Goal: Task Accomplishment & Management: Complete application form

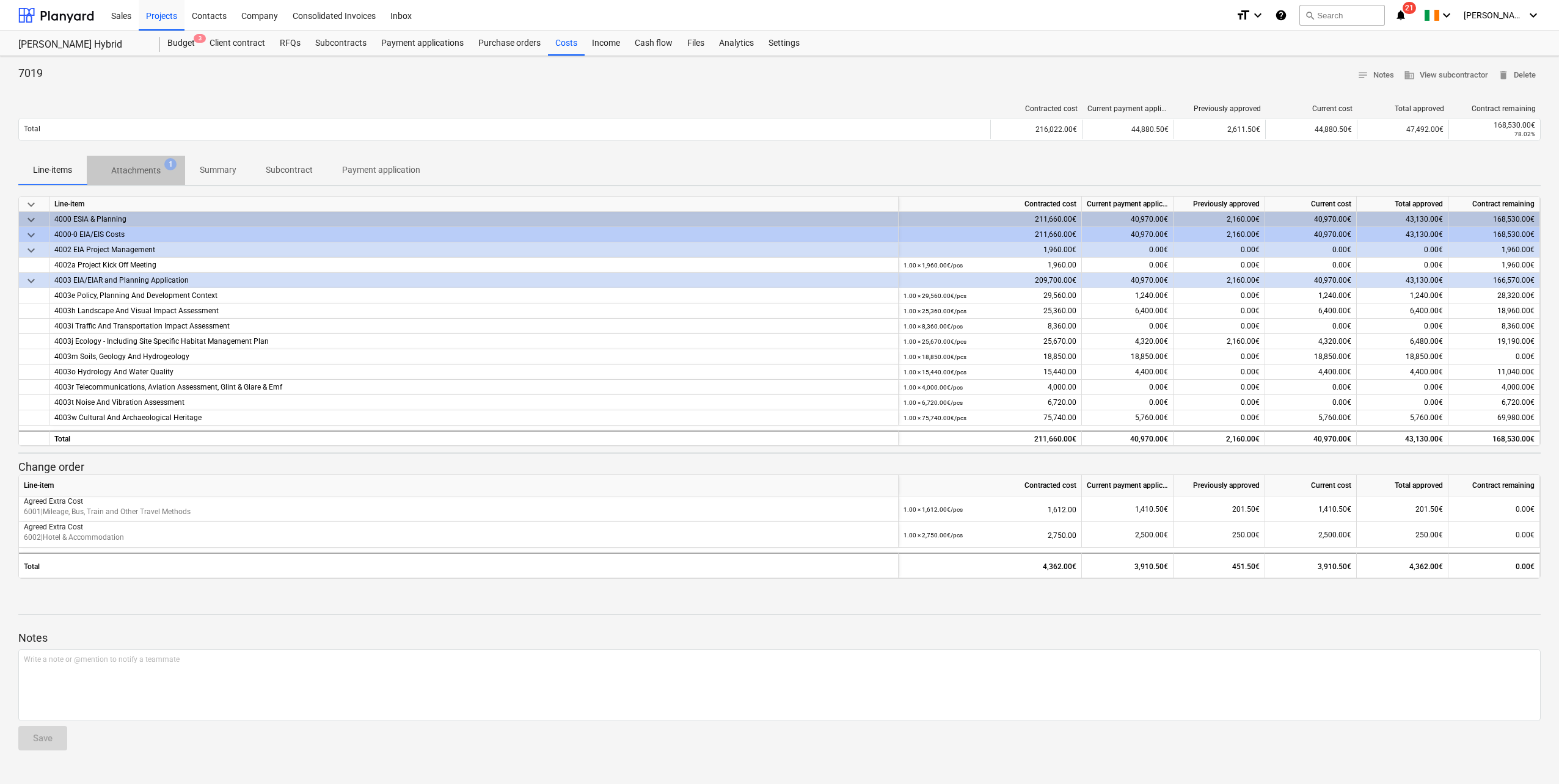
click at [153, 166] on p "Attachments" at bounding box center [136, 171] width 49 height 13
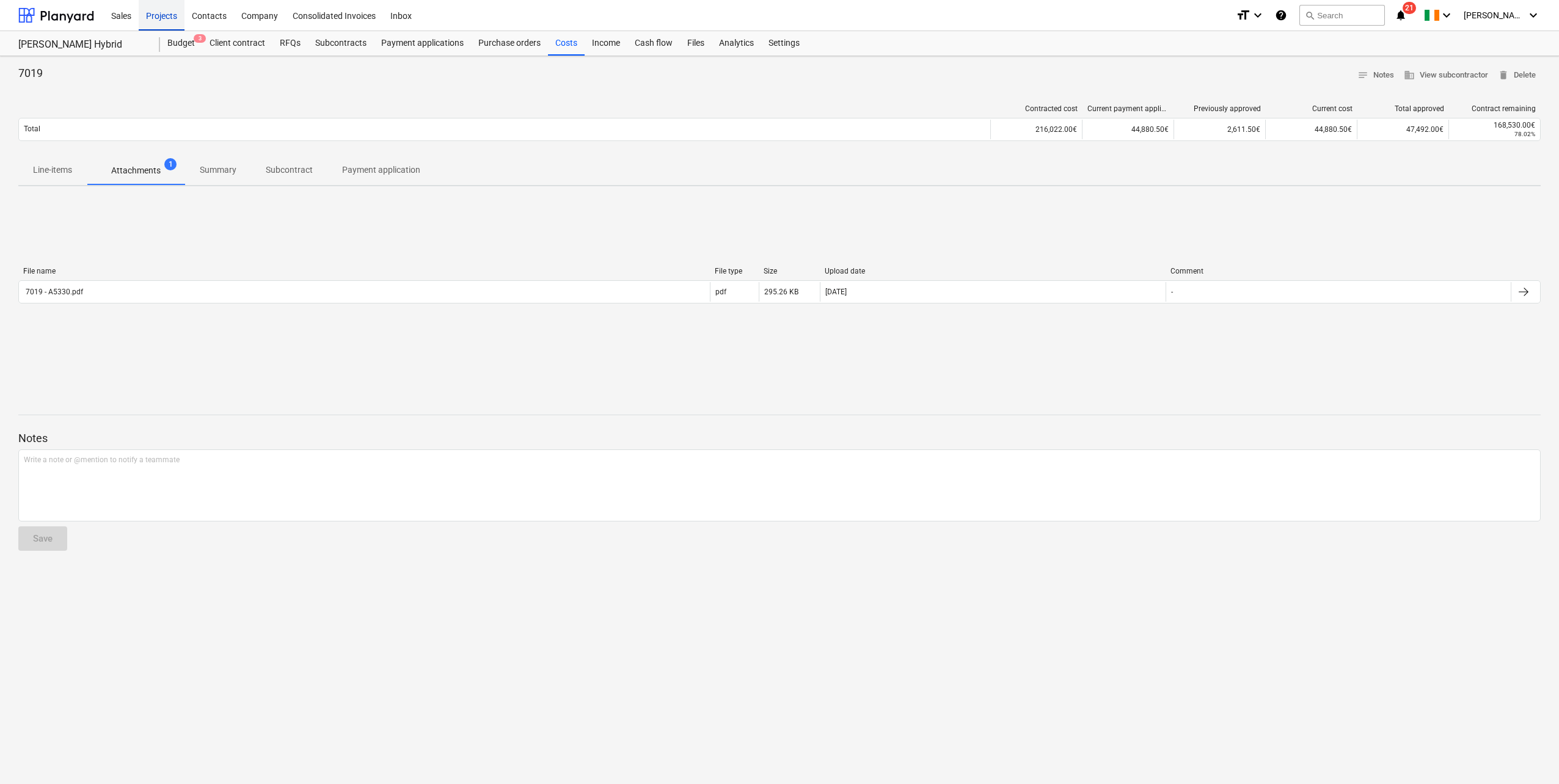
click at [163, 15] on div "Projects" at bounding box center [162, 15] width 46 height 31
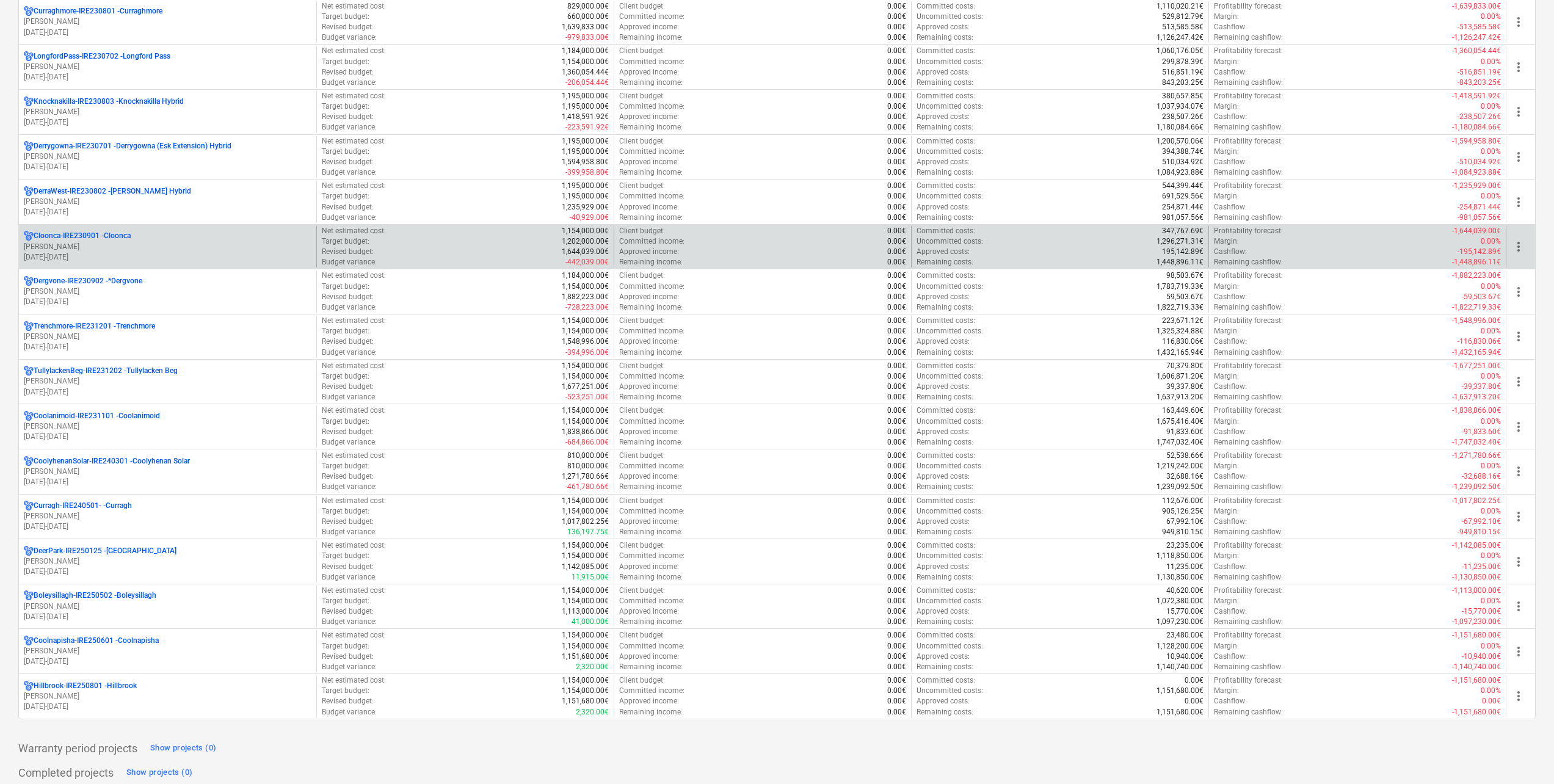
scroll to position [244, 0]
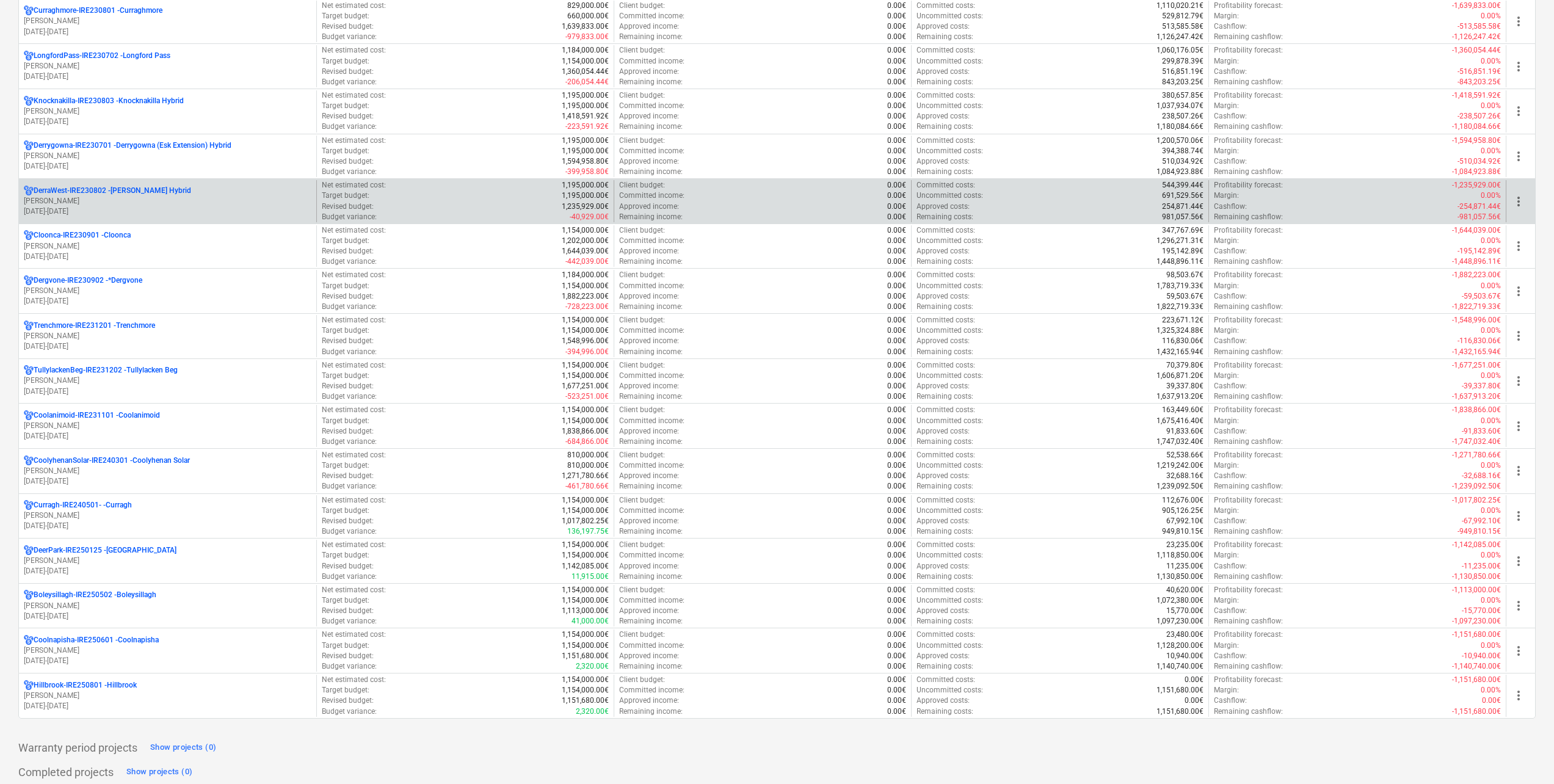
click at [150, 193] on p "DerraWest-IRE230802 - [PERSON_NAME] Hybrid" at bounding box center [113, 191] width 157 height 10
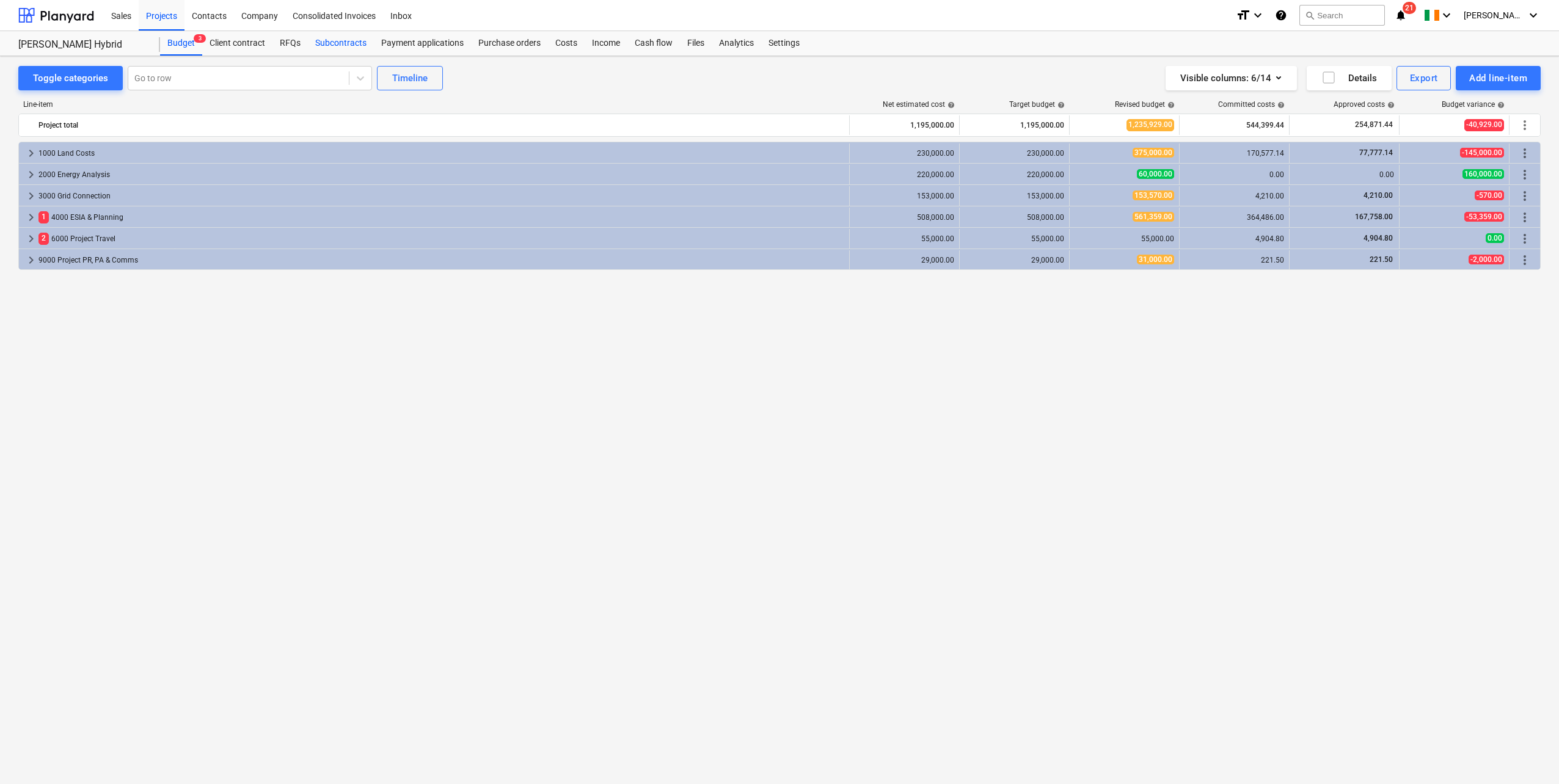
click at [322, 45] on div "Subcontracts" at bounding box center [340, 43] width 66 height 24
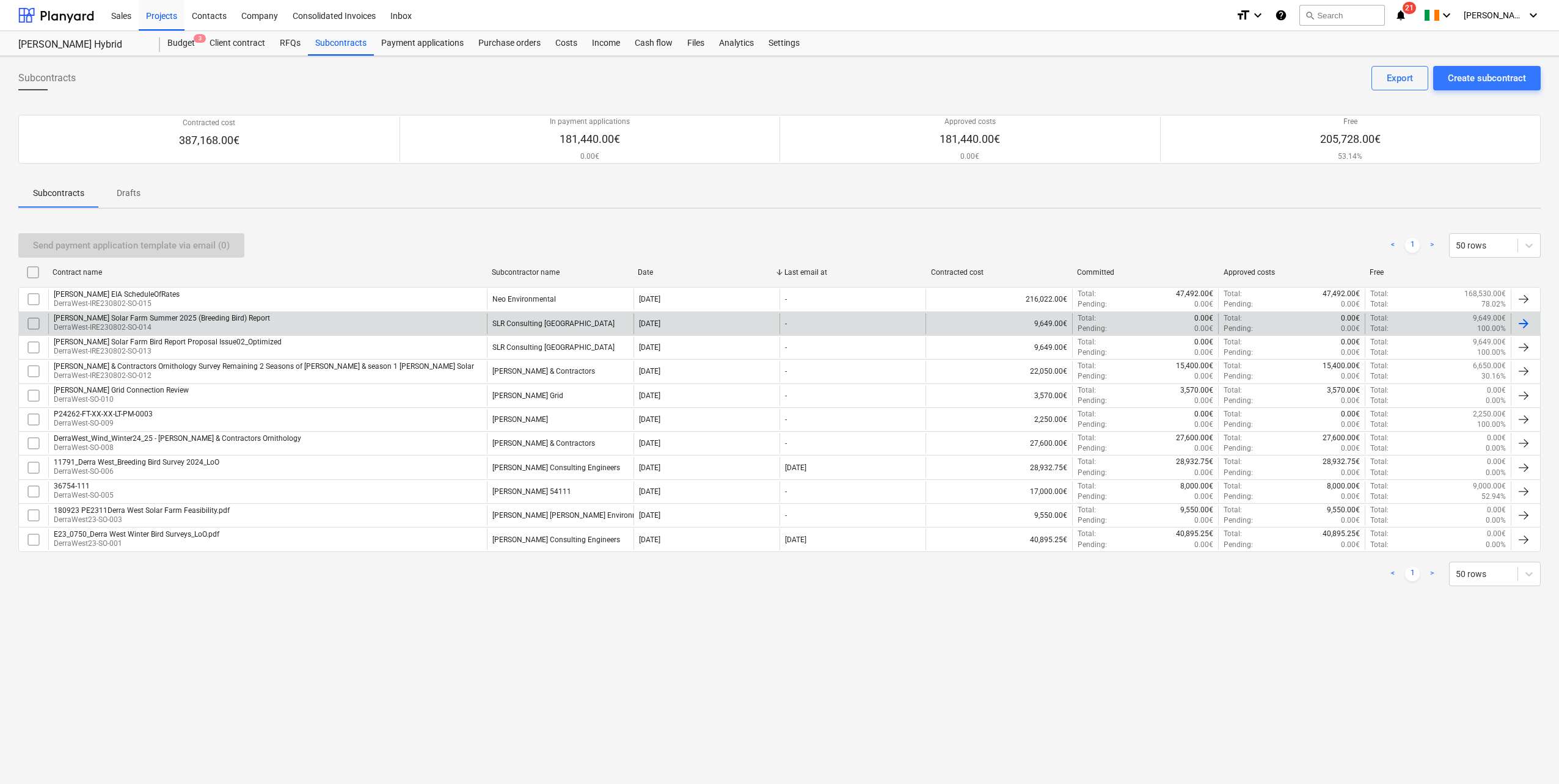
click at [155, 325] on p "DerraWest-IRE230802-SO-014" at bounding box center [162, 327] width 216 height 10
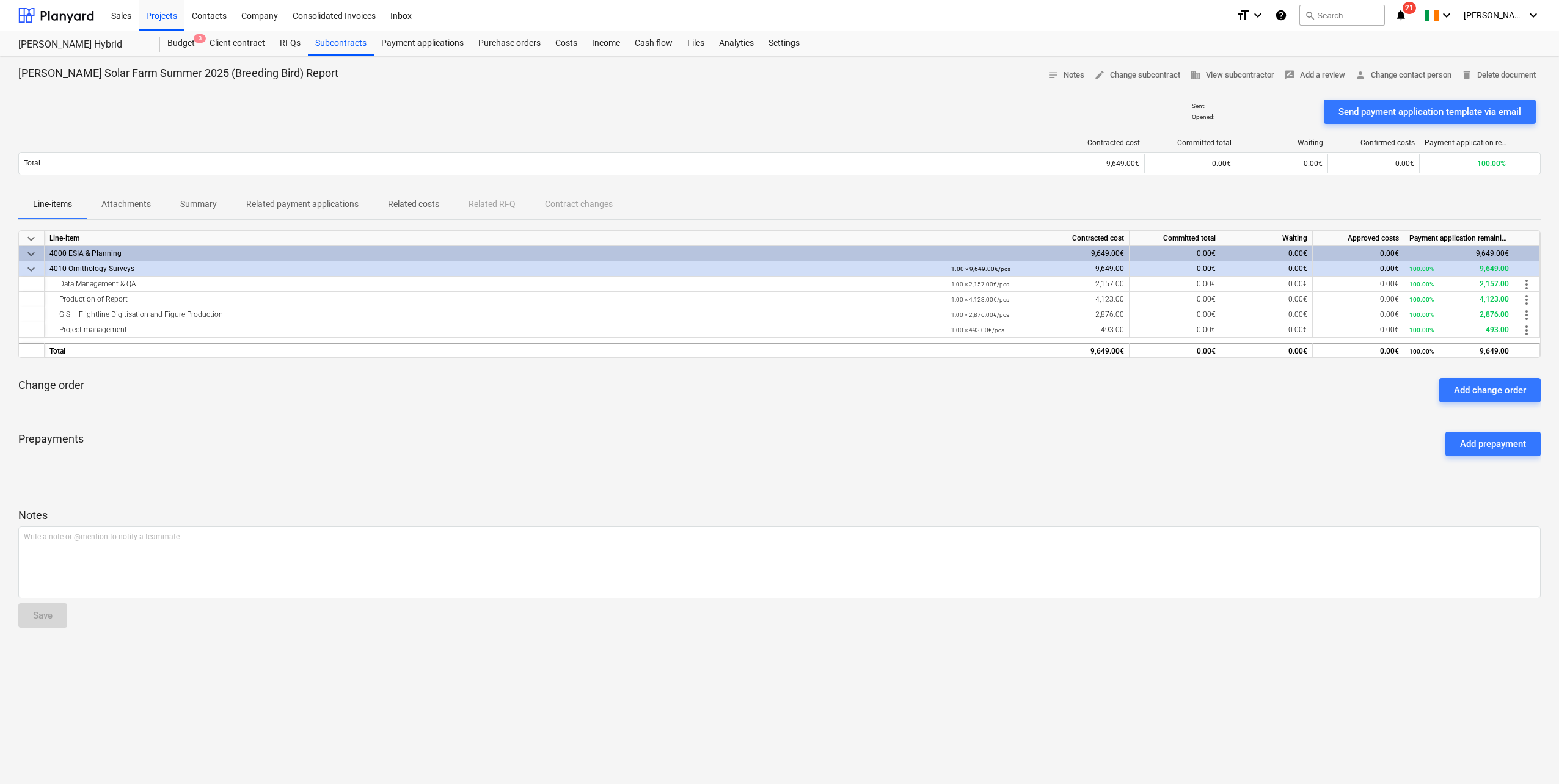
click at [138, 208] on p "Attachments" at bounding box center [126, 204] width 49 height 13
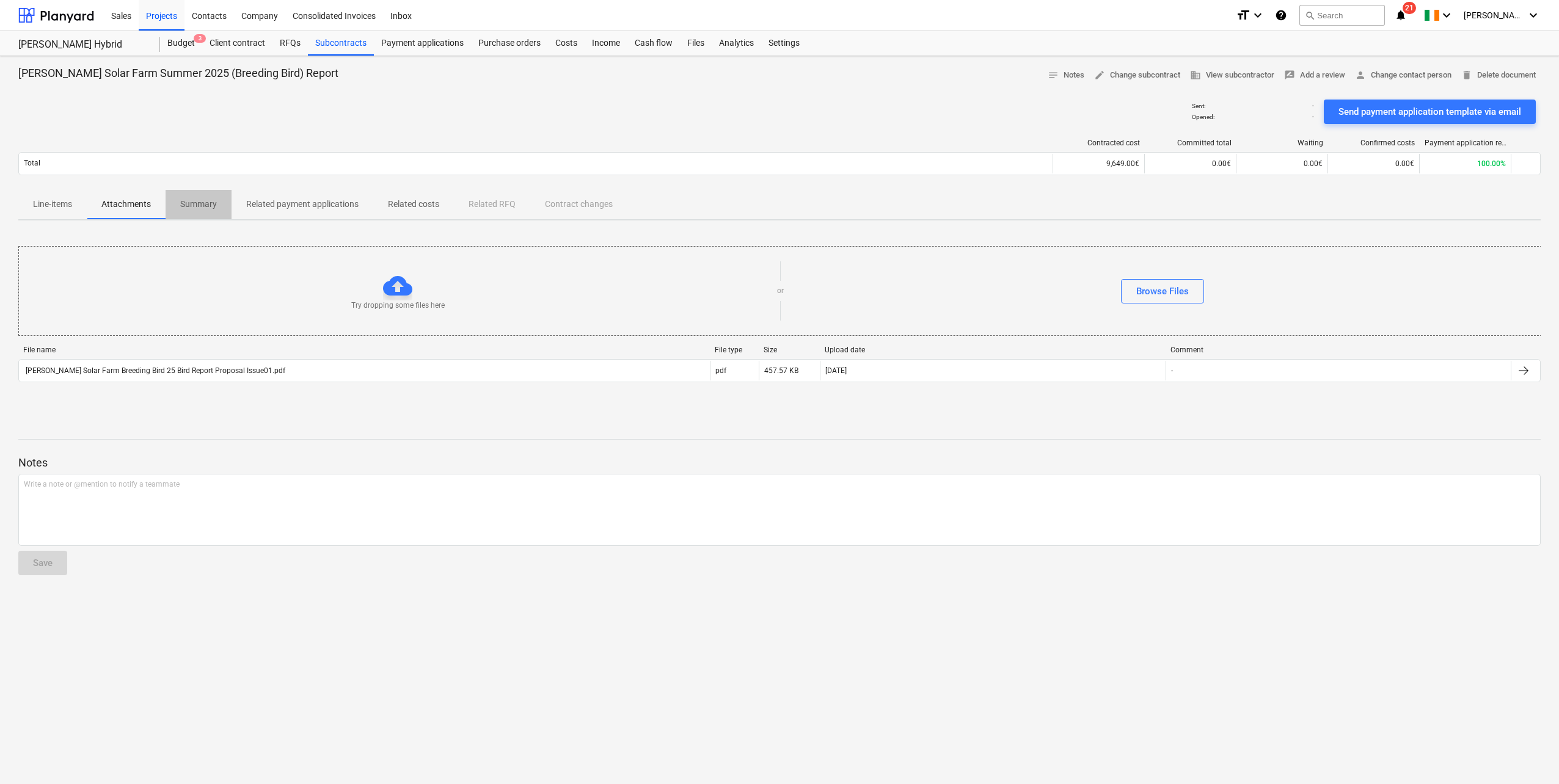
click at [186, 203] on p "Summary" at bounding box center [198, 204] width 36 height 13
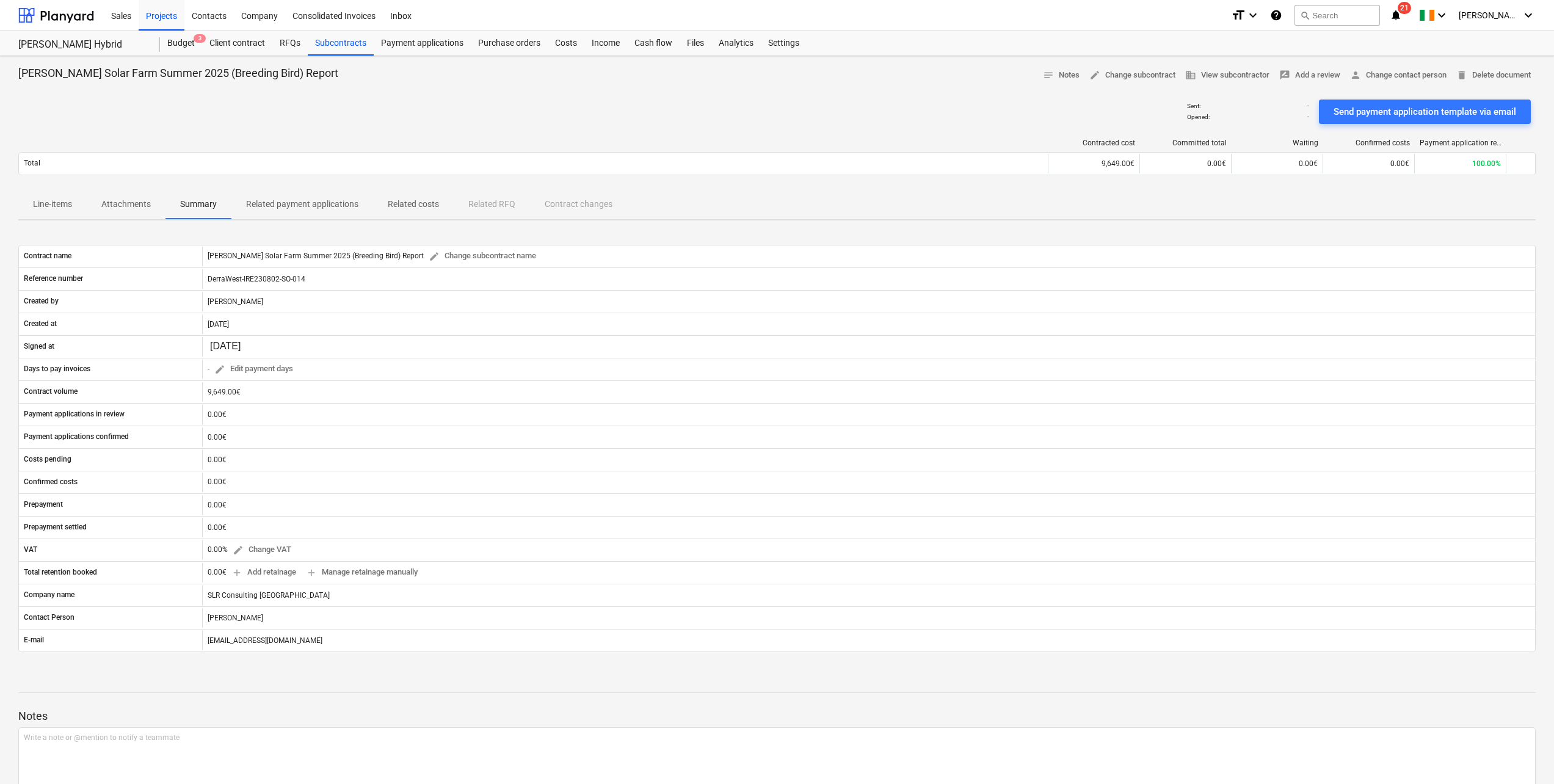
click at [59, 198] on p "Line-items" at bounding box center [52, 204] width 39 height 13
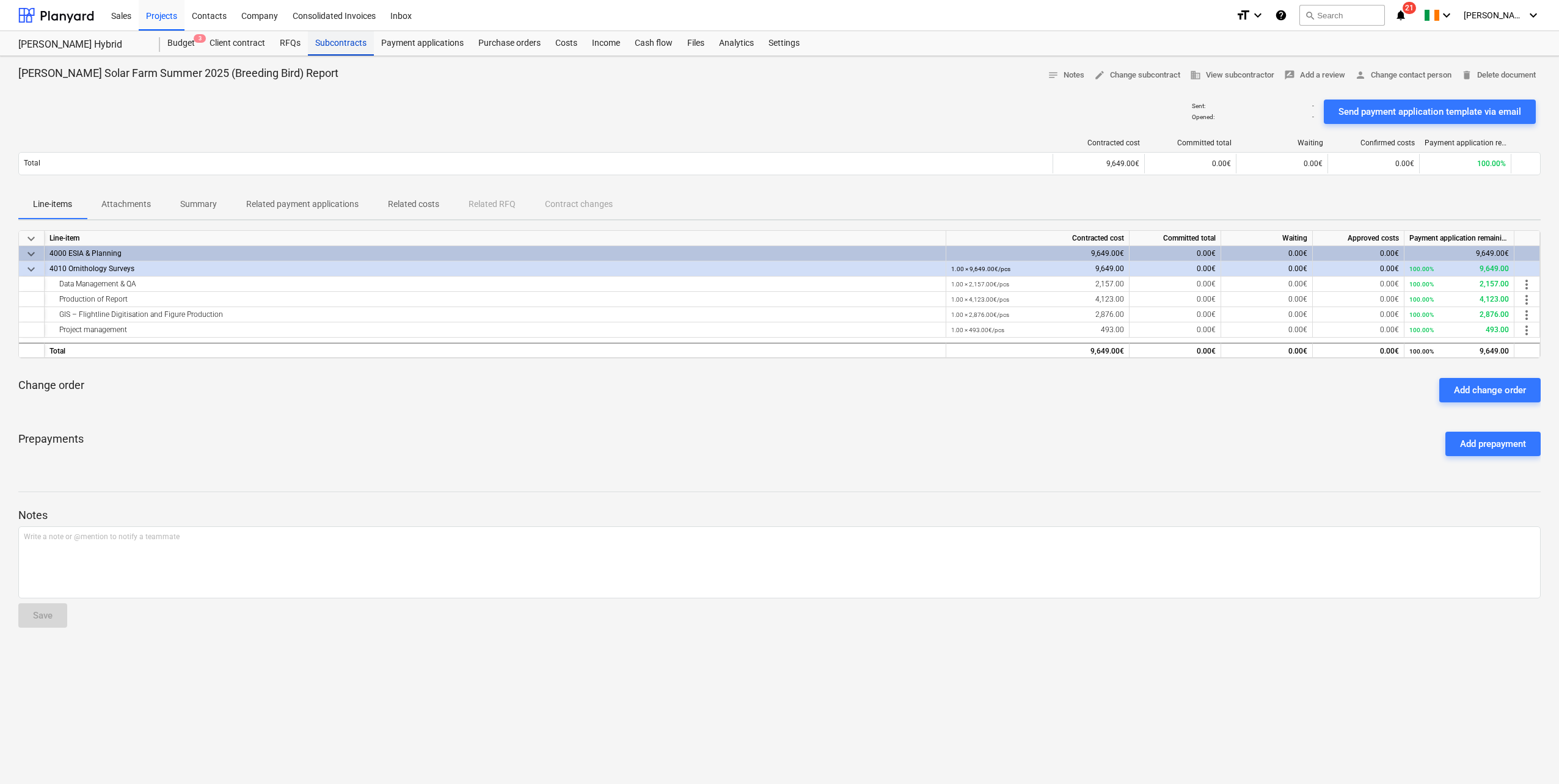
click at [325, 40] on div "Subcontracts" at bounding box center [340, 43] width 66 height 24
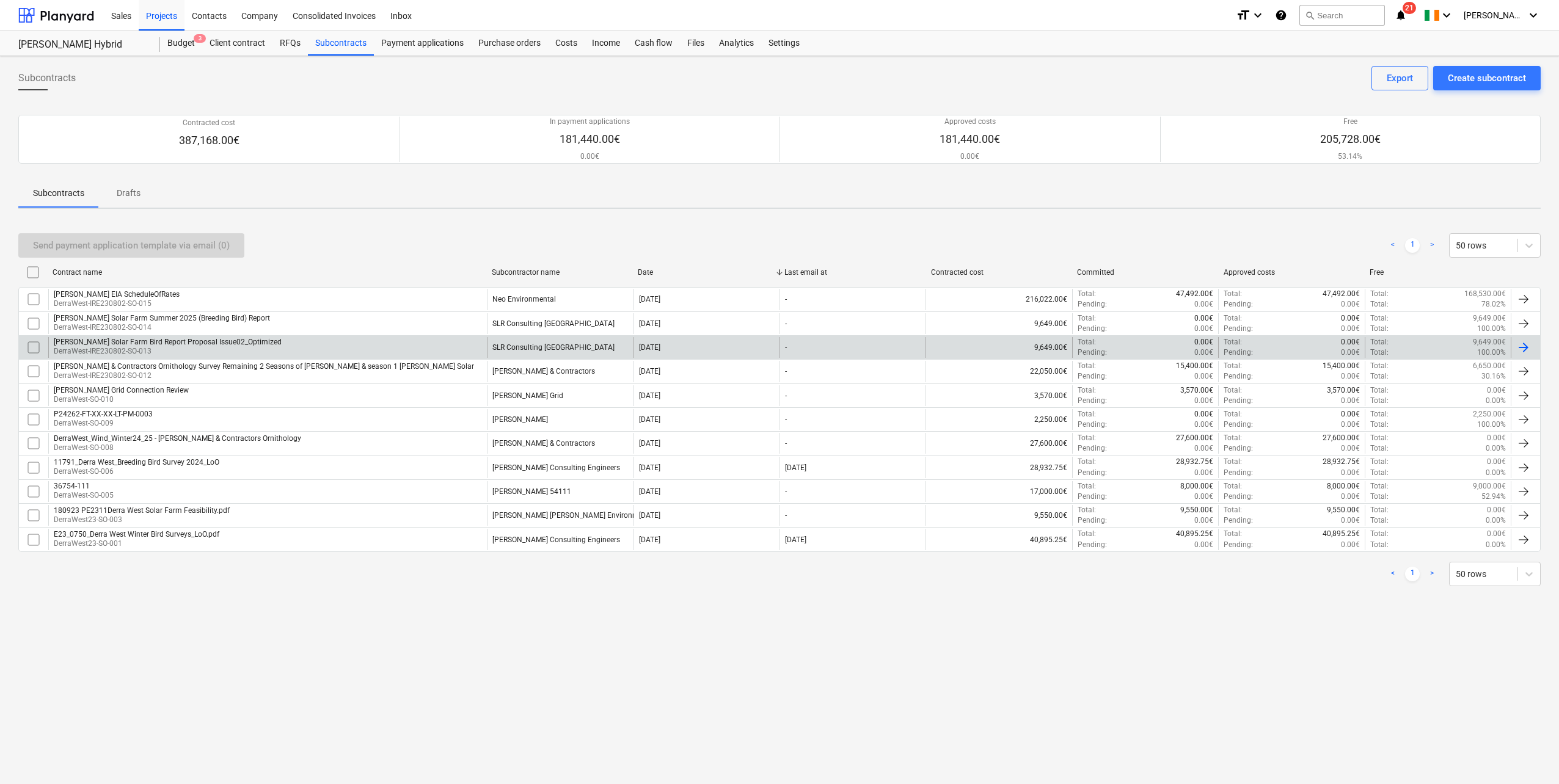
click at [152, 350] on p "DerraWest-IRE230802-SO-013" at bounding box center [168, 351] width 228 height 10
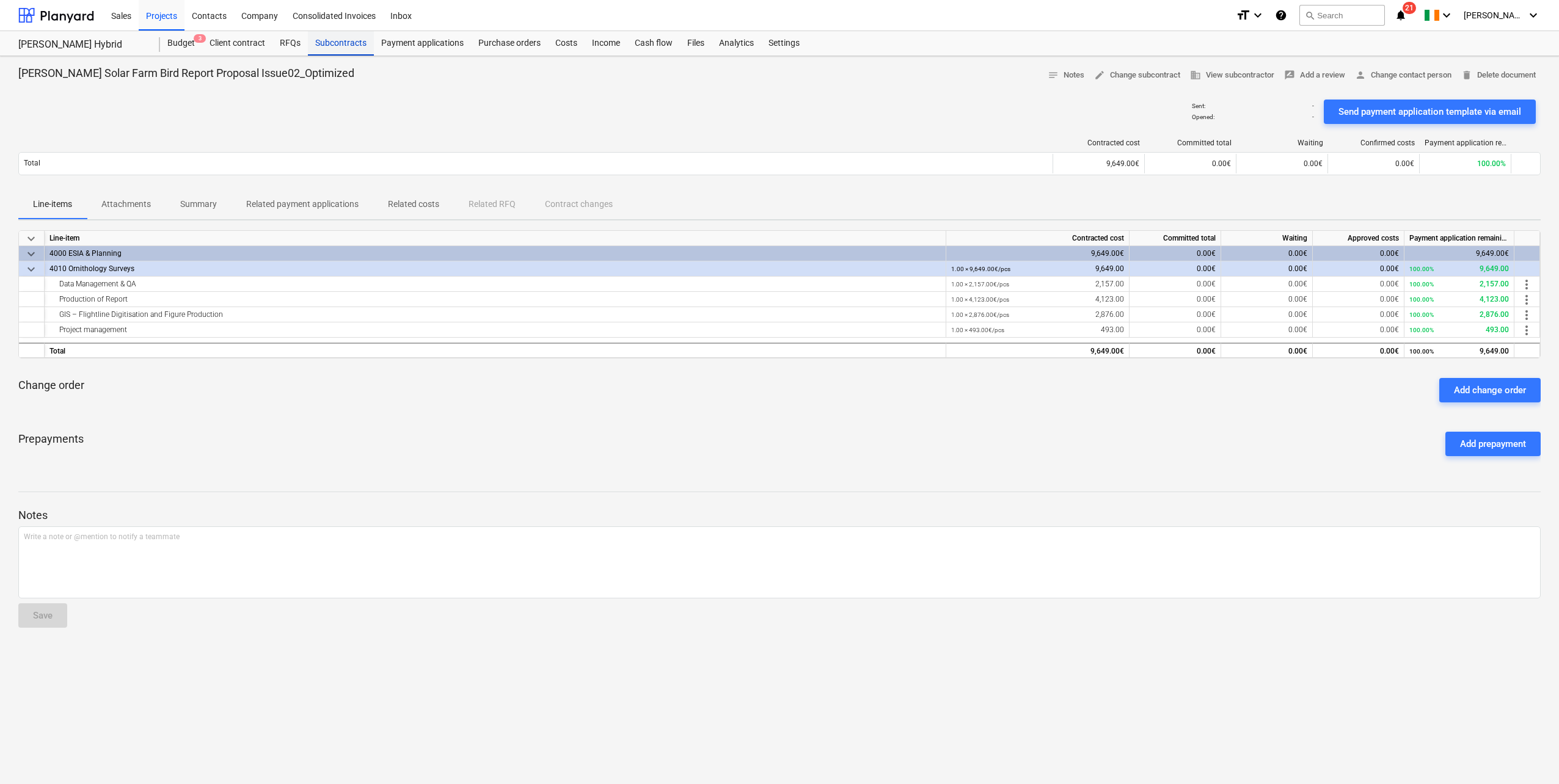
click at [324, 43] on div "Subcontracts" at bounding box center [340, 43] width 66 height 24
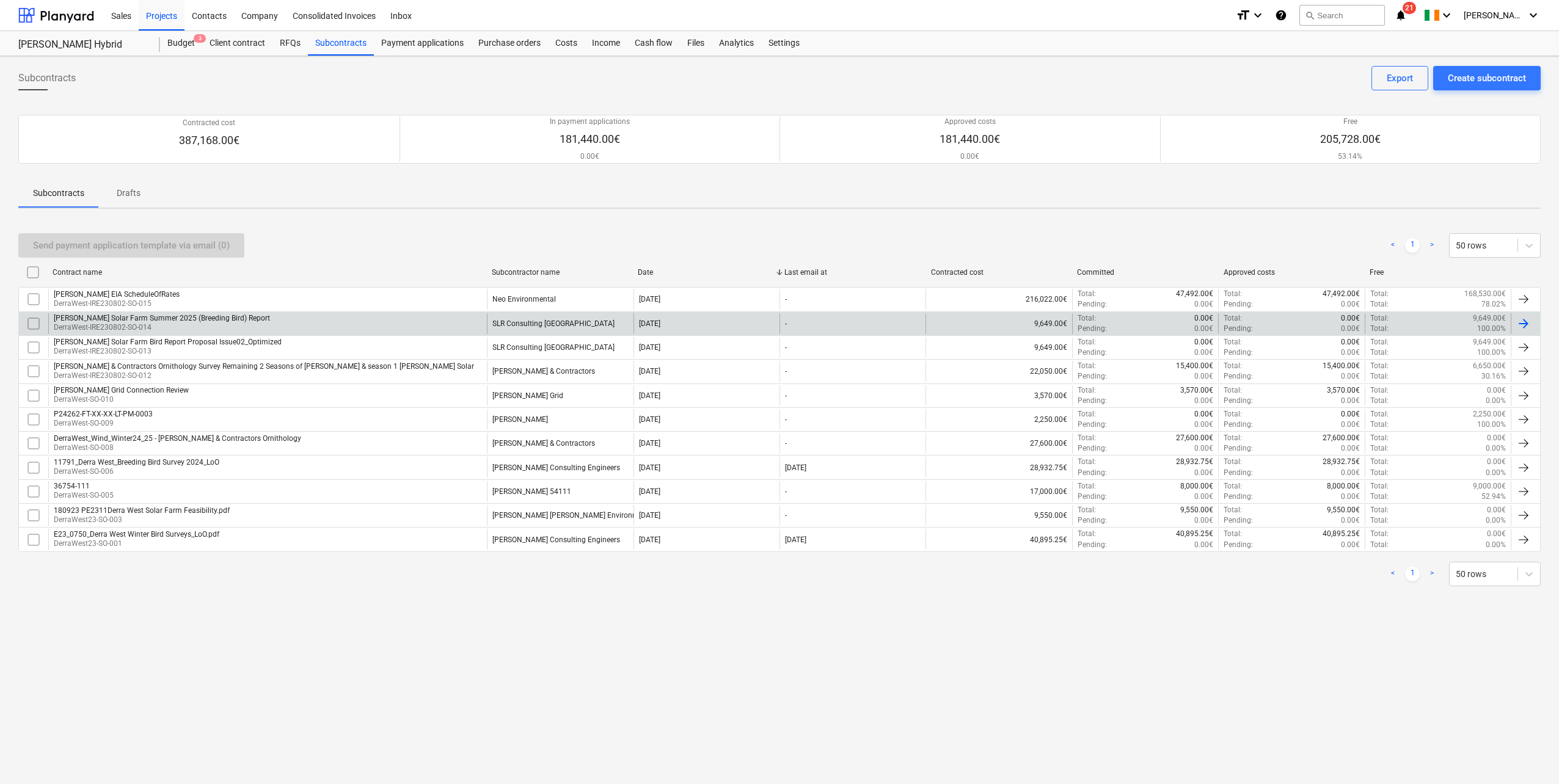
click at [160, 326] on p "DerraWest-IRE230802-SO-014" at bounding box center [162, 327] width 216 height 10
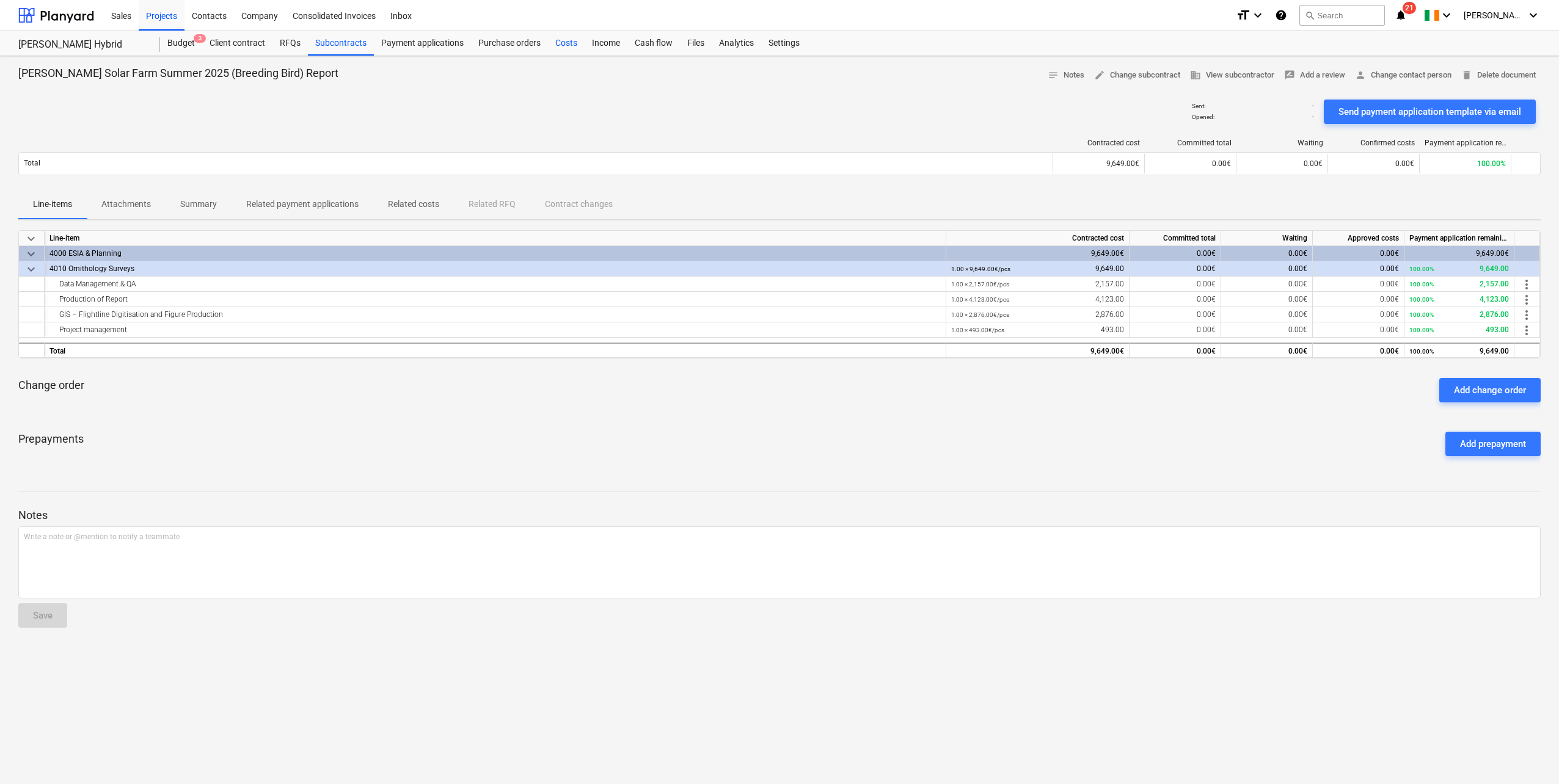
click at [562, 45] on div "Costs" at bounding box center [566, 43] width 36 height 24
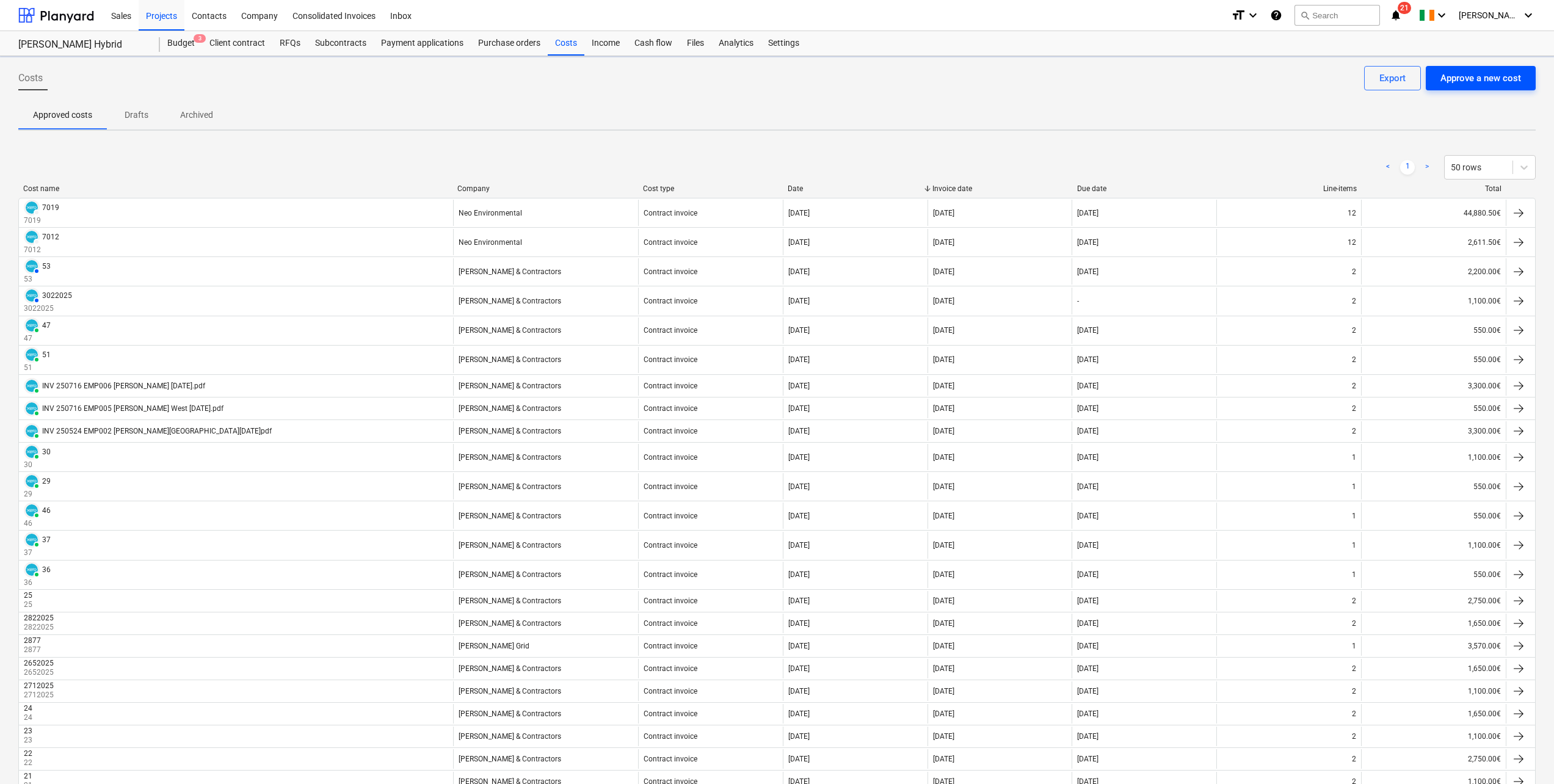
click at [1484, 75] on div "Approve a new cost" at bounding box center [1481, 78] width 81 height 16
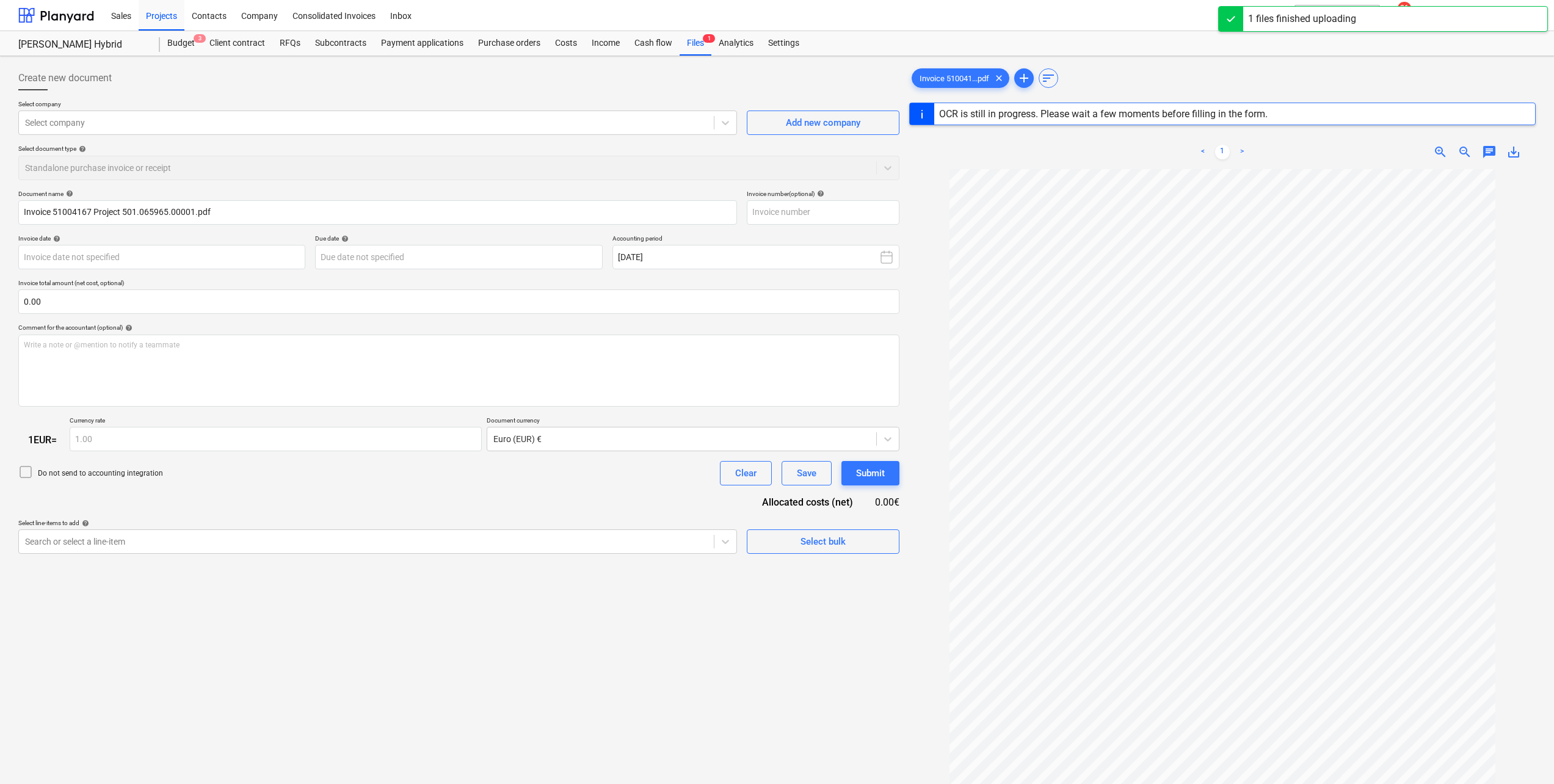
type input "51004167"
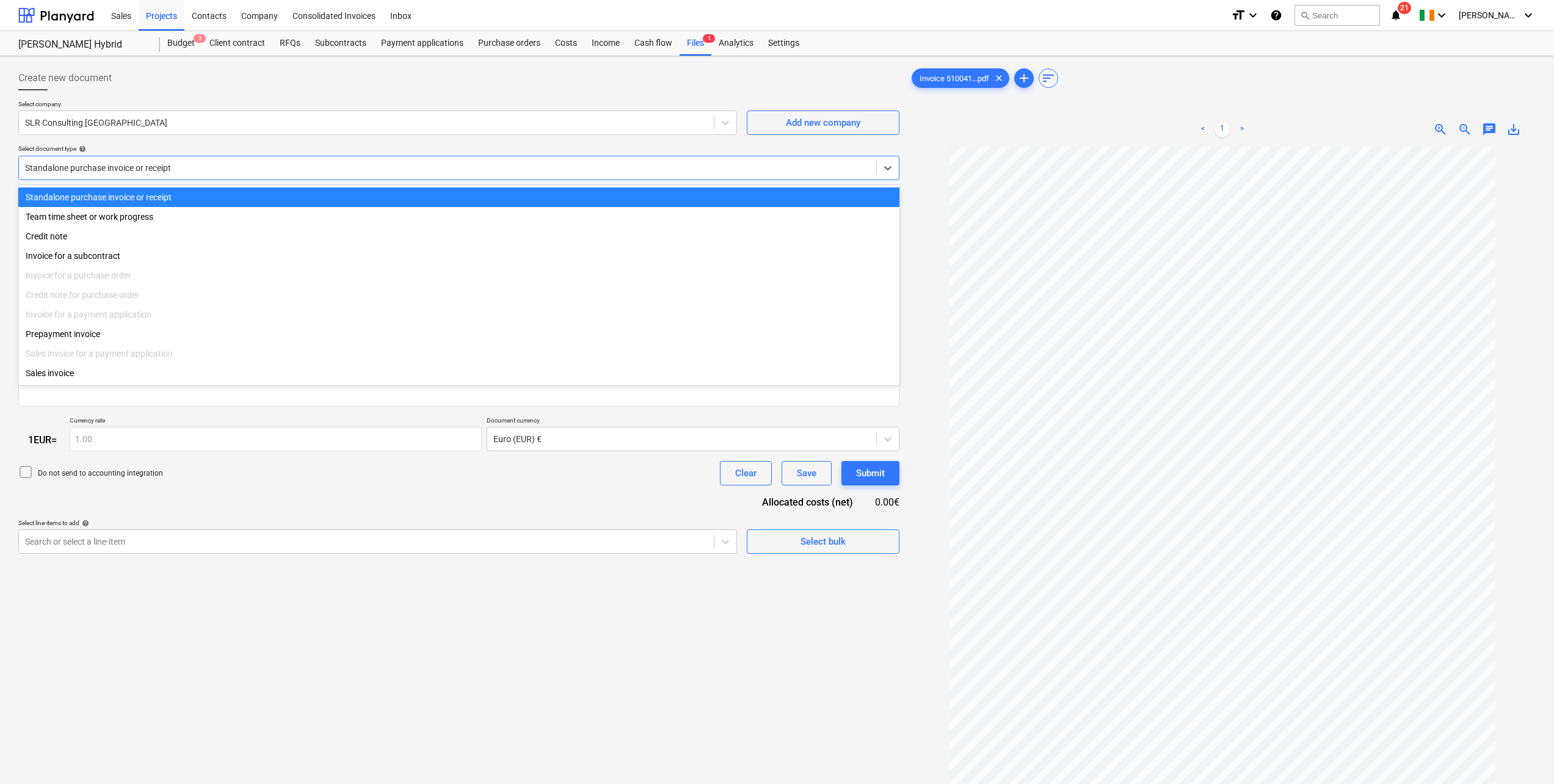
click at [322, 168] on div at bounding box center [448, 168] width 845 height 12
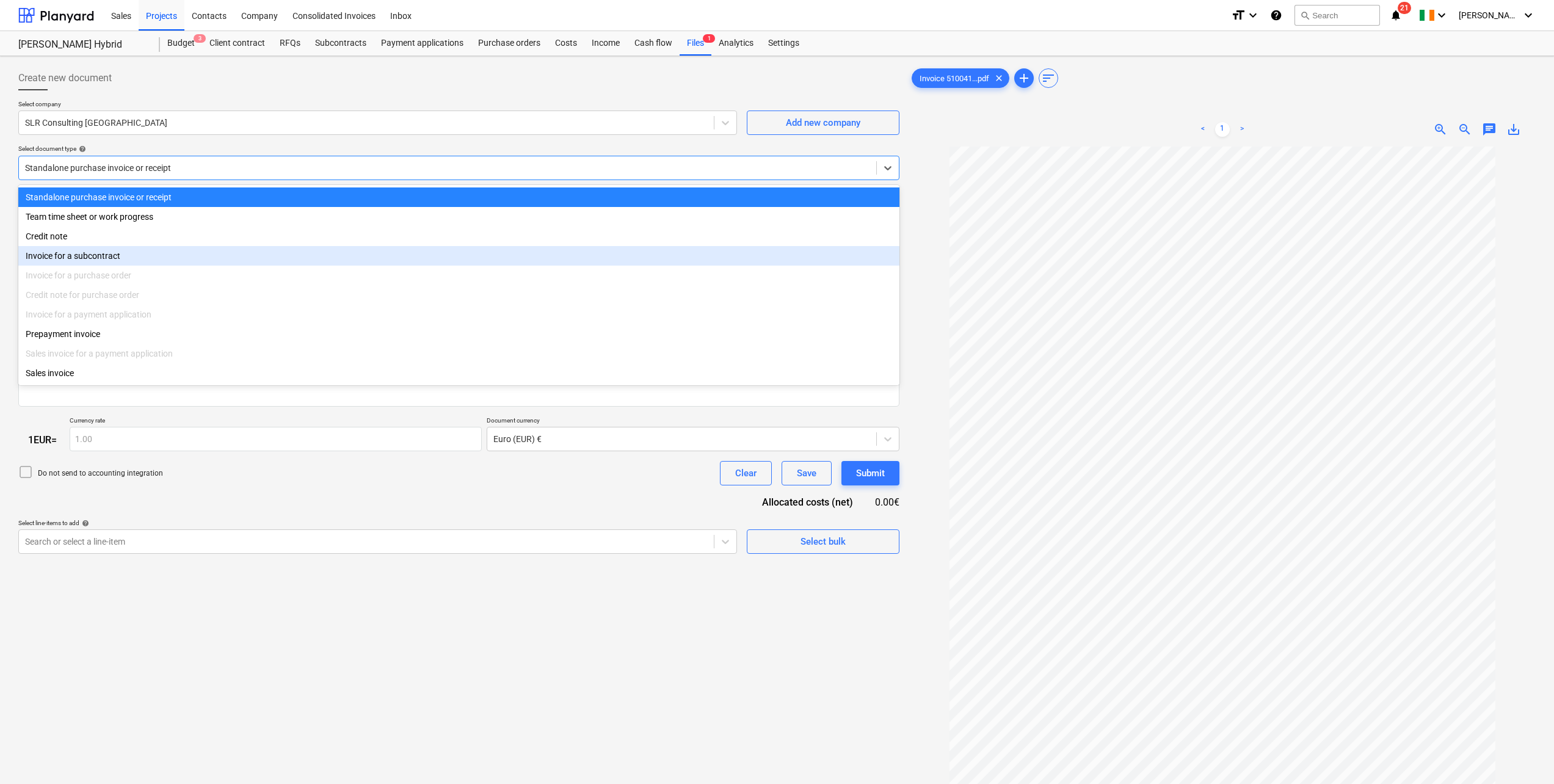
click at [173, 251] on div "Invoice for a subcontract" at bounding box center [459, 256] width 881 height 20
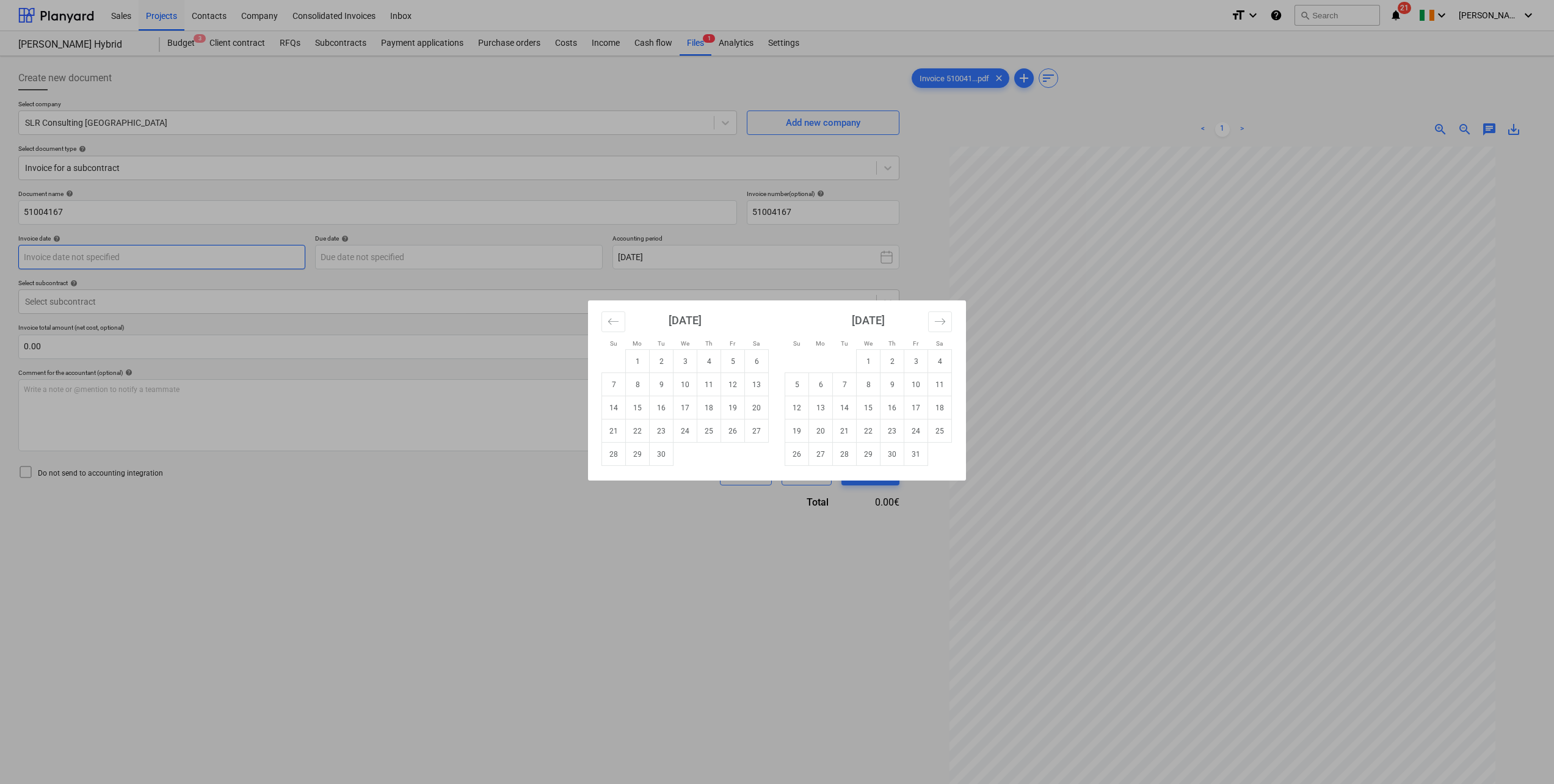
click at [111, 259] on body "Sales Projects Contacts Company Consolidated Invoices Inbox format_size keyboar…" at bounding box center [777, 392] width 1554 height 784
click at [641, 355] on td "1" at bounding box center [638, 361] width 24 height 23
type input "[DATE]"
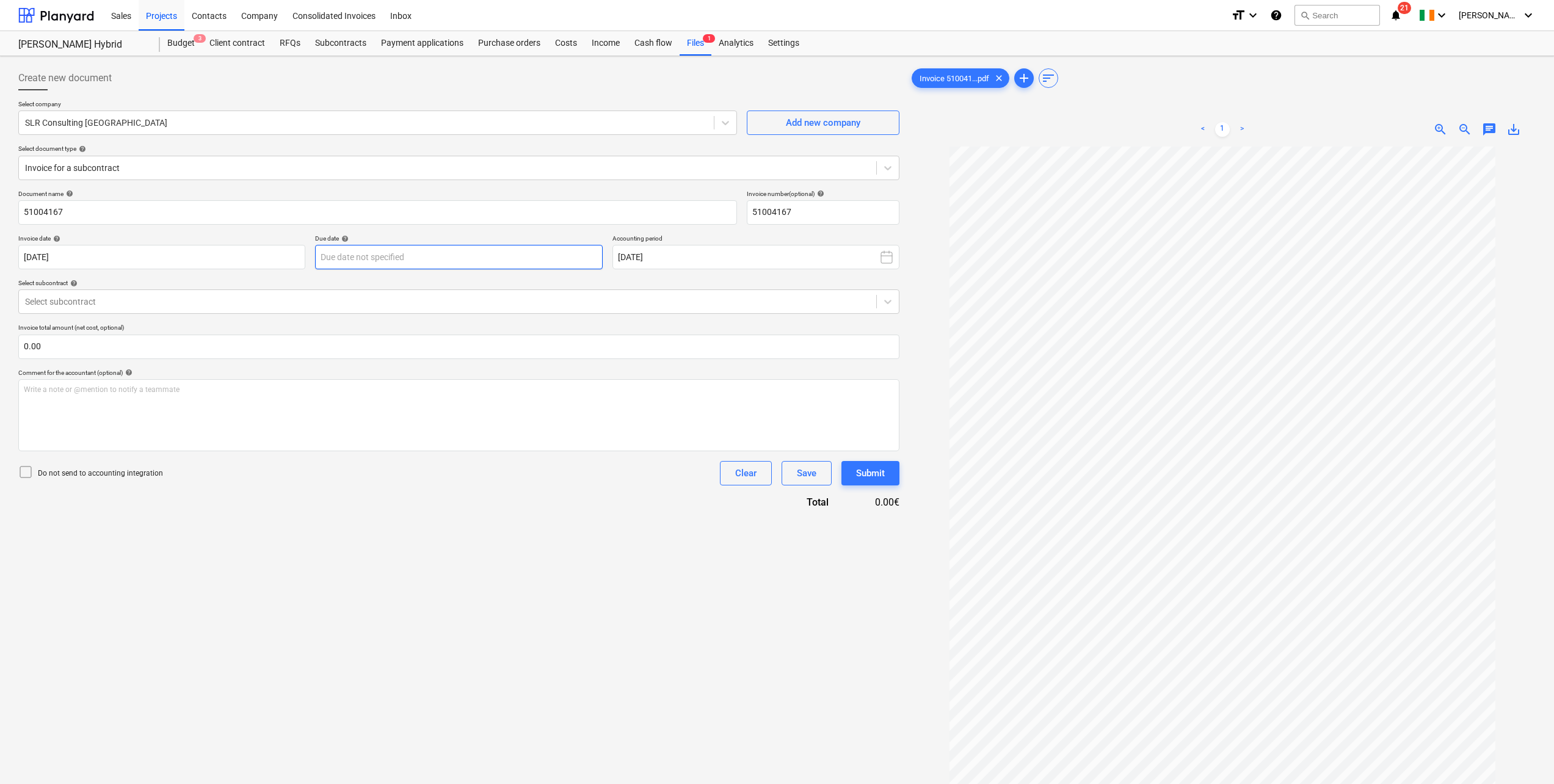
click at [406, 251] on body "Sales Projects Contacts Company Consolidated Invoices Inbox format_size keyboar…" at bounding box center [777, 392] width 1554 height 784
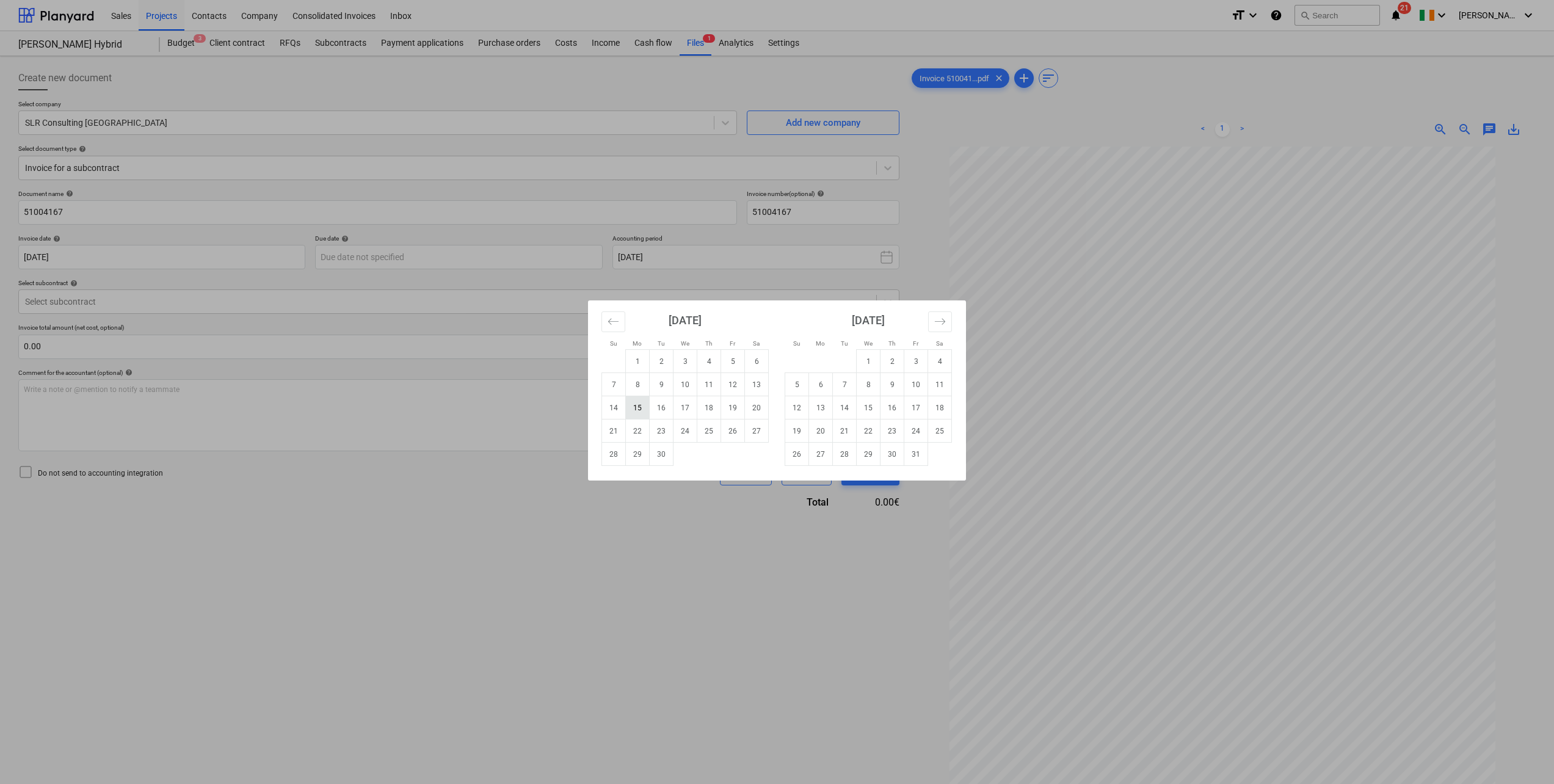
click at [643, 411] on td "15" at bounding box center [638, 408] width 24 height 23
type input "[DATE]"
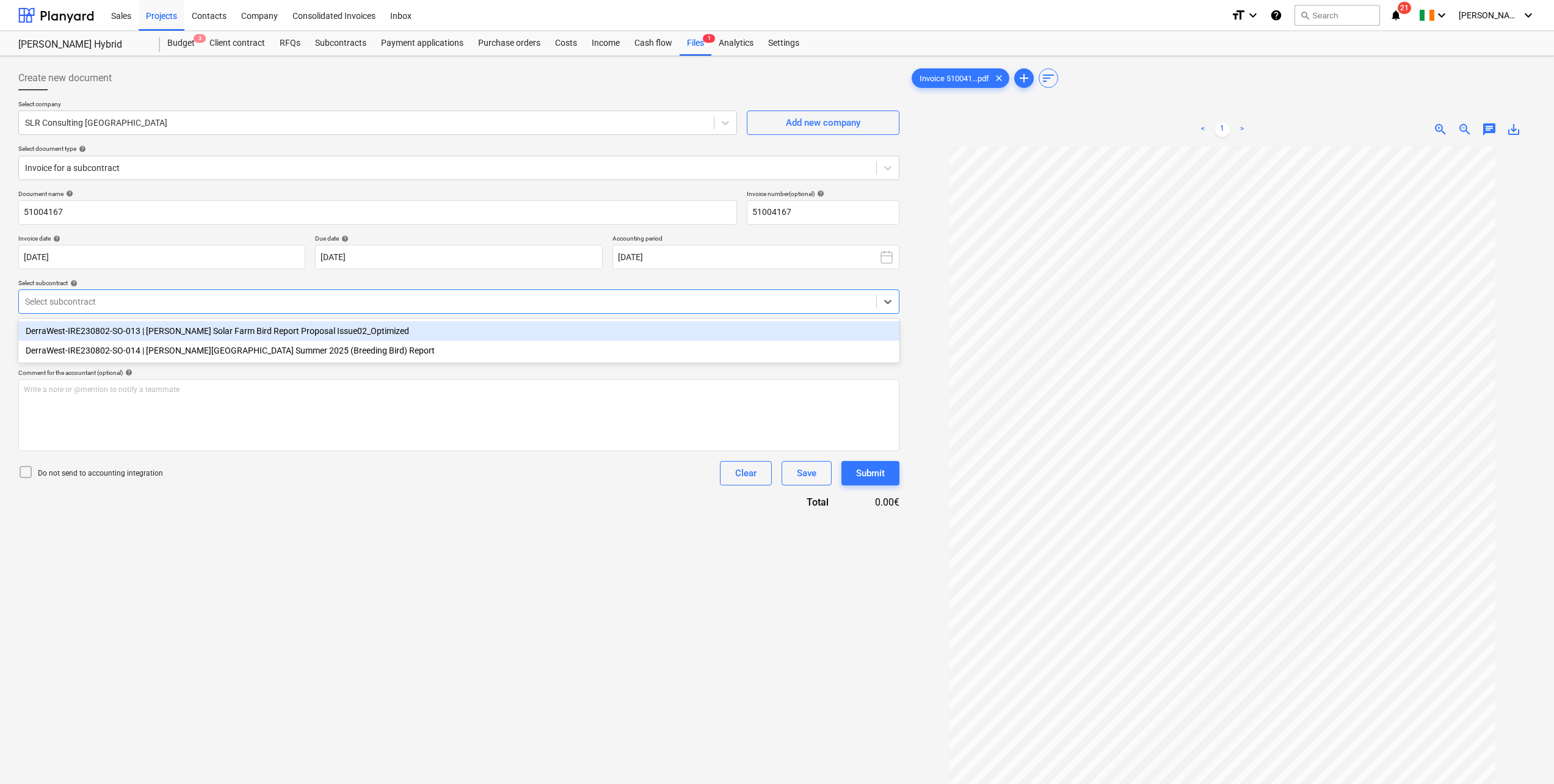
click at [152, 305] on div at bounding box center [448, 301] width 845 height 12
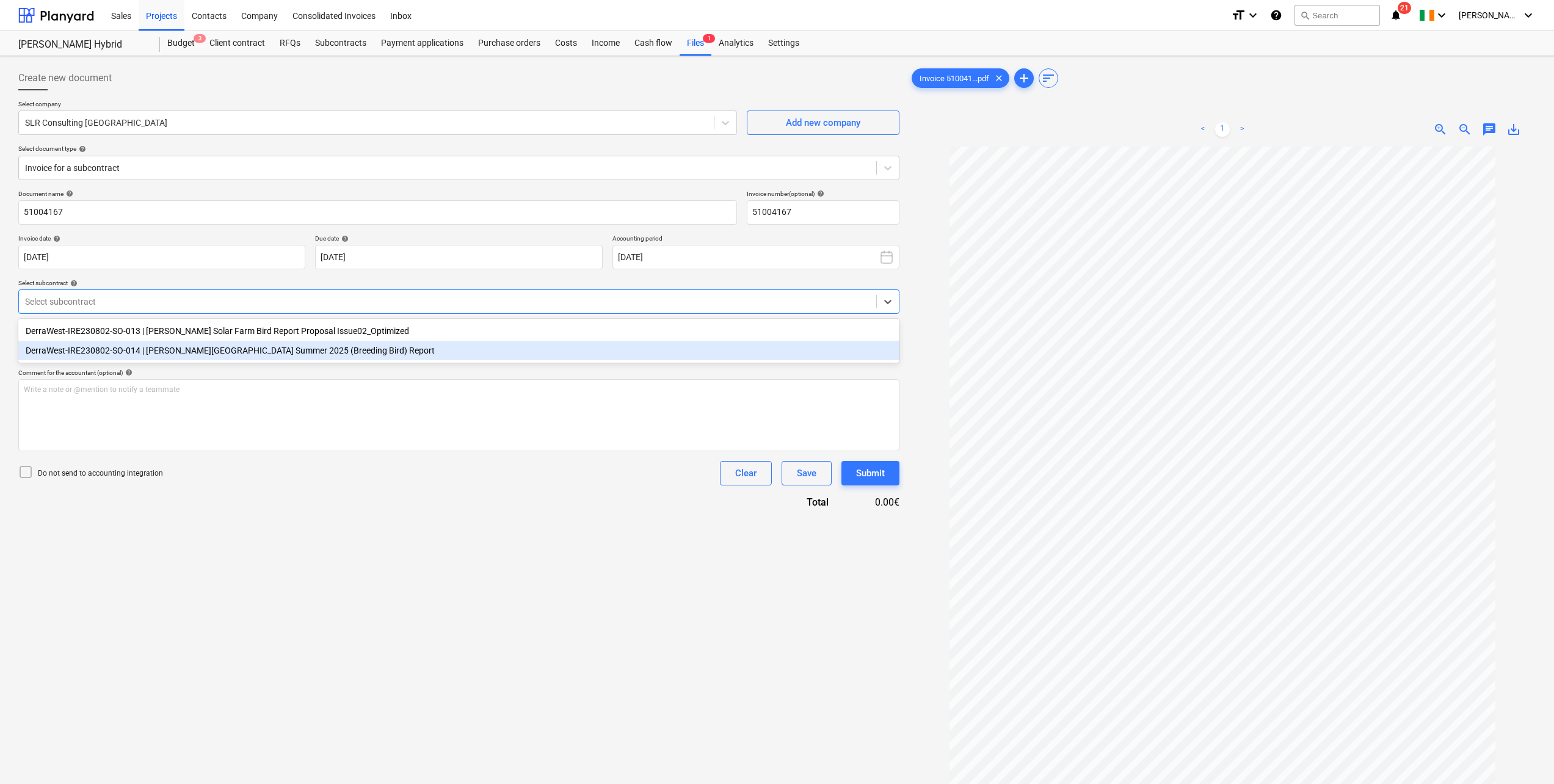
click at [155, 350] on div "DerraWest-IRE230802-SO-014 | [PERSON_NAME][GEOGRAPHIC_DATA] Summer 2025 (Breedi…" at bounding box center [459, 350] width 881 height 20
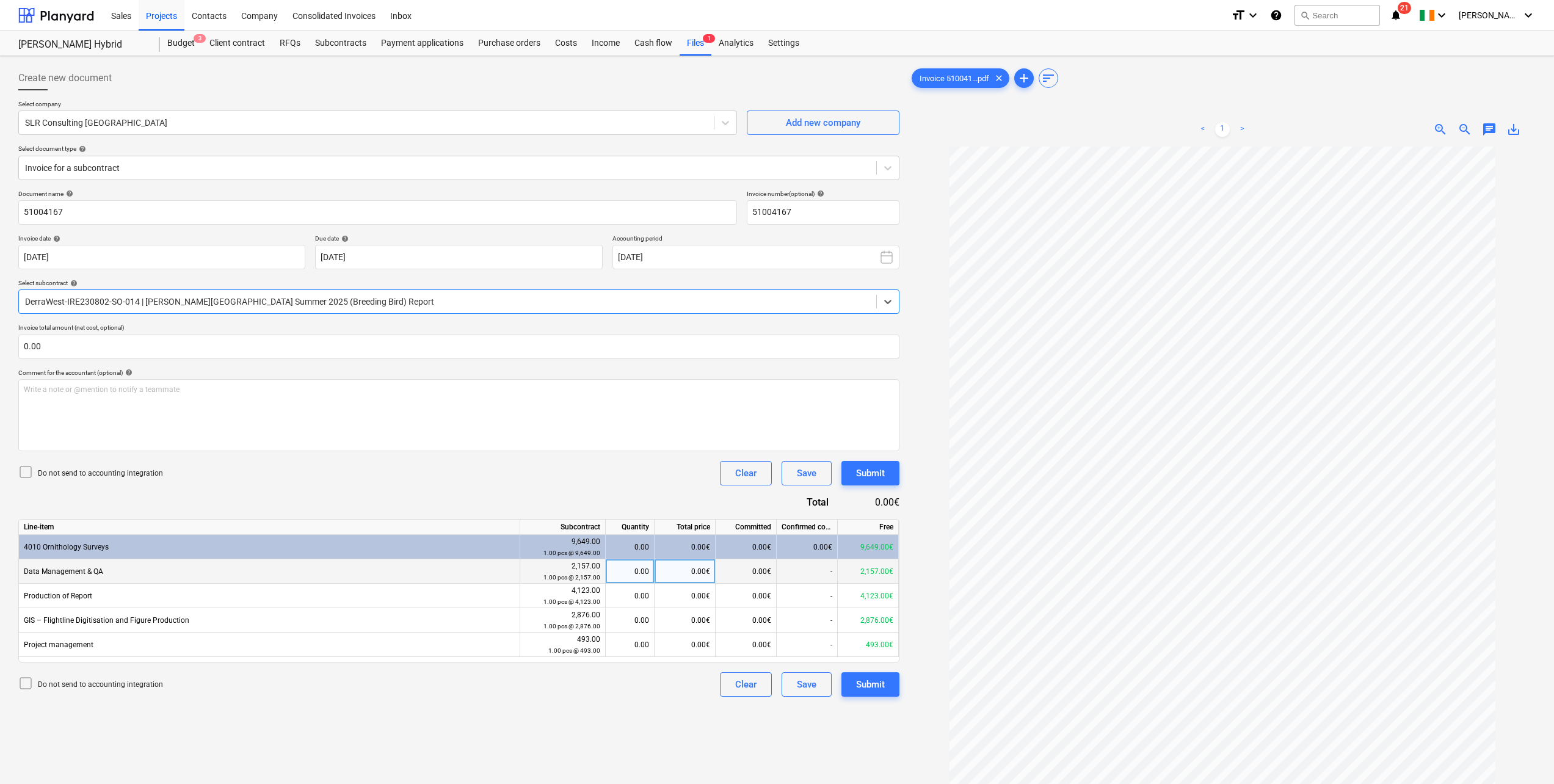
click at [682, 572] on div "0.00€" at bounding box center [685, 572] width 61 height 24
type input "700"
click at [560, 483] on div "Do not send to accounting integration Clear Save Submit" at bounding box center [459, 473] width 881 height 24
click at [698, 647] on div "0.00€" at bounding box center [685, 645] width 61 height 24
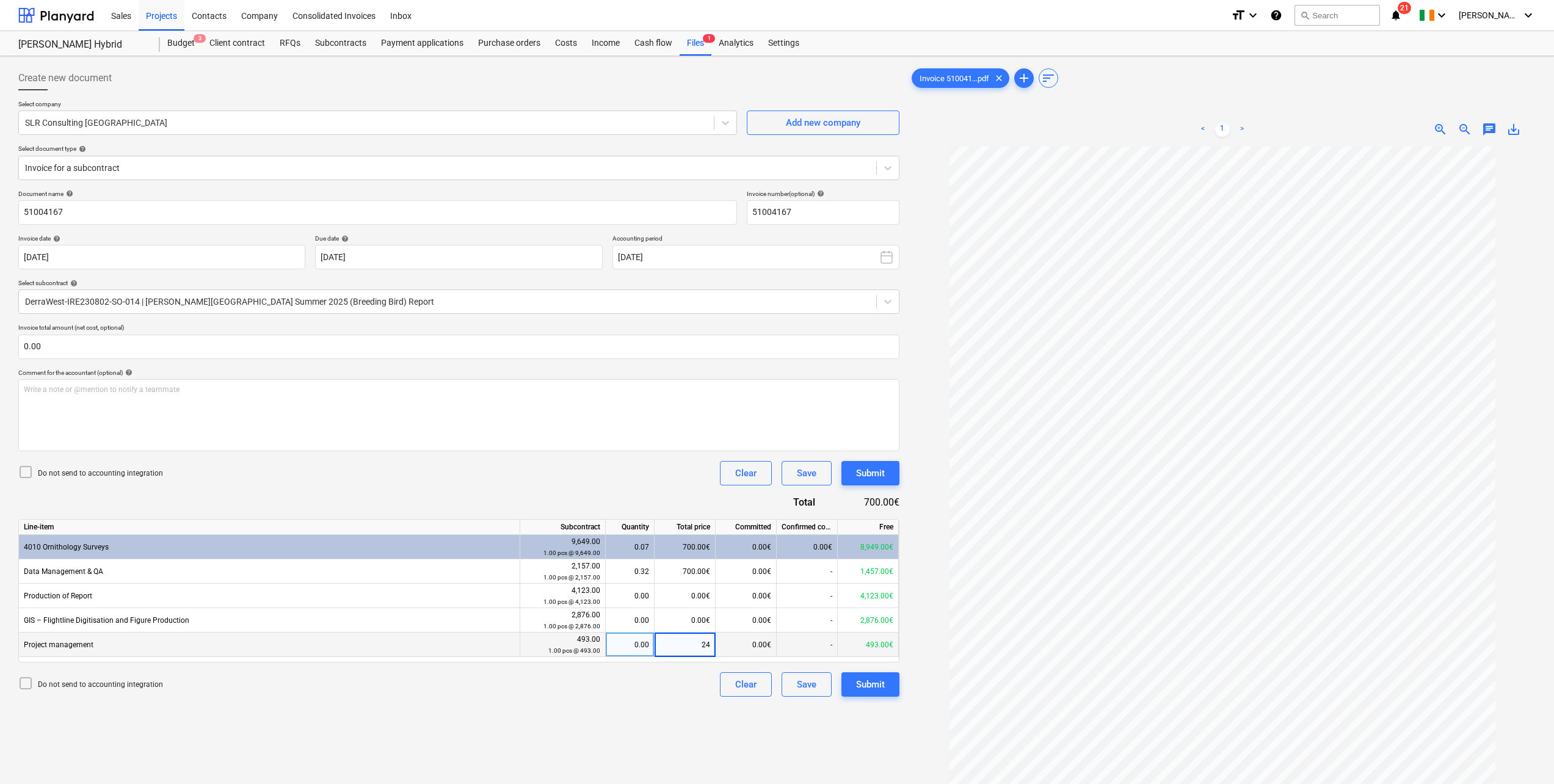
type input "241"
click at [613, 699] on div "Create new document Select company SLR Consulting Ireland Add new company Selec…" at bounding box center [459, 481] width 891 height 840
click at [673, 688] on div "Do not send to accounting integration Clear Save Submit" at bounding box center [459, 684] width 881 height 24
click at [883, 687] on div "Submit" at bounding box center [870, 684] width 29 height 16
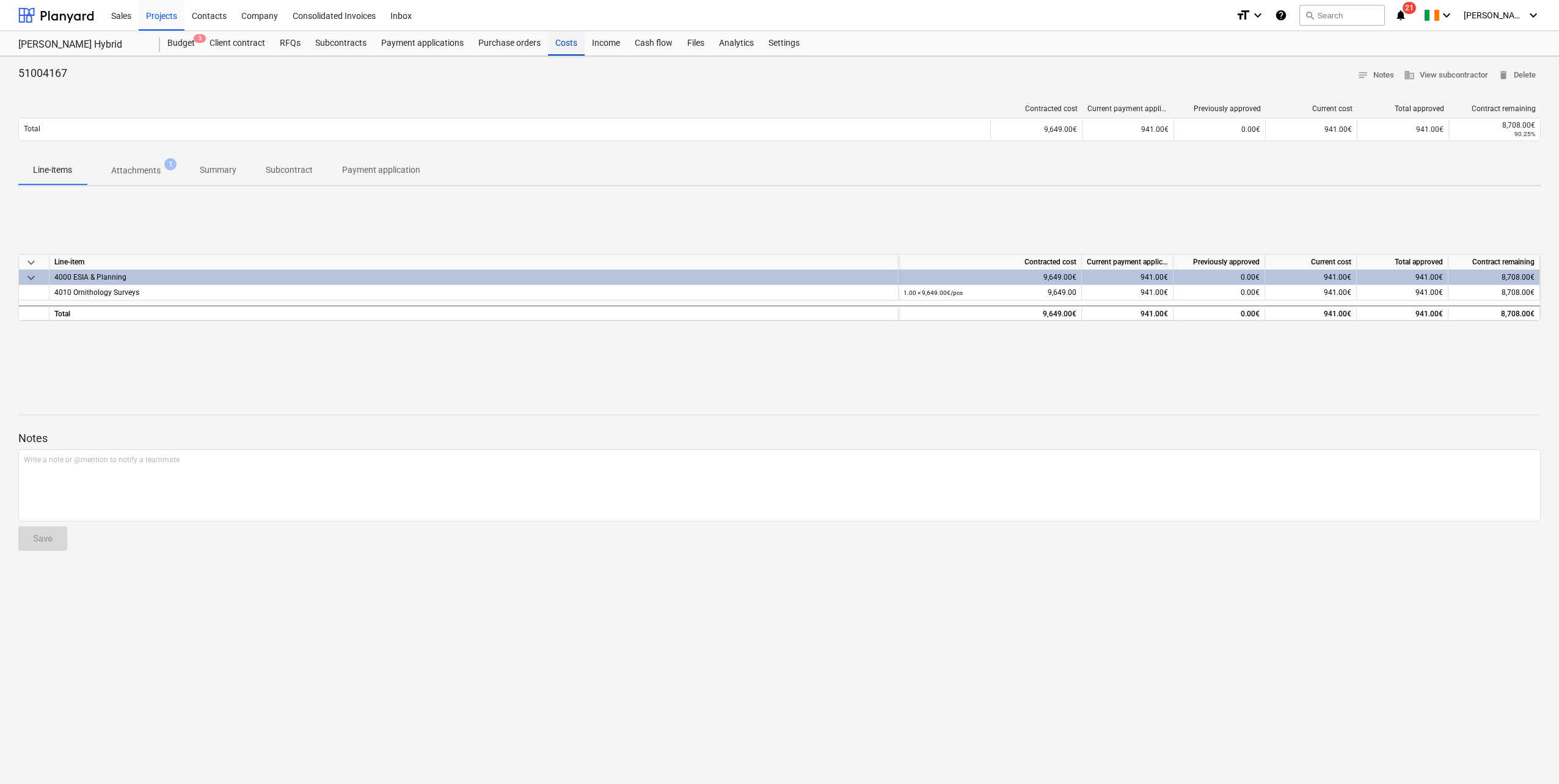
click at [557, 48] on div "Costs" at bounding box center [566, 43] width 36 height 24
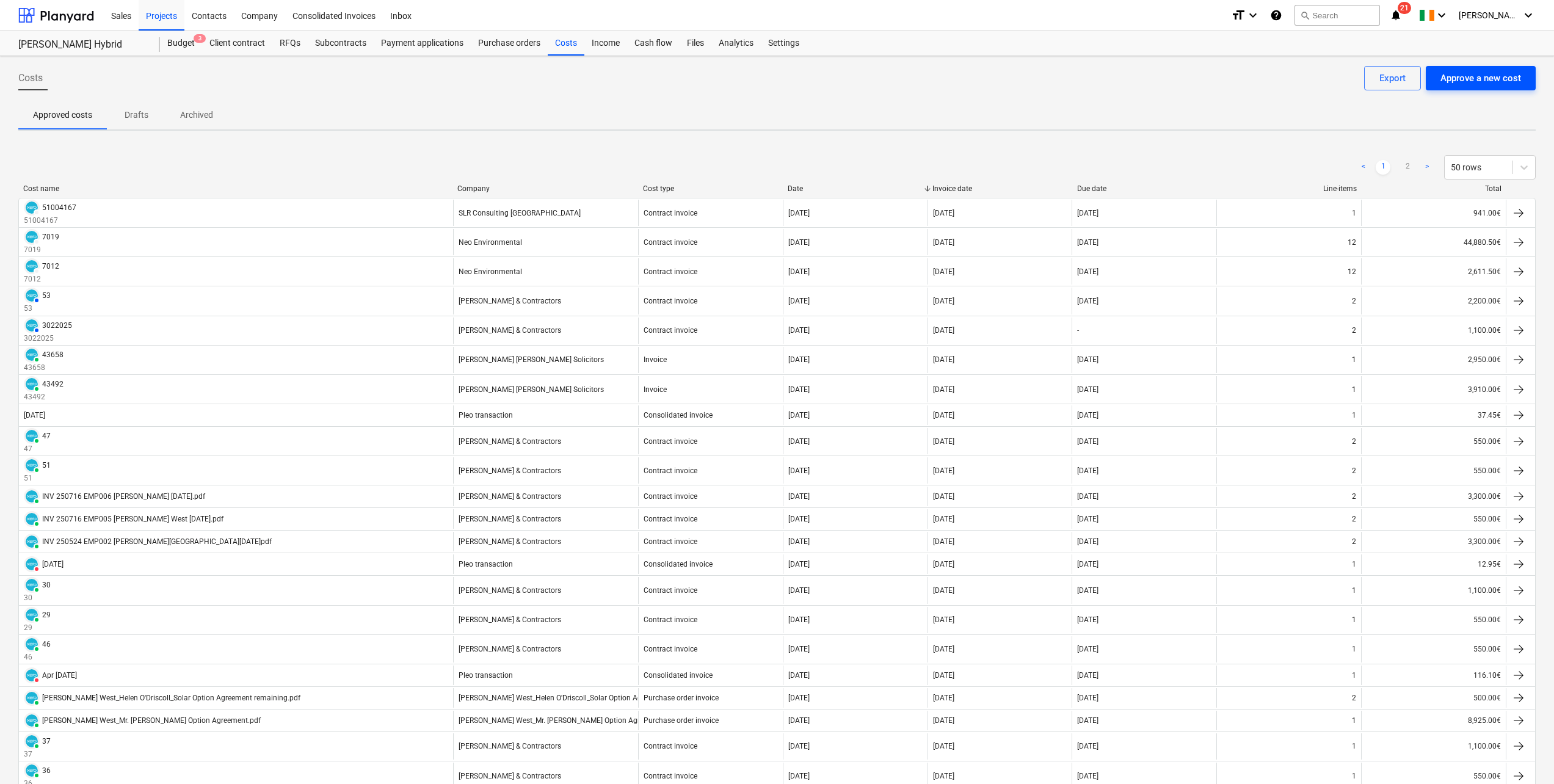
click at [1454, 70] on div "Approve a new cost" at bounding box center [1481, 78] width 81 height 16
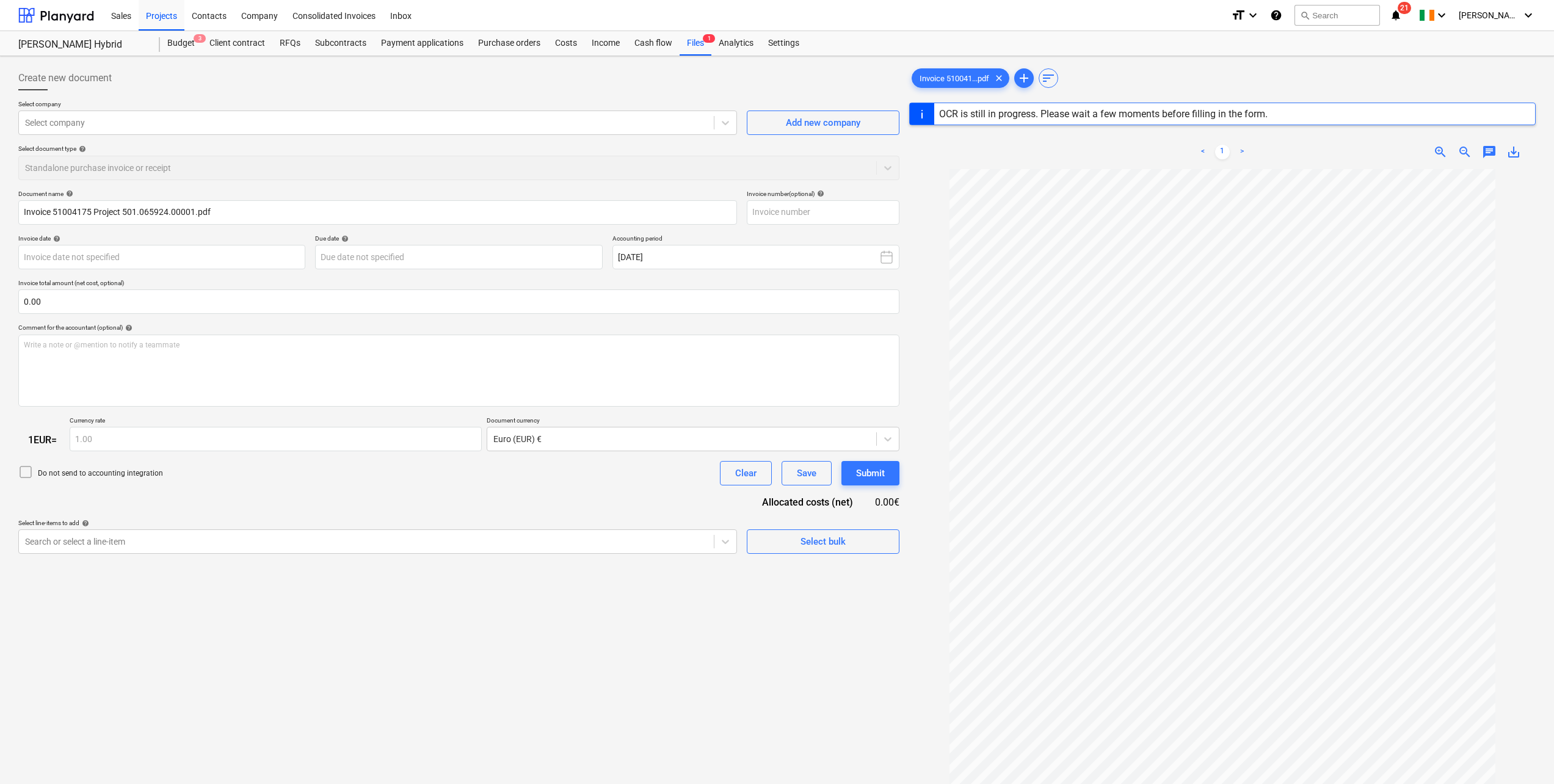
type input "51004175"
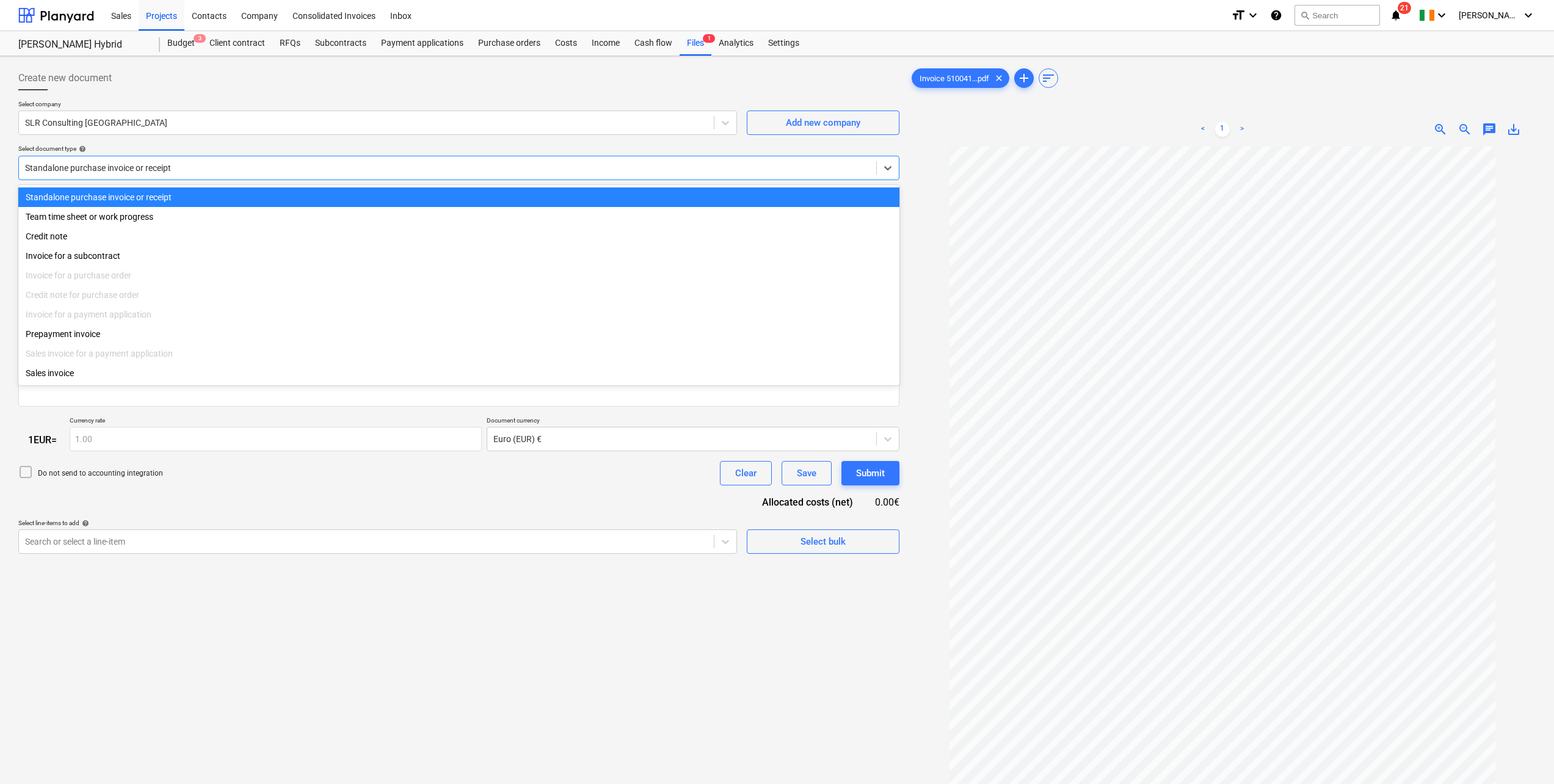
click at [147, 164] on div at bounding box center [448, 168] width 845 height 12
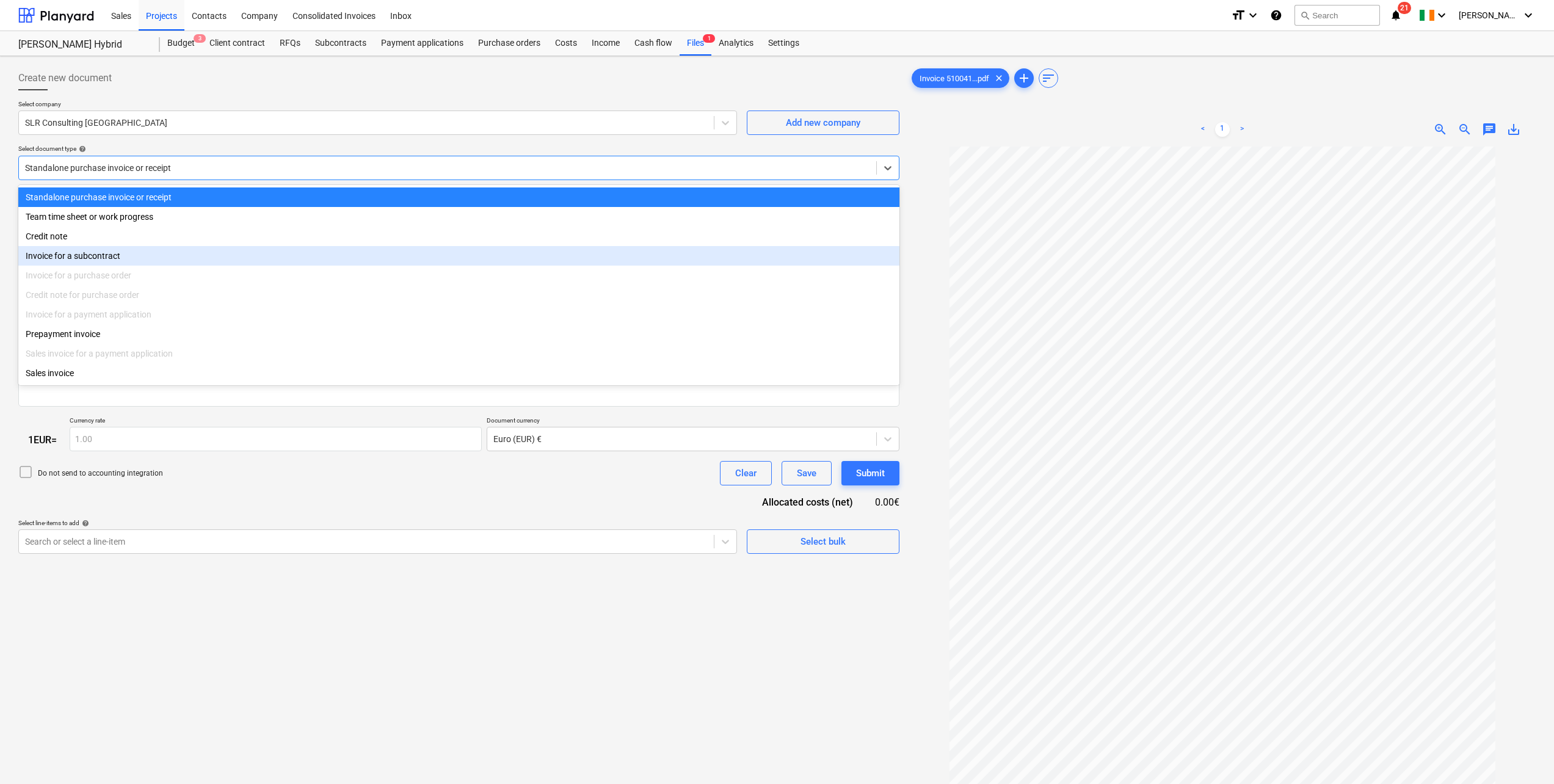
click at [118, 253] on div "Invoice for a subcontract" at bounding box center [459, 256] width 881 height 20
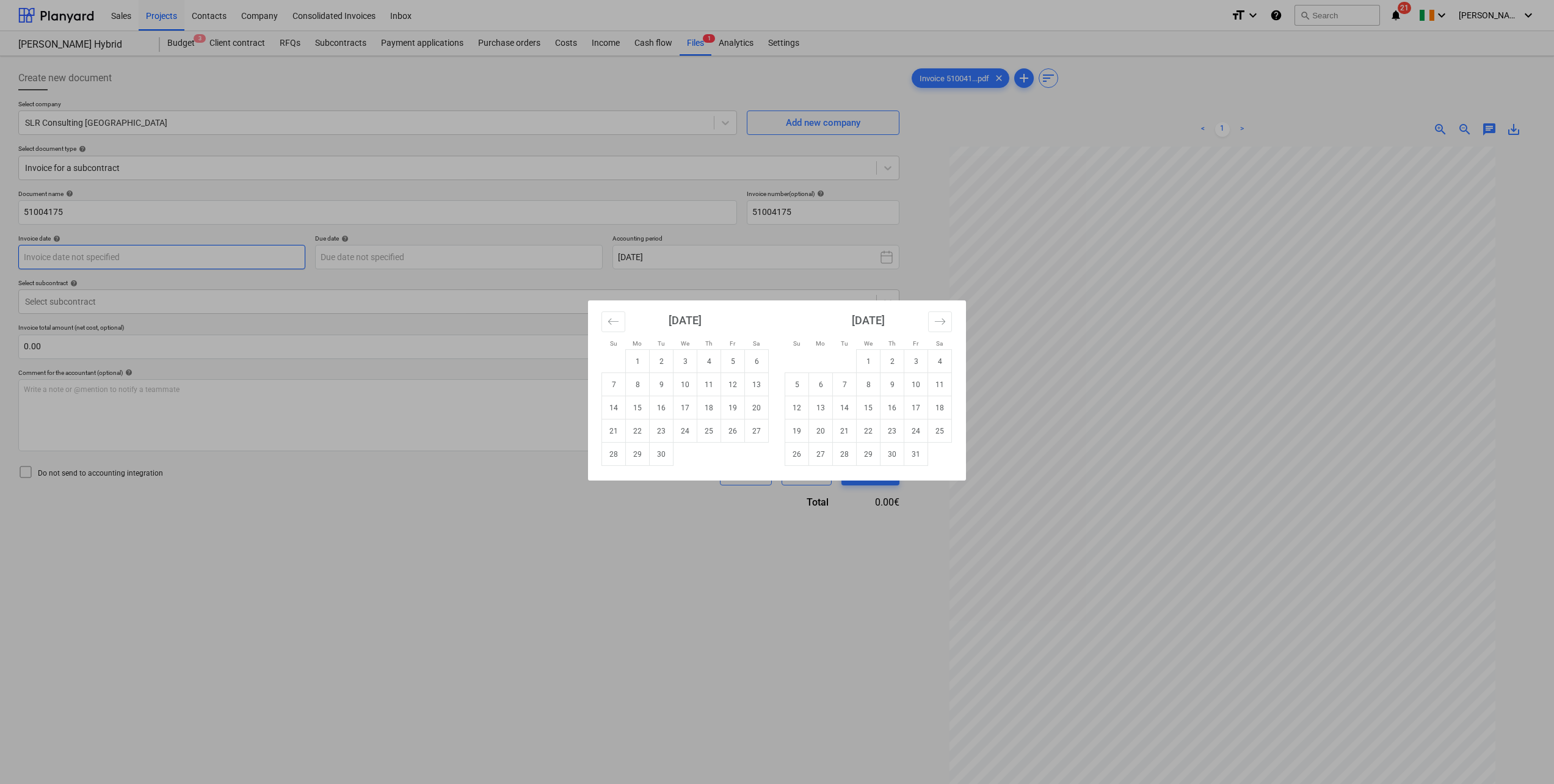
click at [210, 265] on body "Sales Projects Contacts Company Consolidated Invoices Inbox format_size keyboar…" at bounding box center [777, 392] width 1554 height 784
click at [636, 358] on td "1" at bounding box center [638, 361] width 24 height 23
type input "[DATE]"
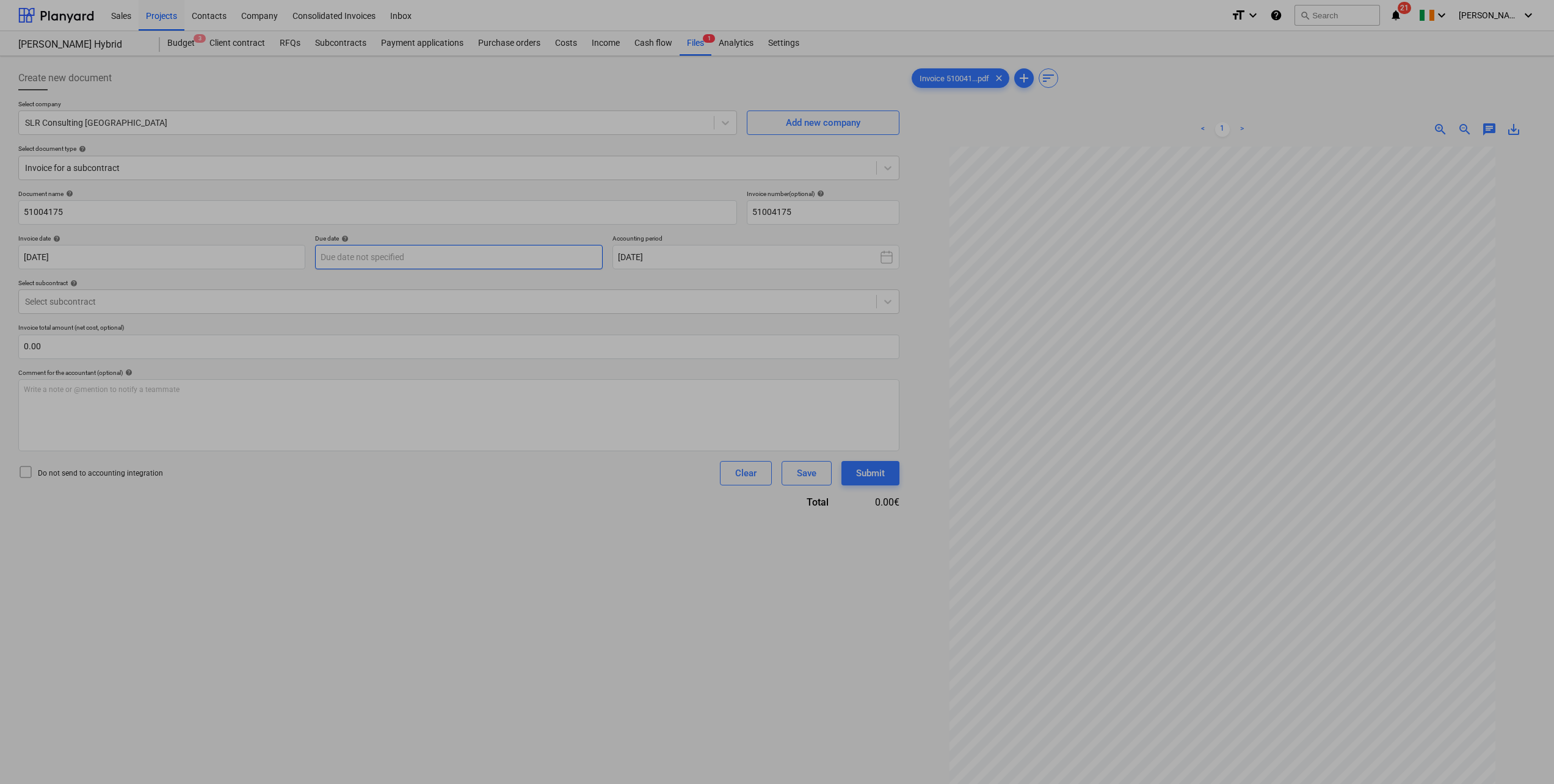
click at [393, 256] on body "Sales Projects Contacts Company Consolidated Invoices Inbox format_size keyboar…" at bounding box center [777, 392] width 1554 height 784
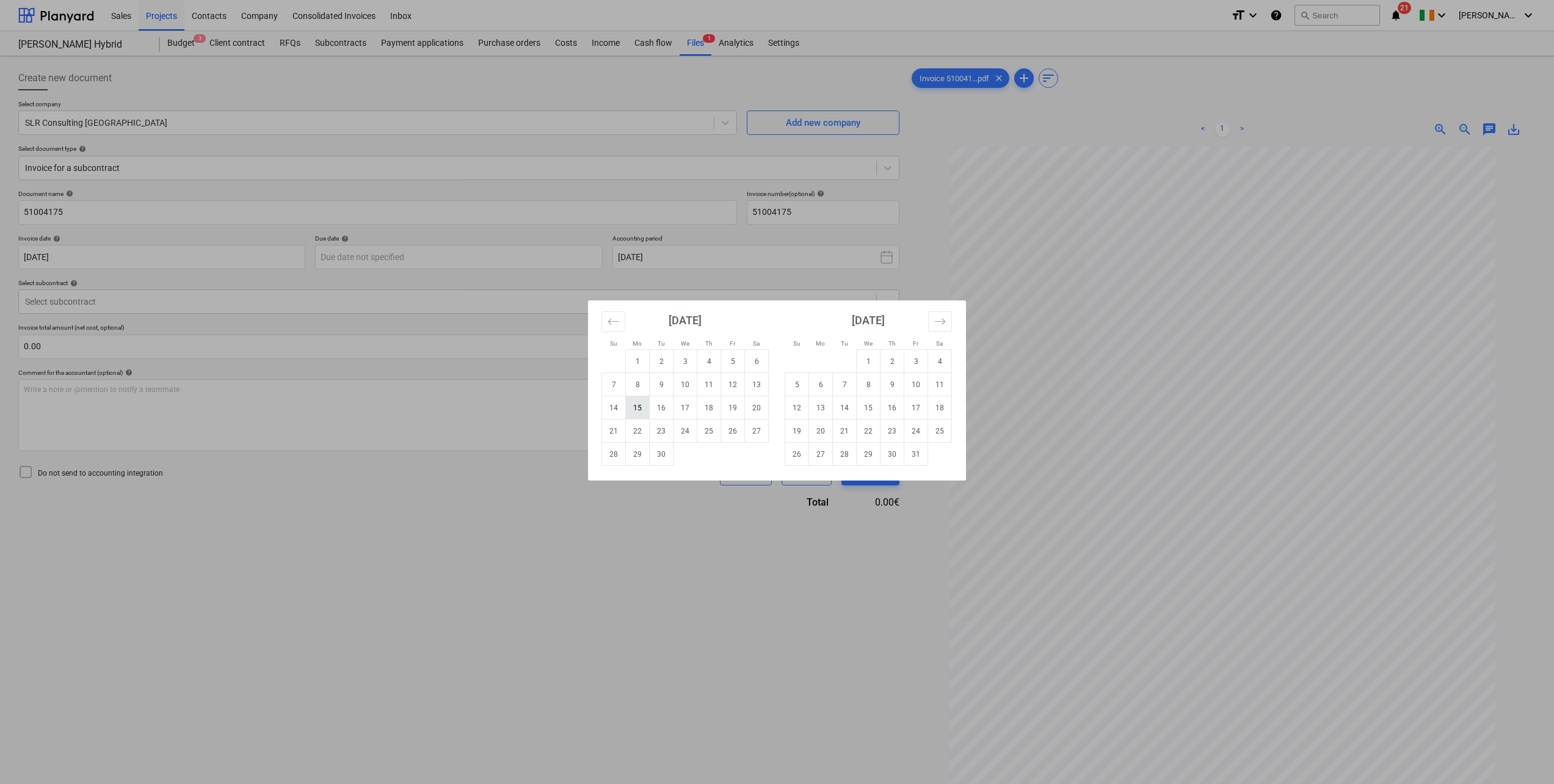
click at [632, 406] on td "15" at bounding box center [638, 408] width 24 height 23
type input "[DATE]"
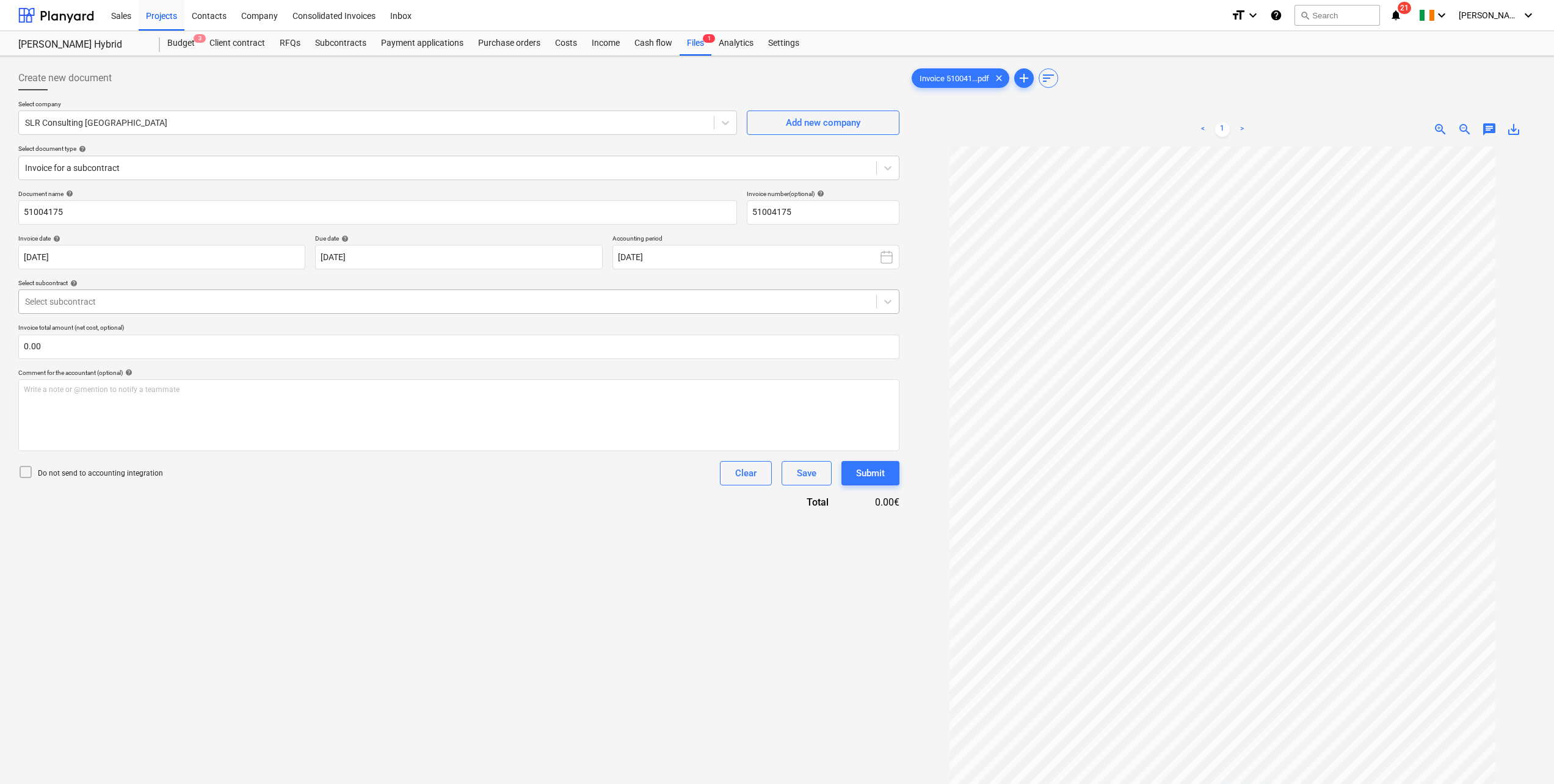
click at [192, 306] on div at bounding box center [448, 301] width 845 height 12
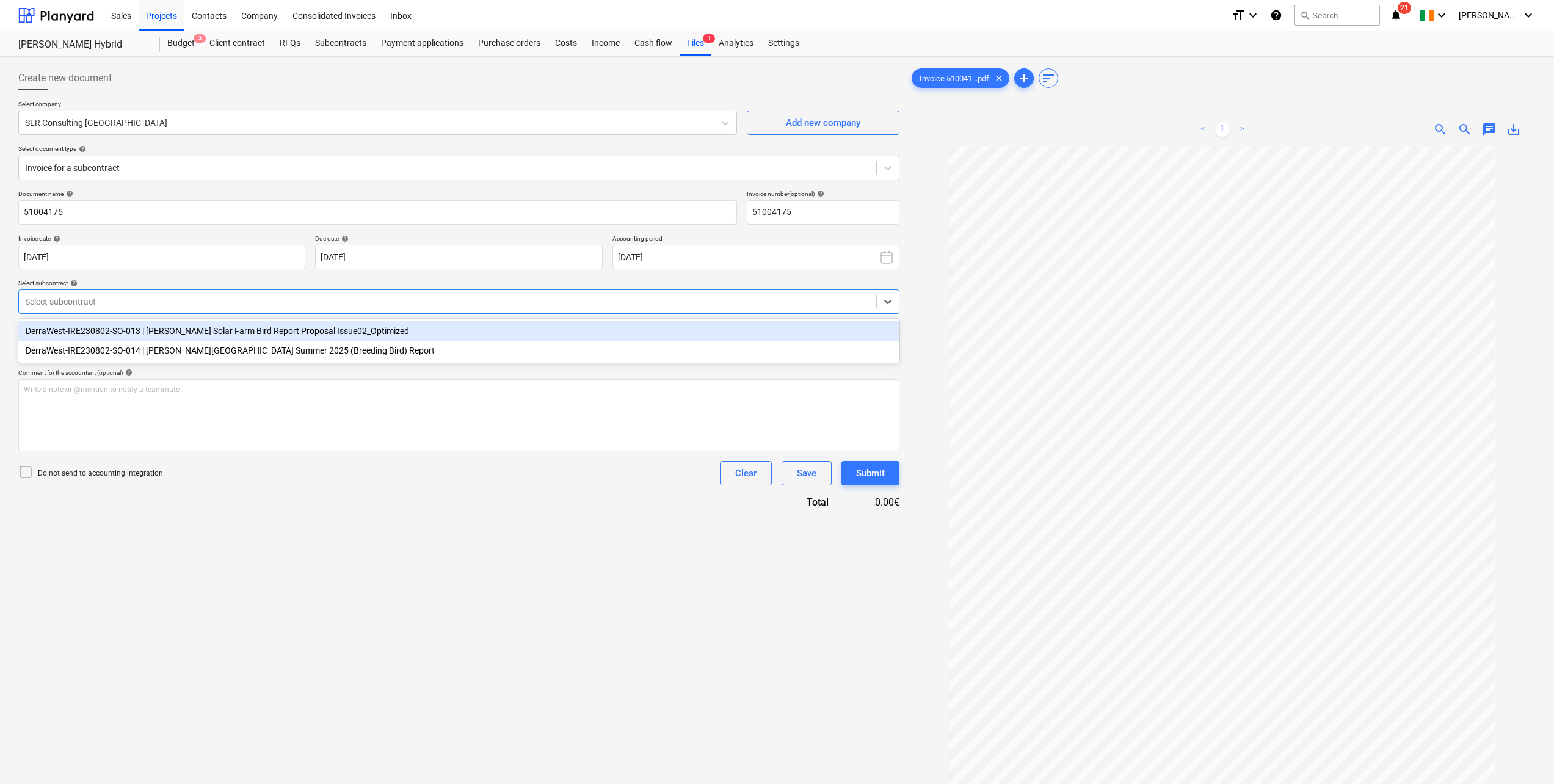
click at [148, 332] on div "DerraWest-IRE230802-SO-013 | [PERSON_NAME] Solar Farm Bird Report Proposal Issu…" at bounding box center [459, 331] width 881 height 20
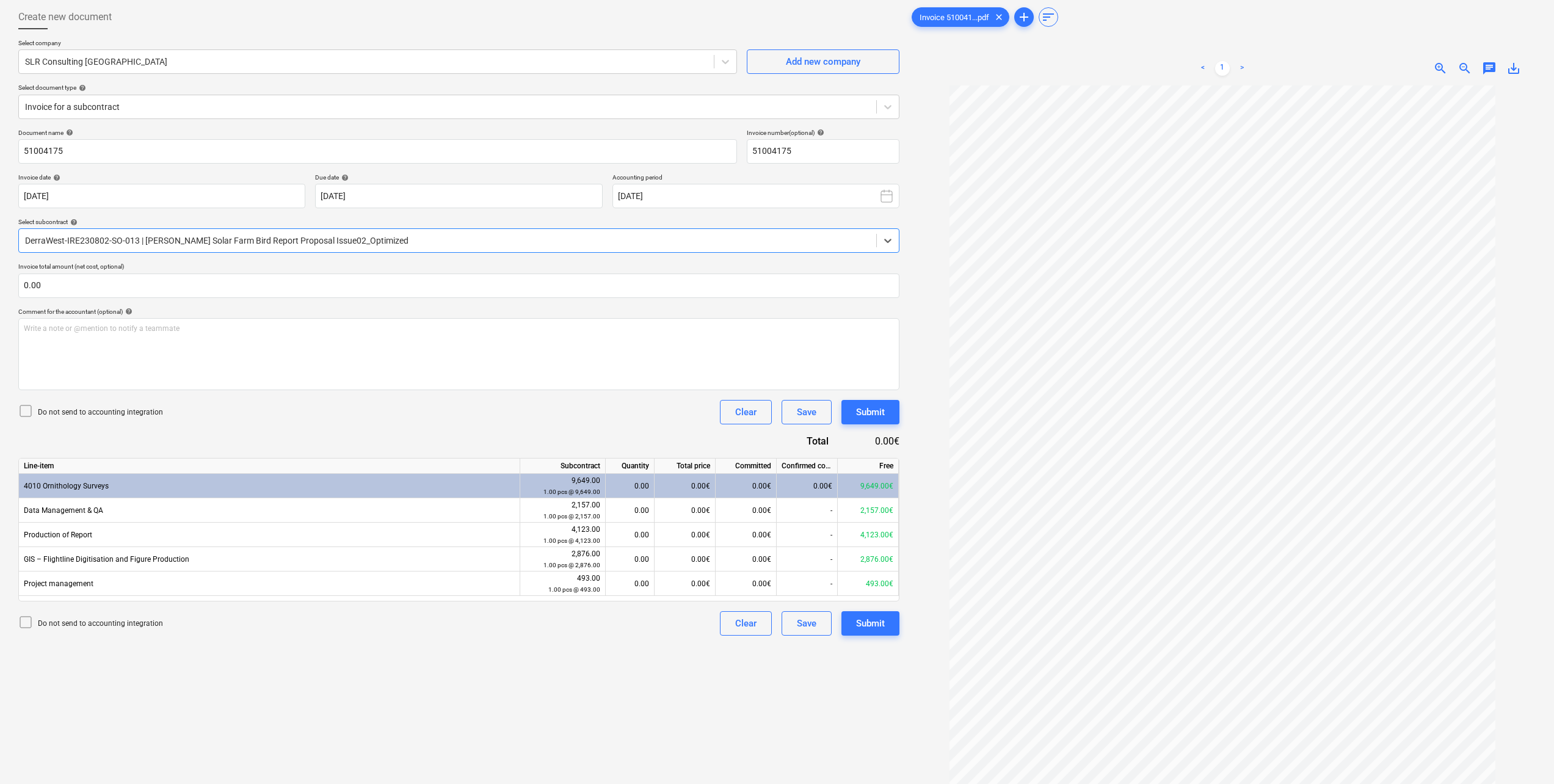
scroll to position [122, 0]
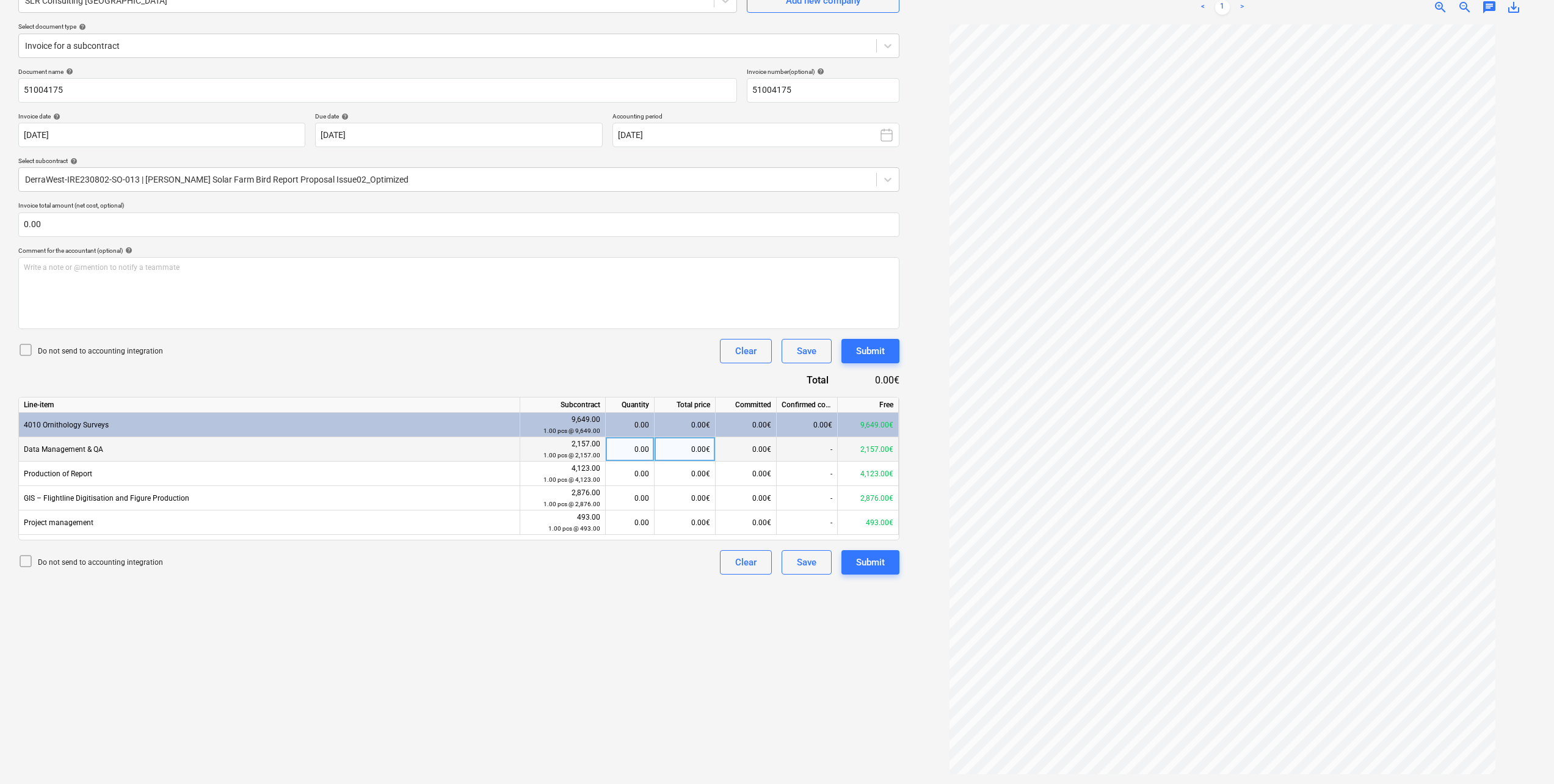
click at [623, 444] on div "0.00" at bounding box center [630, 450] width 38 height 24
click at [689, 445] on div "0.00€" at bounding box center [685, 450] width 61 height 24
type input "1875"
click at [606, 575] on div "Do not send to accounting integration Clear Save Submit" at bounding box center [459, 562] width 881 height 24
click at [680, 473] on div "0.00€" at bounding box center [685, 474] width 61 height 24
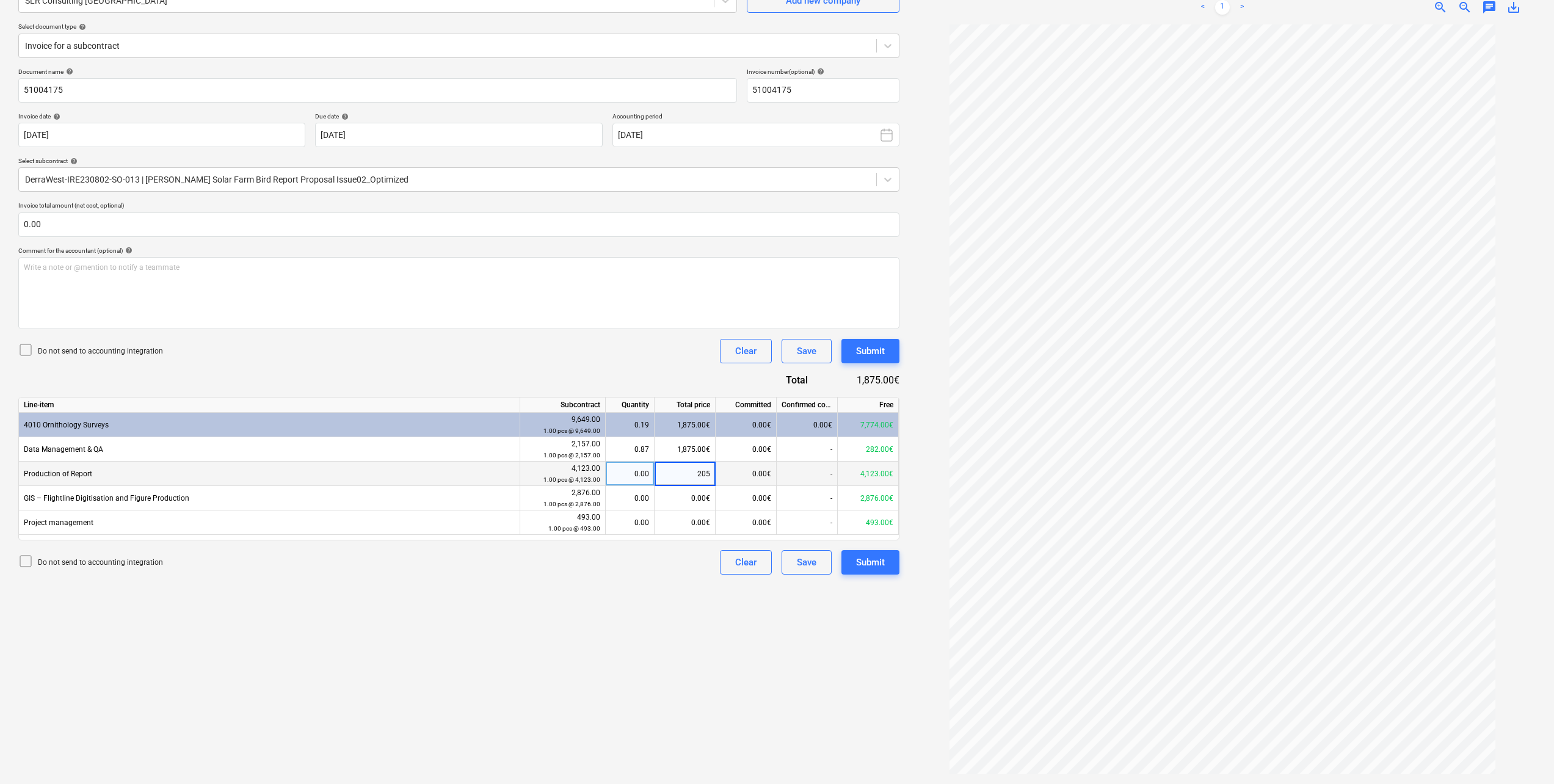
type input "2055"
click at [604, 595] on div "Create new document Select company SLR Consulting Ireland Add new company Selec…" at bounding box center [459, 359] width 891 height 840
type input "1242"
click at [611, 593] on div "Create new document Select company SLR Consulting Ireland Add new company Selec…" at bounding box center [459, 359] width 891 height 840
click at [703, 470] on div "1,242.00€" at bounding box center [685, 474] width 61 height 24
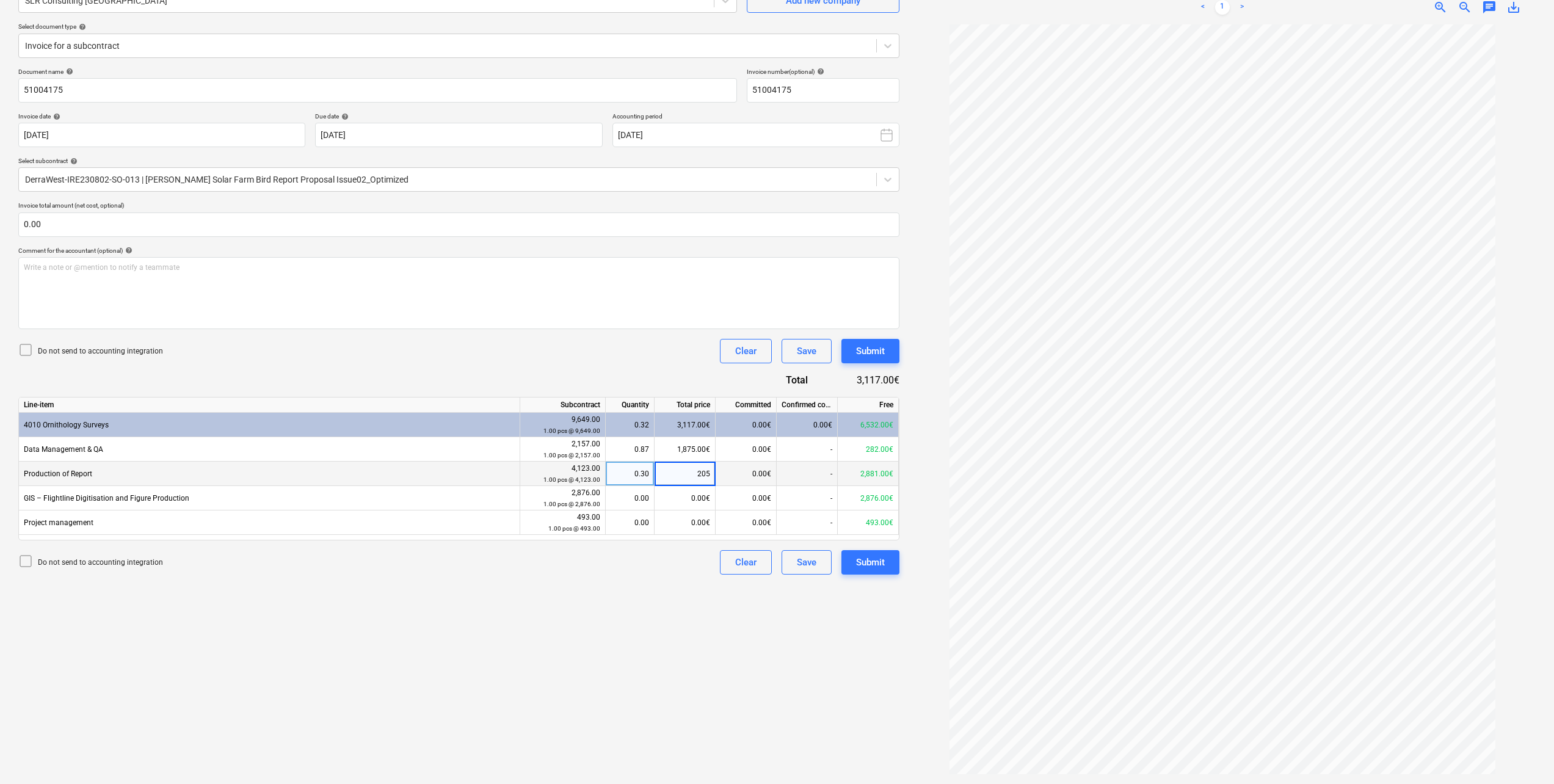
type input "2055"
click at [702, 496] on div "0.00€" at bounding box center [685, 498] width 61 height 24
type input "1242"
click at [696, 518] on div "0.00€" at bounding box center [685, 522] width 61 height 24
type input "320"
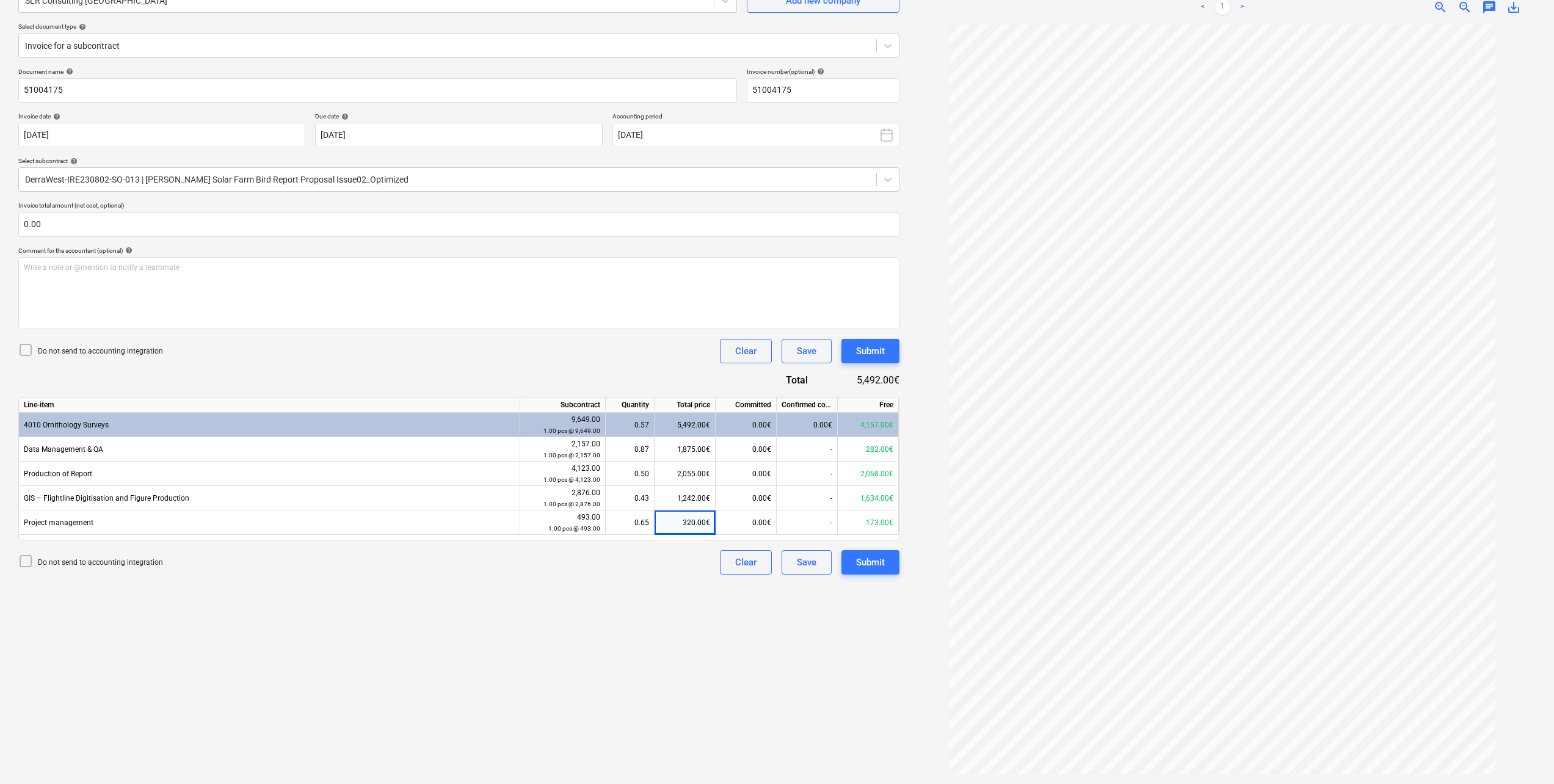
click at [592, 664] on div "Create new document Select company SLR Consulting Ireland Add new company Selec…" at bounding box center [459, 359] width 891 height 840
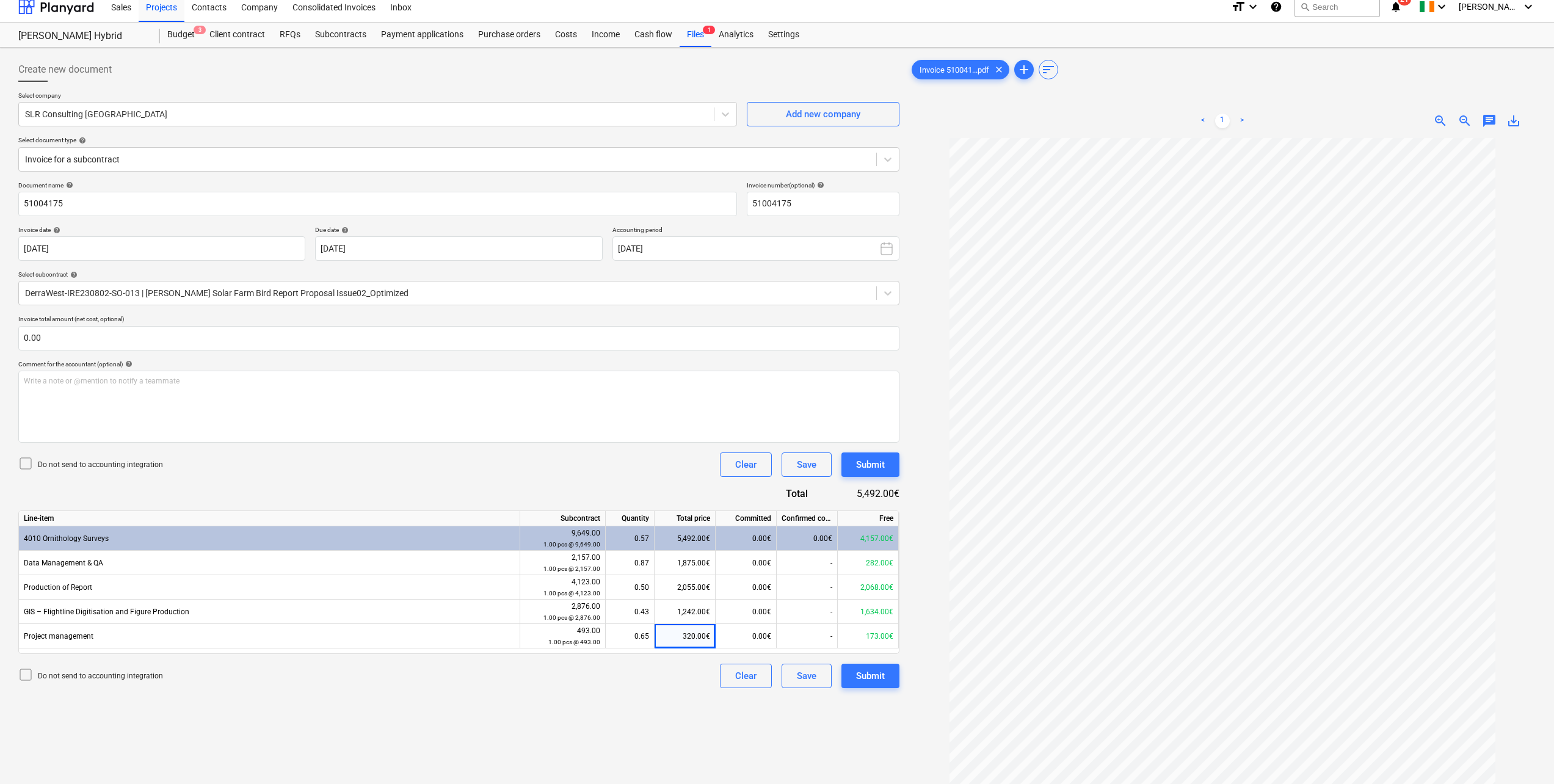
scroll to position [0, 0]
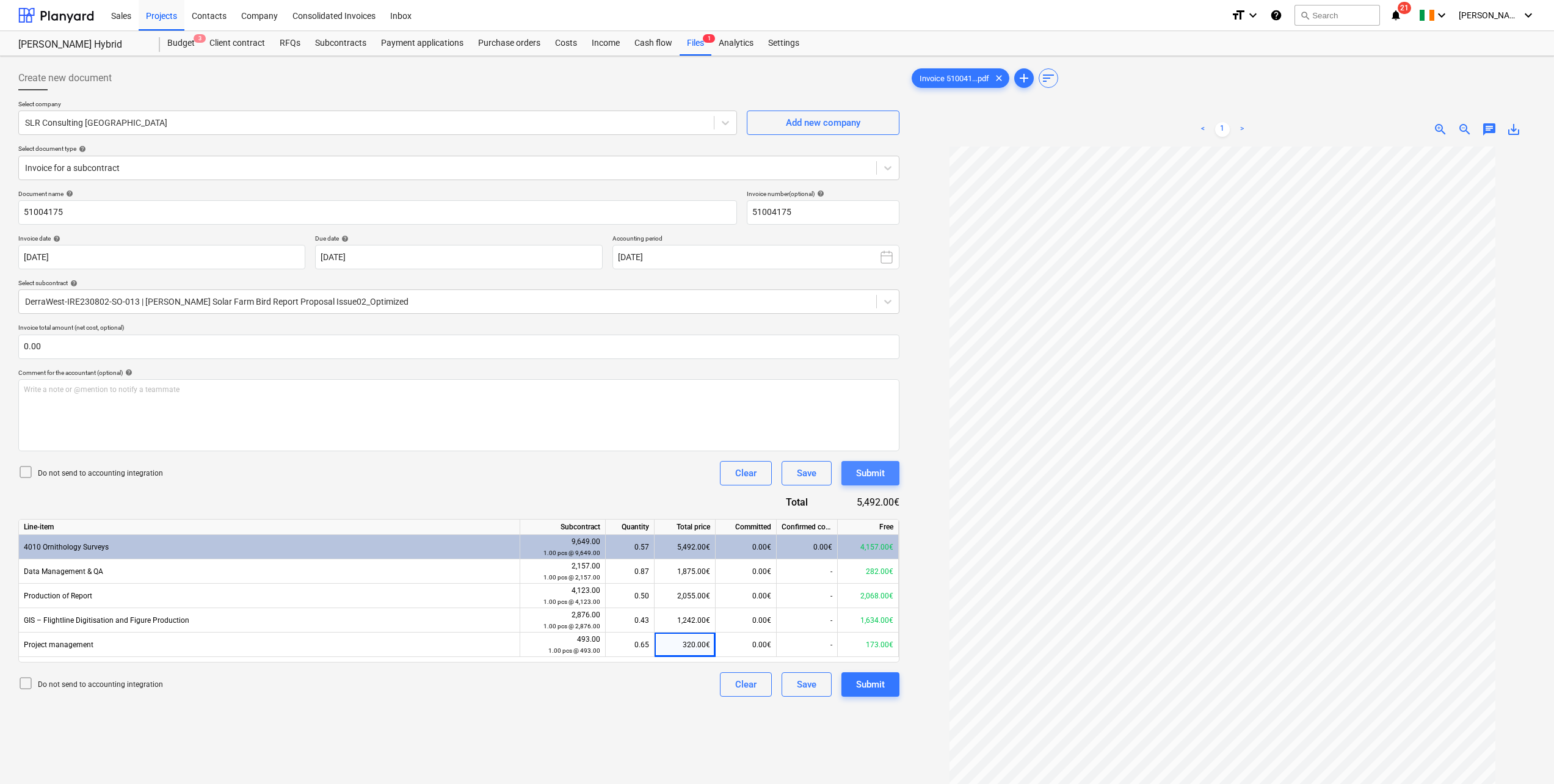
click at [867, 476] on div "Submit" at bounding box center [870, 473] width 29 height 16
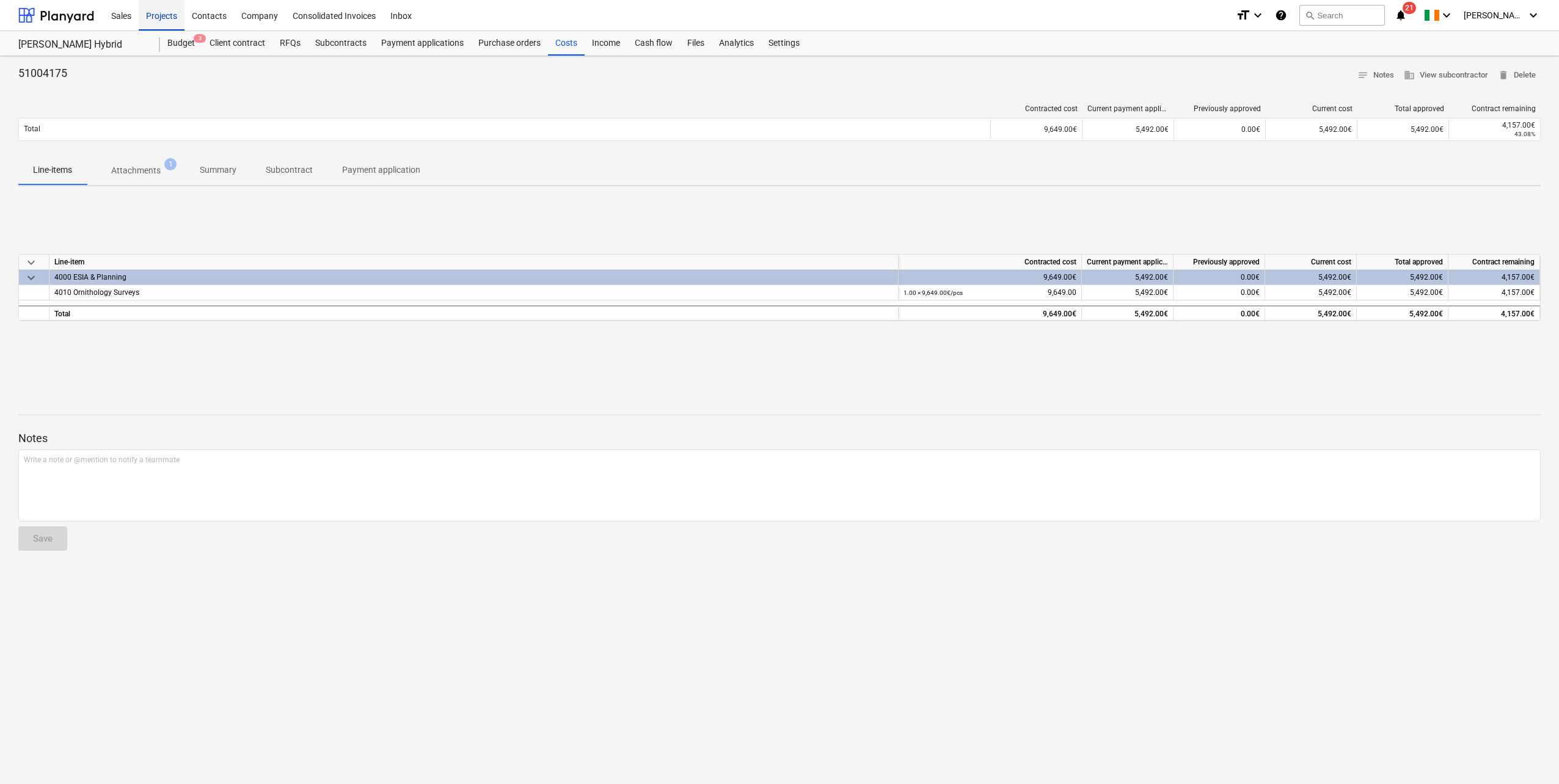
click at [163, 19] on div "Projects" at bounding box center [162, 15] width 46 height 31
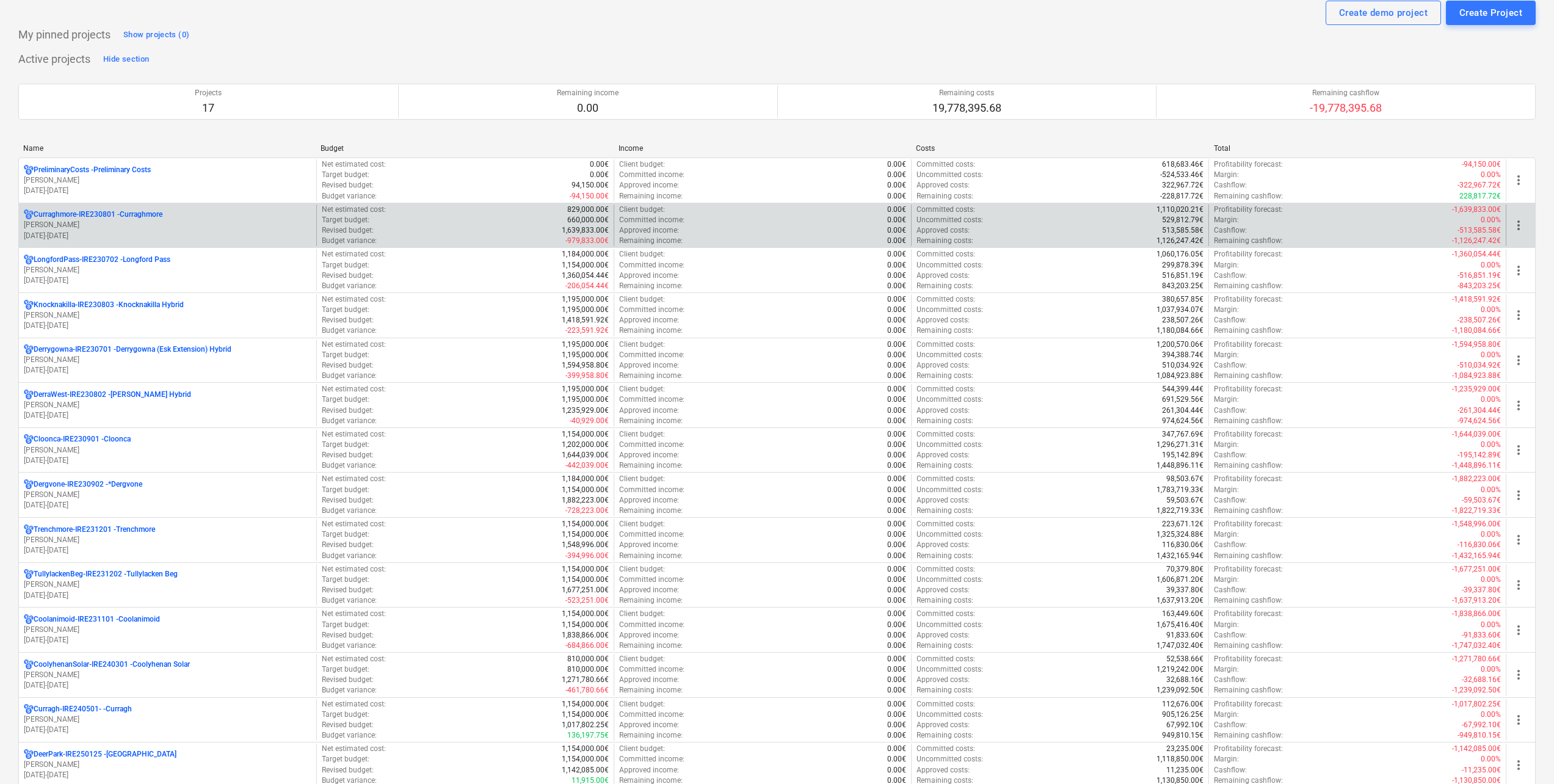
scroll to position [122, 0]
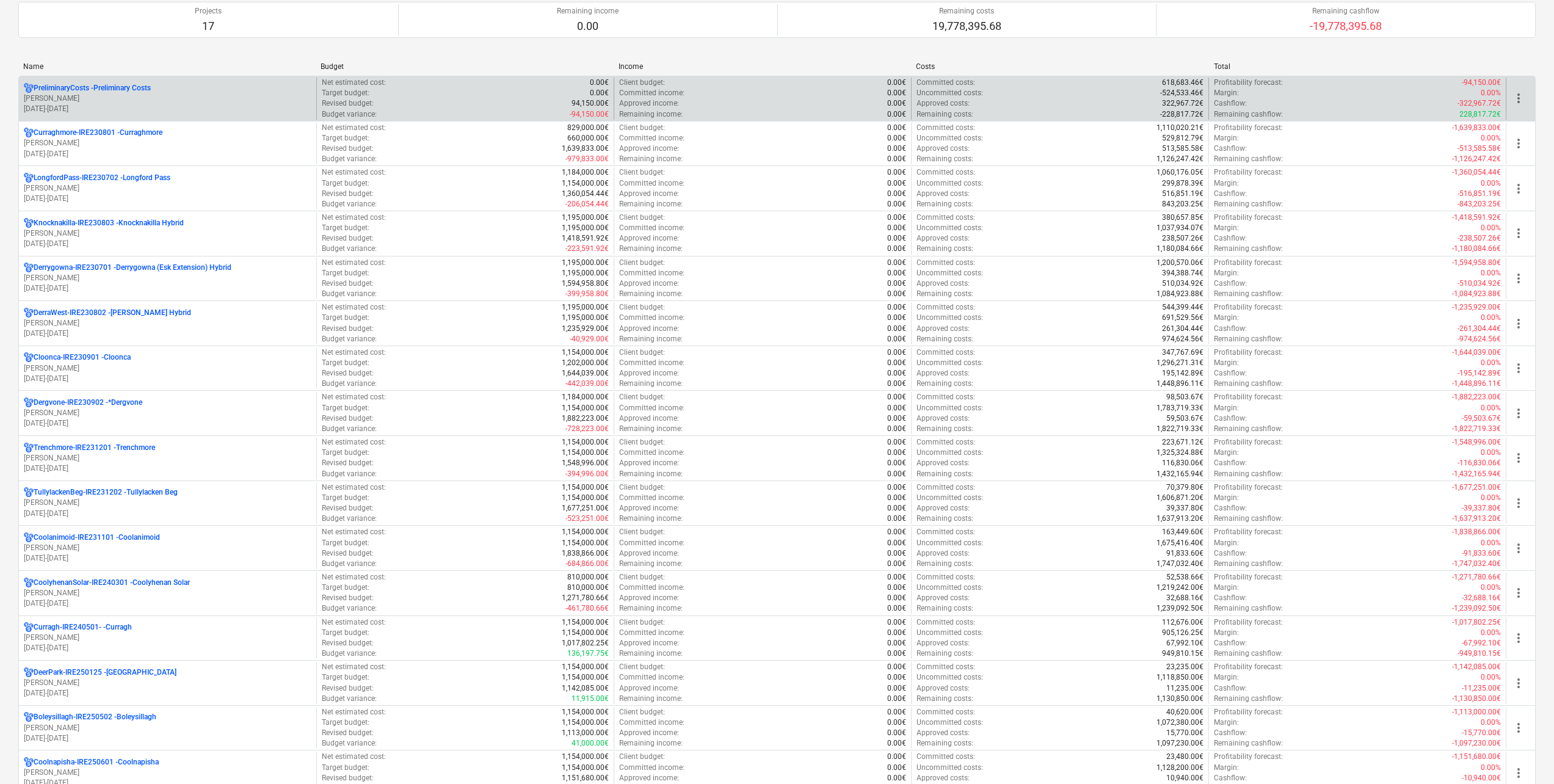
click at [95, 102] on p "[PERSON_NAME]" at bounding box center [168, 98] width 288 height 10
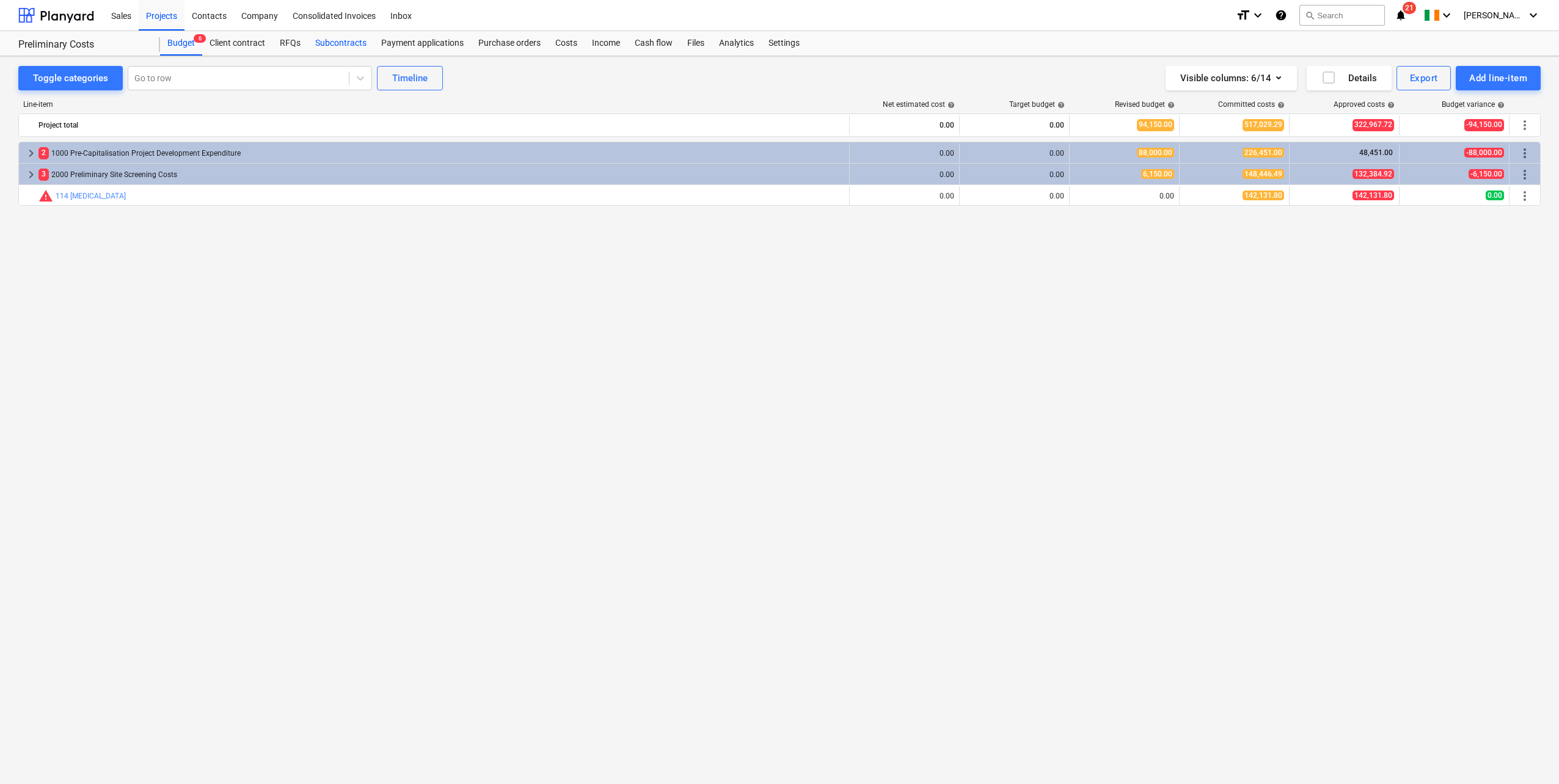
click at [350, 45] on div "Subcontracts" at bounding box center [340, 43] width 66 height 24
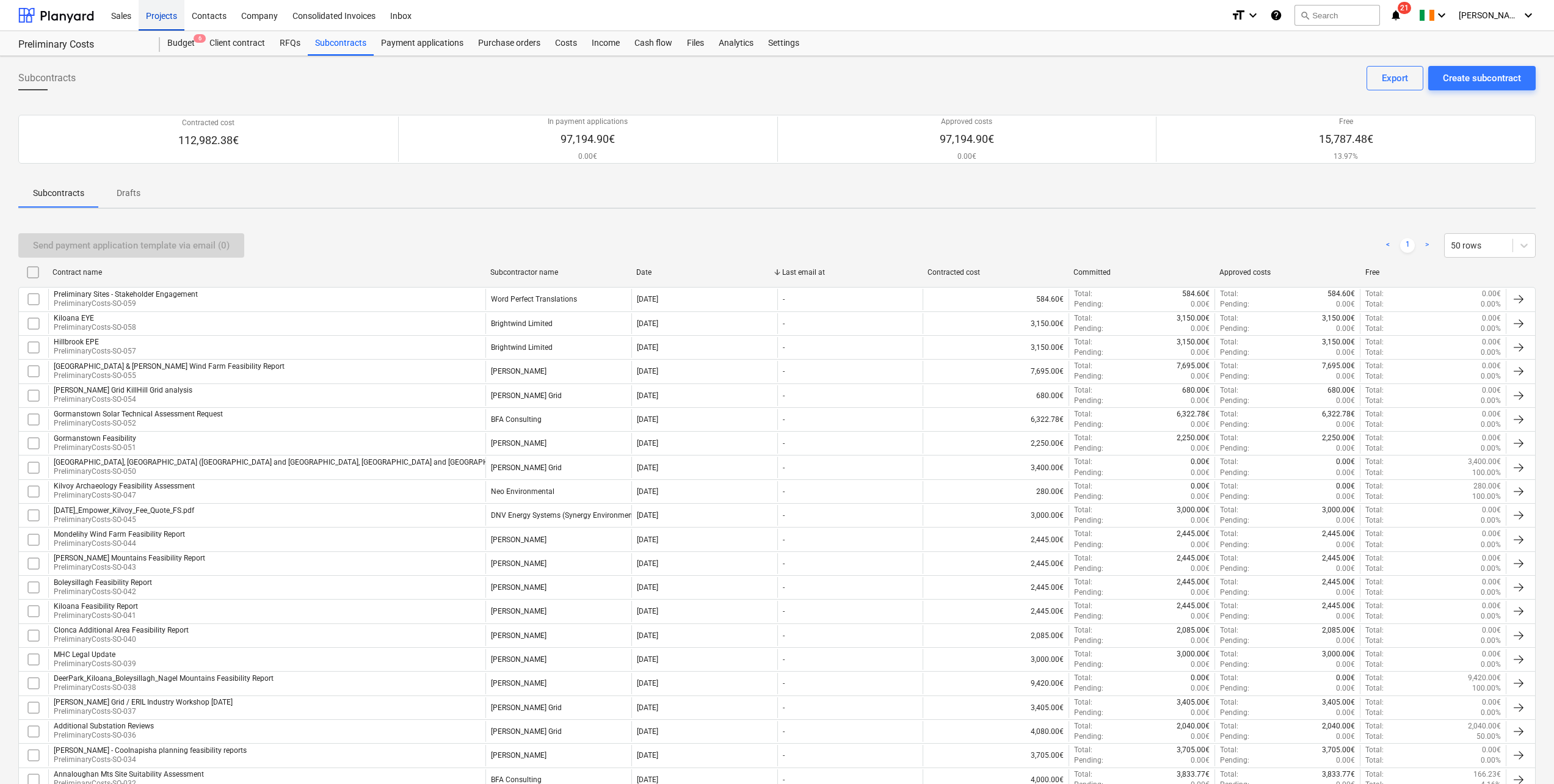
click at [171, 20] on div "Projects" at bounding box center [162, 15] width 46 height 31
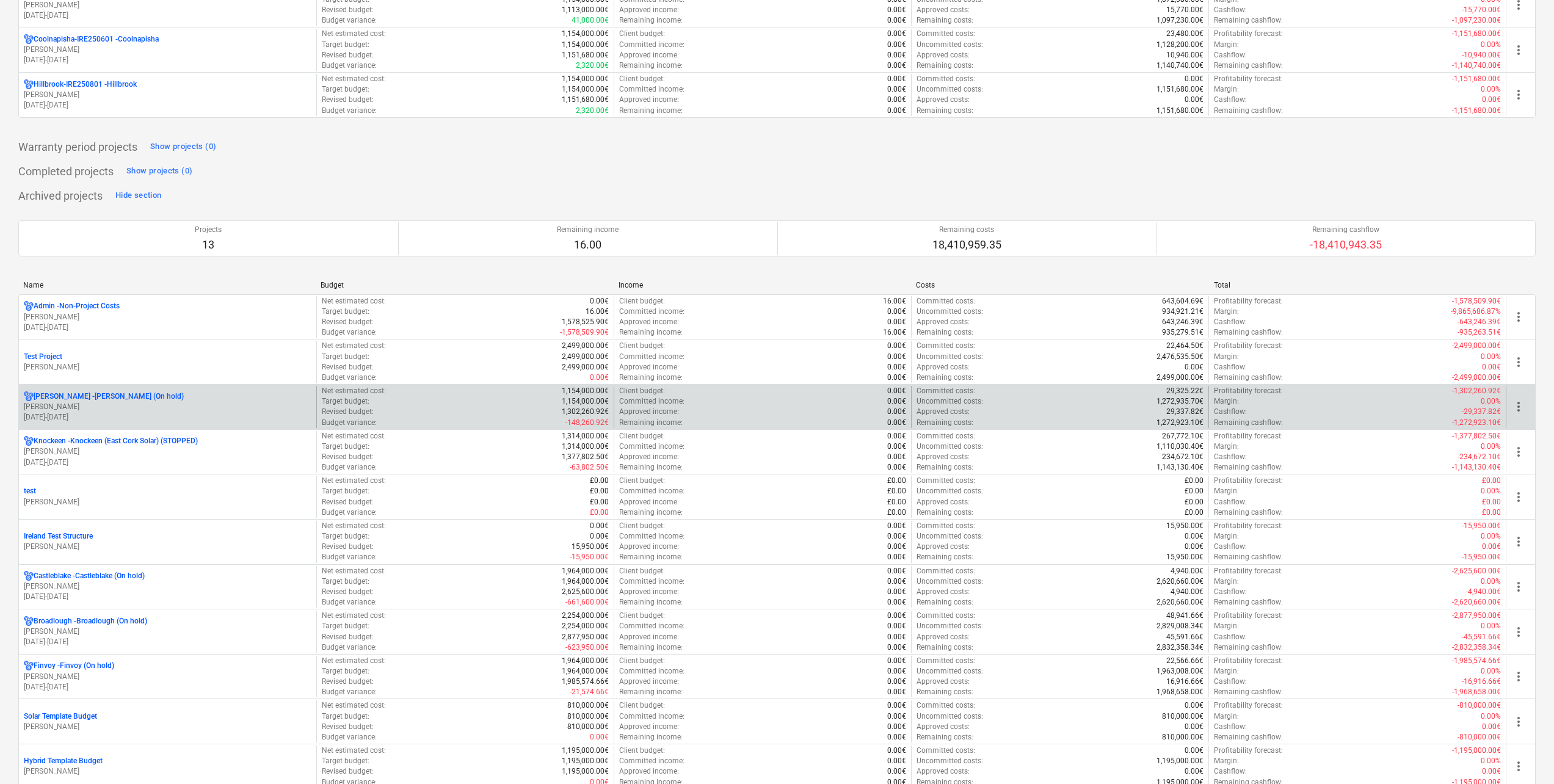
scroll to position [855, 0]
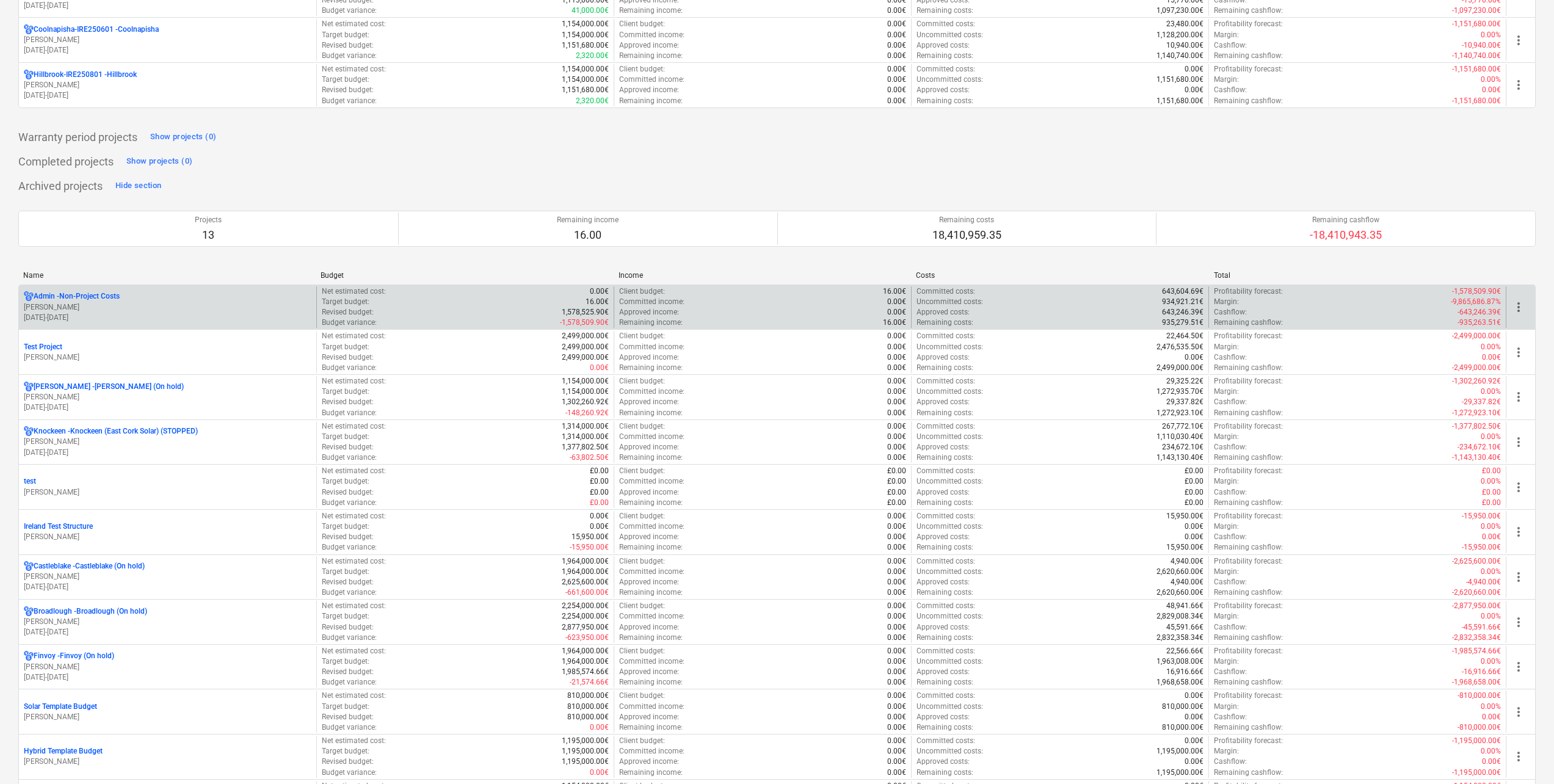
click at [97, 317] on p "[DATE] - [DATE]" at bounding box center [168, 318] width 288 height 10
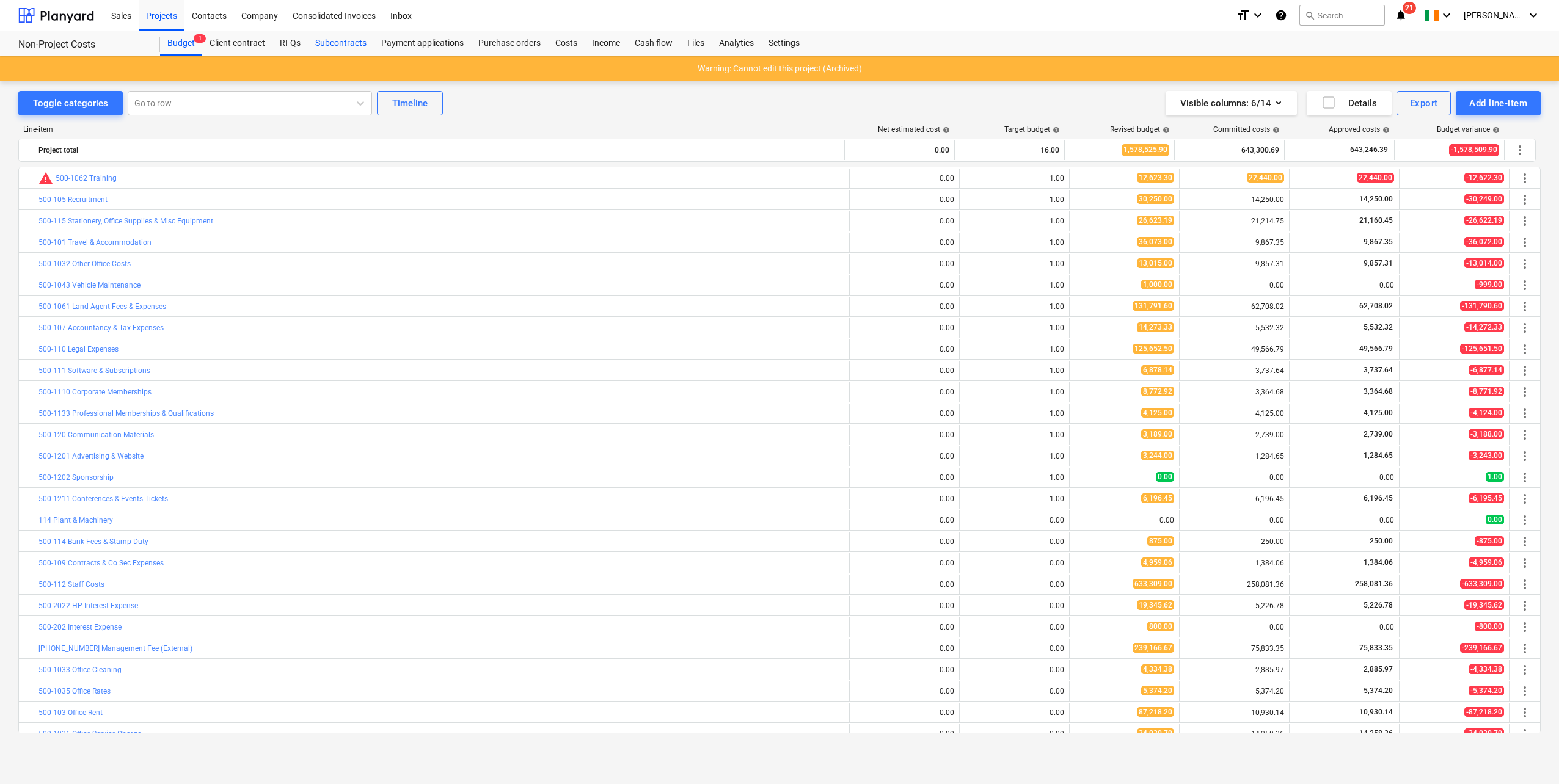
click at [325, 43] on div "Subcontracts" at bounding box center [340, 43] width 66 height 24
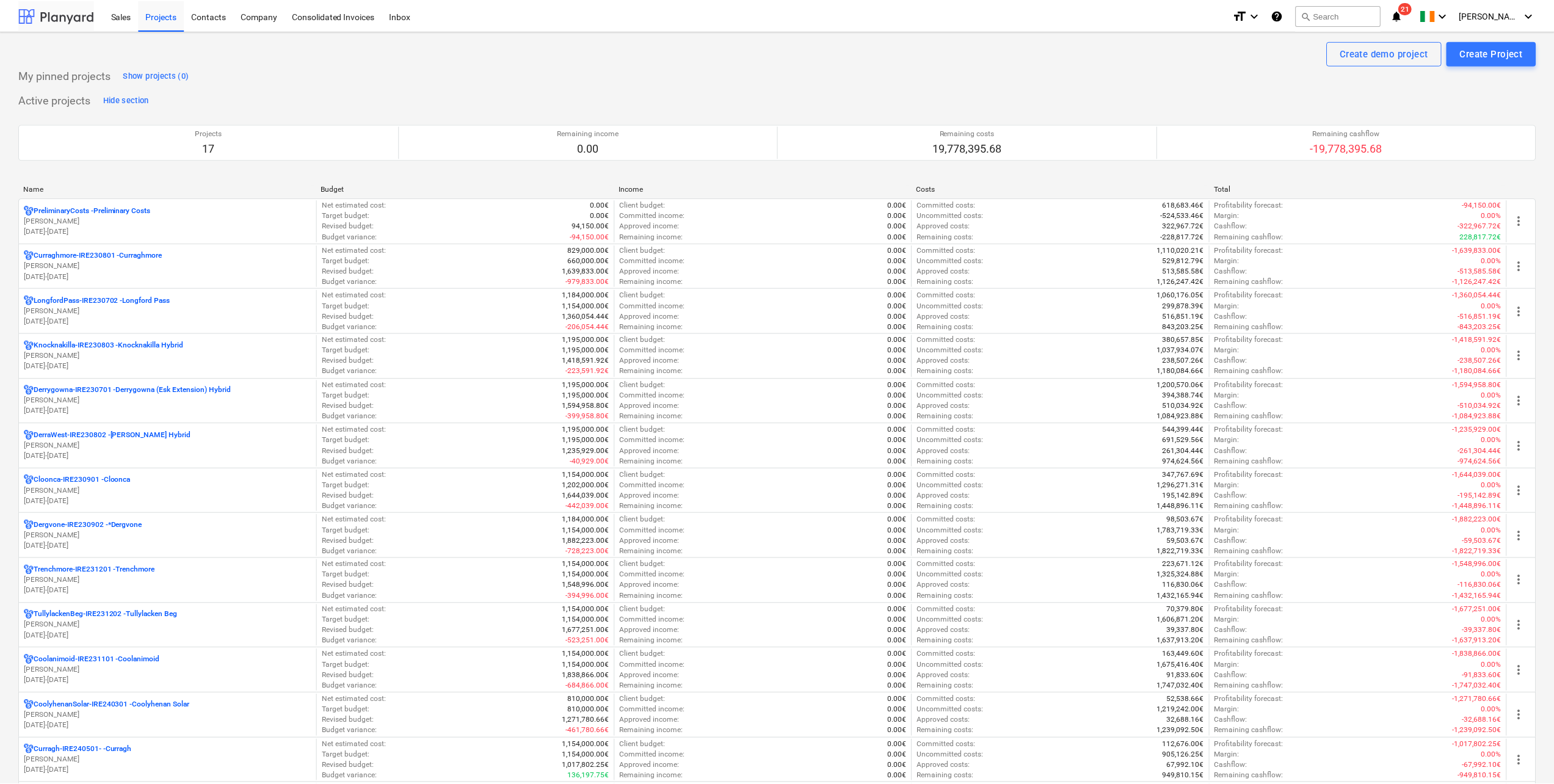
scroll to position [855, 0]
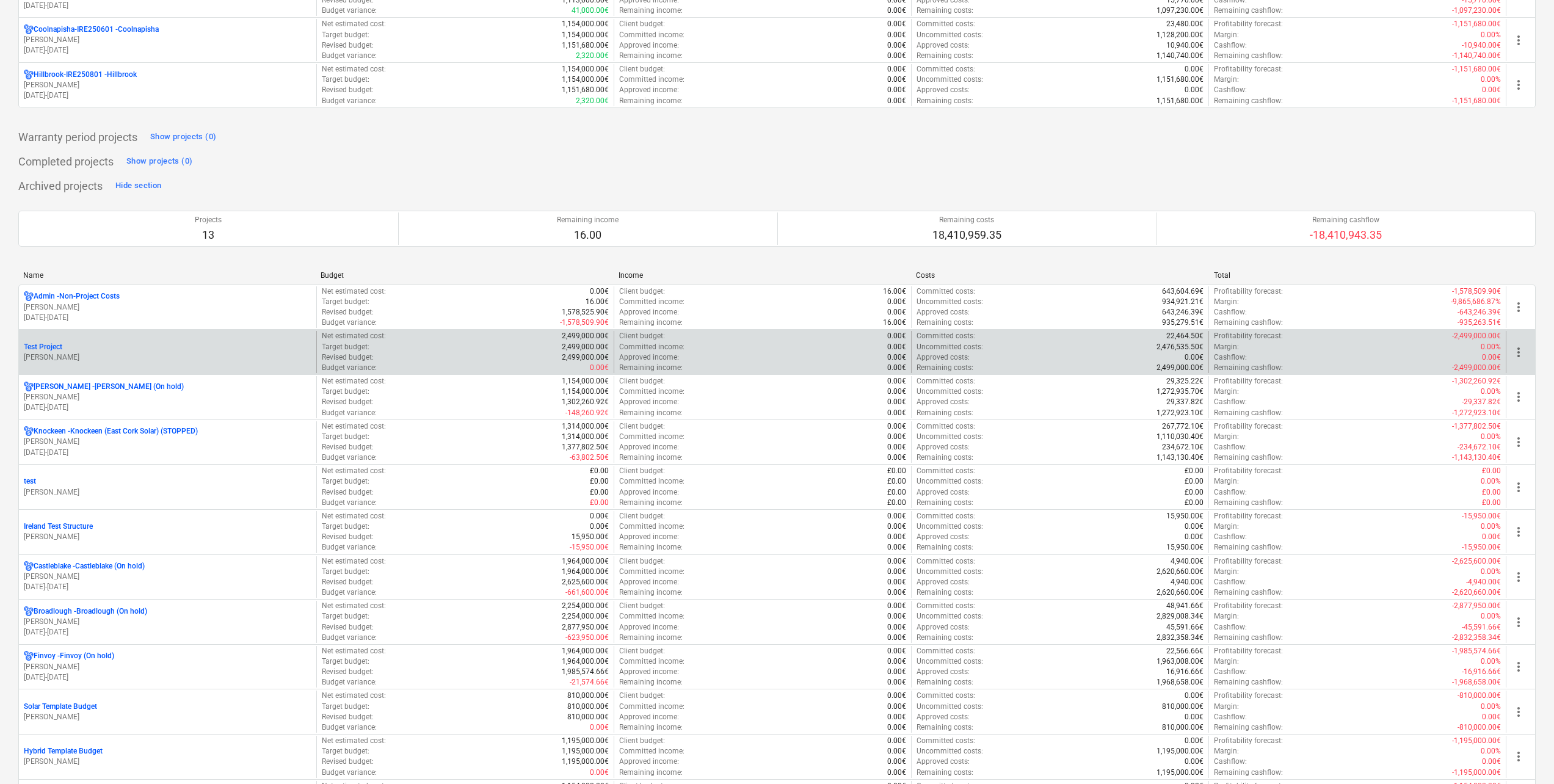
click at [71, 354] on p "[PERSON_NAME]" at bounding box center [168, 357] width 288 height 10
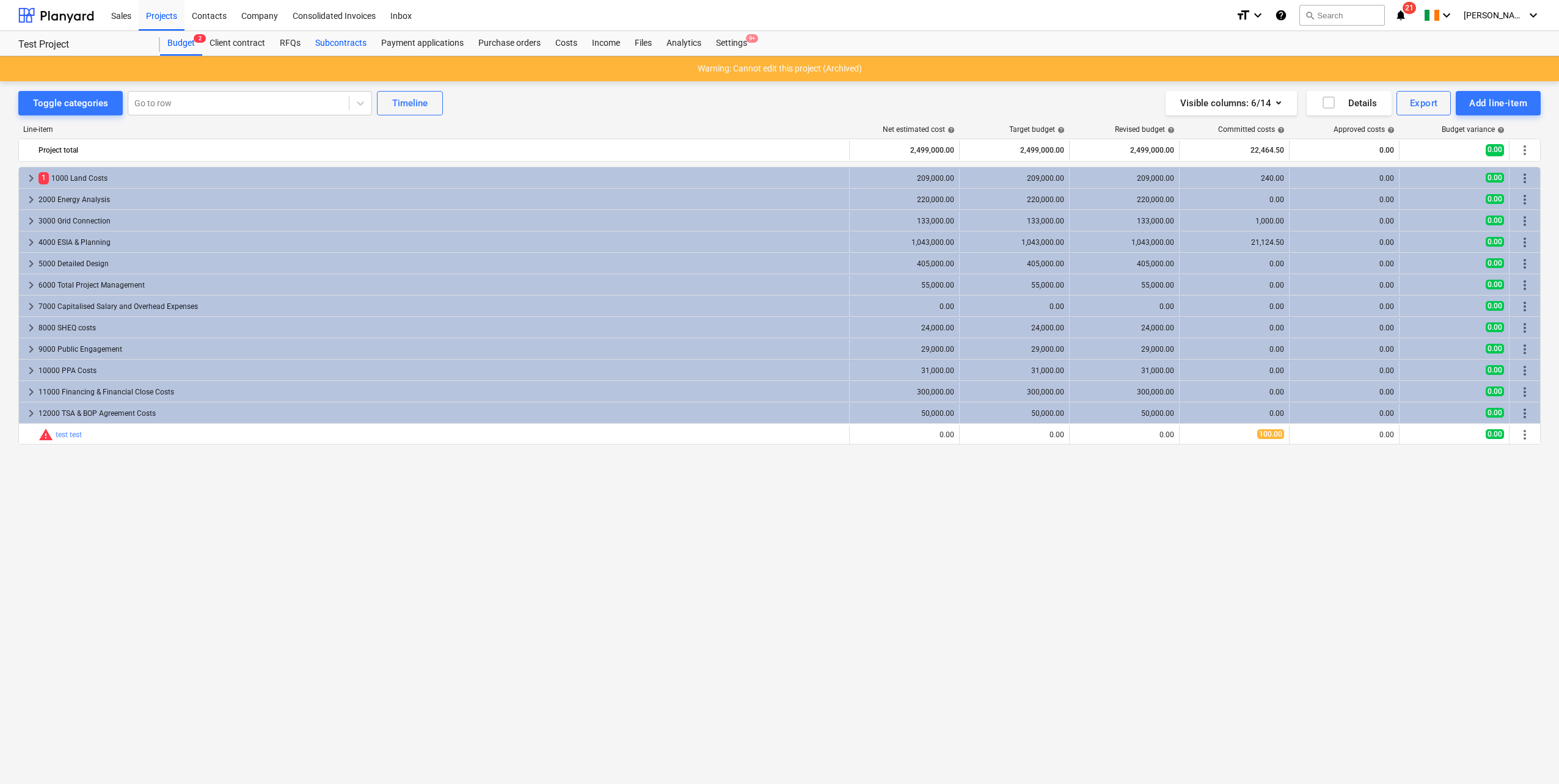
click at [318, 42] on div "Subcontracts" at bounding box center [340, 43] width 66 height 24
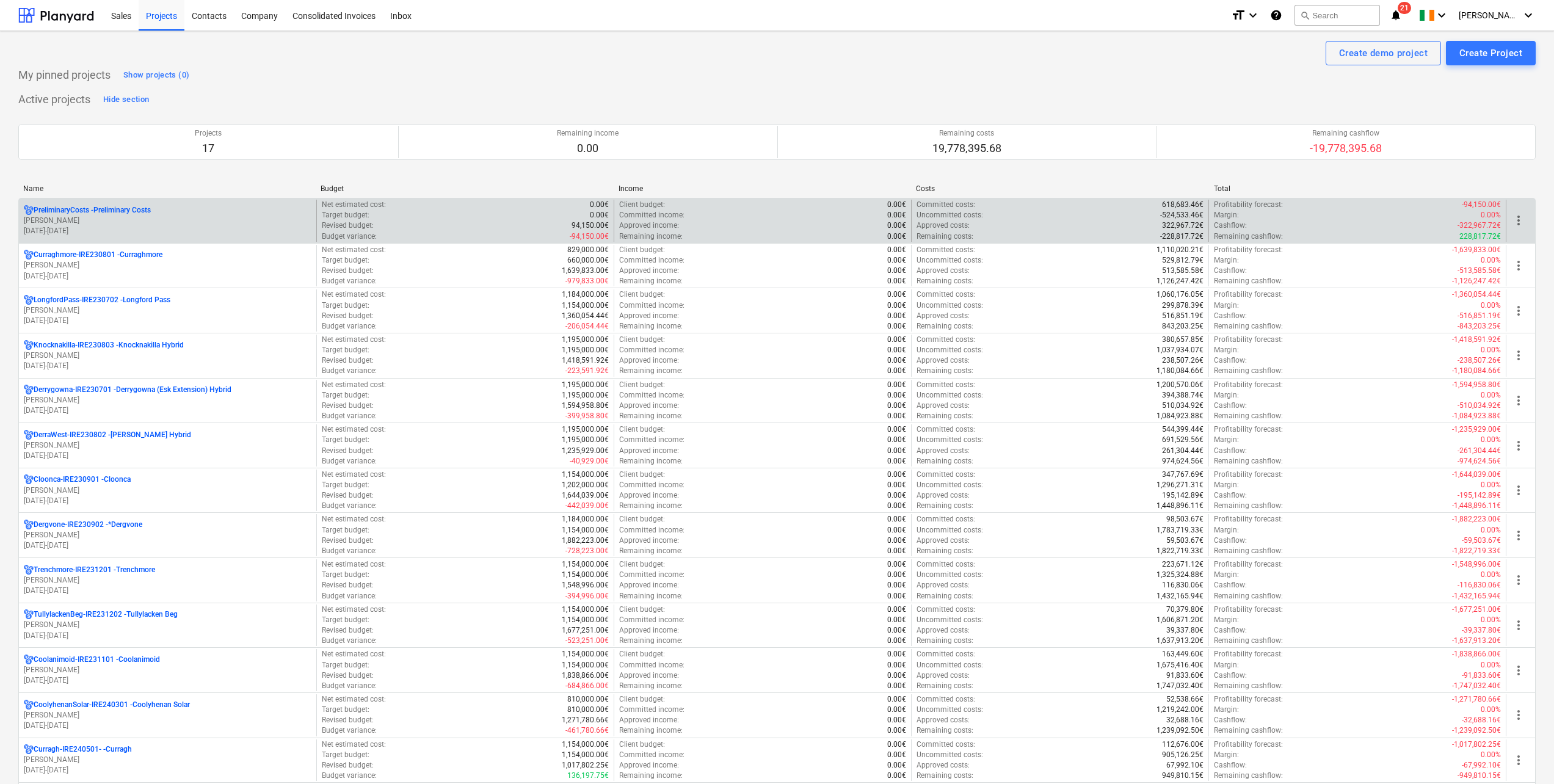
click at [136, 215] on p "PreliminaryCosts - Preliminary Costs" at bounding box center [92, 210] width 117 height 10
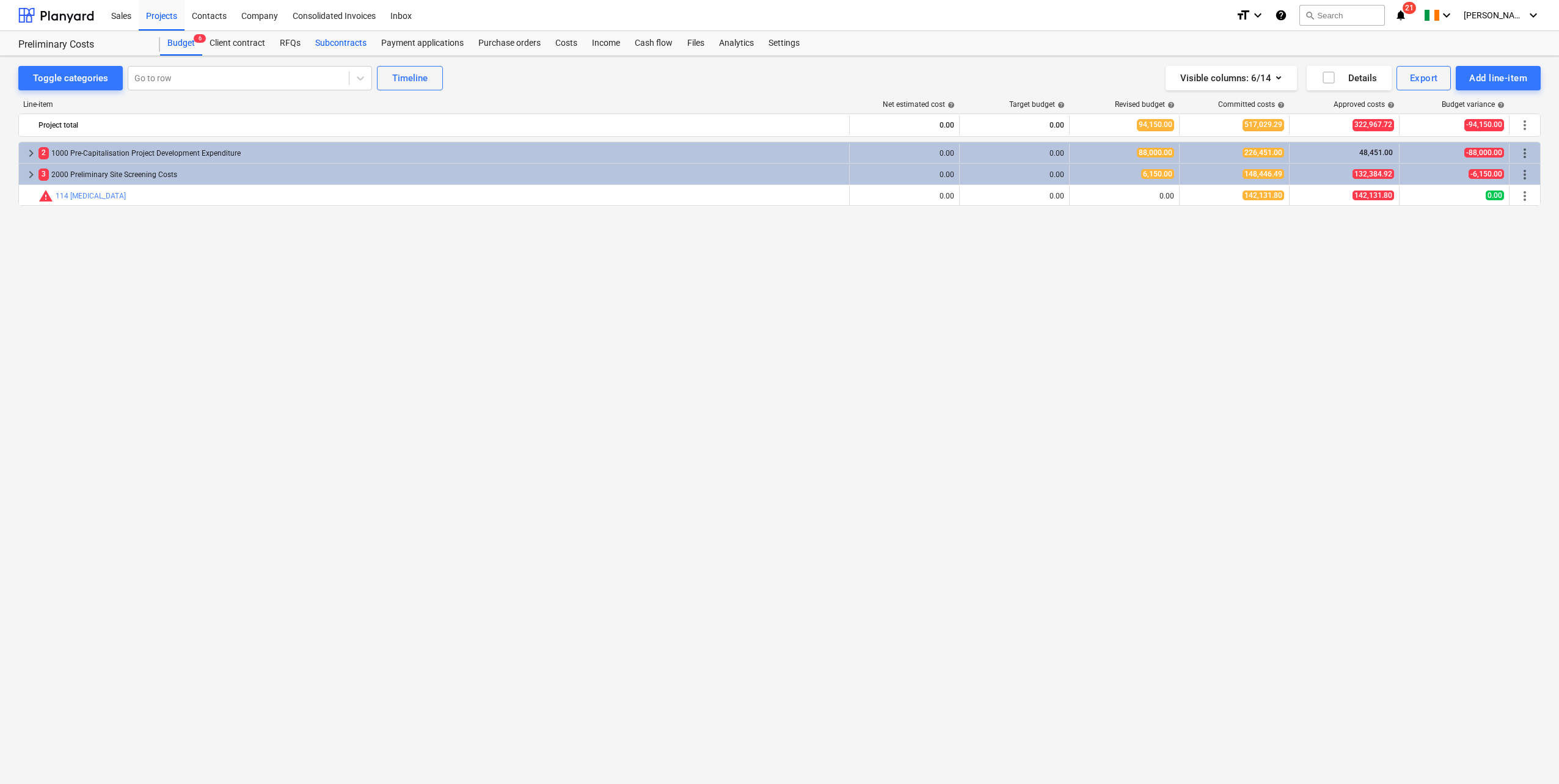
click at [322, 43] on div "Subcontracts" at bounding box center [340, 43] width 66 height 24
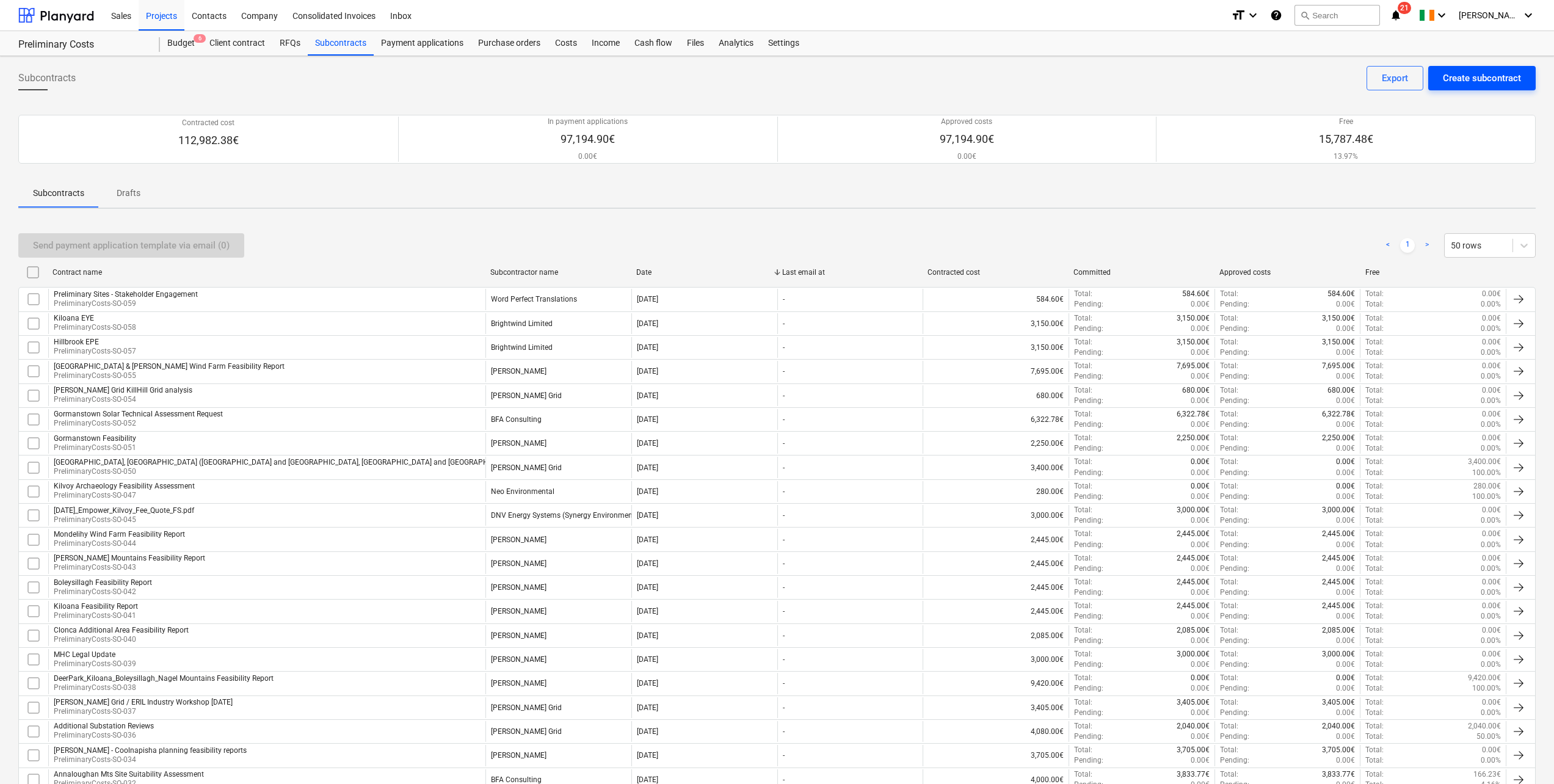
click at [1472, 75] on div "Create subcontract" at bounding box center [1482, 78] width 78 height 16
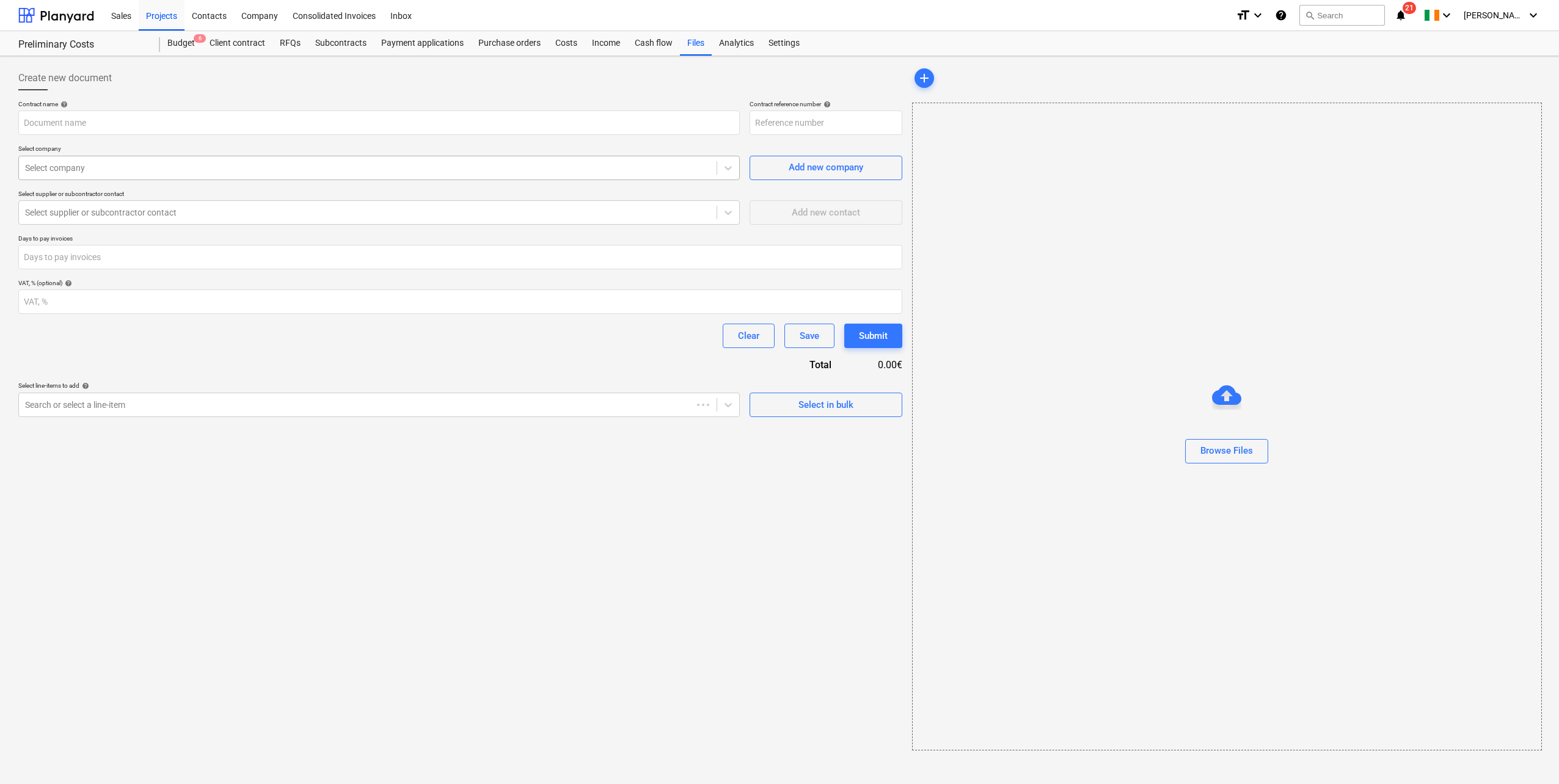
type input "PreliminaryCosts-SO-060"
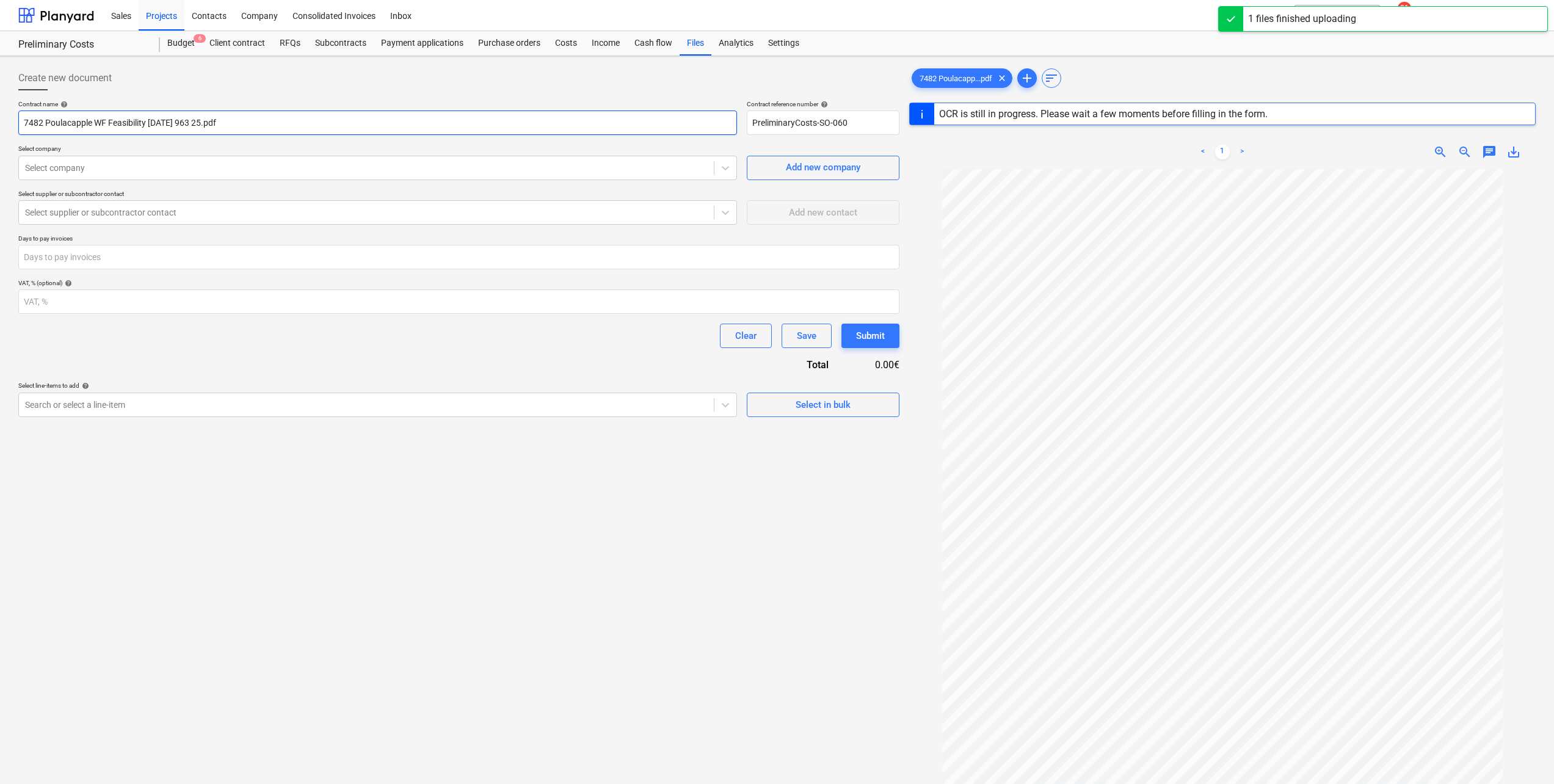
click at [257, 123] on input "7482 Poulacapple WF Feasibility [DATE] 963 25.pdf" at bounding box center [378, 123] width 719 height 24
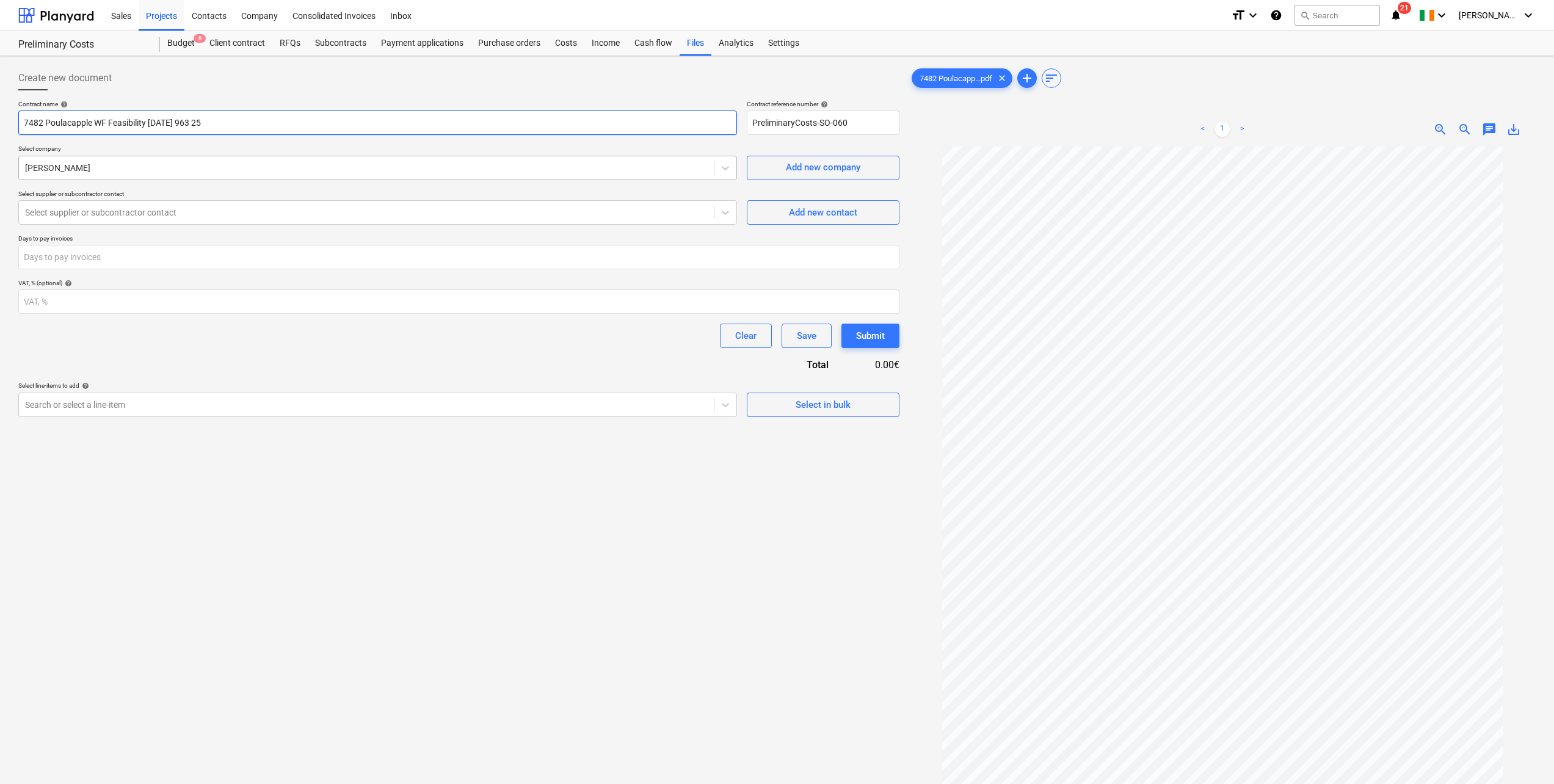
type input "7482 Poulacapple WF Feasibility [DATE] 963 25"
click at [51, 164] on div at bounding box center [366, 168] width 683 height 12
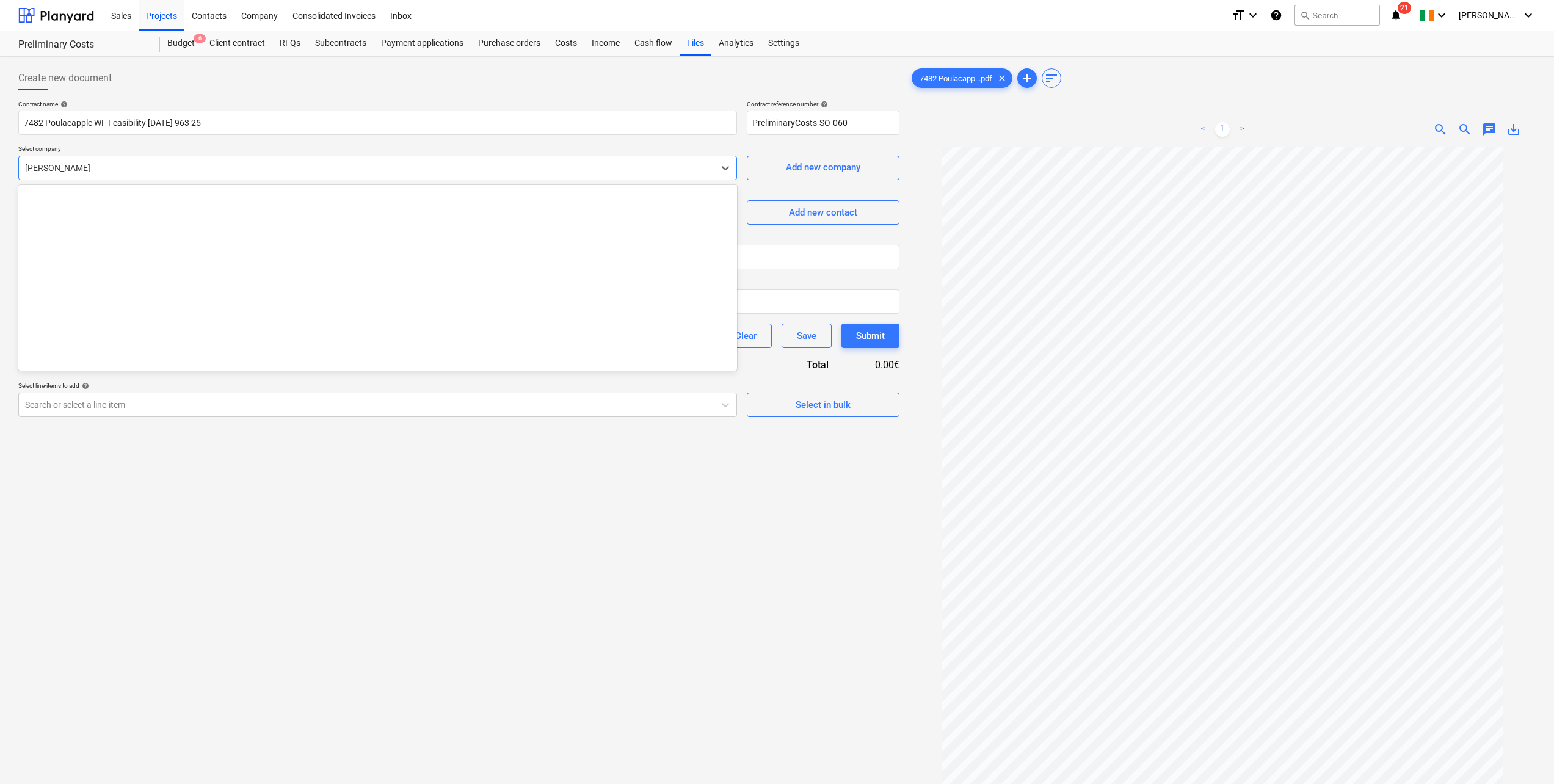
scroll to position [3356, 0]
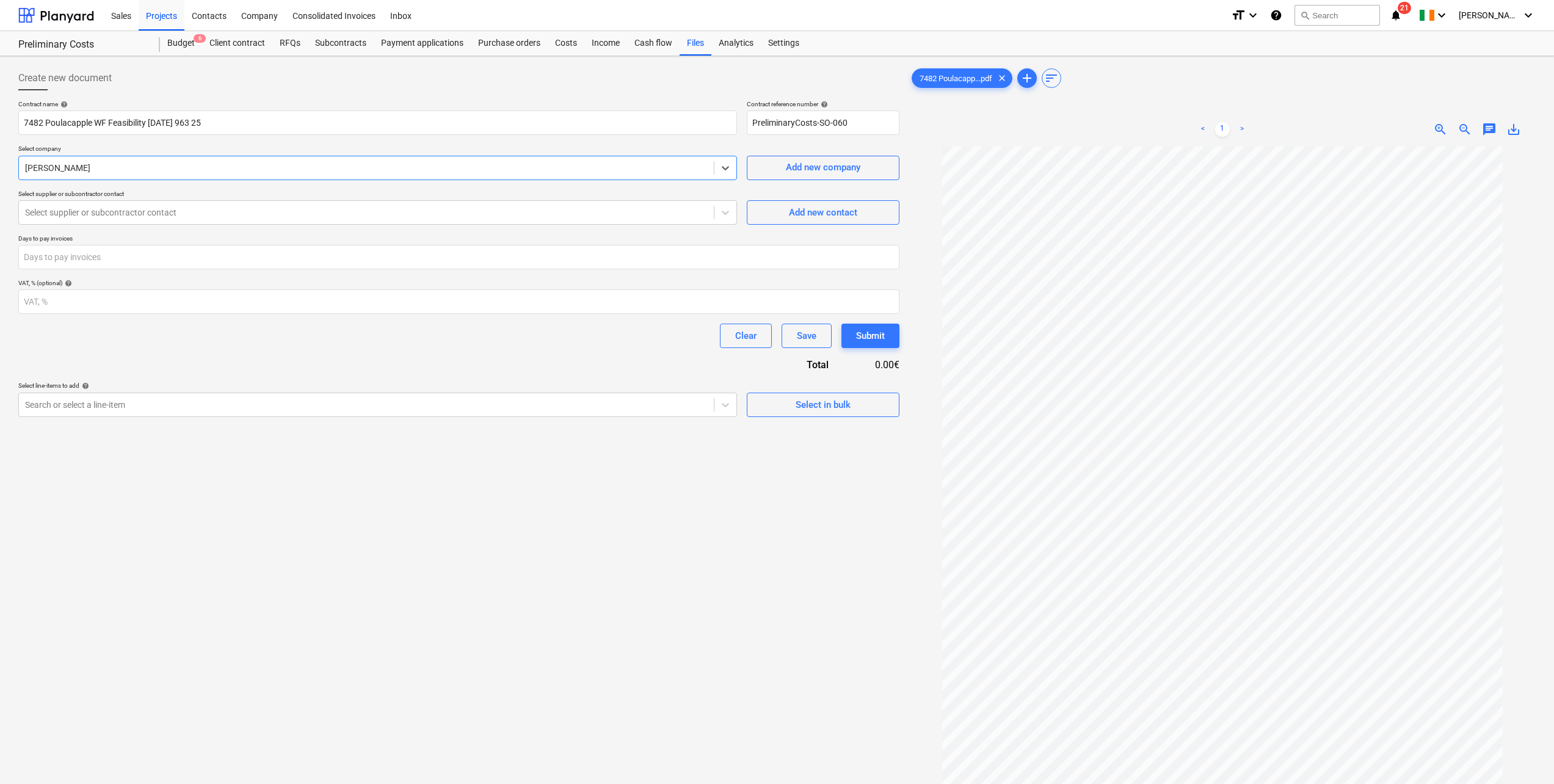
click at [54, 162] on div at bounding box center [366, 168] width 683 height 12
click at [75, 207] on div at bounding box center [366, 212] width 683 height 12
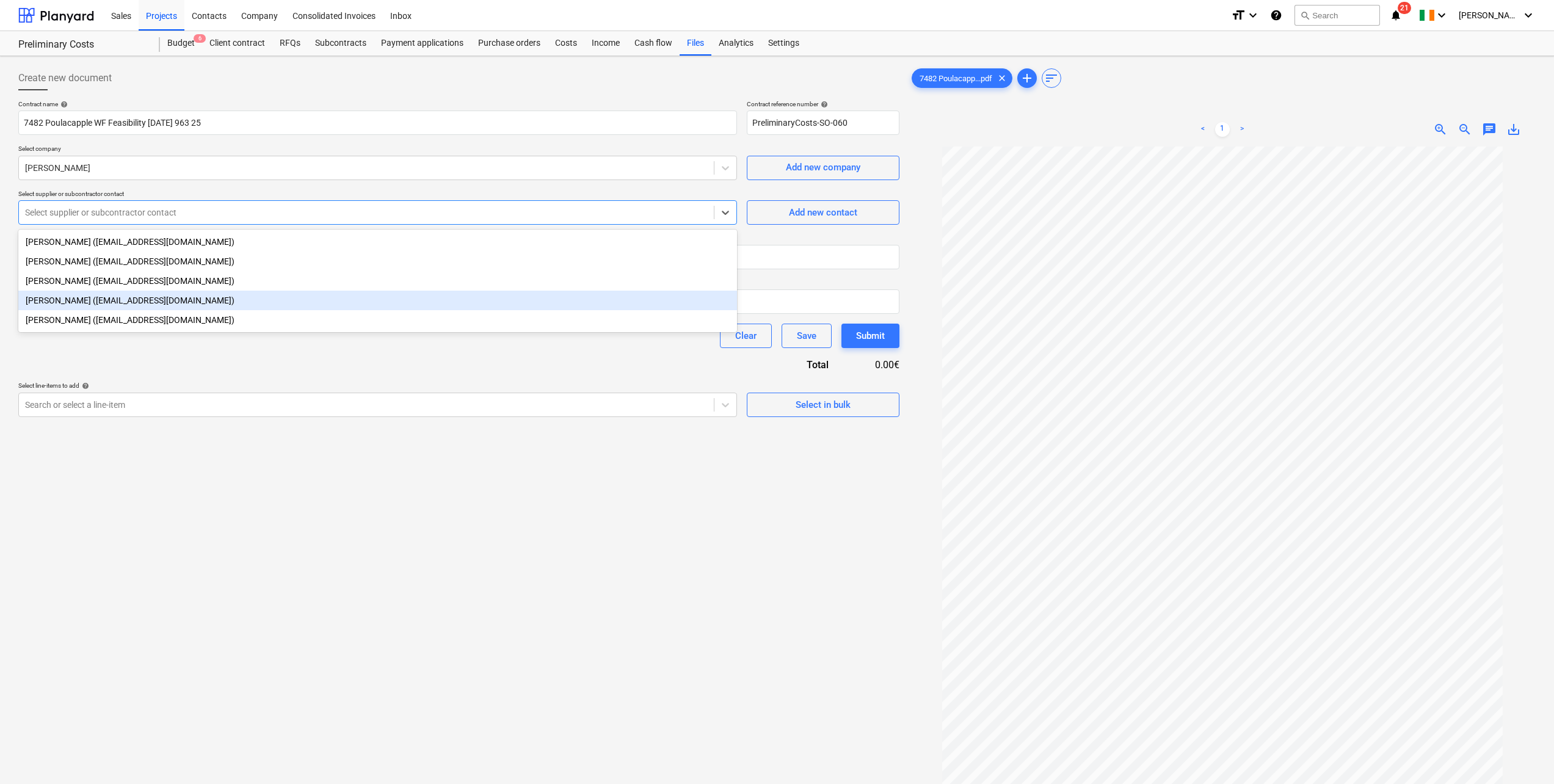
click at [67, 308] on div "[PERSON_NAME] ([EMAIL_ADDRESS][DOMAIN_NAME])" at bounding box center [378, 301] width 719 height 20
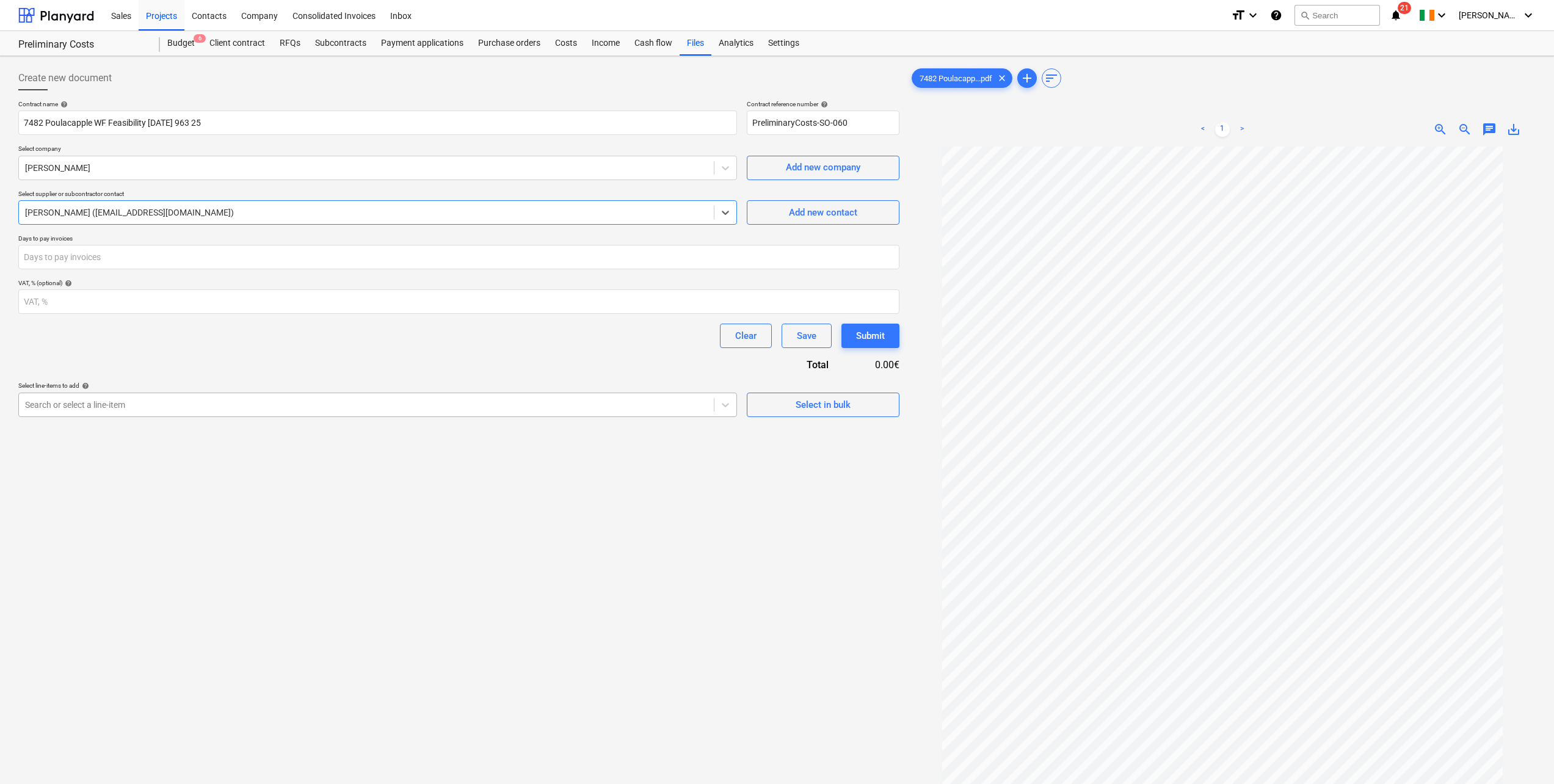
click at [143, 404] on div at bounding box center [366, 405] width 683 height 12
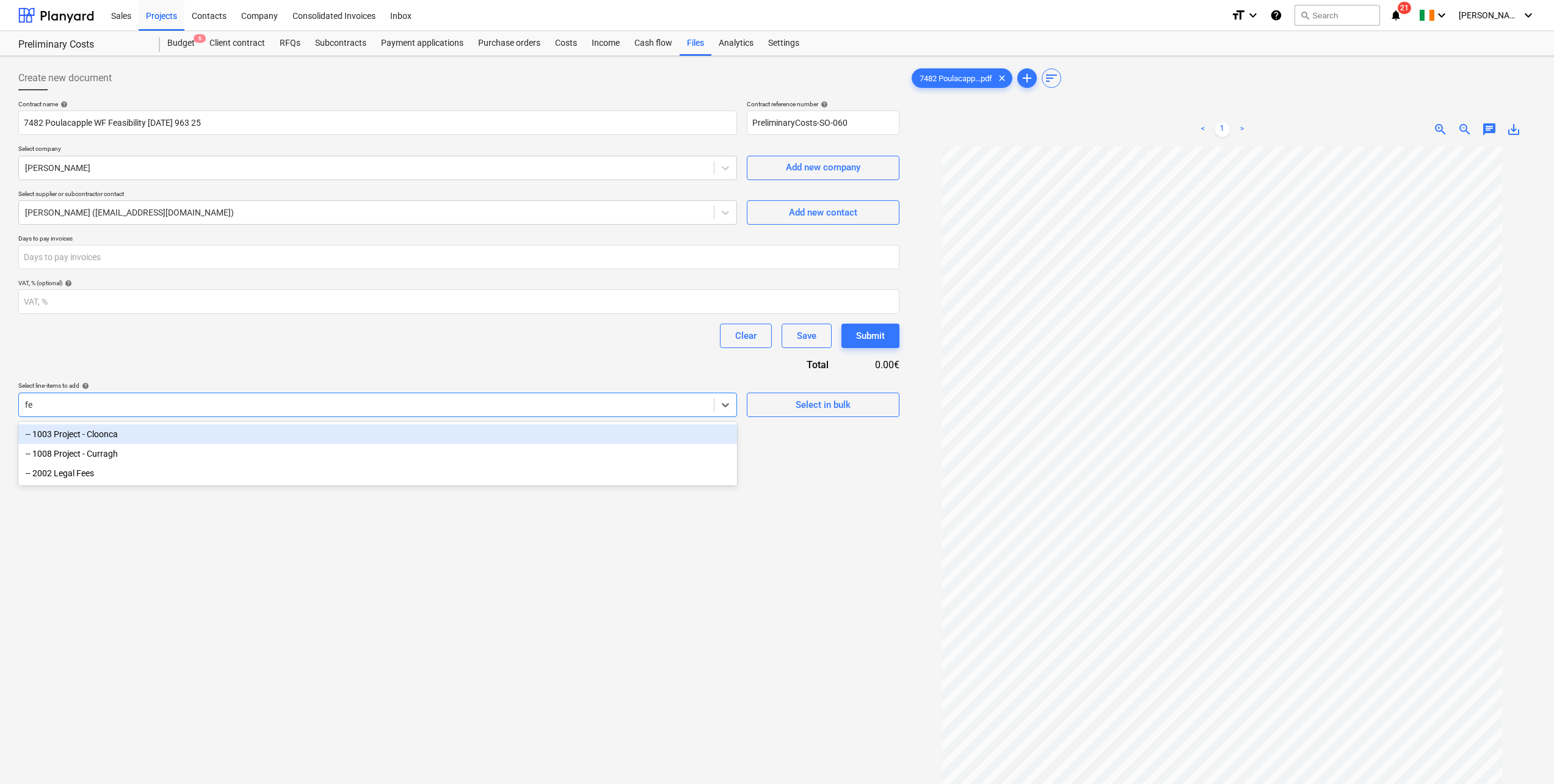
type input "f"
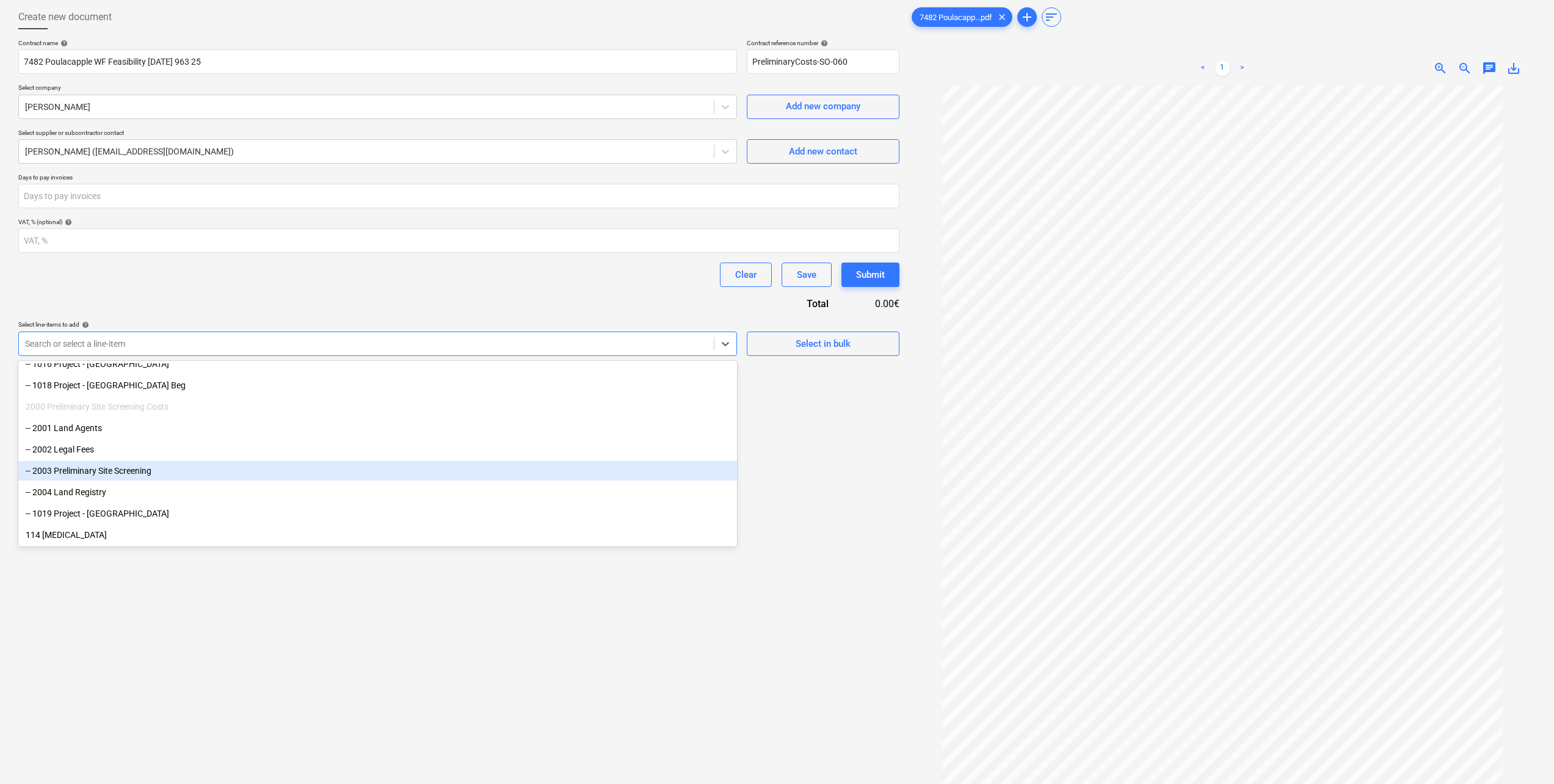
scroll to position [122, 0]
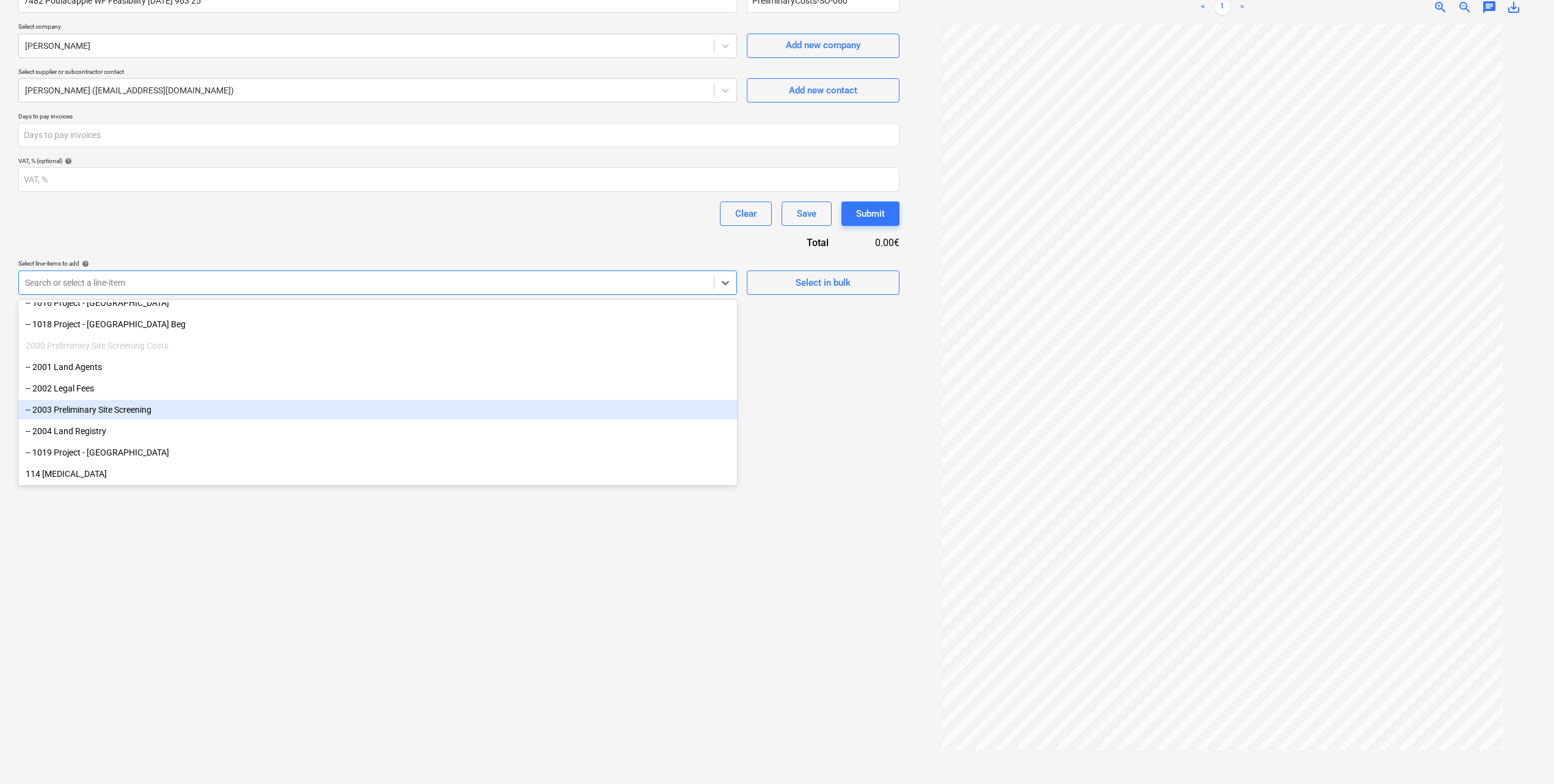
click at [105, 412] on div "-- 2003 Preliminary Site Screening" at bounding box center [378, 410] width 719 height 20
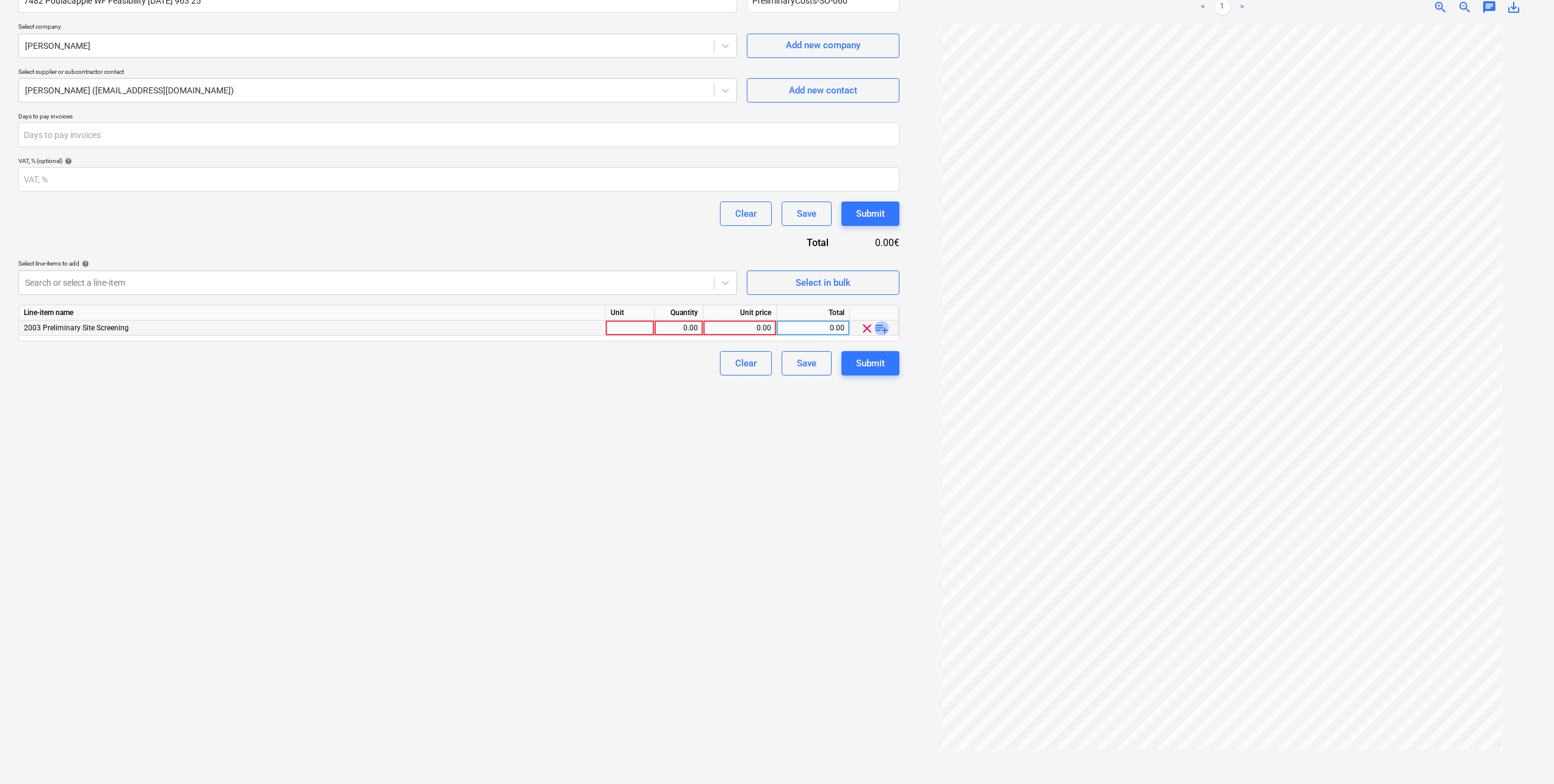
click at [876, 330] on span "playlist_add" at bounding box center [882, 328] width 15 height 15
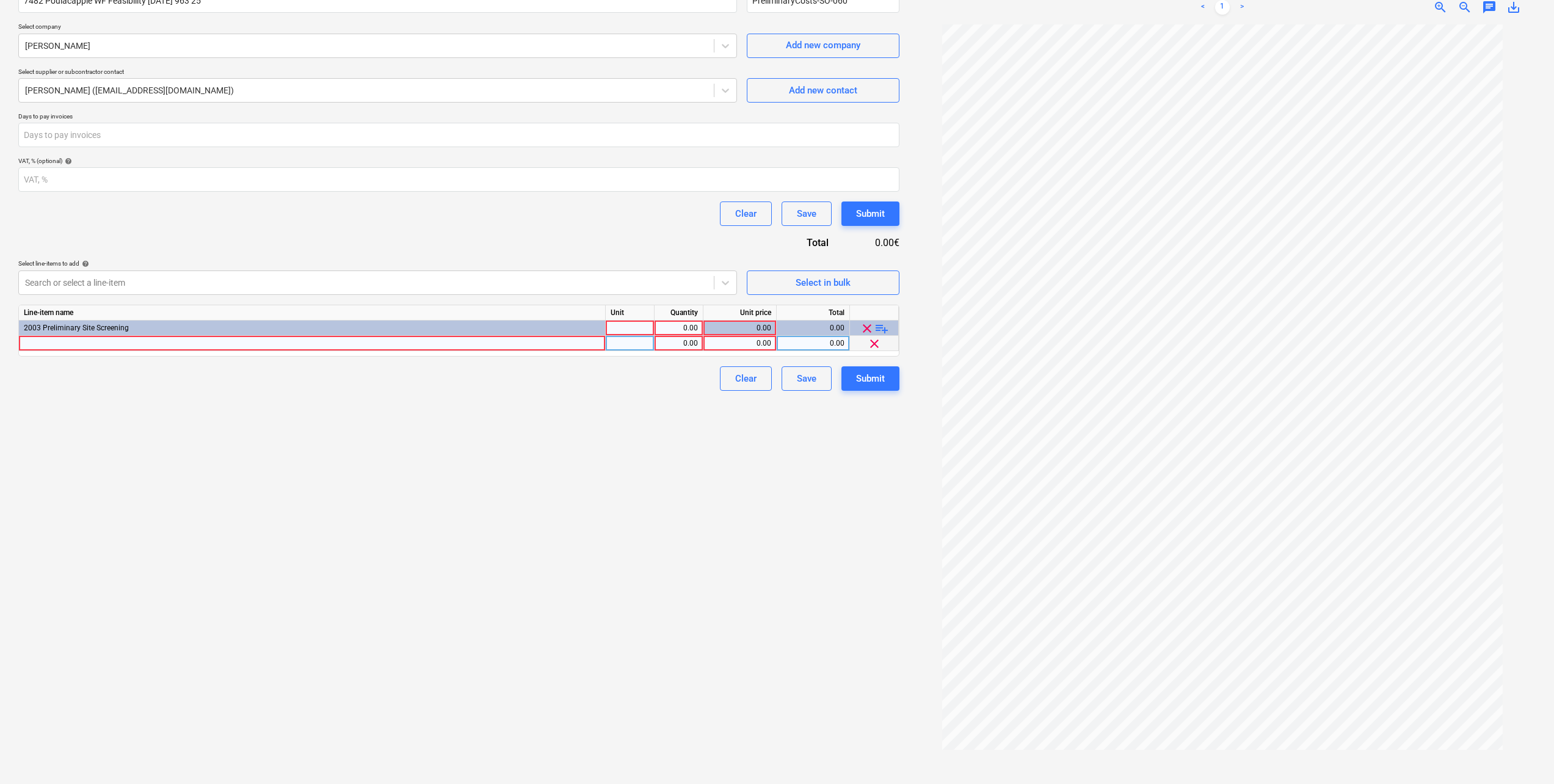
click at [251, 340] on div at bounding box center [313, 343] width 587 height 15
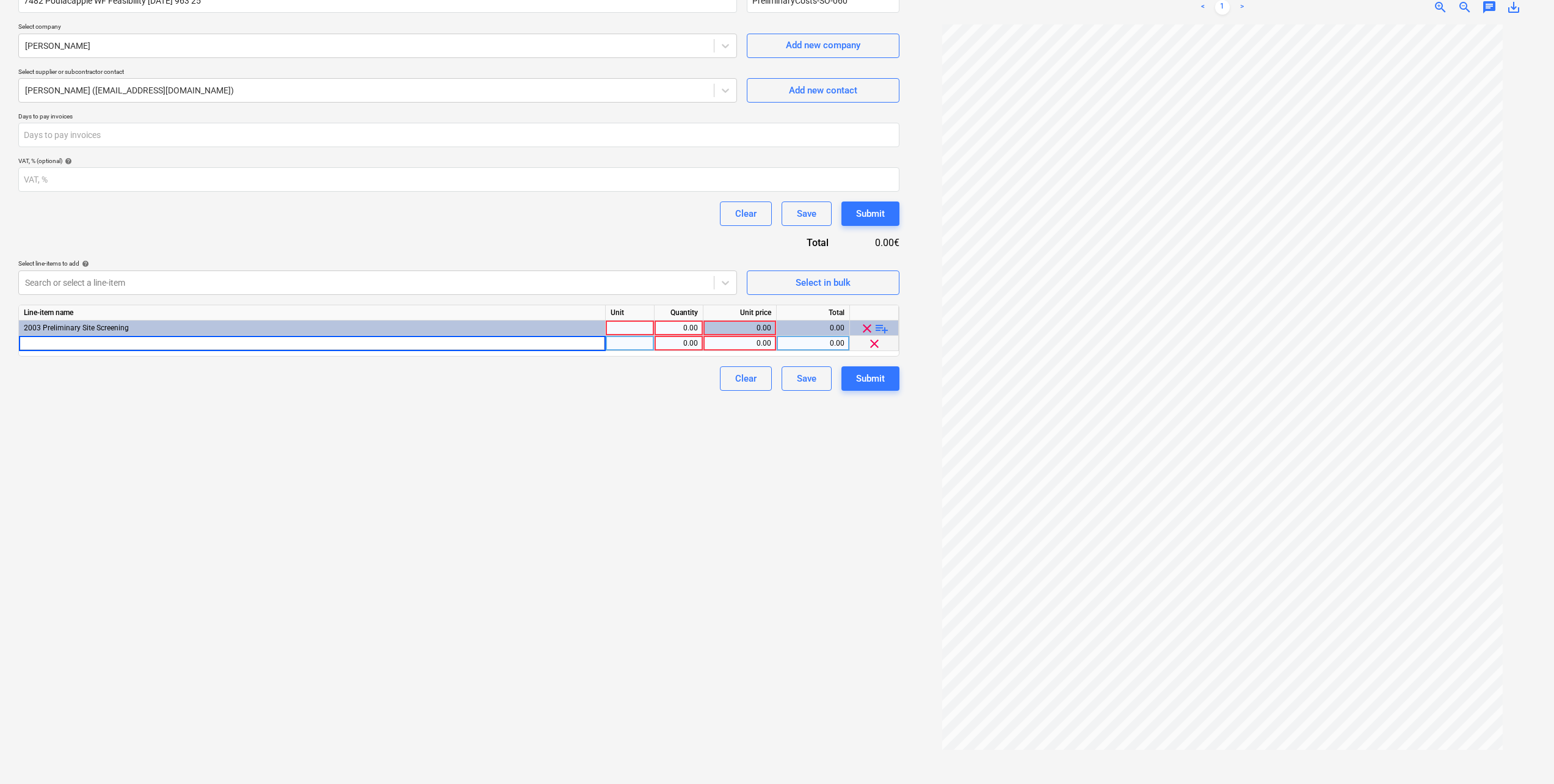
type input "Poulacapple West Feasibility"
click at [647, 343] on div "pcs" at bounding box center [630, 343] width 49 height 15
click at [741, 344] on div "0.00" at bounding box center [740, 343] width 63 height 15
click at [810, 346] on div "0.00" at bounding box center [813, 343] width 63 height 15
click at [765, 341] on div "0.00" at bounding box center [740, 343] width 63 height 15
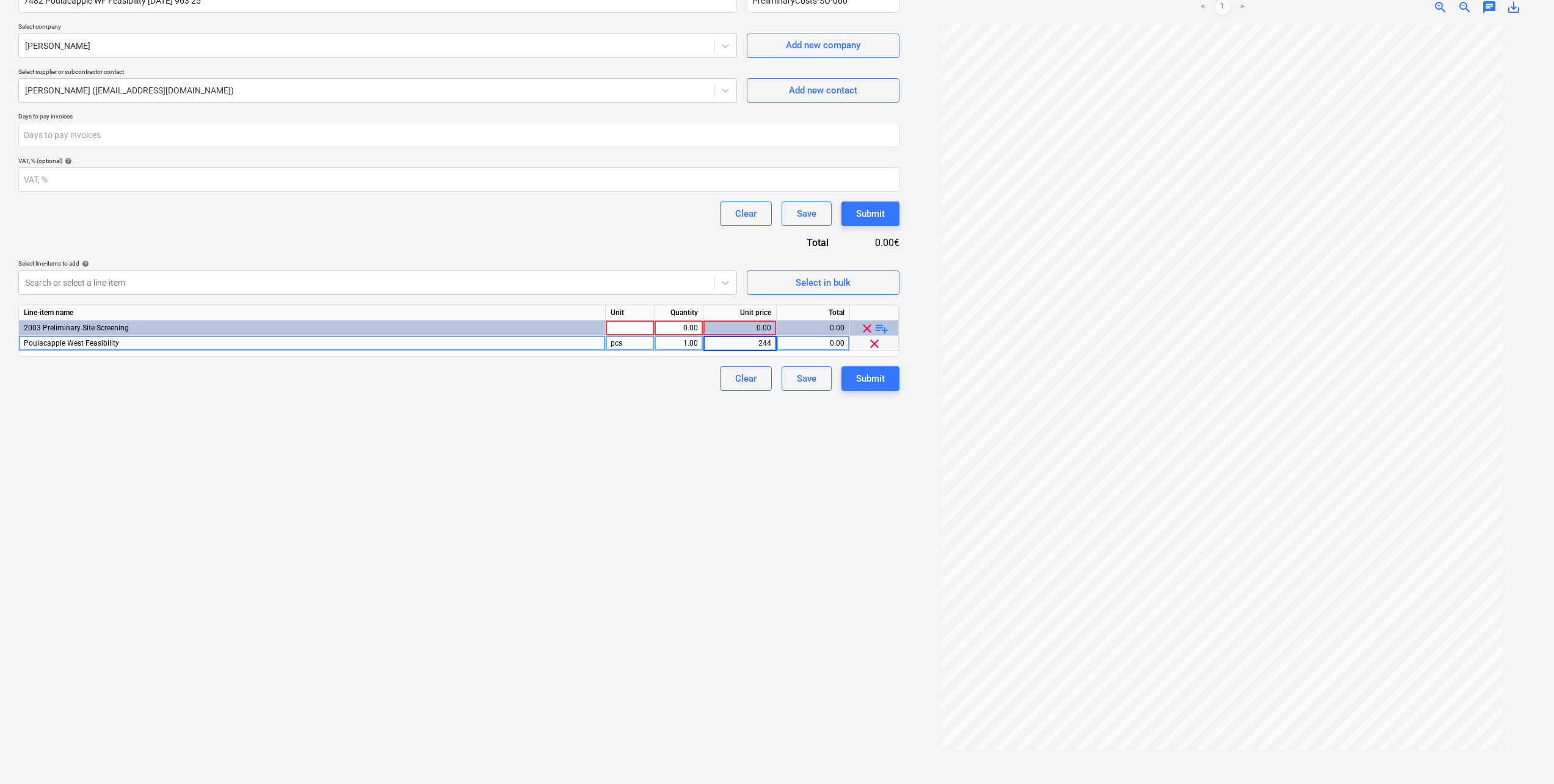
type input "2445"
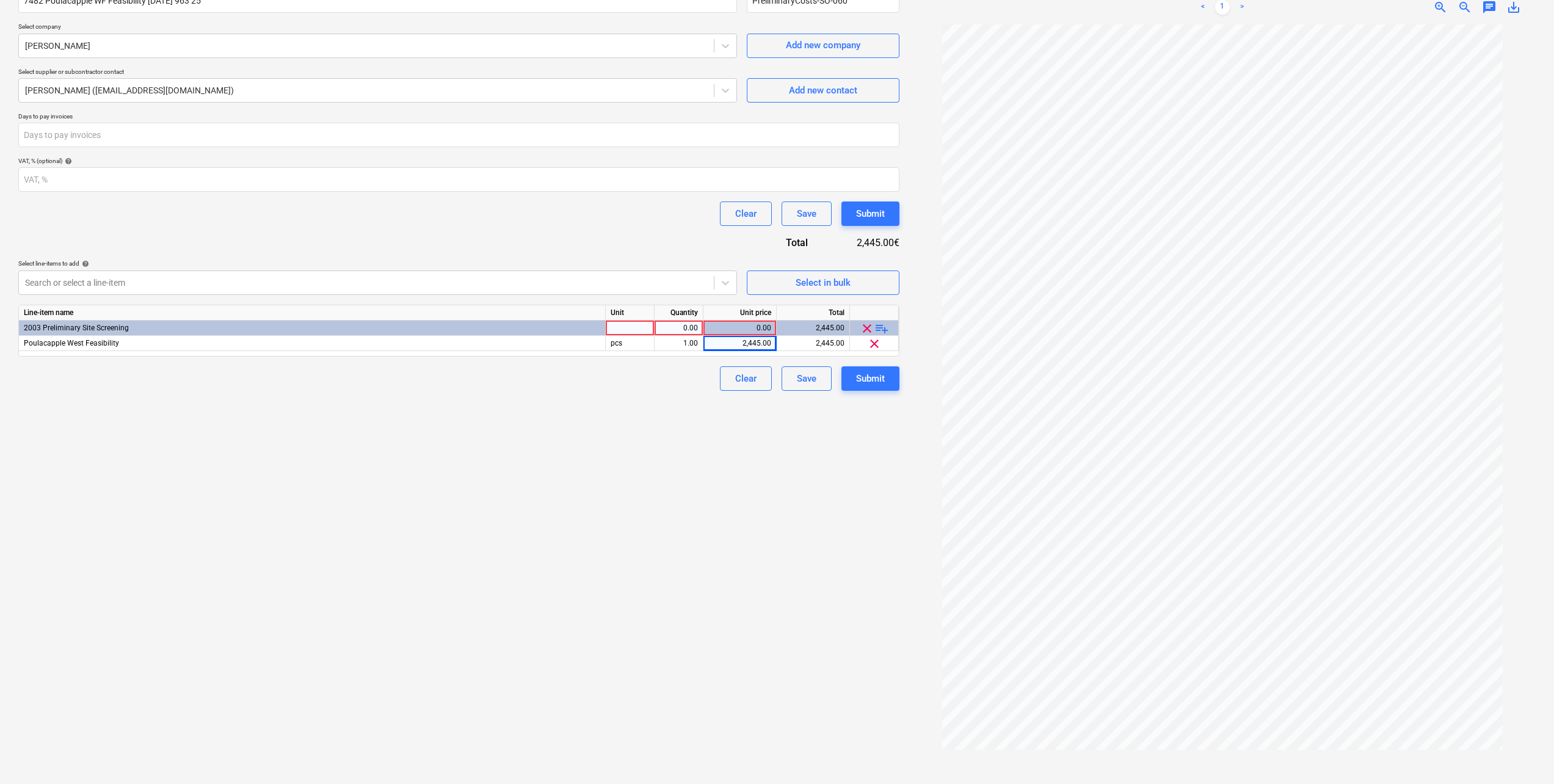
click at [673, 434] on div "Create new document Contract name help 7482 Poulacapple WF Feasibility [DATE] 9…" at bounding box center [459, 359] width 891 height 840
click at [694, 329] on div "0.00" at bounding box center [679, 328] width 38 height 15
type input "1"
click at [613, 321] on div at bounding box center [630, 328] width 49 height 15
click at [616, 321] on input at bounding box center [629, 327] width 48 height 15
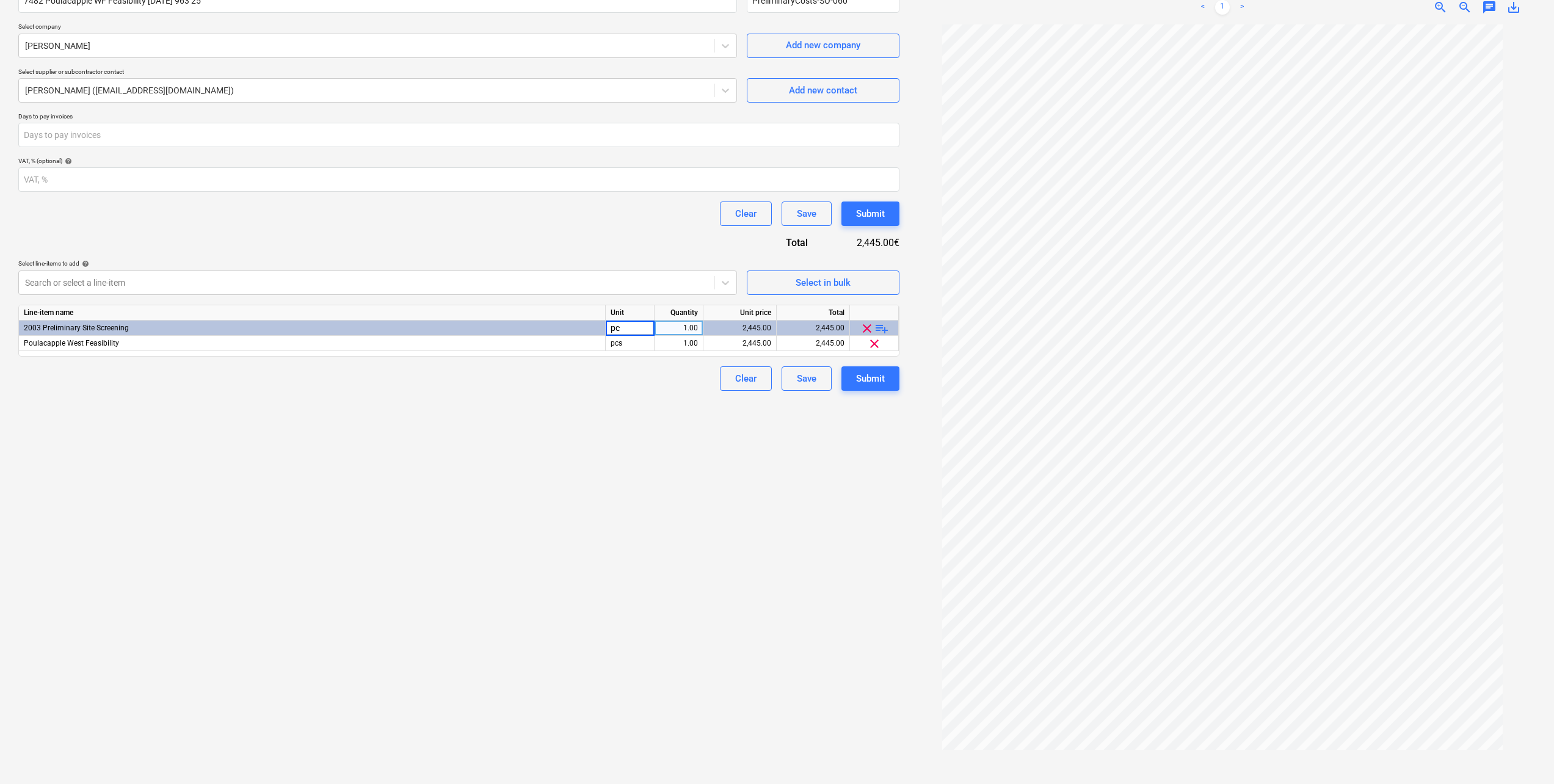
type input "pcs"
click at [616, 456] on div "Create new document Contract name help 7482 Poulacapple WF Feasibility [DATE] 9…" at bounding box center [459, 359] width 891 height 840
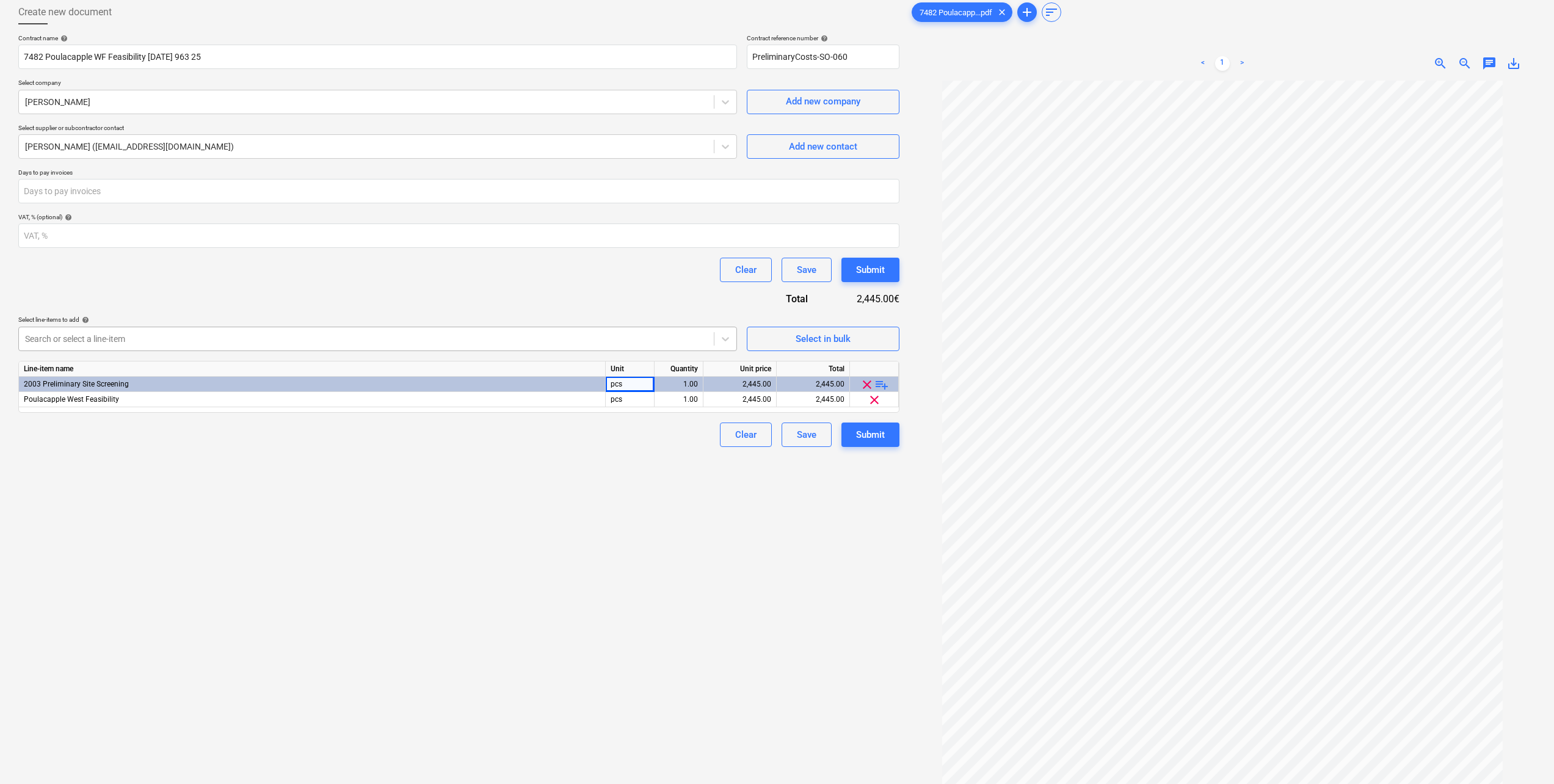
scroll to position [0, 0]
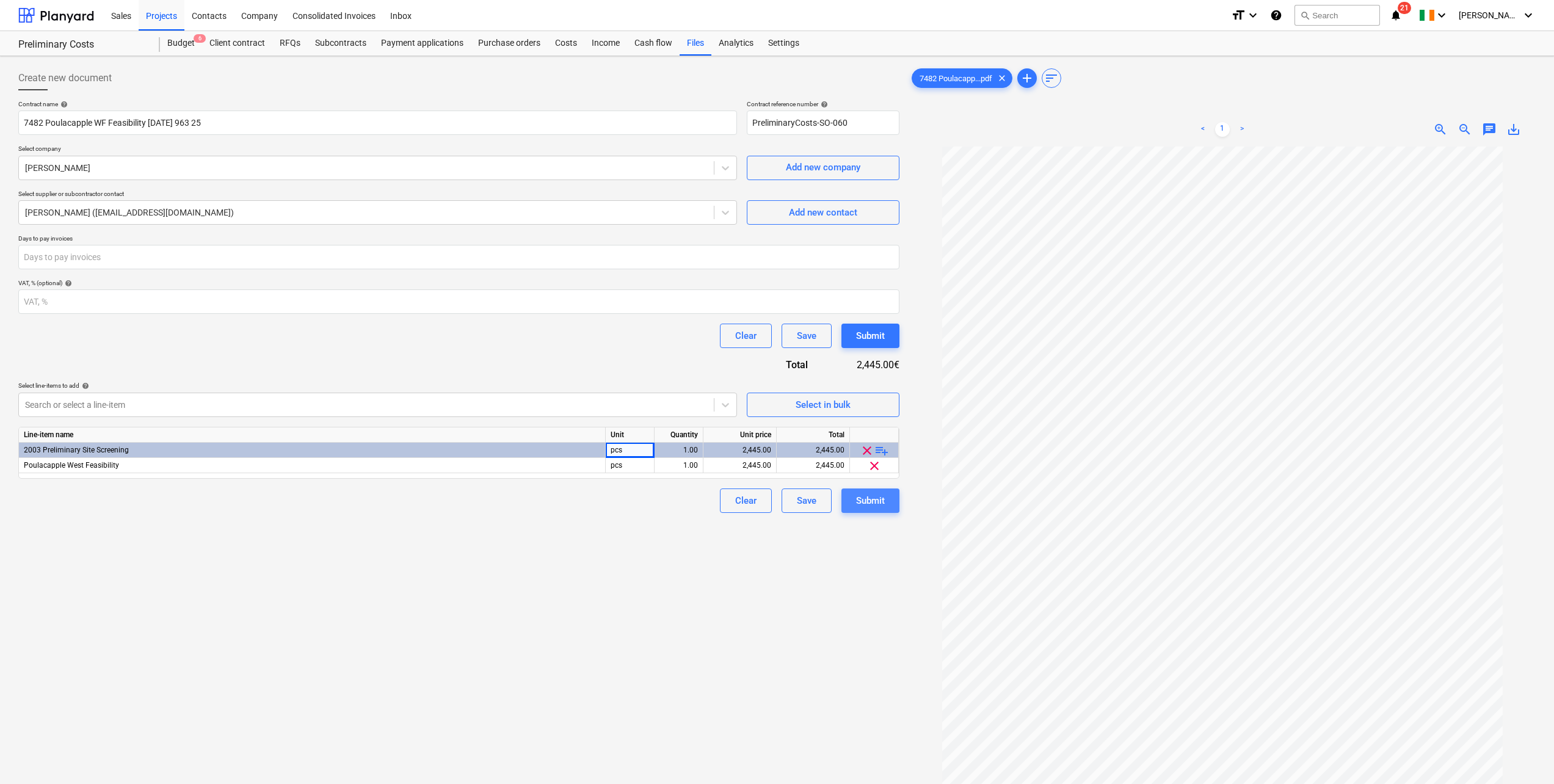
click at [865, 506] on div "Submit" at bounding box center [870, 501] width 29 height 16
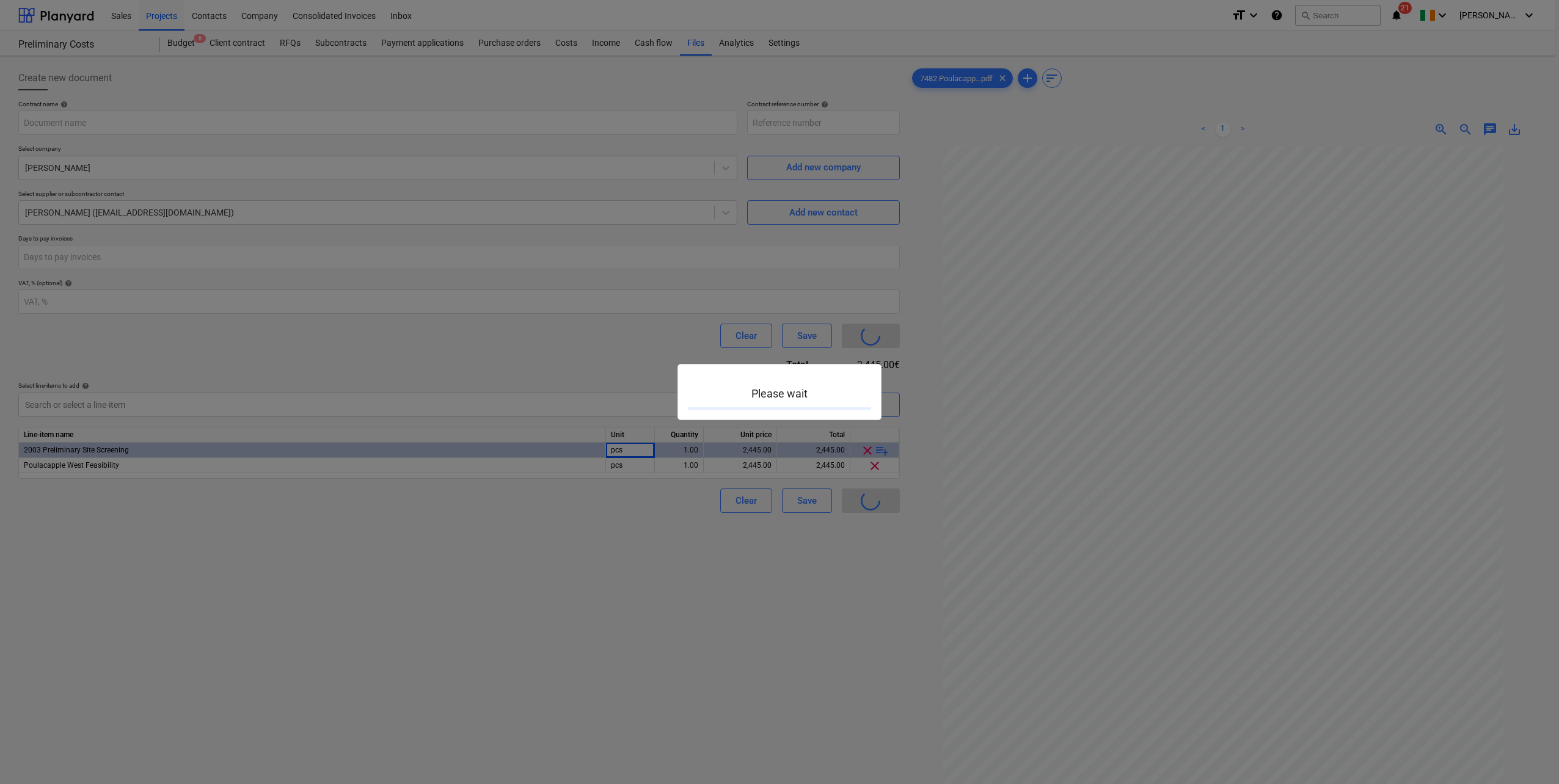
type input "PreliminaryCosts-SO-060"
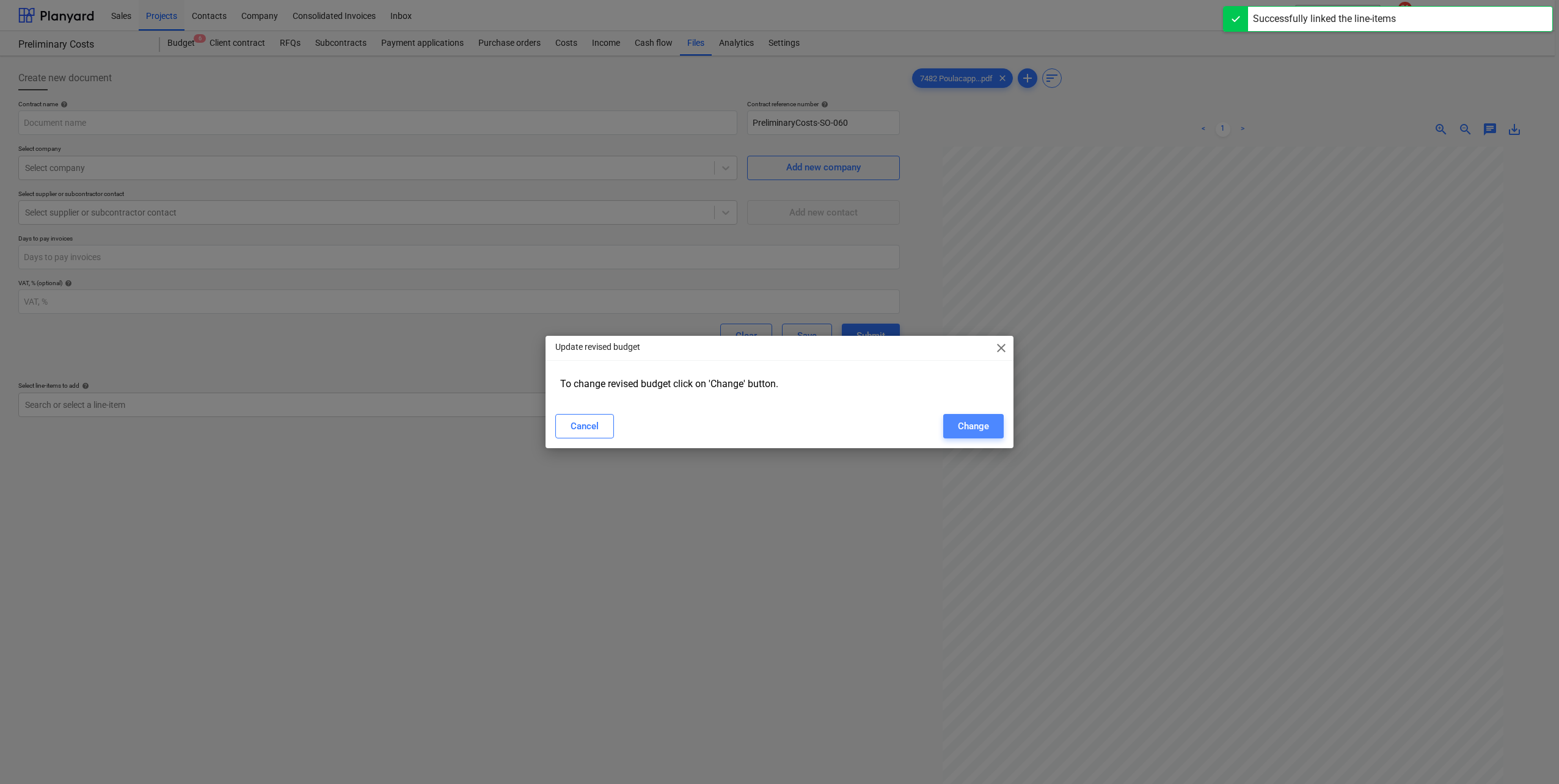
click at [984, 430] on div "Change" at bounding box center [973, 426] width 31 height 16
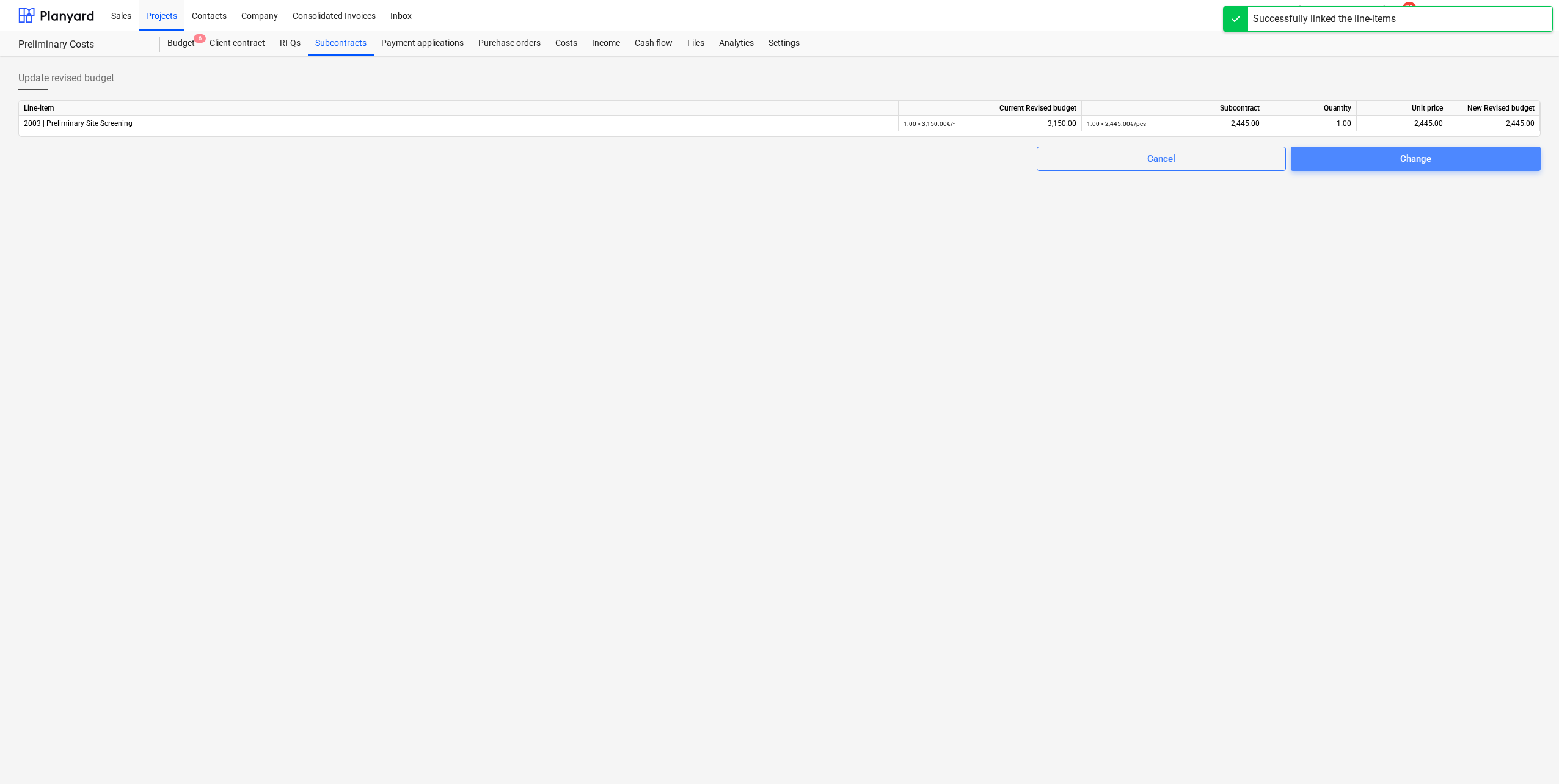
click at [1464, 157] on span "Change" at bounding box center [1416, 159] width 221 height 16
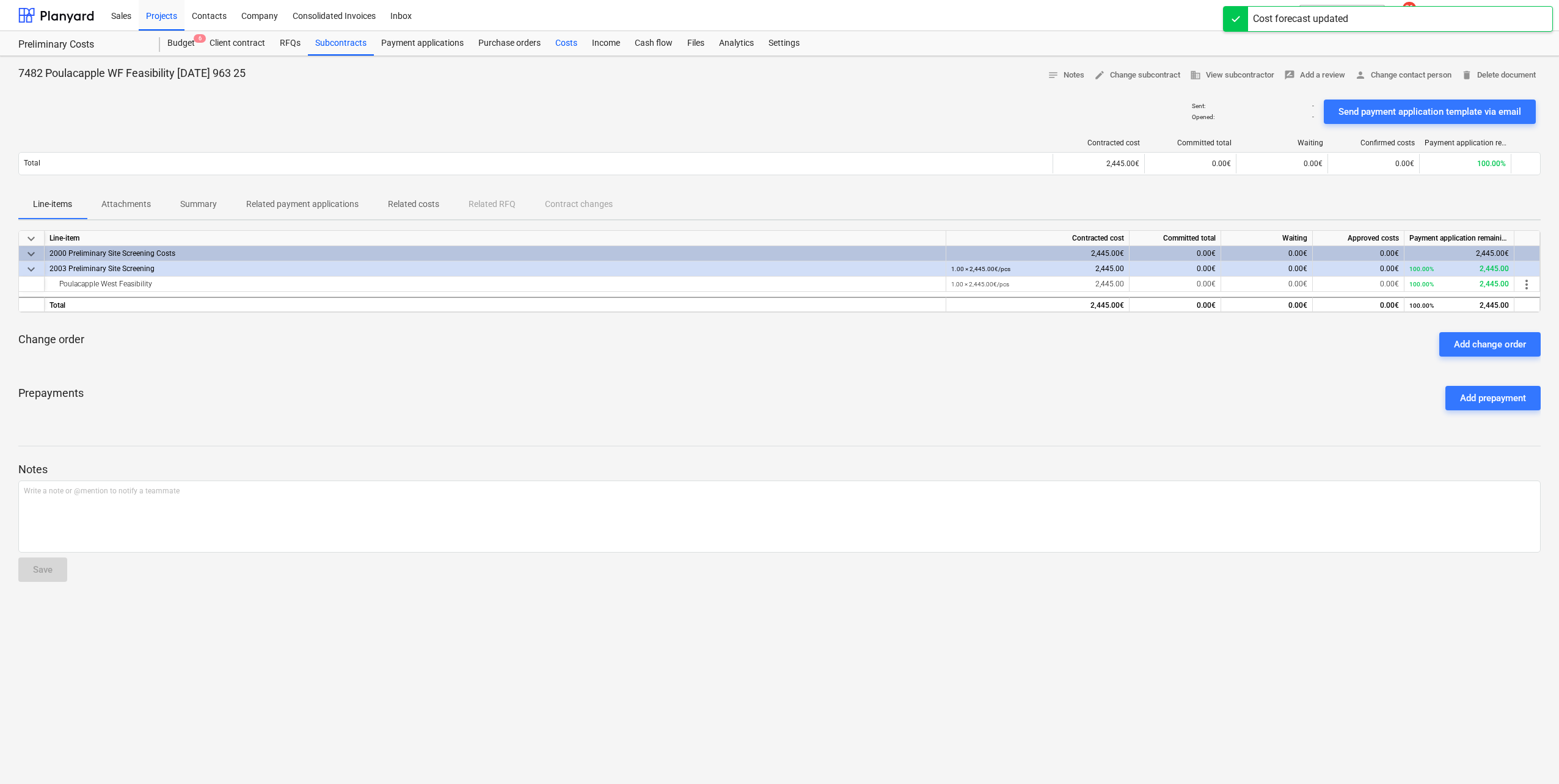
click at [556, 42] on div "Costs" at bounding box center [566, 43] width 36 height 24
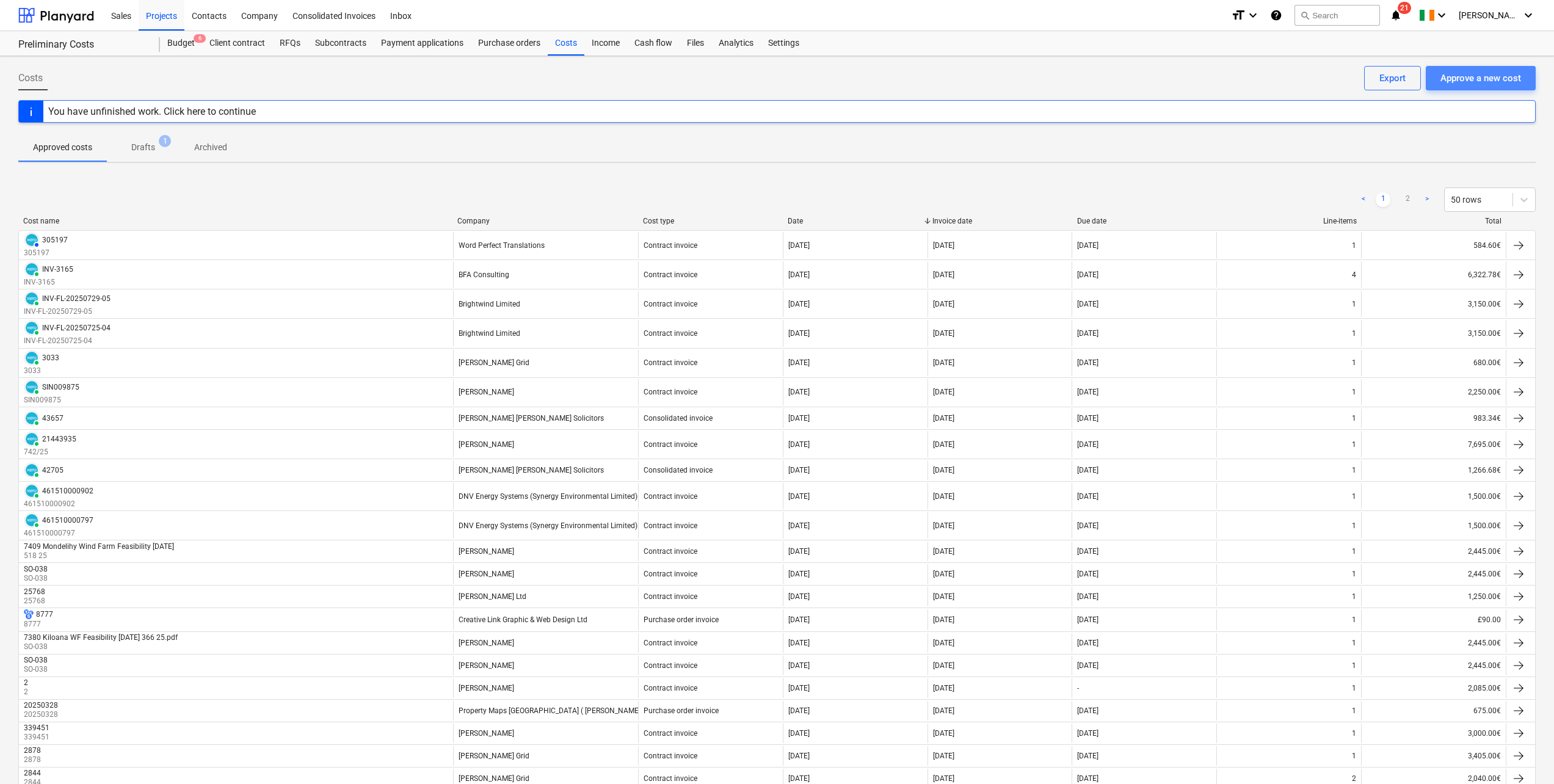
click at [1446, 75] on div "Approve a new cost" at bounding box center [1481, 78] width 81 height 16
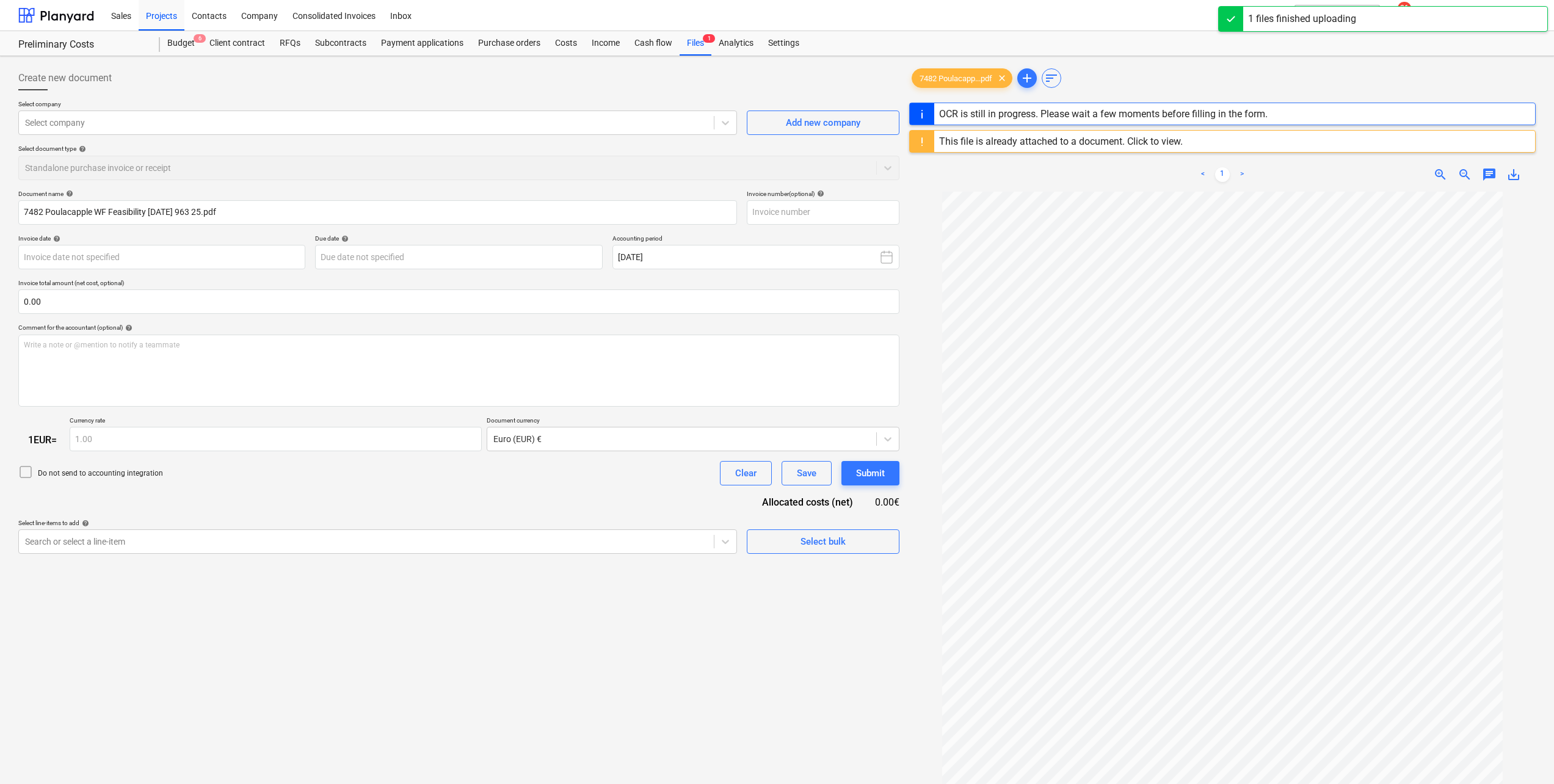
type input "21443935"
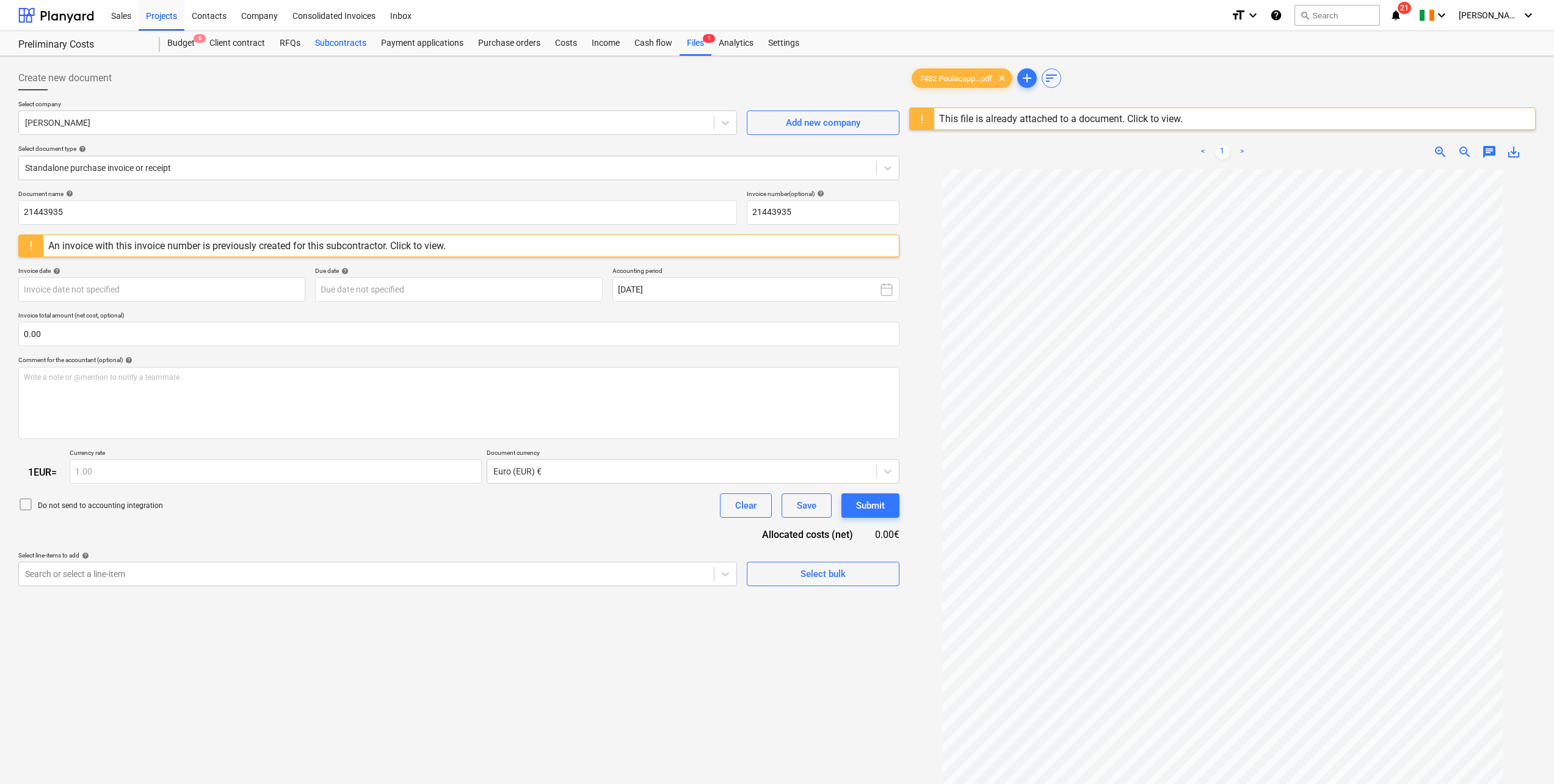
click at [328, 38] on div "Subcontracts" at bounding box center [340, 43] width 66 height 24
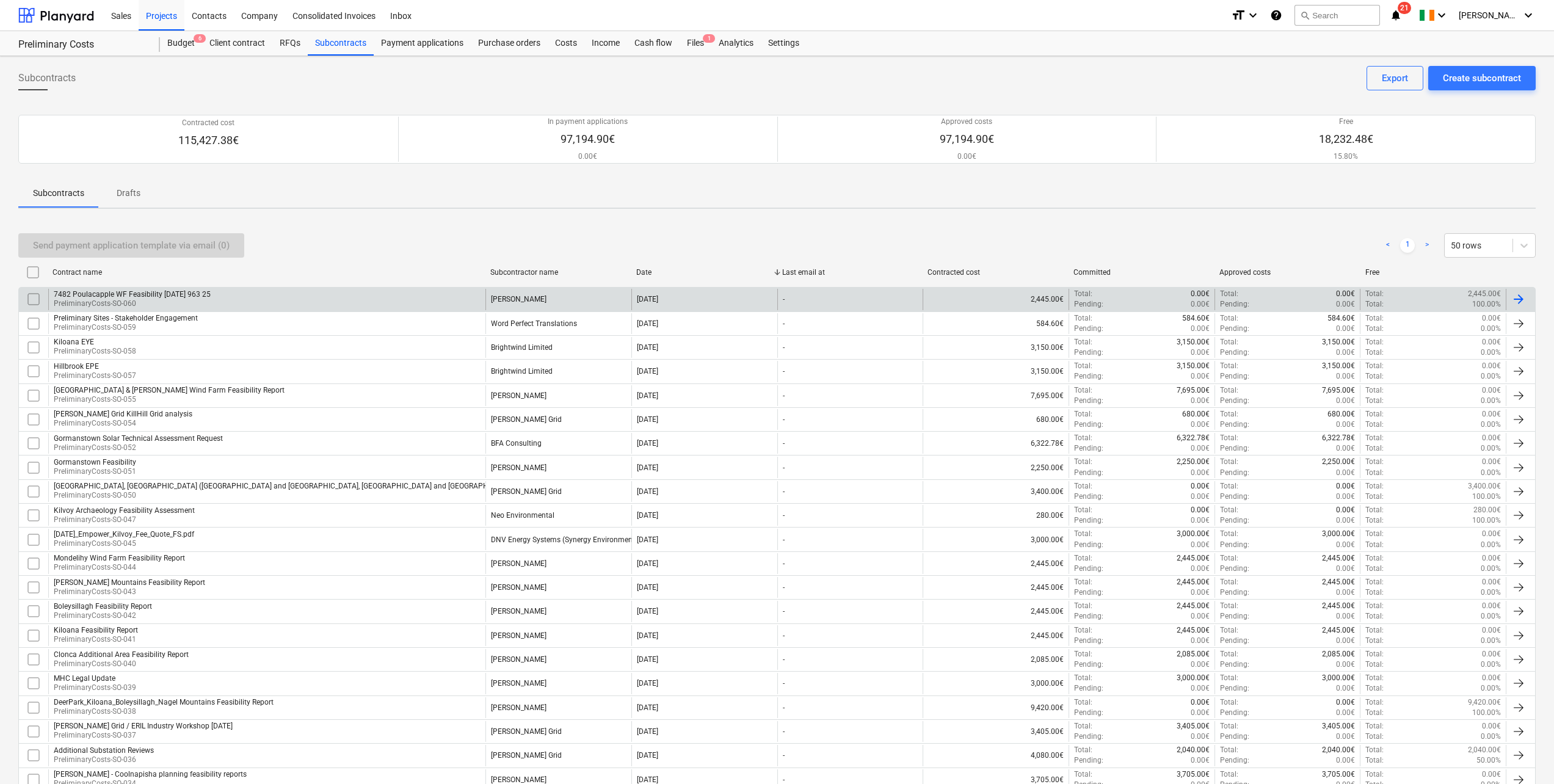
click at [171, 297] on div "7482 Poulacapple WF Feasibility [DATE] 963 25" at bounding box center [132, 294] width 157 height 8
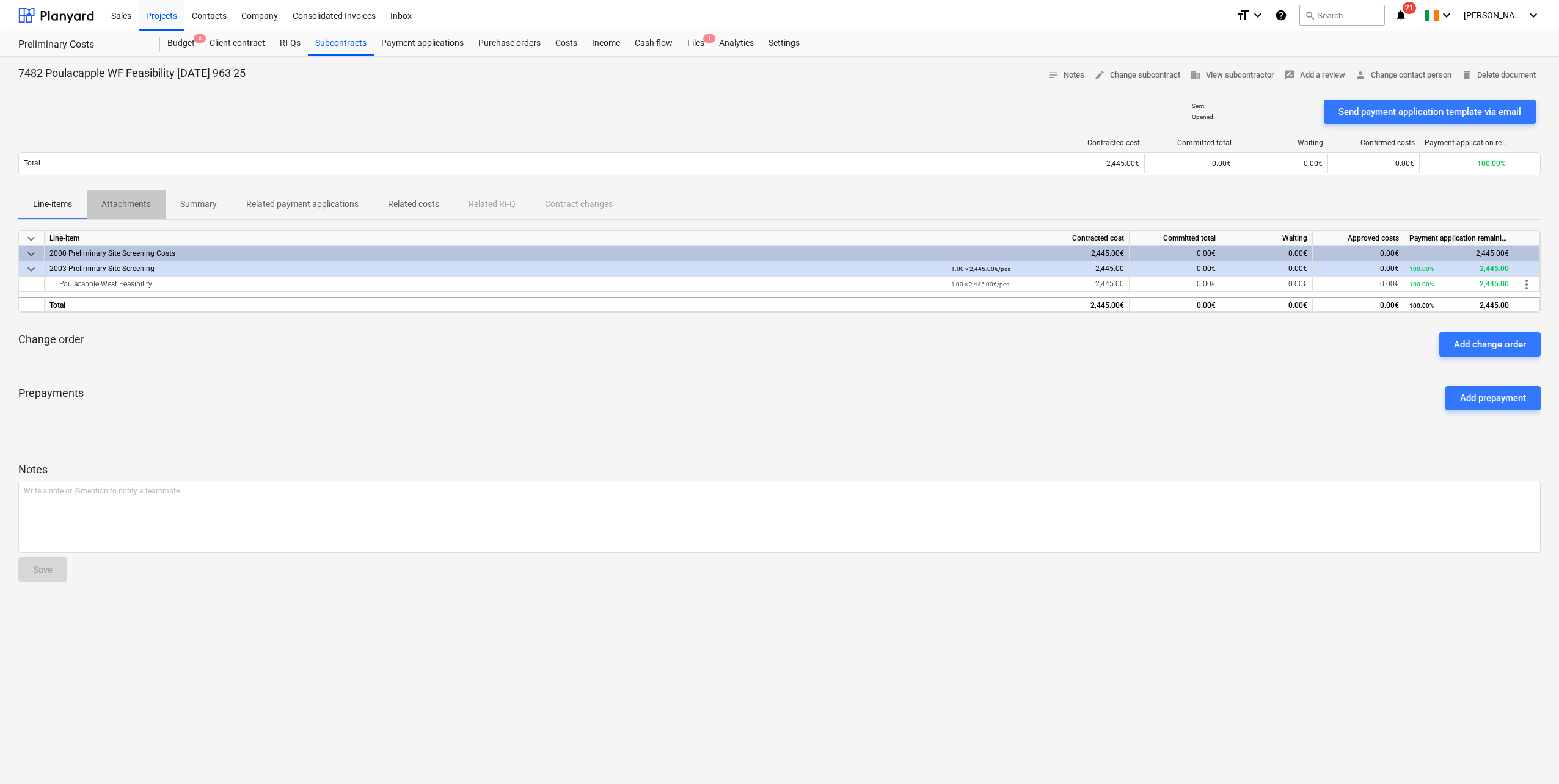
click at [132, 205] on p "Attachments" at bounding box center [126, 204] width 49 height 13
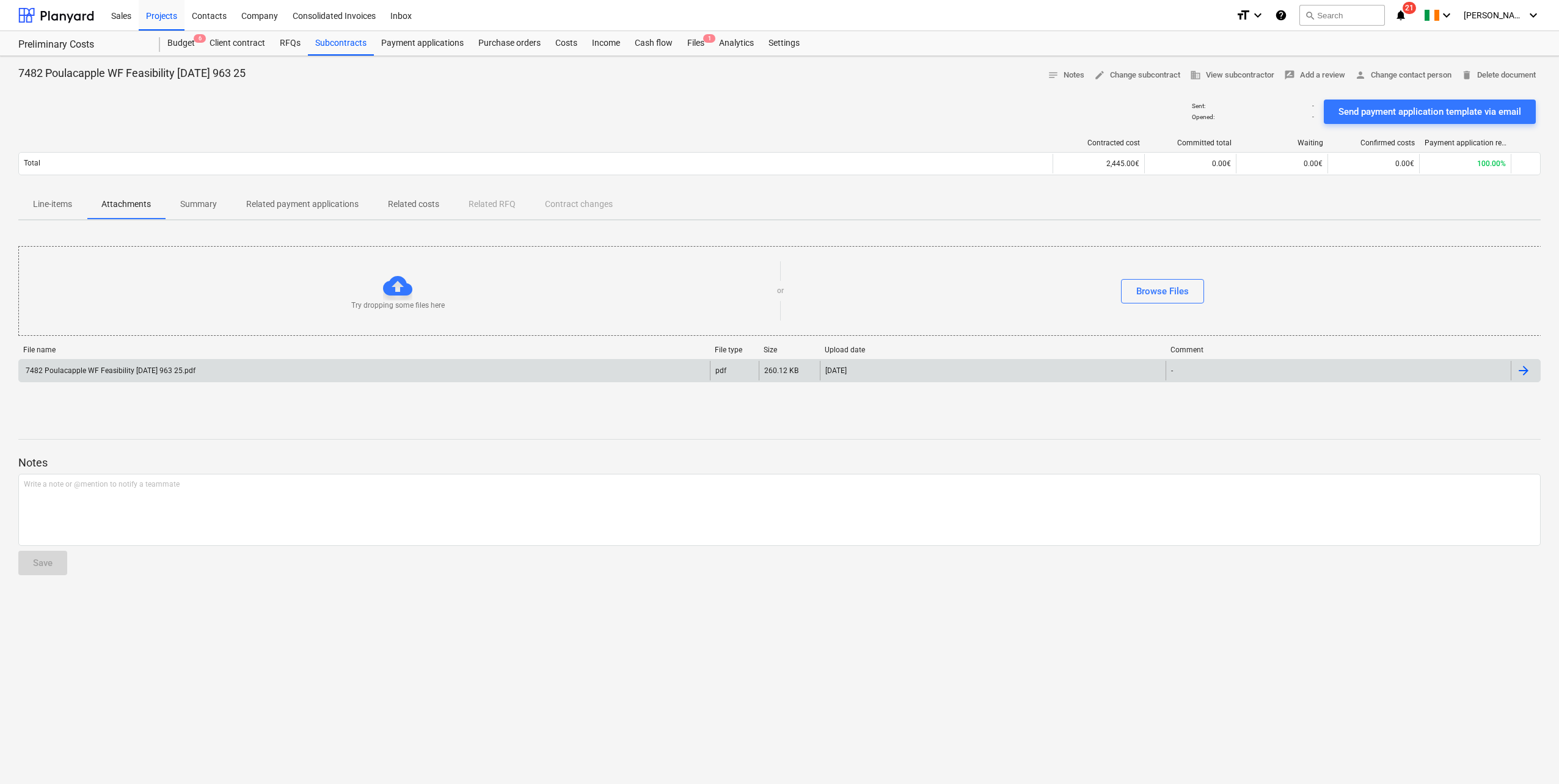
click at [1356, 371] on div "-" at bounding box center [1338, 370] width 346 height 20
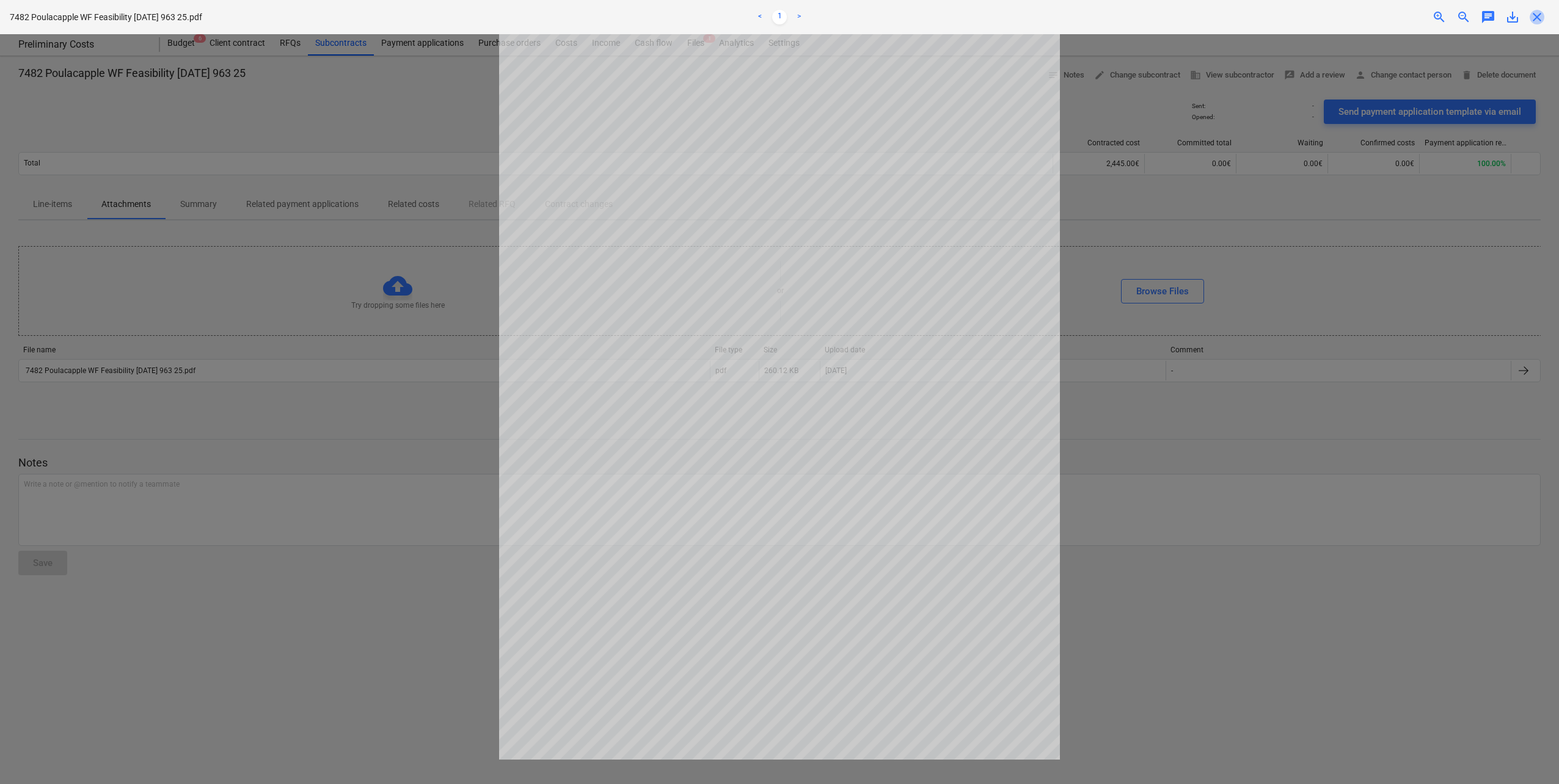
click at [1536, 19] on span "close" at bounding box center [1537, 17] width 15 height 15
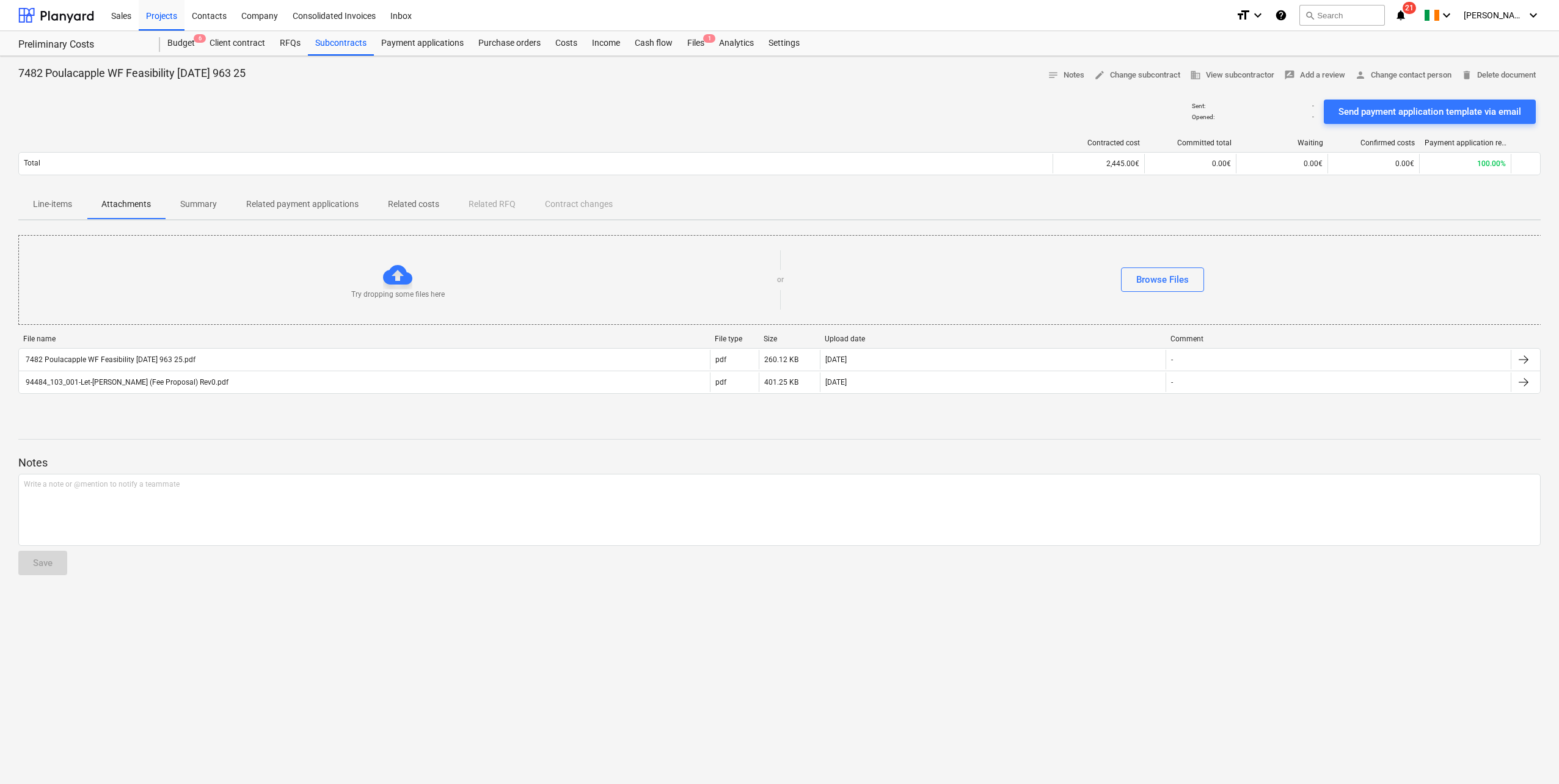
click at [65, 207] on p "Line-items" at bounding box center [52, 204] width 39 height 13
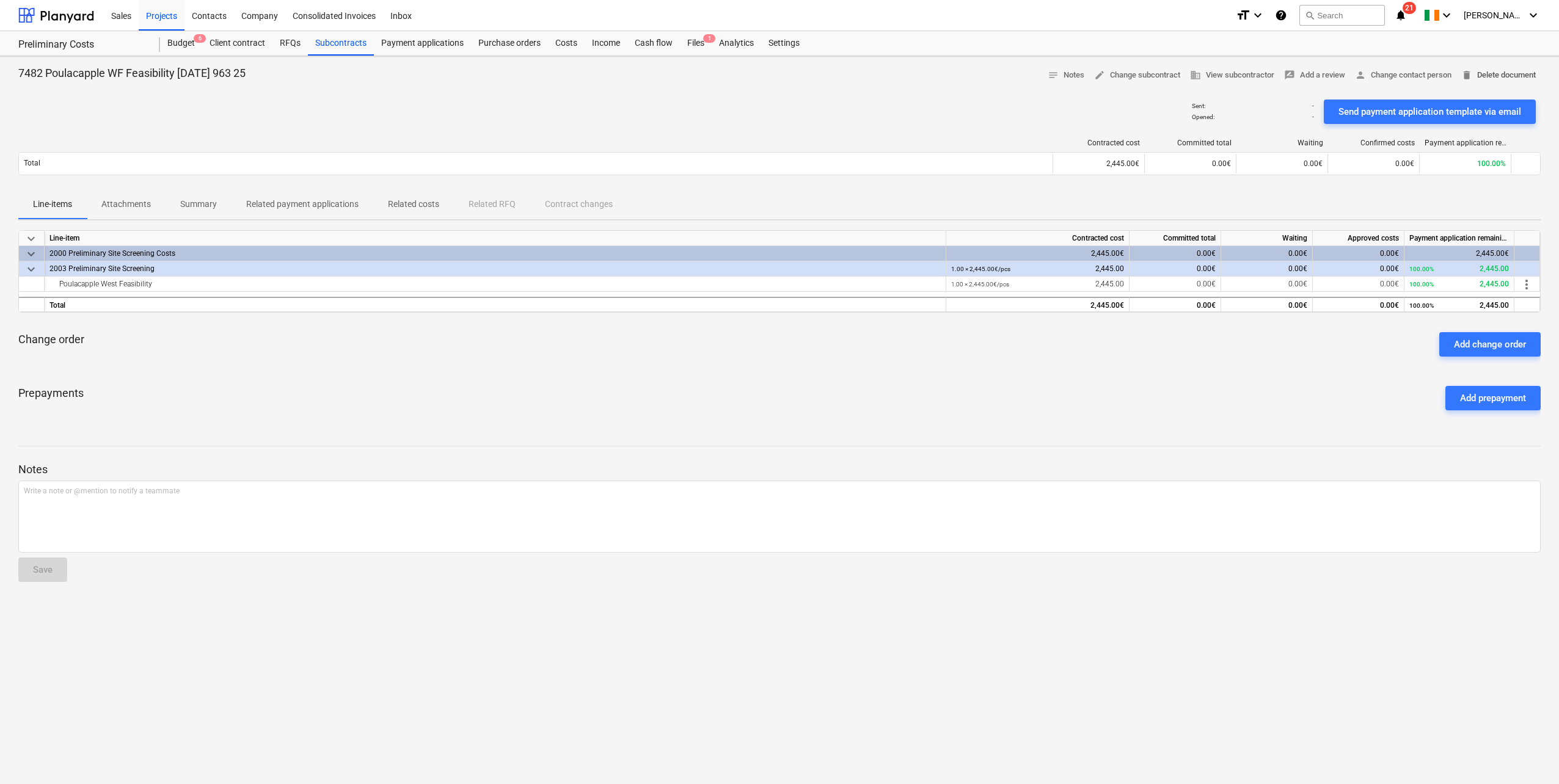
click at [1497, 70] on span "delete Delete document" at bounding box center [1498, 75] width 75 height 14
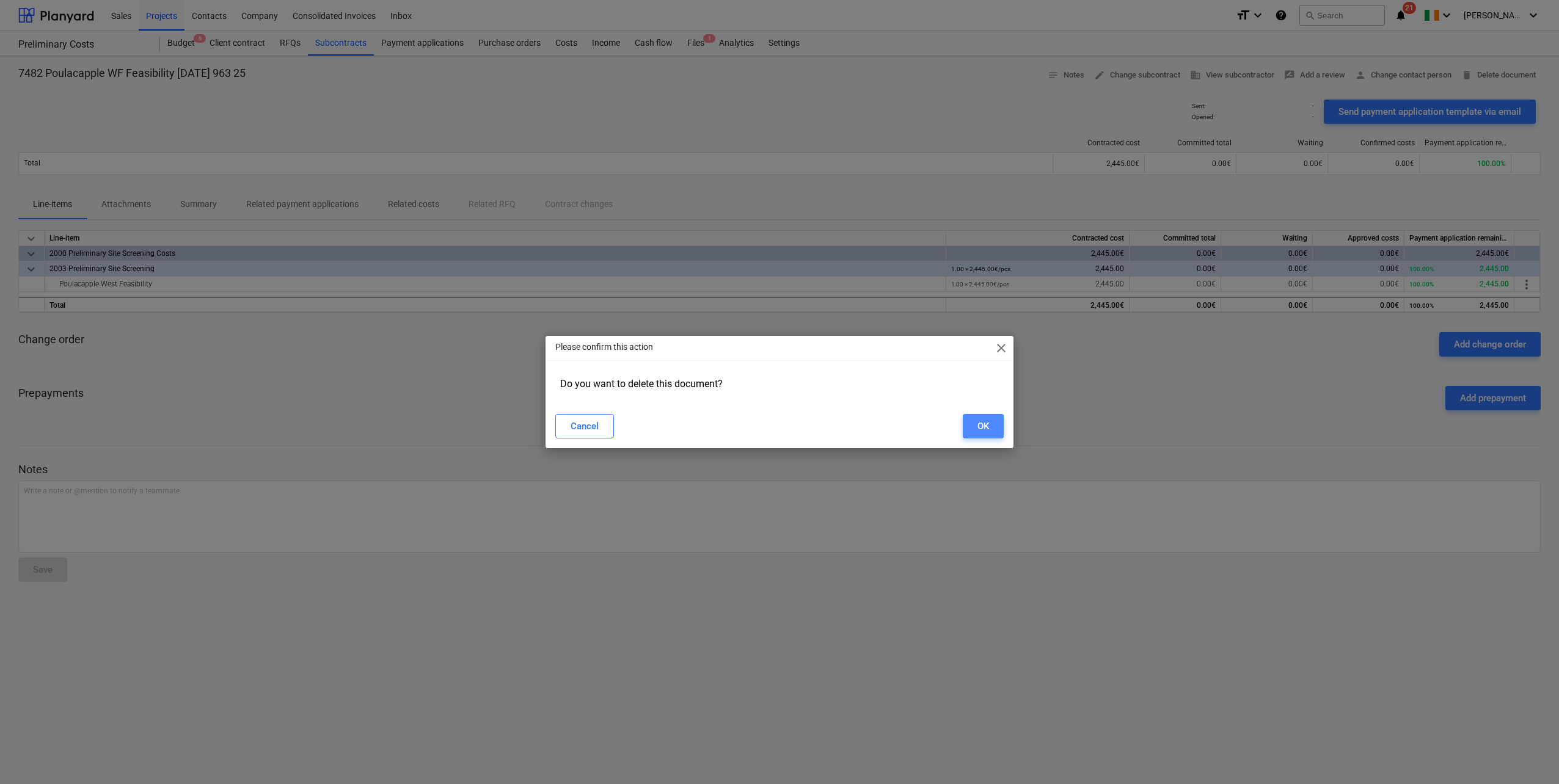
click at [978, 432] on div "OK" at bounding box center [983, 426] width 12 height 16
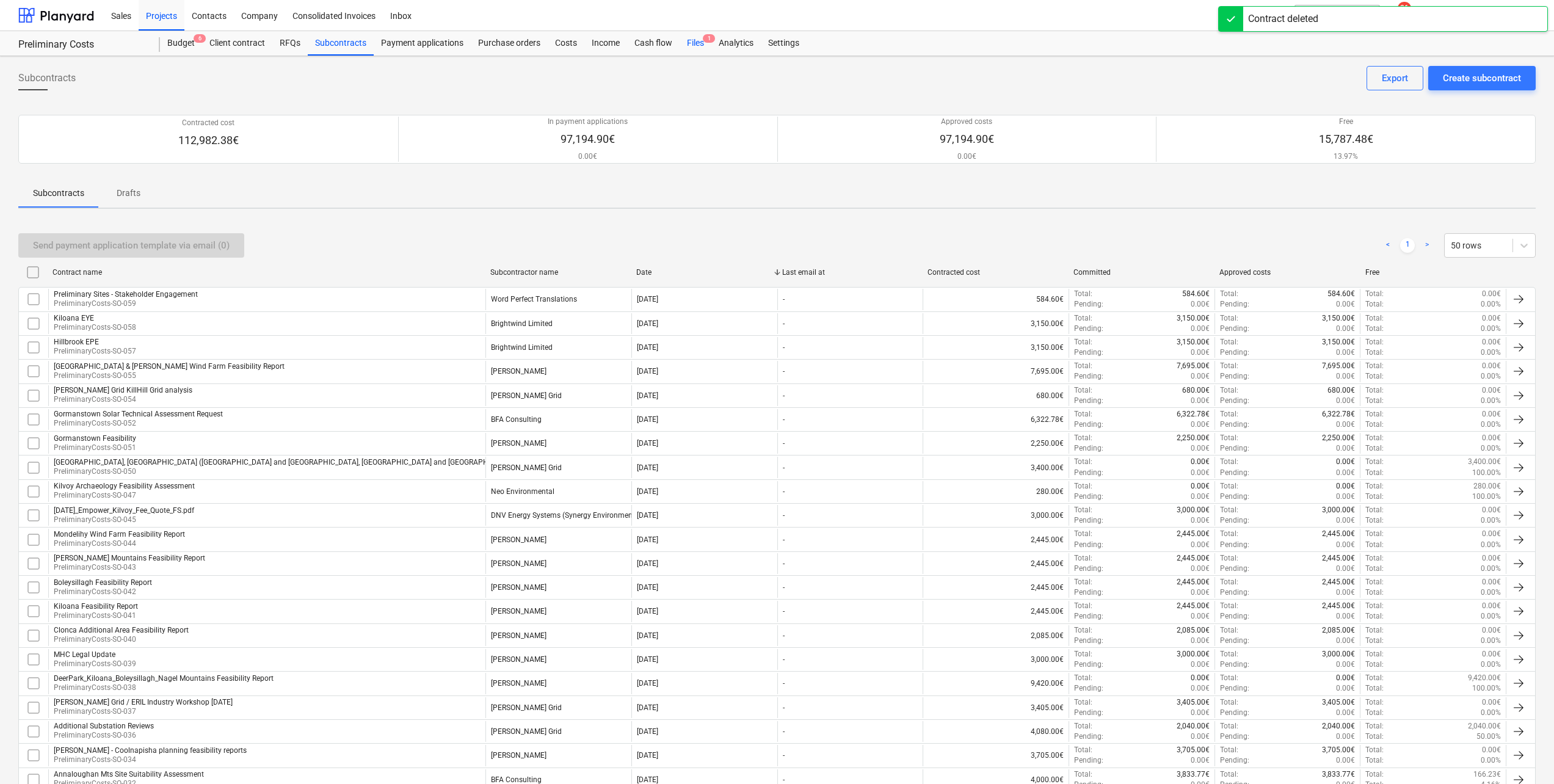
click at [703, 42] on span "1" at bounding box center [709, 38] width 12 height 8
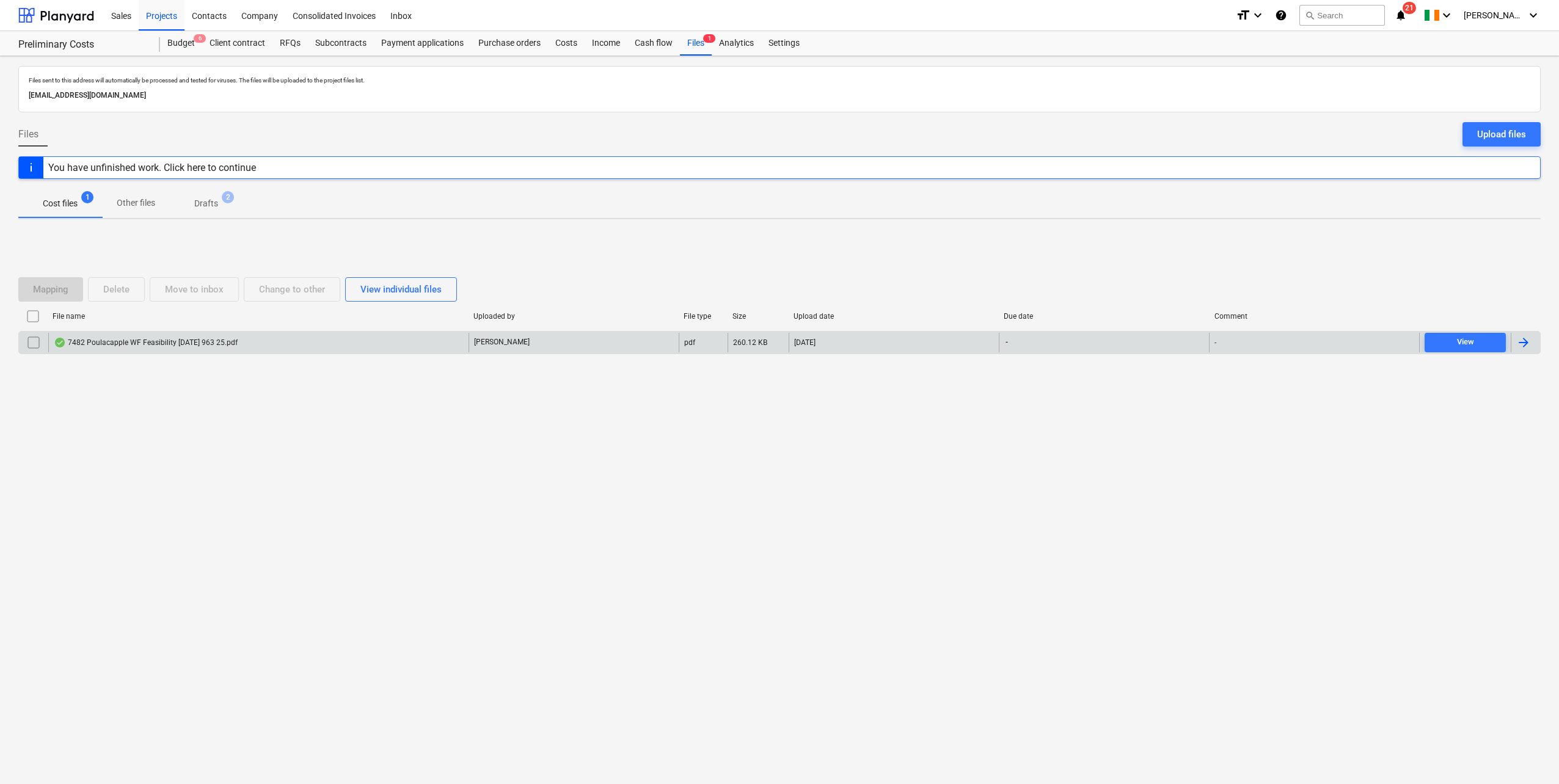
click at [35, 347] on input "checkbox" at bounding box center [33, 342] width 20 height 20
click at [115, 299] on button "Delete" at bounding box center [116, 290] width 57 height 24
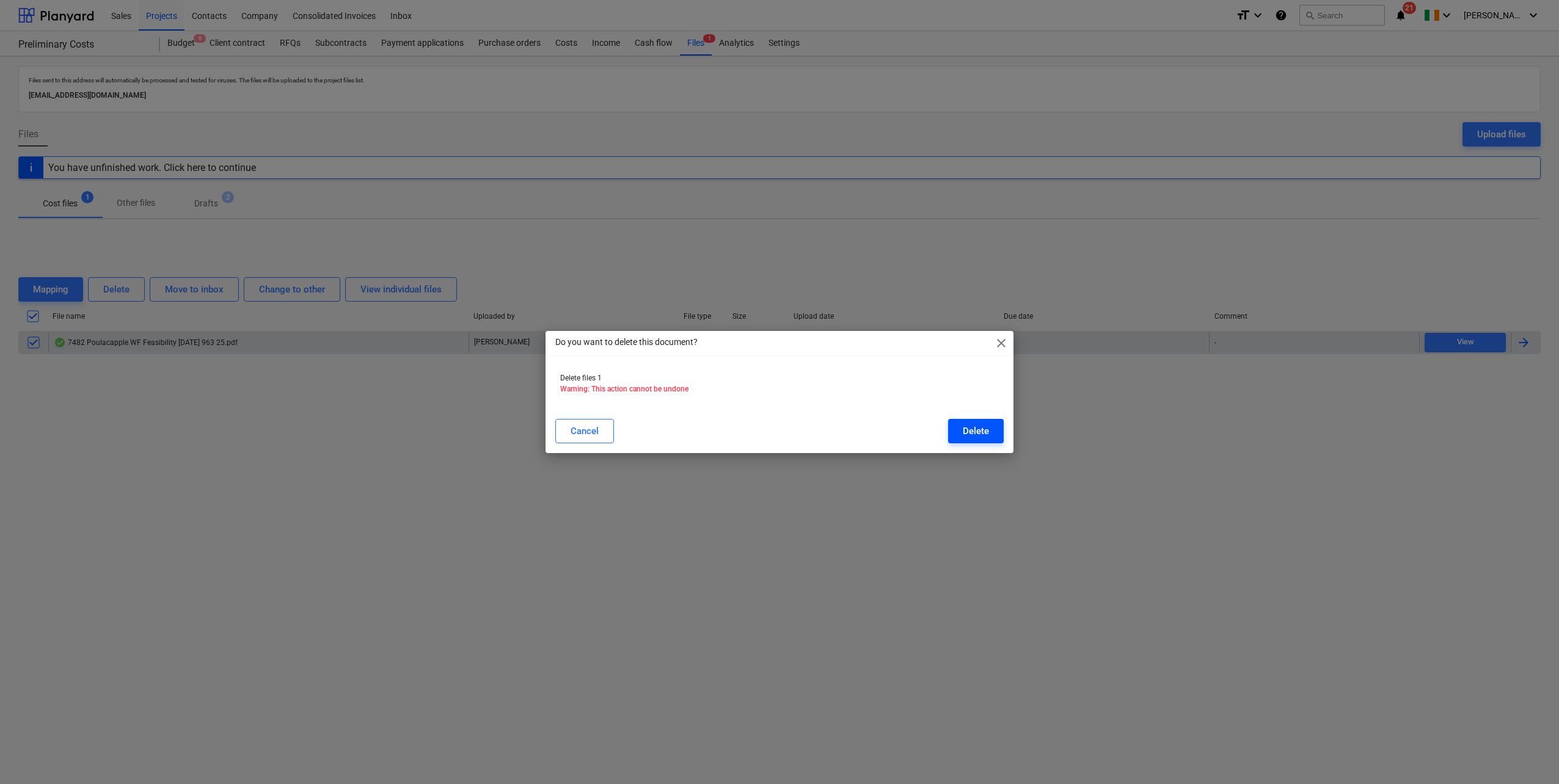
click at [970, 430] on div "Delete" at bounding box center [976, 431] width 26 height 16
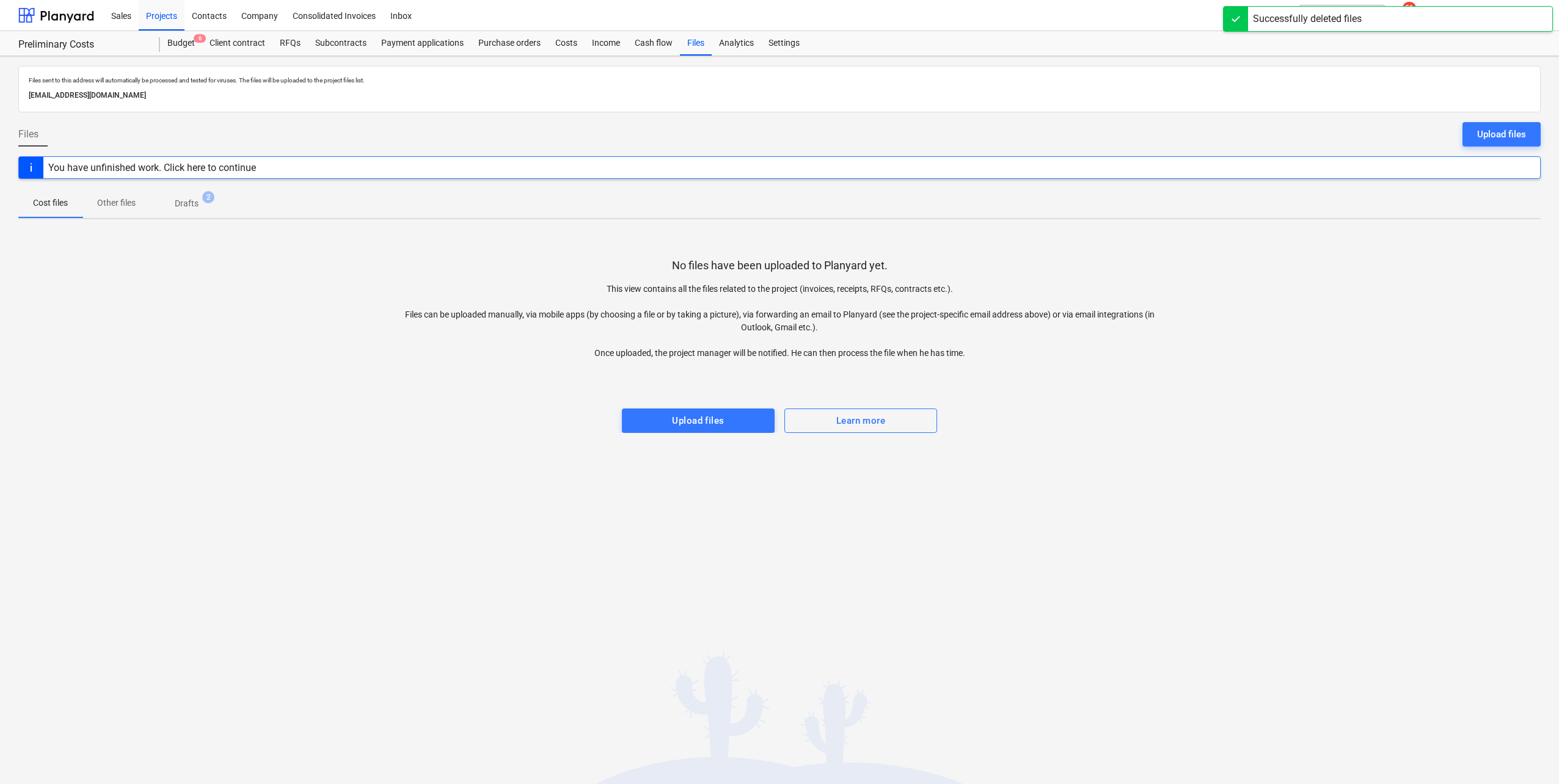
click at [193, 189] on button "Drafts 2" at bounding box center [187, 203] width 73 height 29
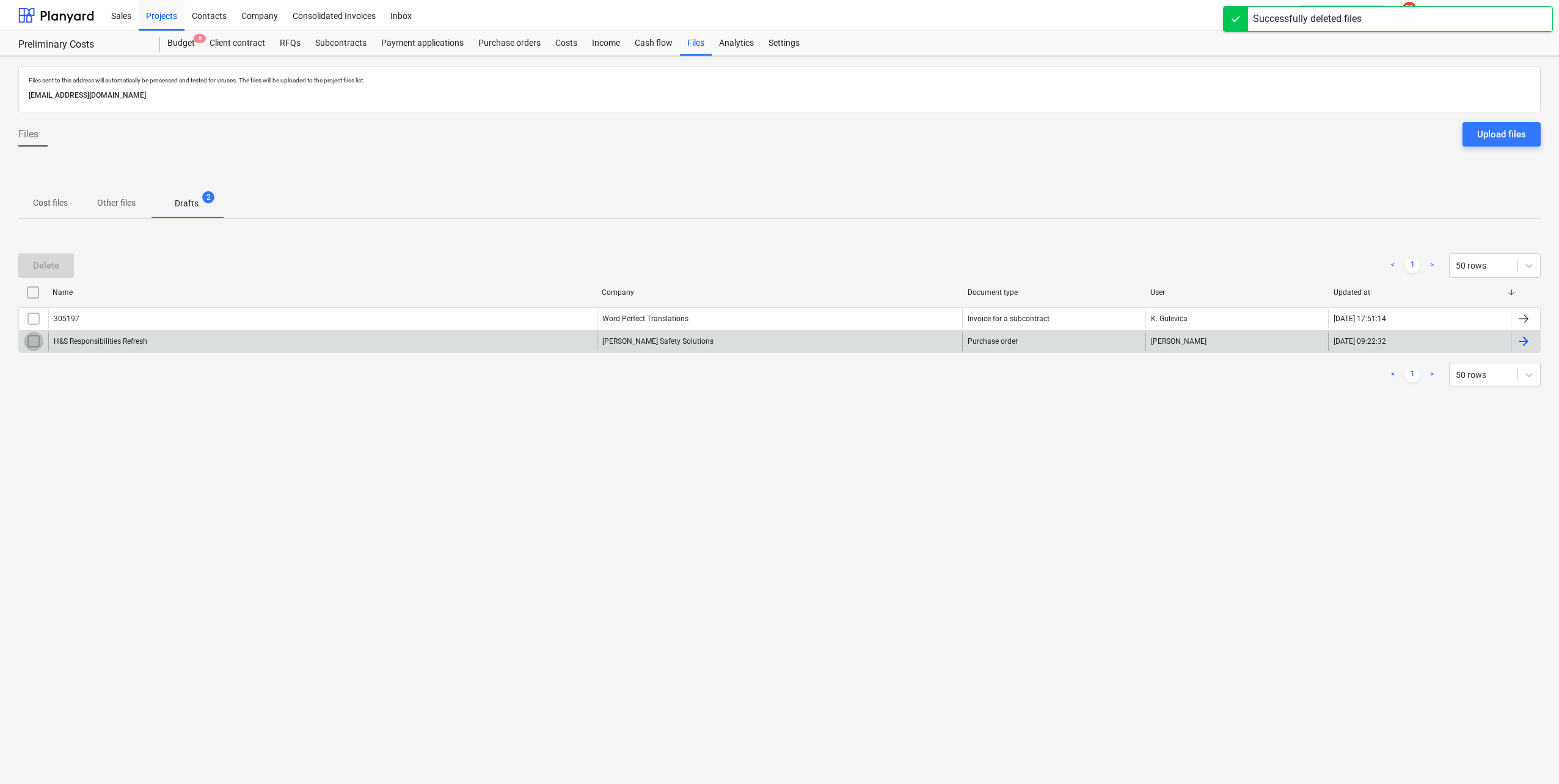
click at [32, 336] on input "checkbox" at bounding box center [33, 341] width 20 height 20
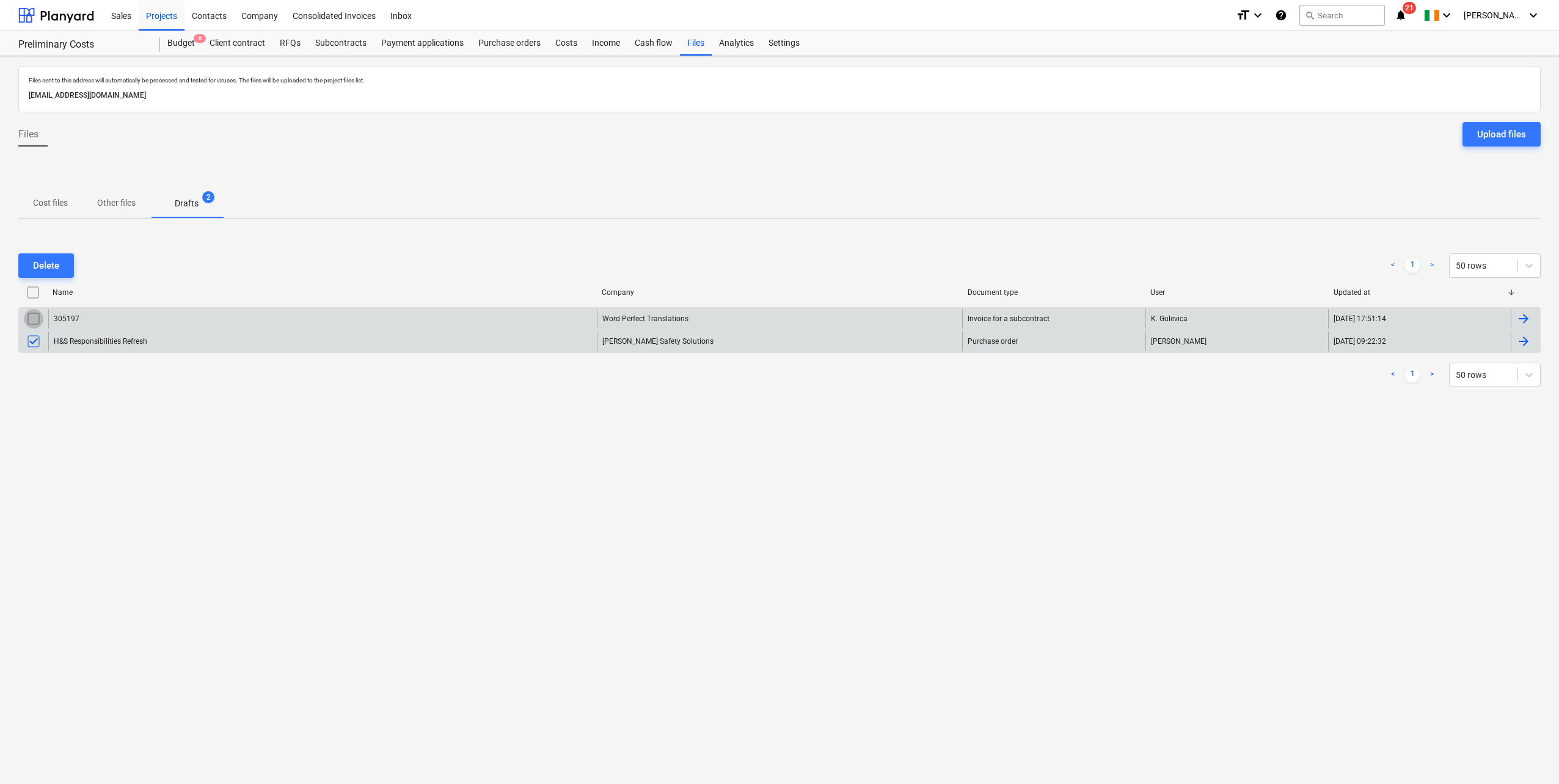
click at [30, 322] on input "checkbox" at bounding box center [33, 318] width 20 height 20
click at [55, 265] on div "Delete" at bounding box center [46, 265] width 26 height 16
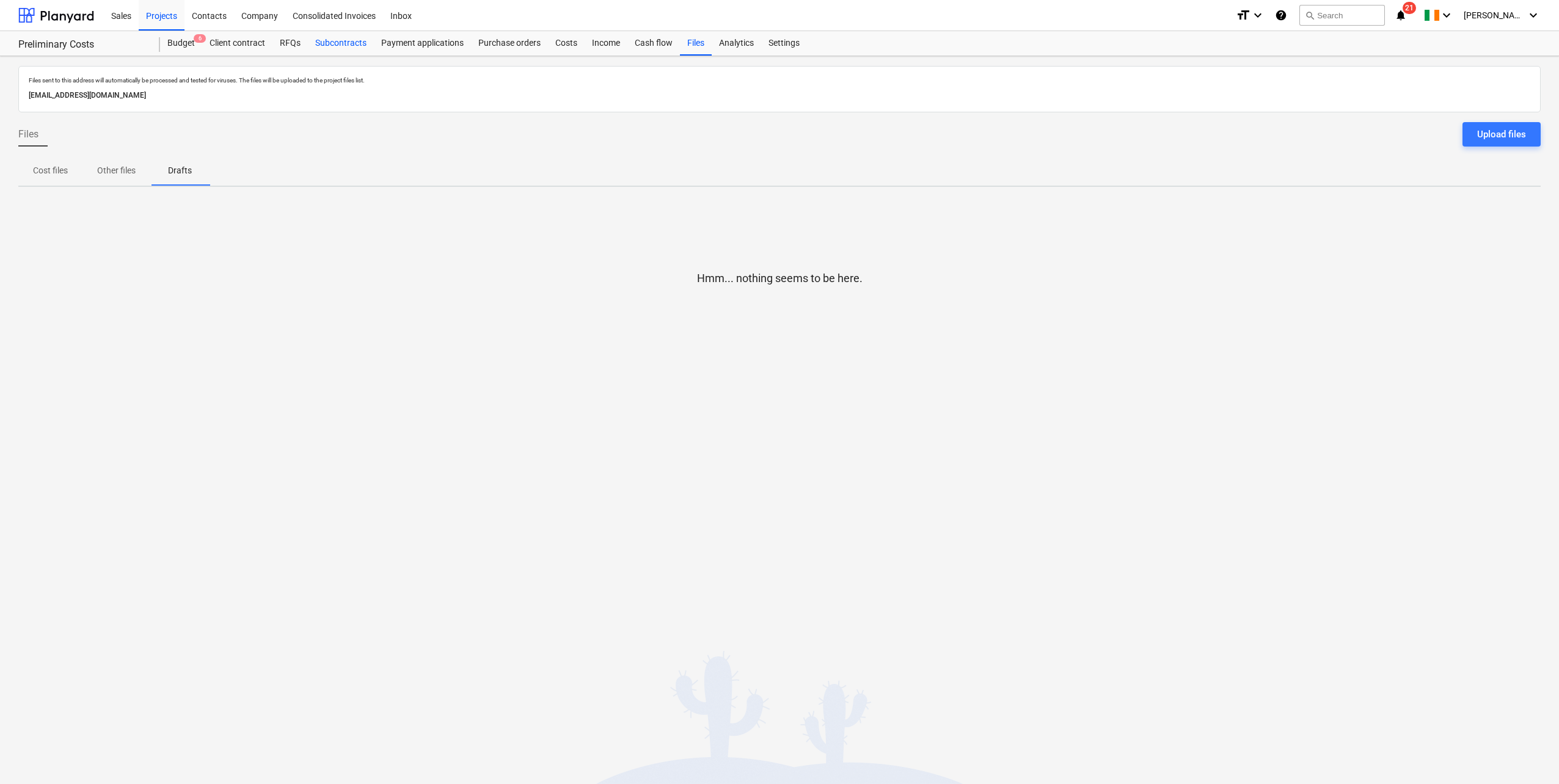
click at [346, 37] on div "Subcontracts" at bounding box center [340, 43] width 66 height 24
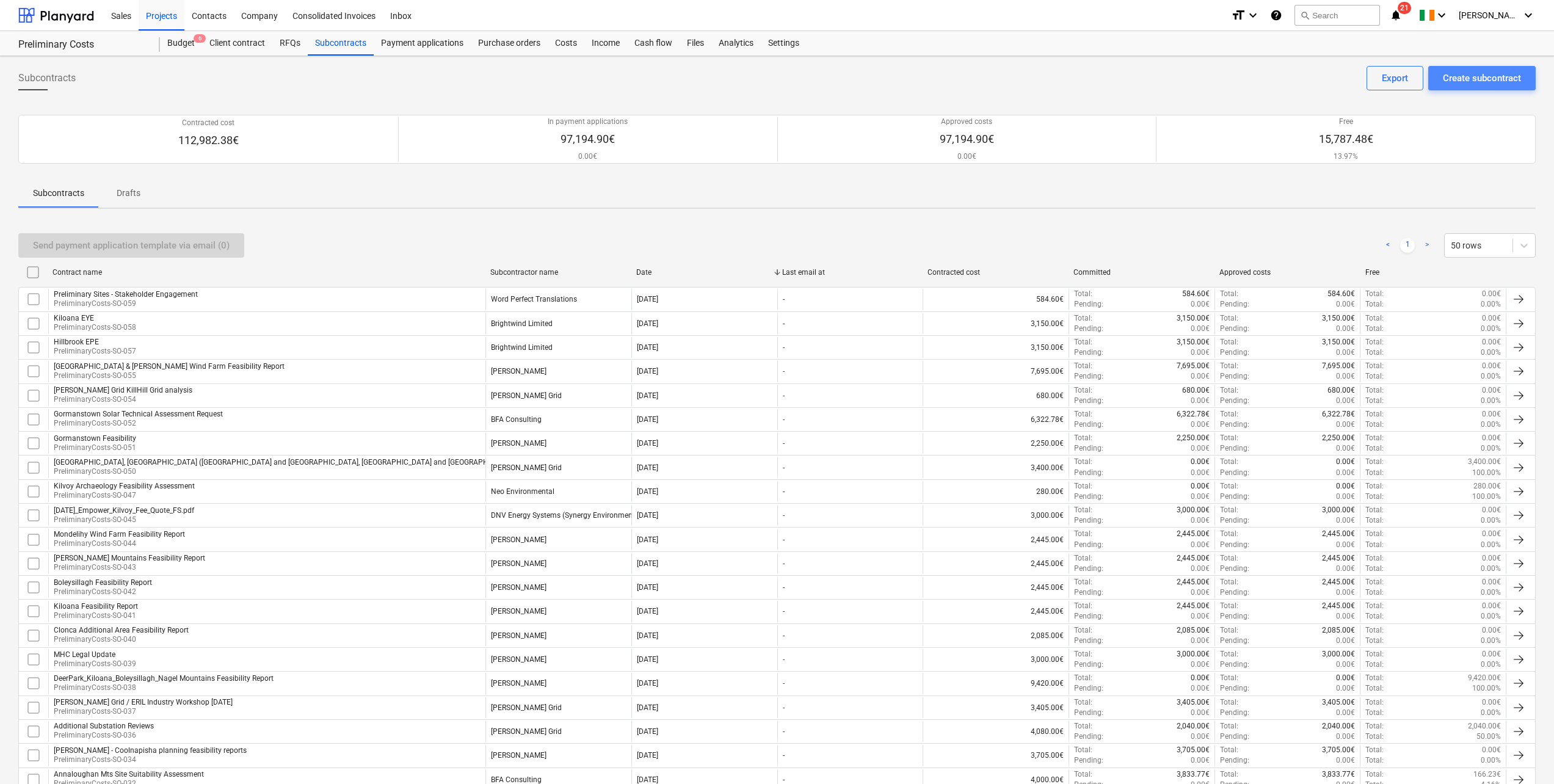
click at [1475, 76] on div "Create subcontract" at bounding box center [1482, 78] width 78 height 16
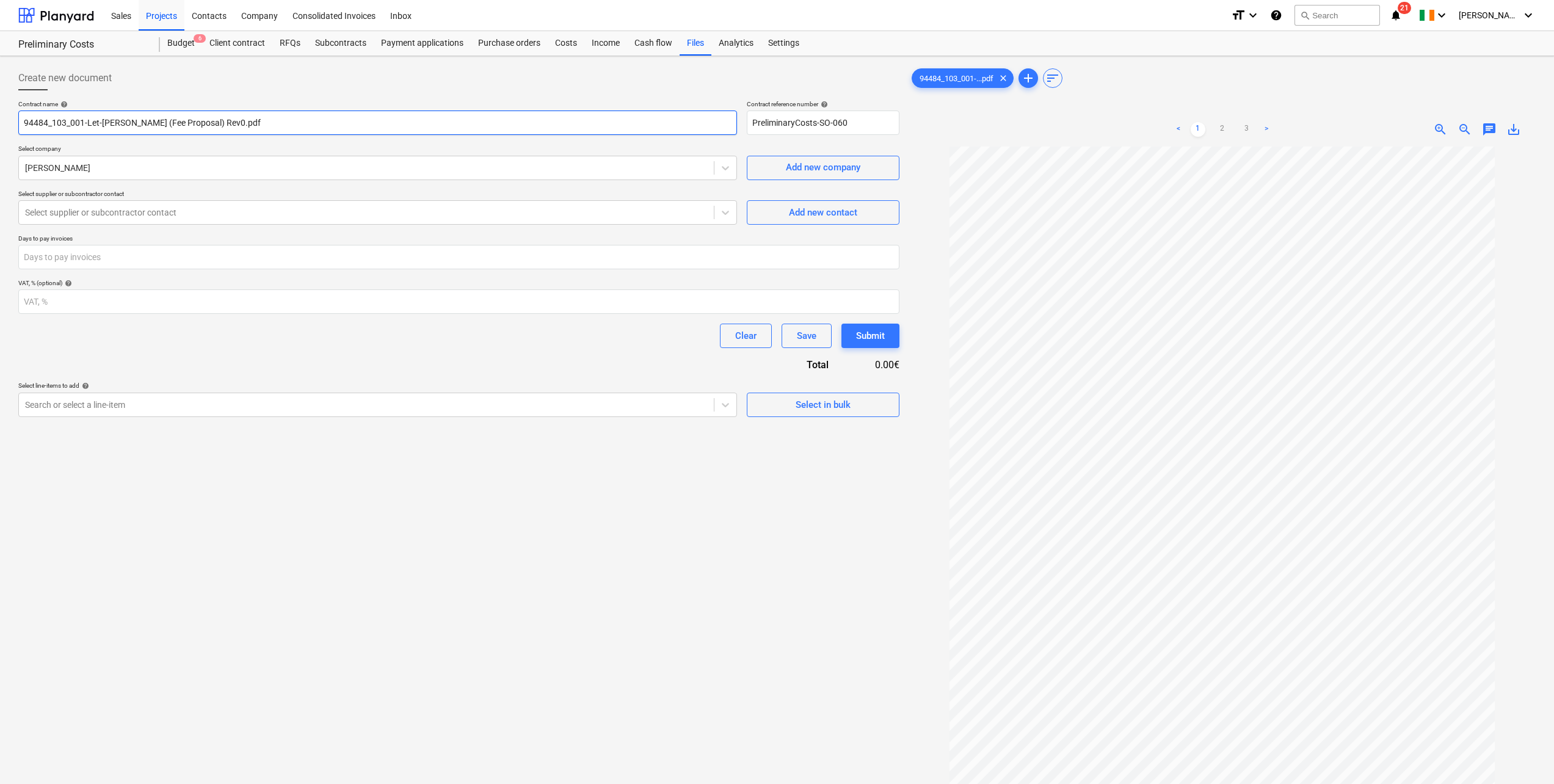
drag, startPoint x: 272, startPoint y: 125, endPoint x: 20, endPoint y: 122, distance: 252.0
click at [20, 122] on input "94484_103_001-Let-[PERSON_NAME] (Fee Proposal) Rev0.pdf" at bounding box center [378, 123] width 719 height 24
type input "Poulacapple West Feasibility"
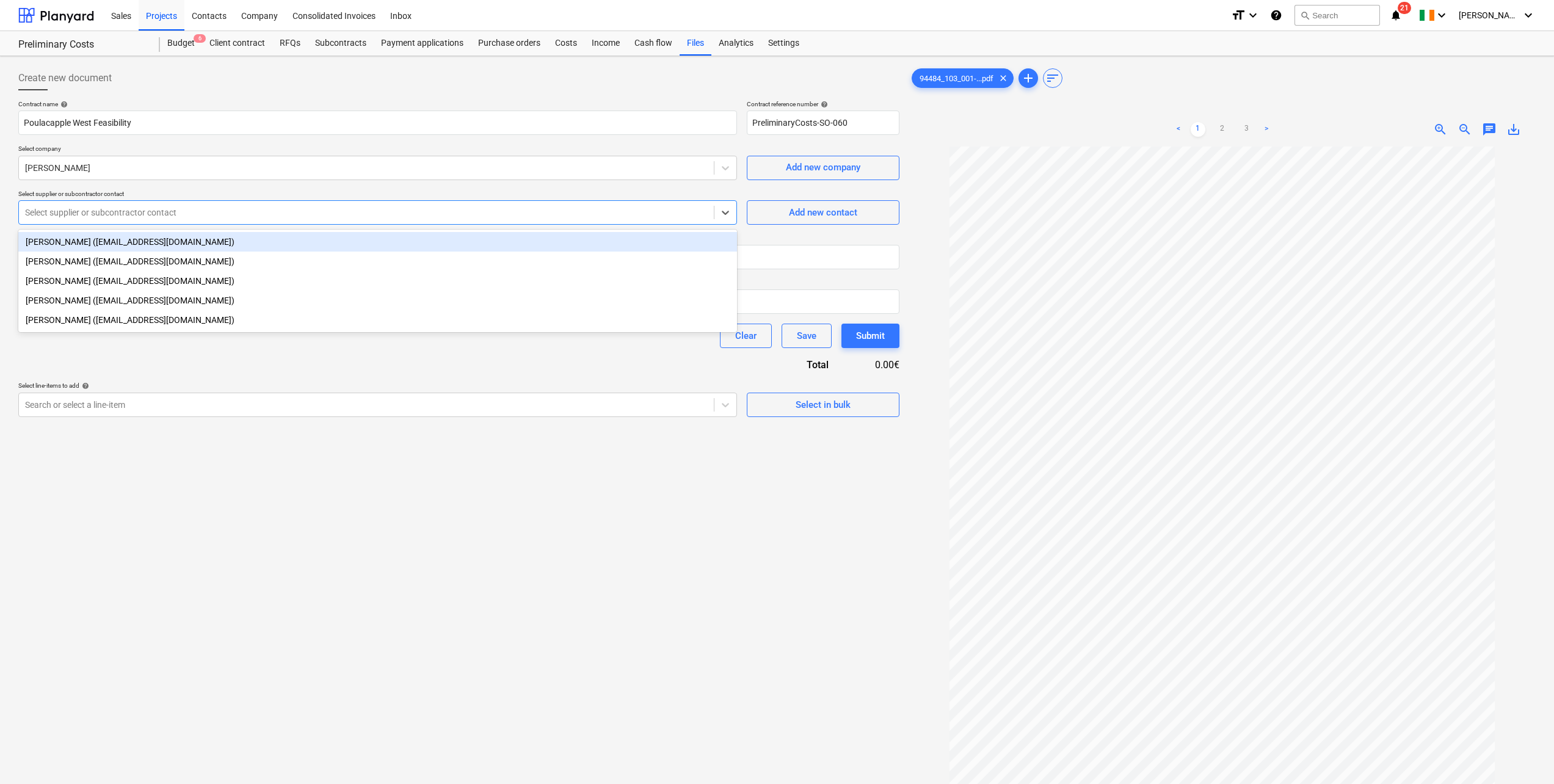
click at [152, 201] on div "Select supplier or subcontractor contact" at bounding box center [378, 212] width 719 height 24
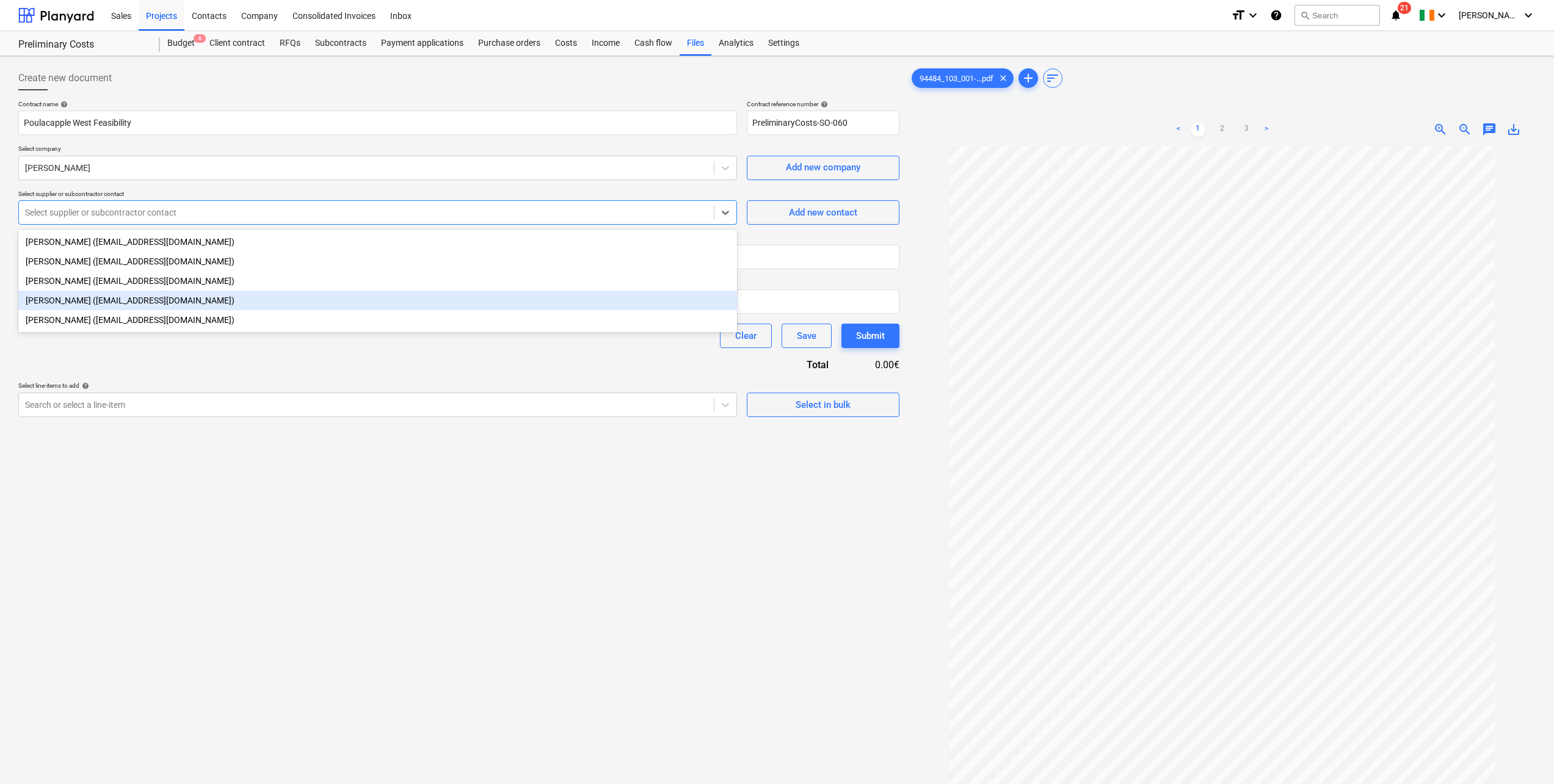
click at [80, 302] on div "[PERSON_NAME] ([EMAIL_ADDRESS][DOMAIN_NAME])" at bounding box center [378, 301] width 719 height 20
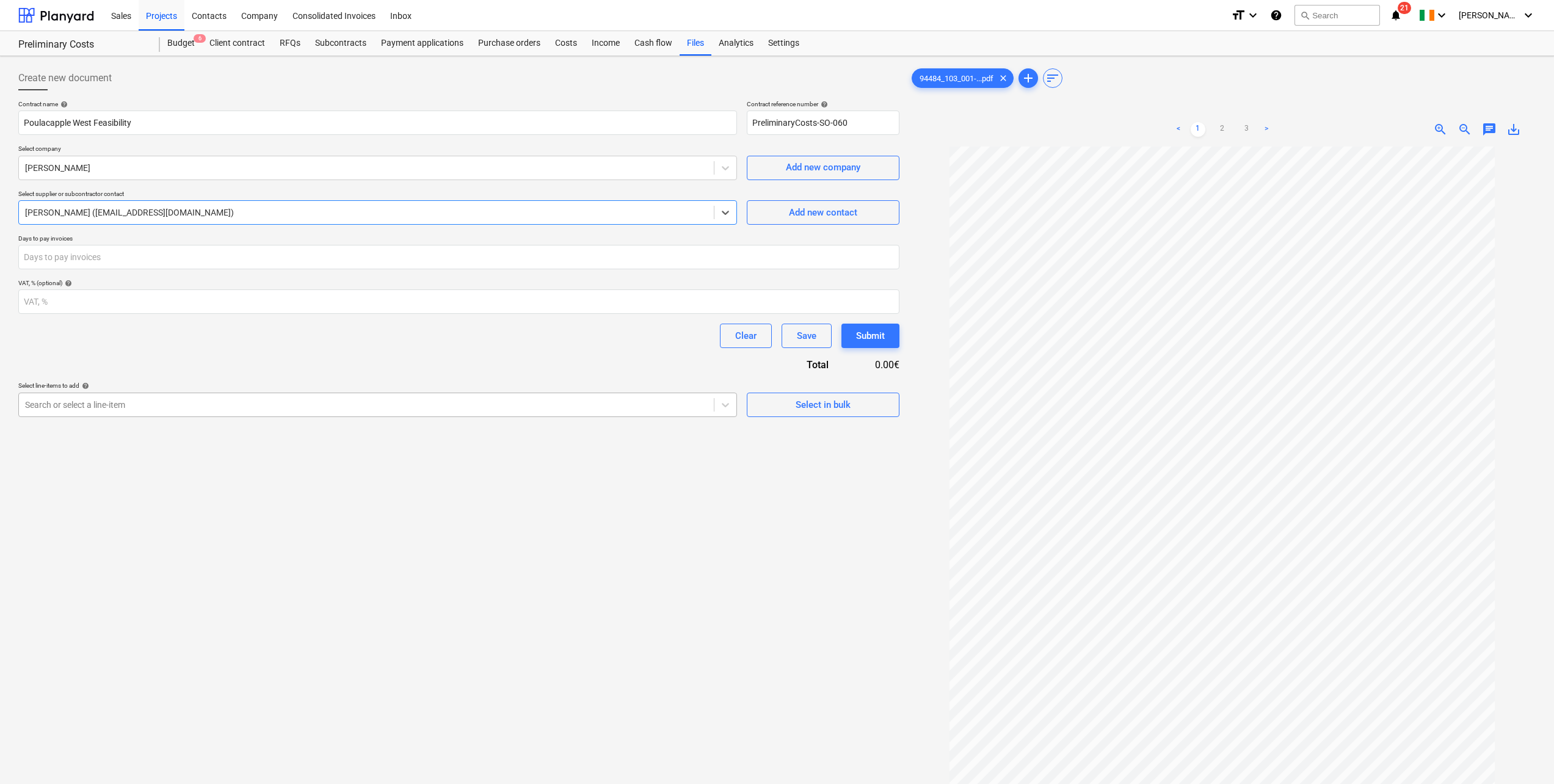
click at [118, 405] on div at bounding box center [366, 405] width 683 height 12
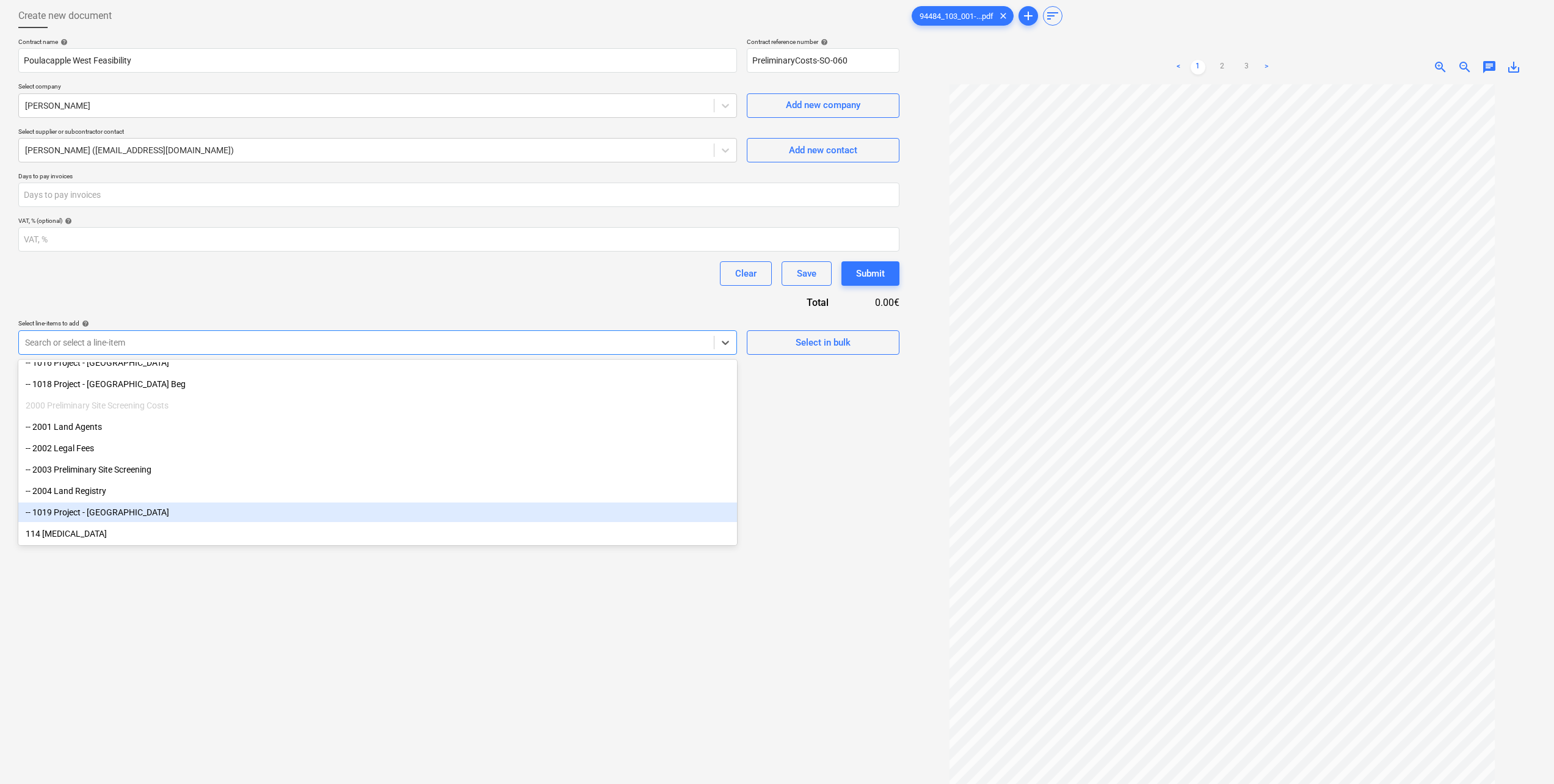
scroll to position [122, 0]
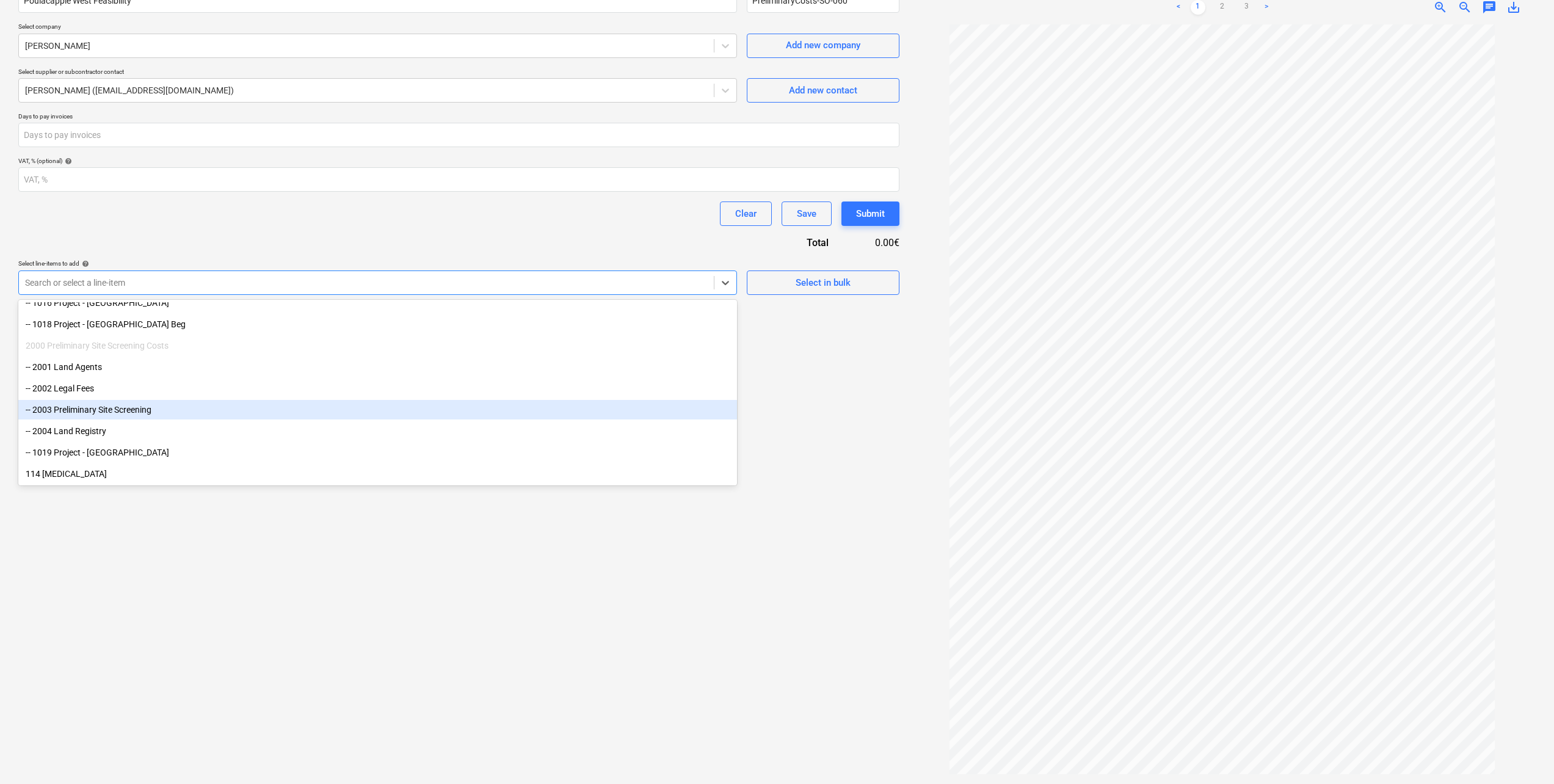
click at [123, 405] on div "-- 2003 Preliminary Site Screening" at bounding box center [378, 410] width 719 height 20
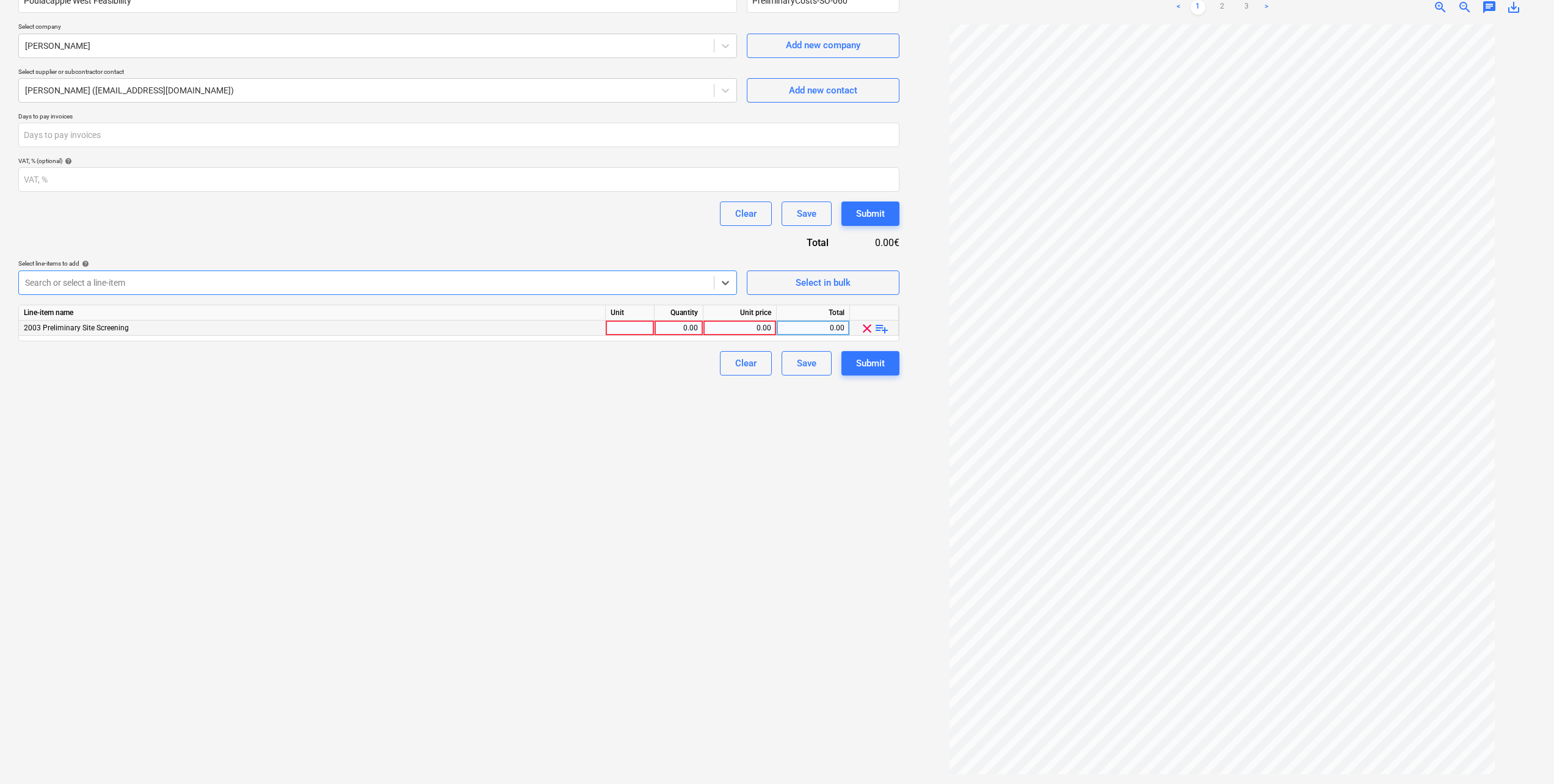
click at [887, 328] on span "playlist_add" at bounding box center [882, 328] width 15 height 15
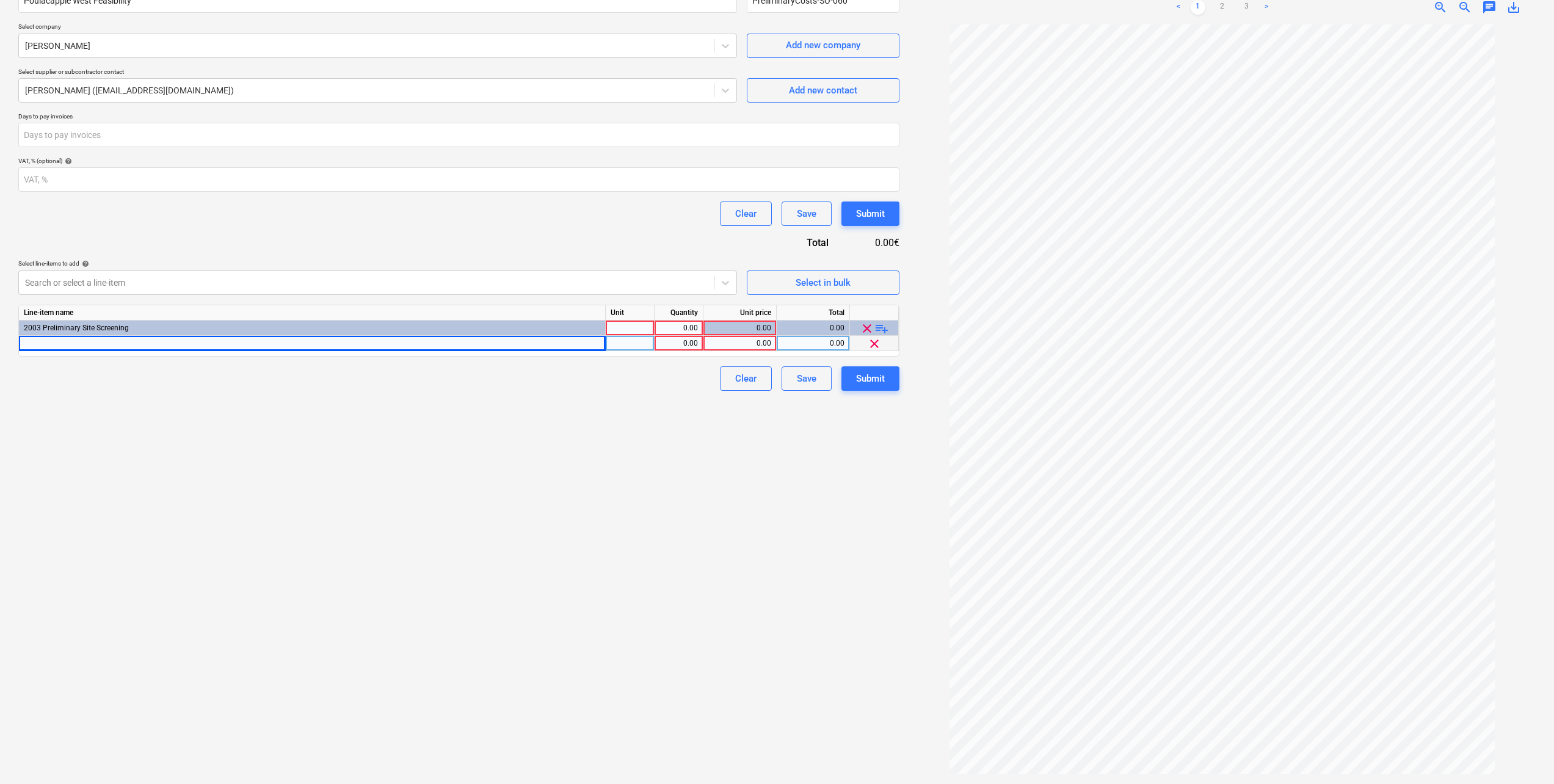
drag, startPoint x: 177, startPoint y: 342, endPoint x: 100, endPoint y: 341, distance: 77.0
click at [100, 341] on div at bounding box center [313, 343] width 587 height 15
type input "Poulacapple West Feasibility"
click at [767, 341] on div "0.00" at bounding box center [740, 343] width 63 height 15
click at [647, 324] on div at bounding box center [630, 328] width 49 height 15
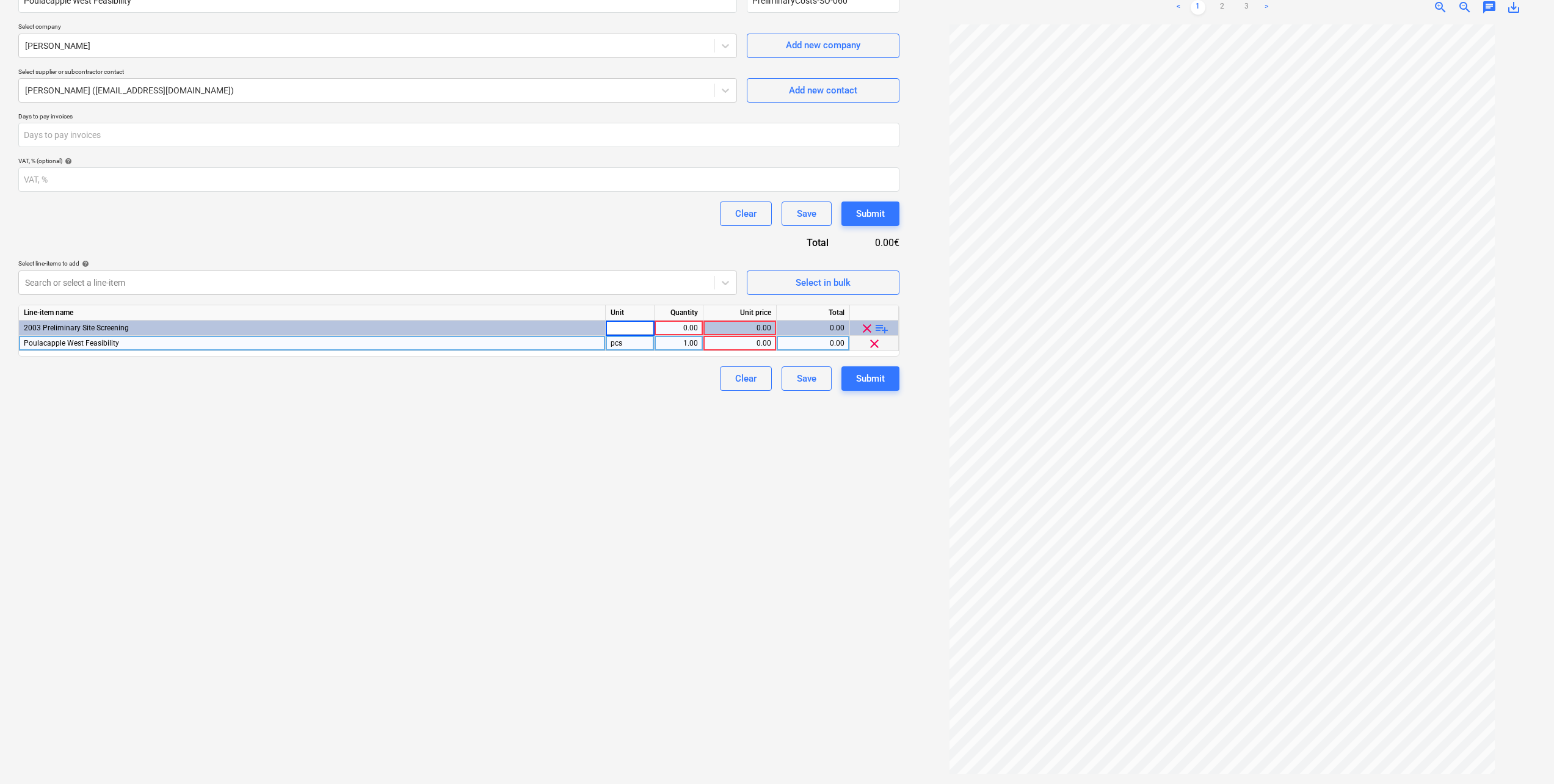
click at [760, 341] on div "0.00" at bounding box center [740, 343] width 63 height 15
type input "2445"
drag, startPoint x: 744, startPoint y: 490, endPoint x: 744, endPoint y: 478, distance: 12.0
click at [744, 489] on div "Create new document Contract name help Poulacapple West Feasibility Contract re…" at bounding box center [459, 359] width 891 height 840
click at [645, 324] on div at bounding box center [630, 328] width 49 height 15
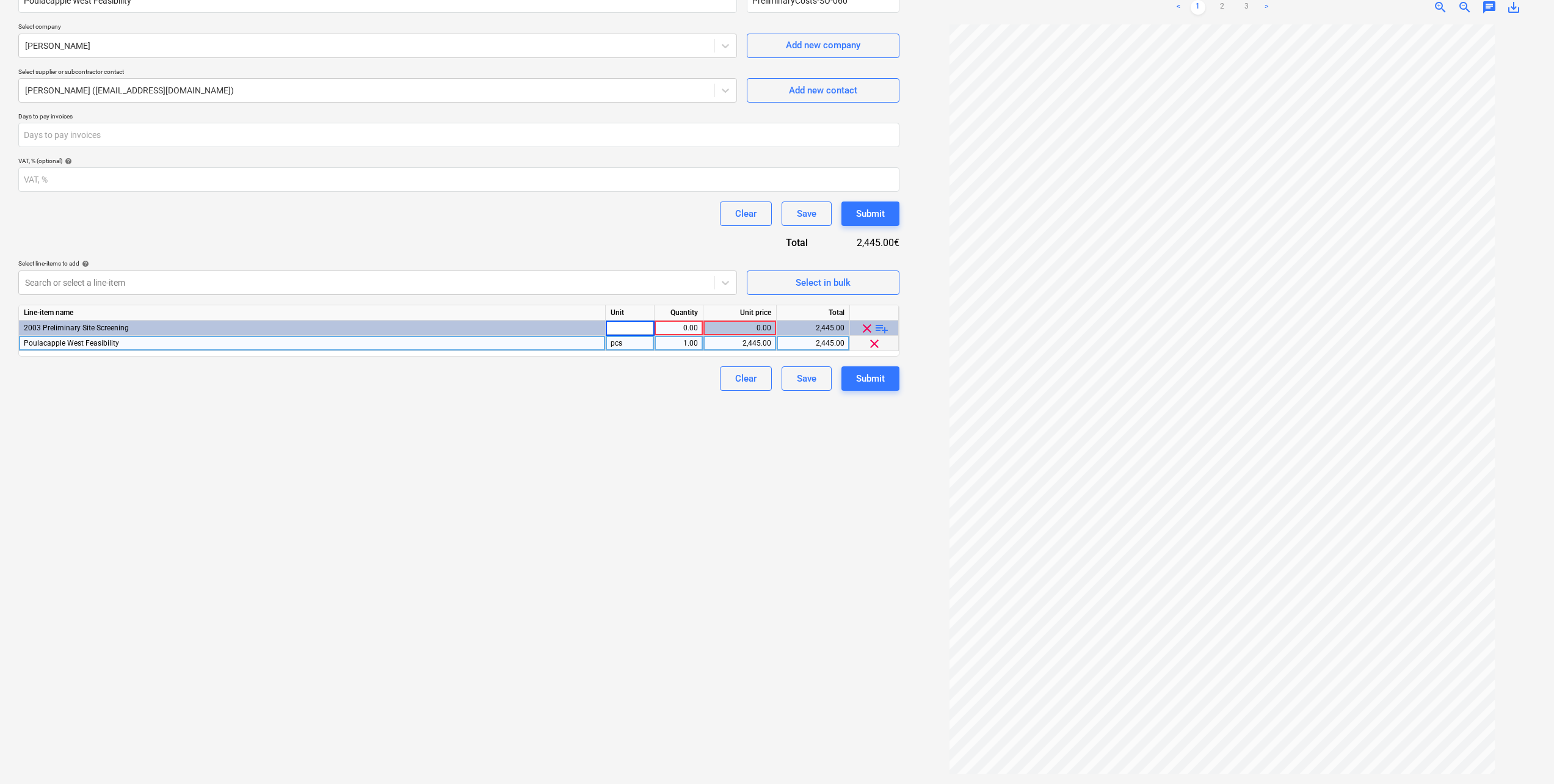
click at [702, 323] on div "0.00" at bounding box center [679, 328] width 49 height 15
type input "1"
click at [631, 326] on div at bounding box center [630, 328] width 49 height 15
type input "pcs"
click at [559, 474] on div "Create new document Contract name help Poulacapple West Feasibility Contract re…" at bounding box center [459, 359] width 891 height 840
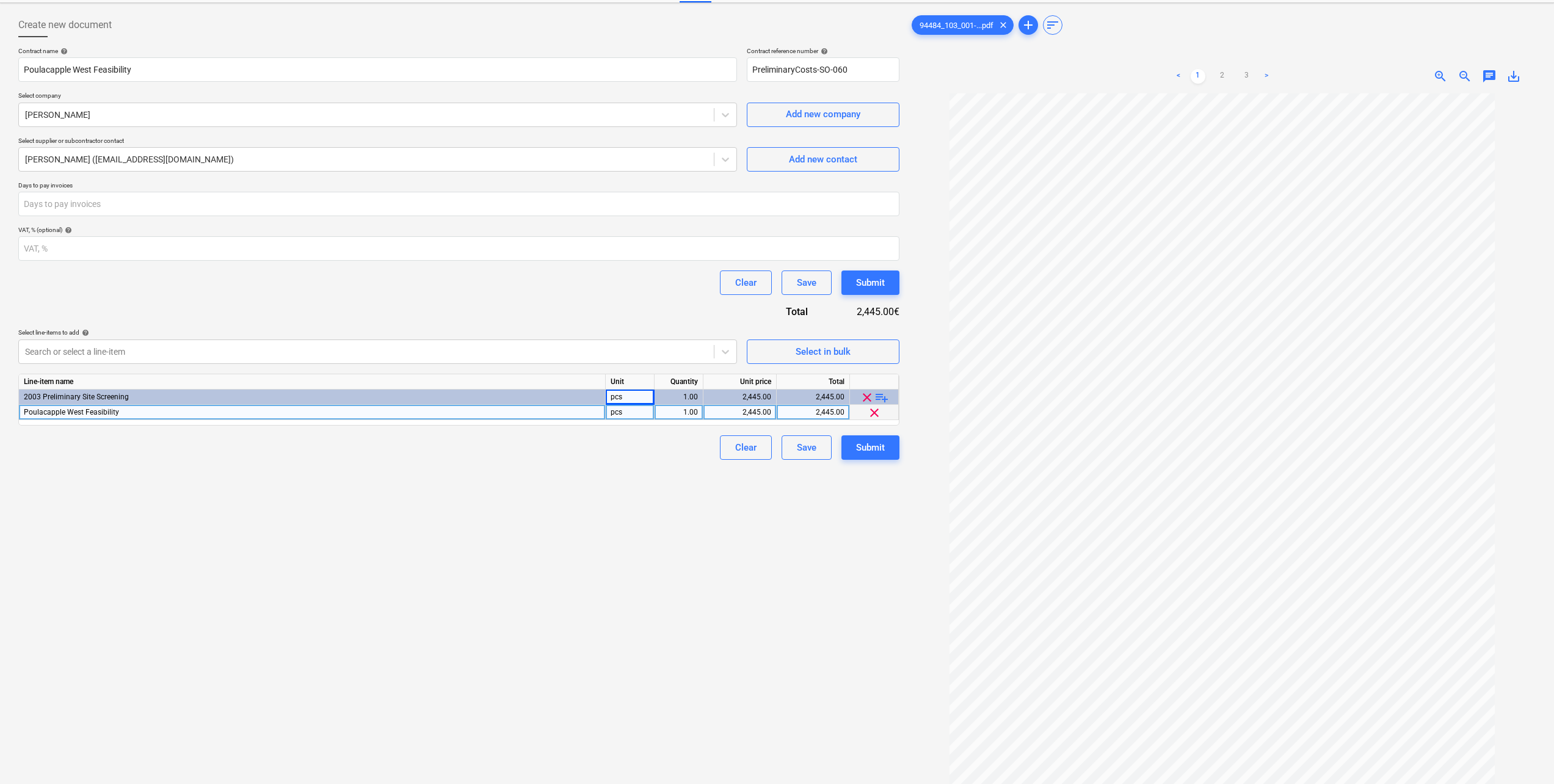
scroll to position [0, 0]
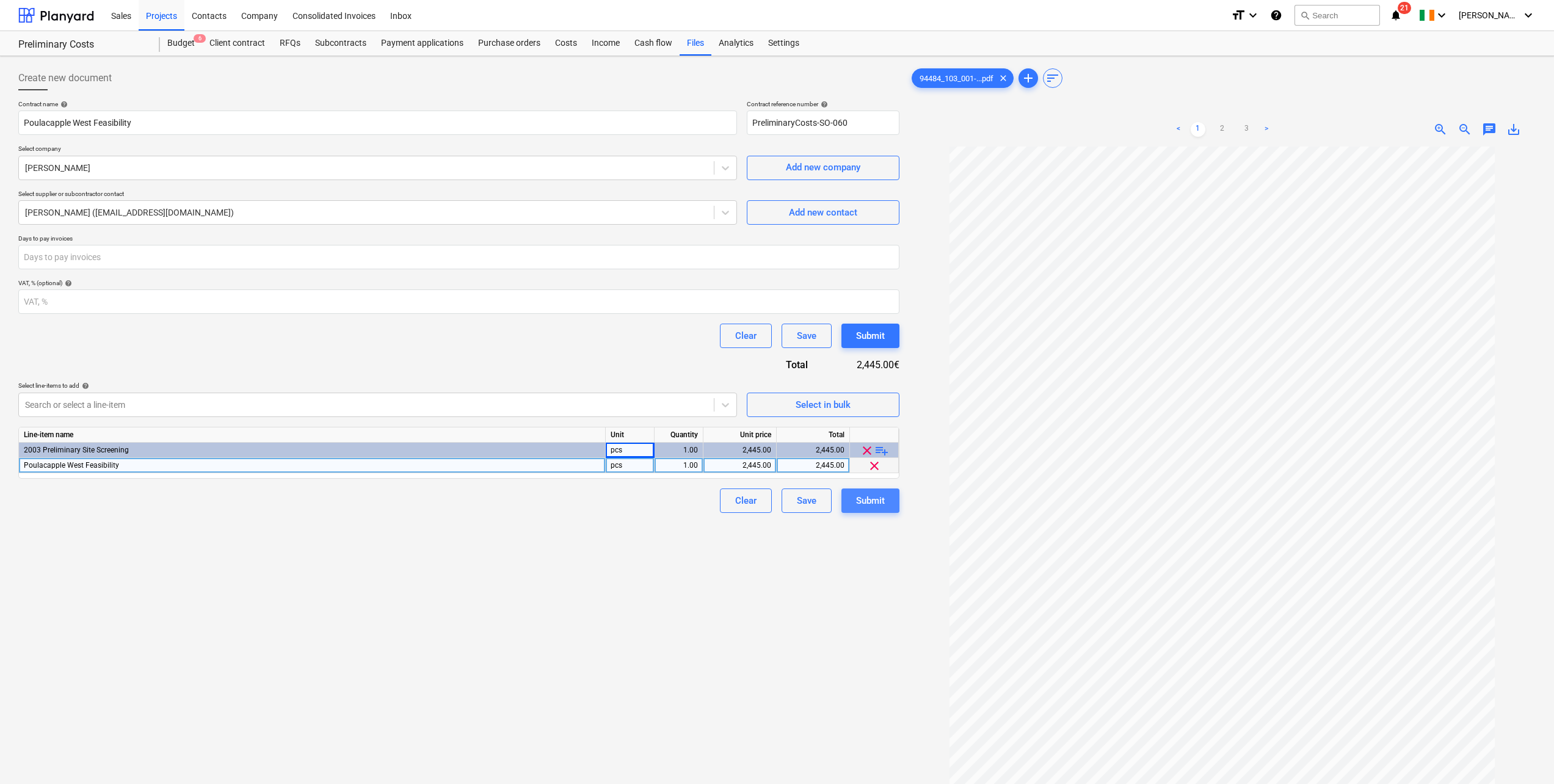
click at [875, 498] on div "Submit" at bounding box center [870, 501] width 29 height 16
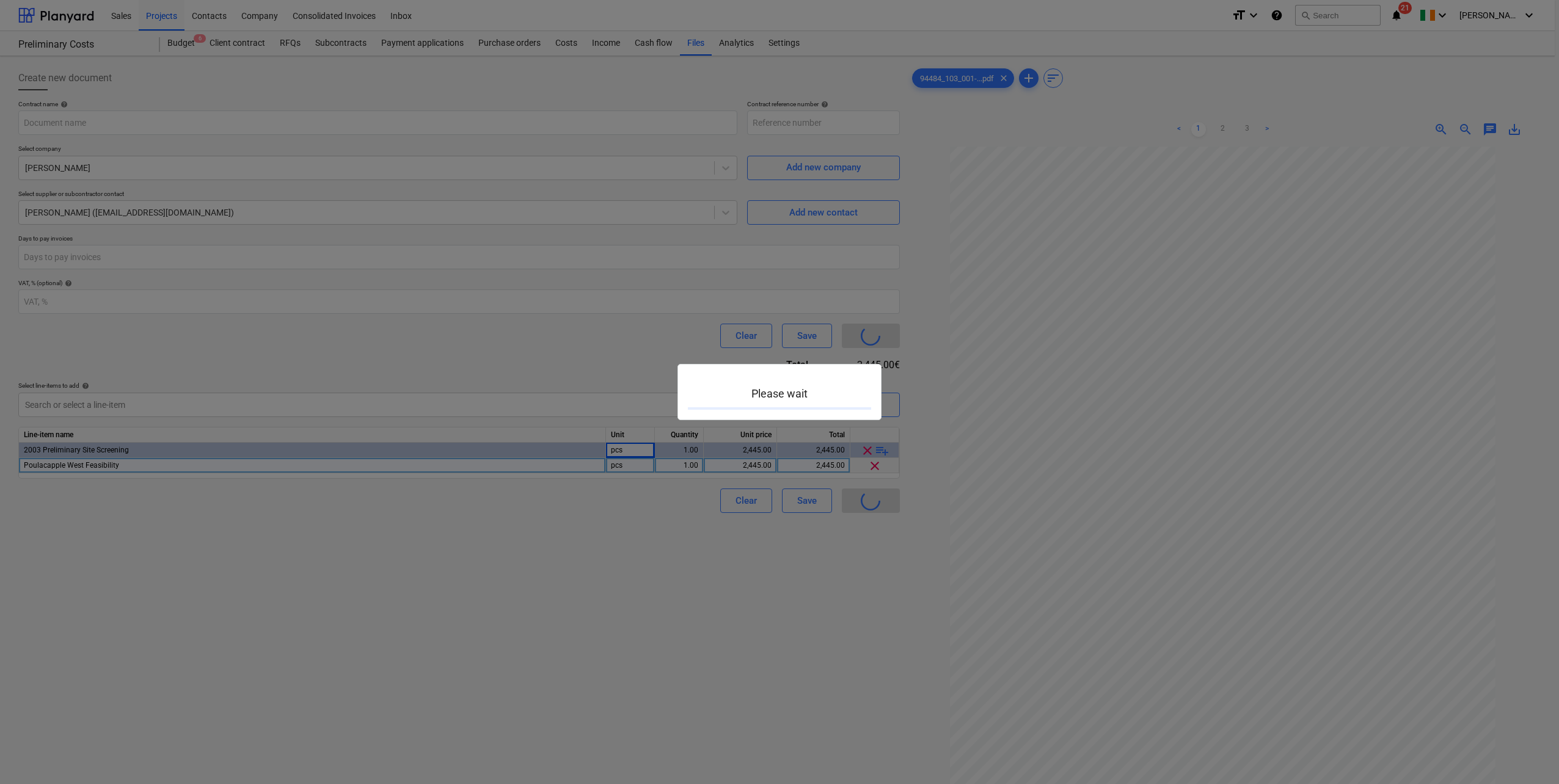
type input "PreliminaryCosts-SO-061"
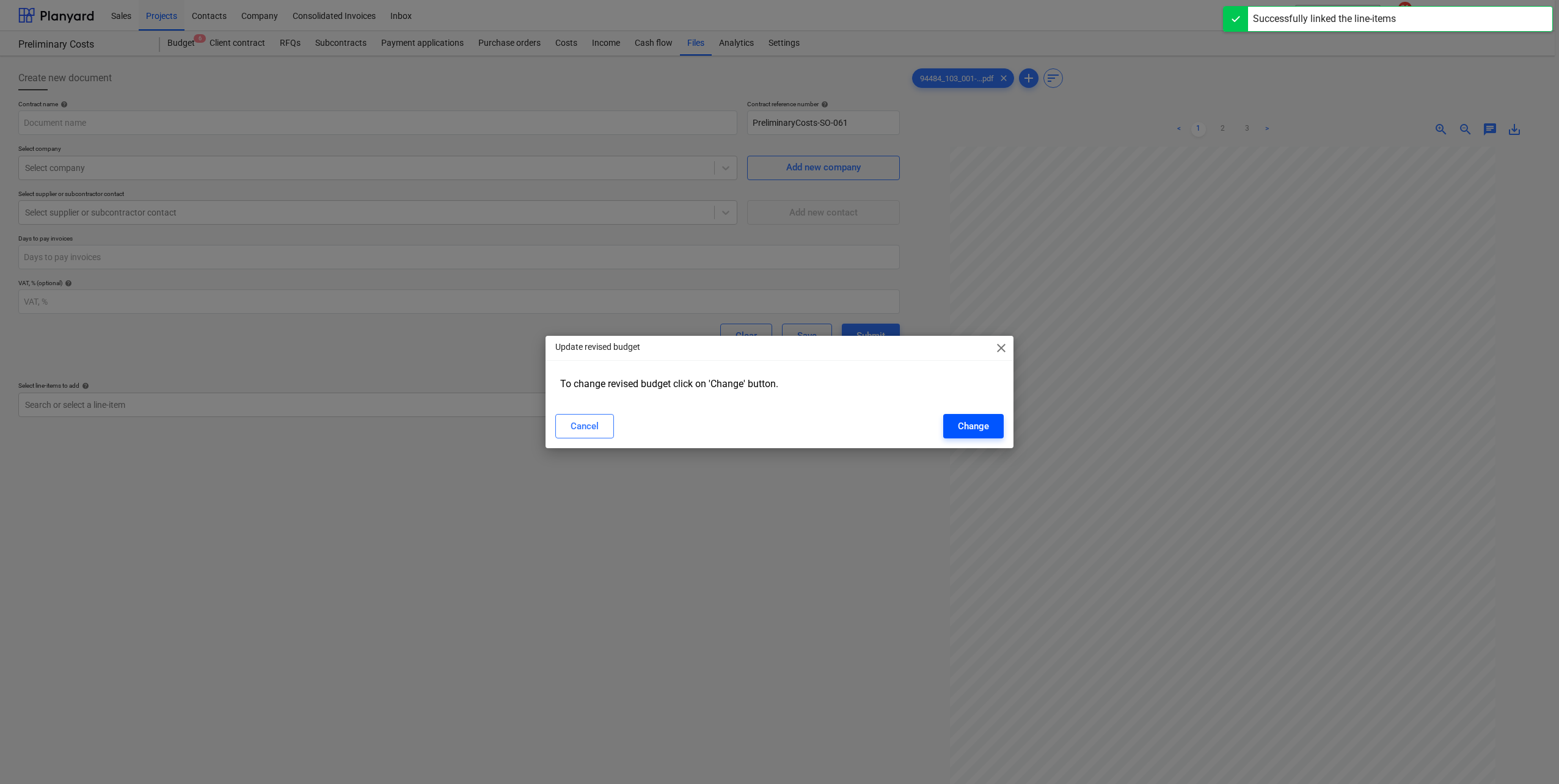
click at [969, 428] on div "Change" at bounding box center [973, 426] width 31 height 16
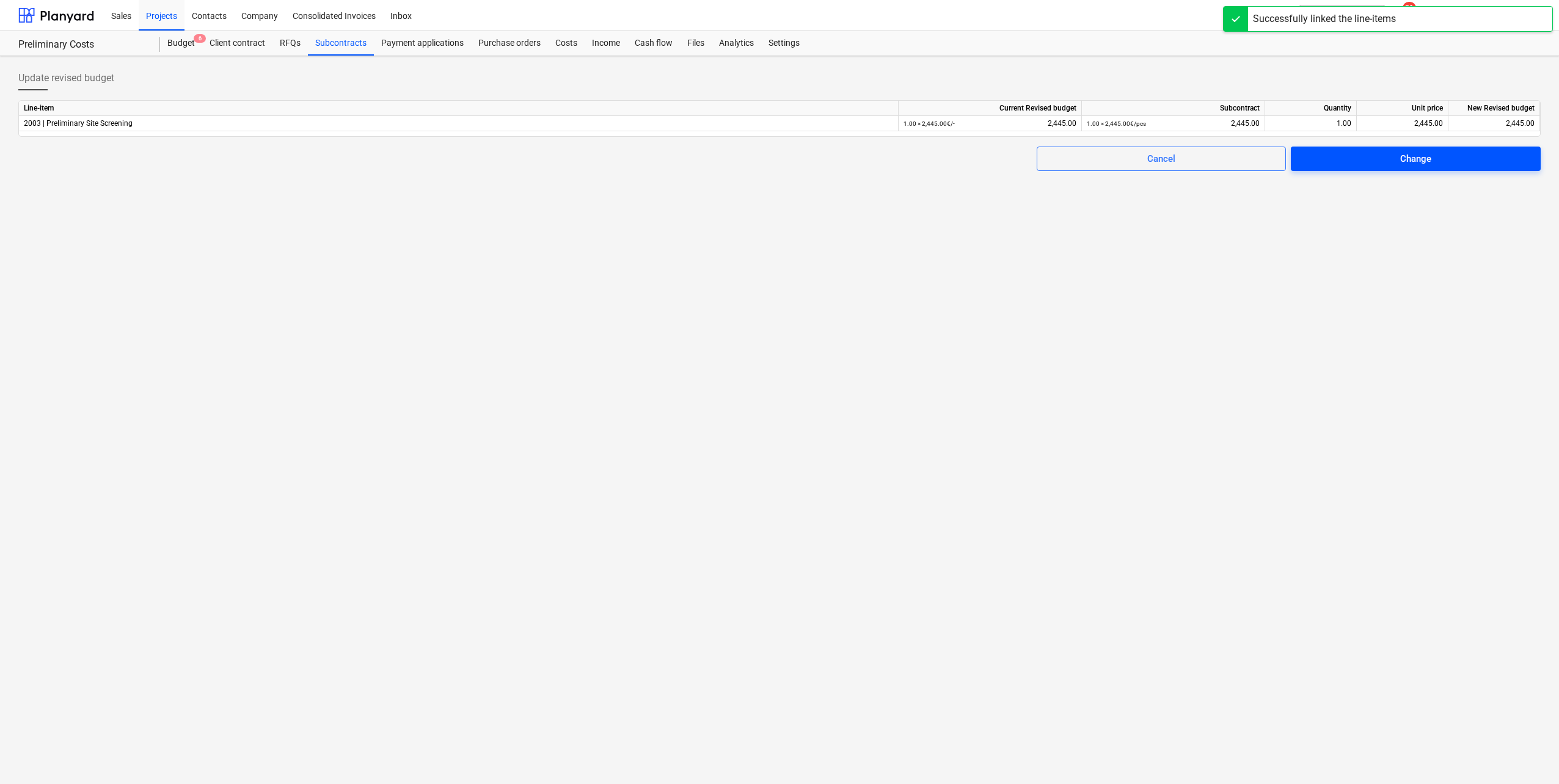
click at [1471, 159] on span "Change" at bounding box center [1416, 159] width 221 height 16
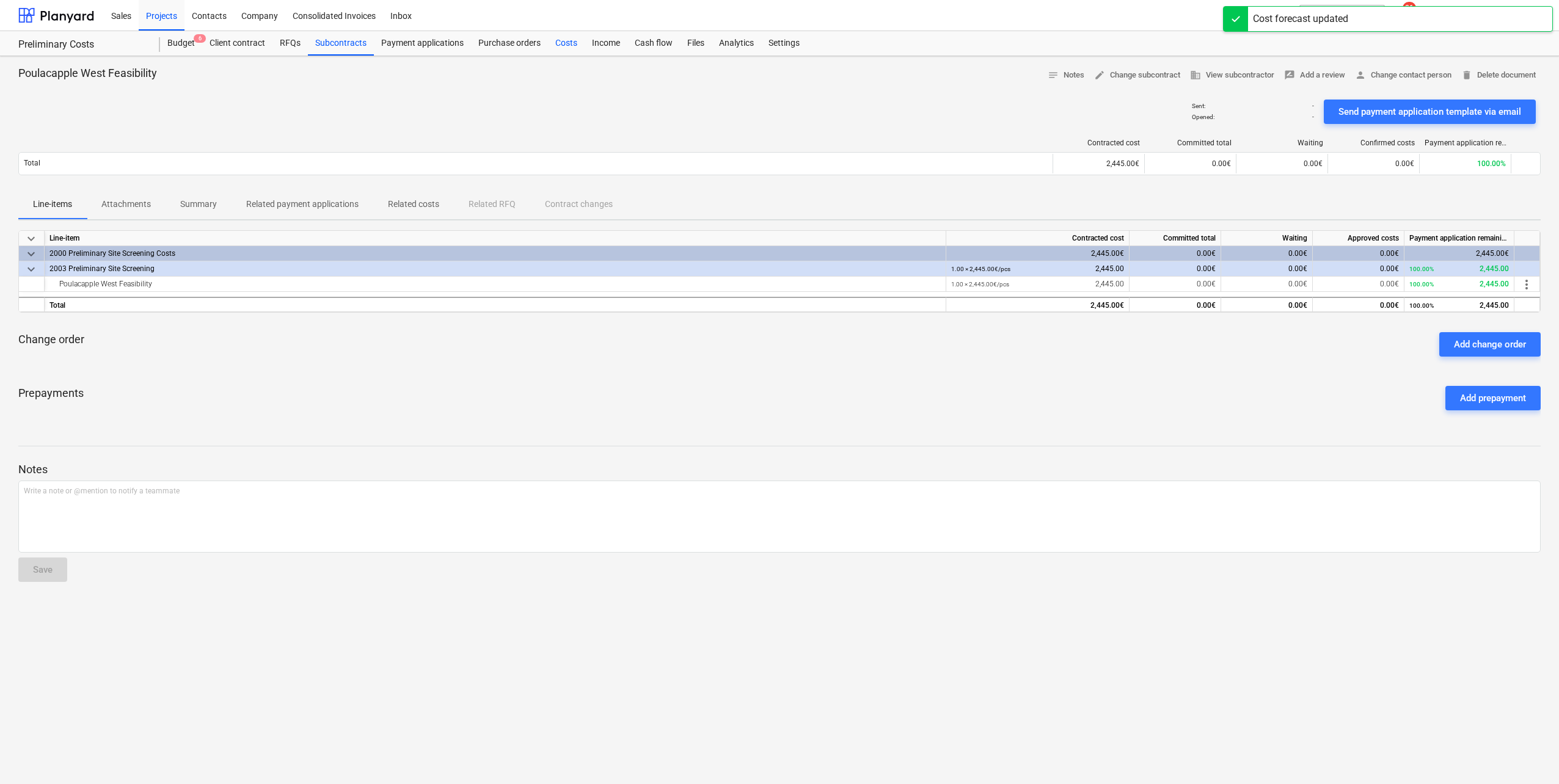
click at [565, 40] on div "Costs" at bounding box center [566, 43] width 36 height 24
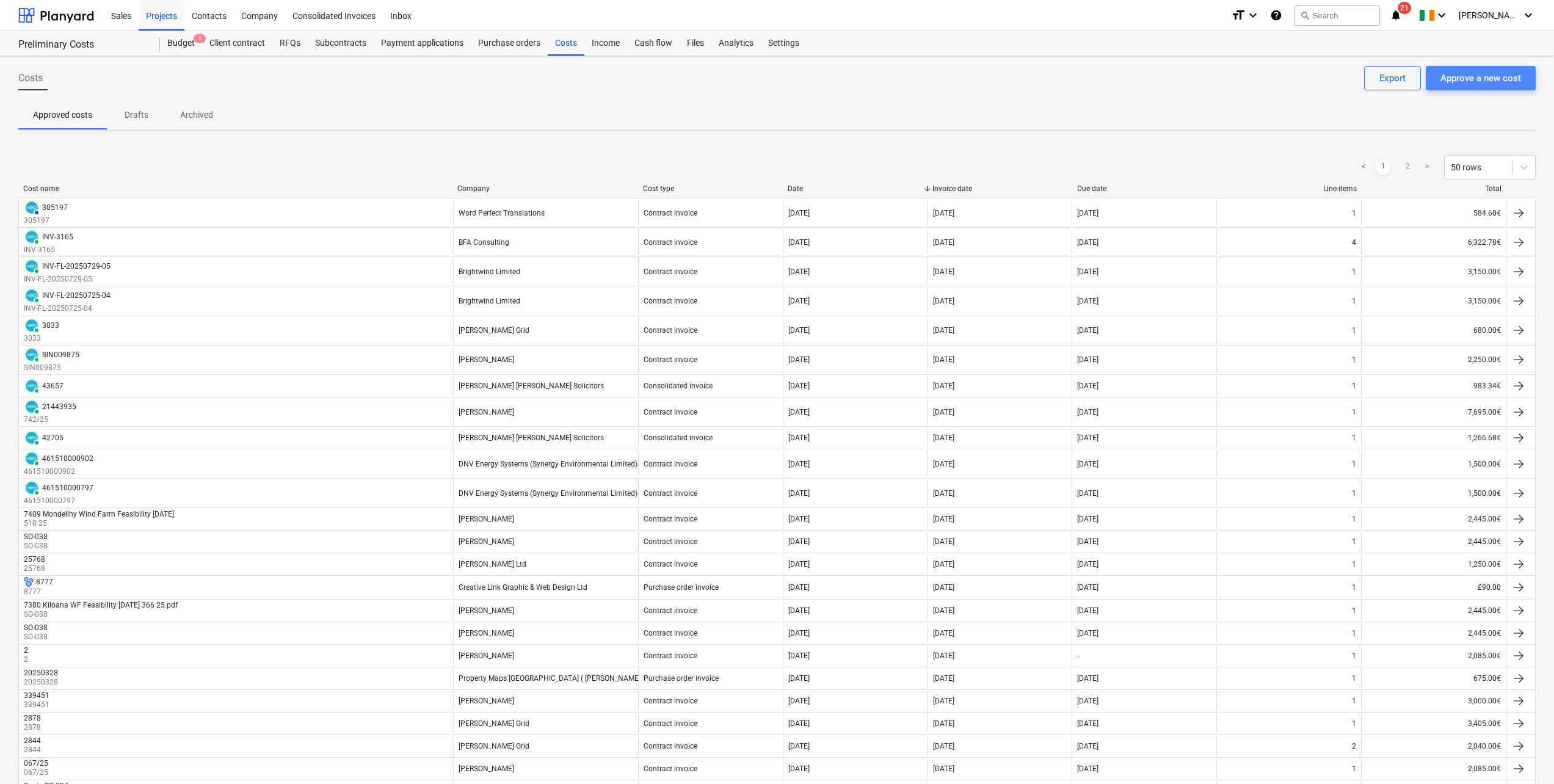
click at [1510, 81] on div "Approve a new cost" at bounding box center [1481, 78] width 81 height 16
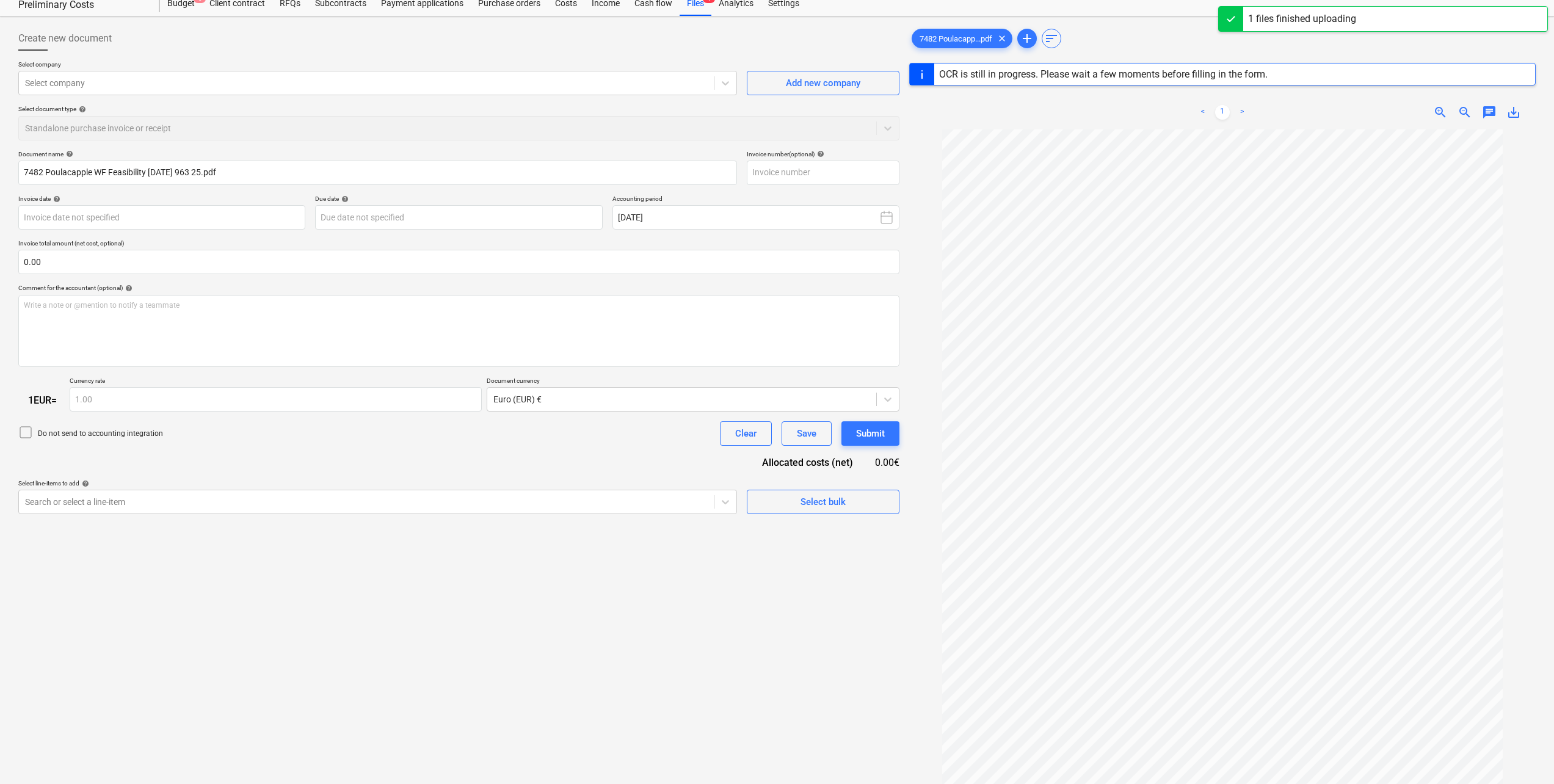
scroll to position [61, 0]
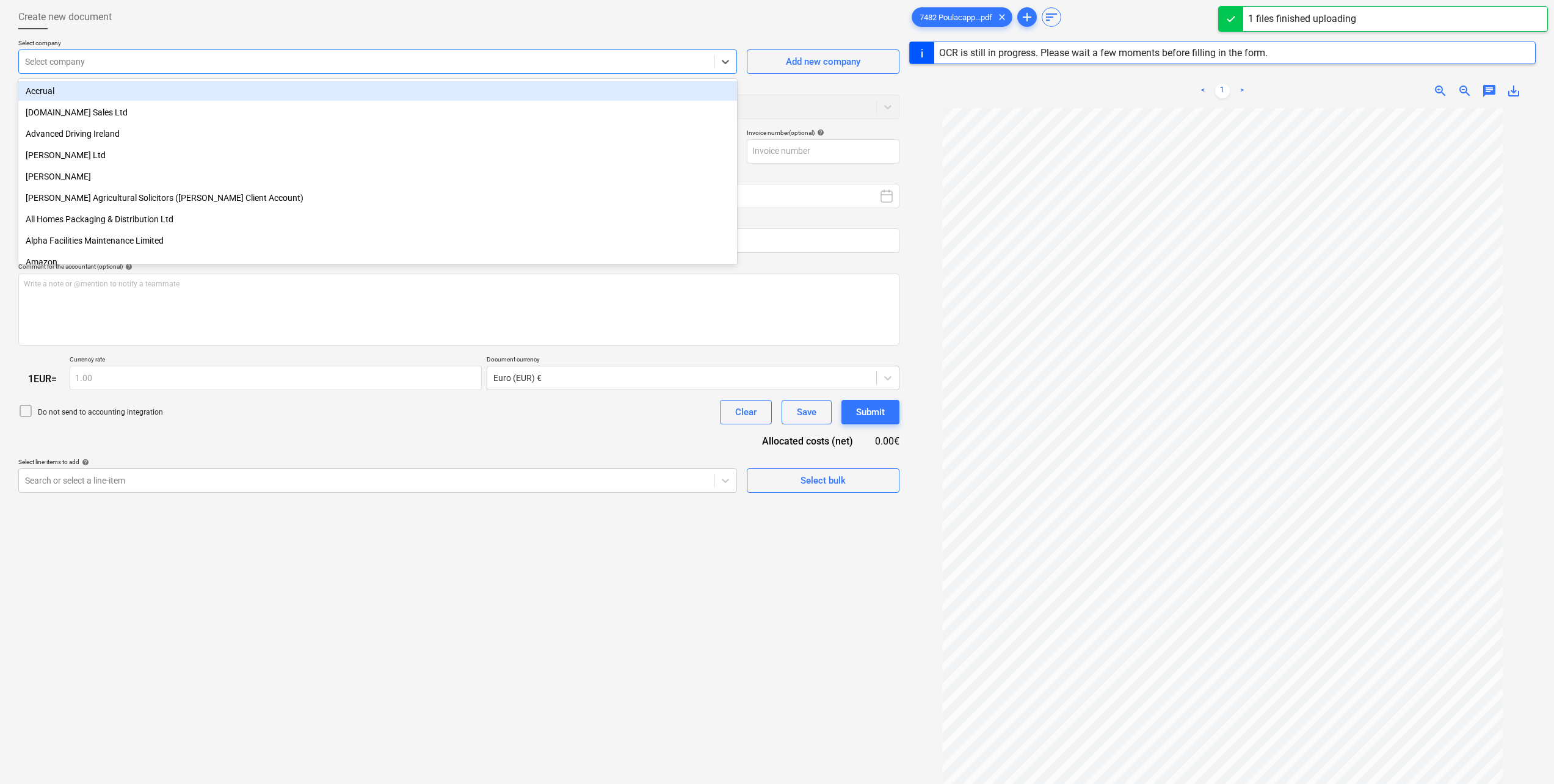
click at [259, 59] on div at bounding box center [366, 61] width 683 height 12
type input "21443935"
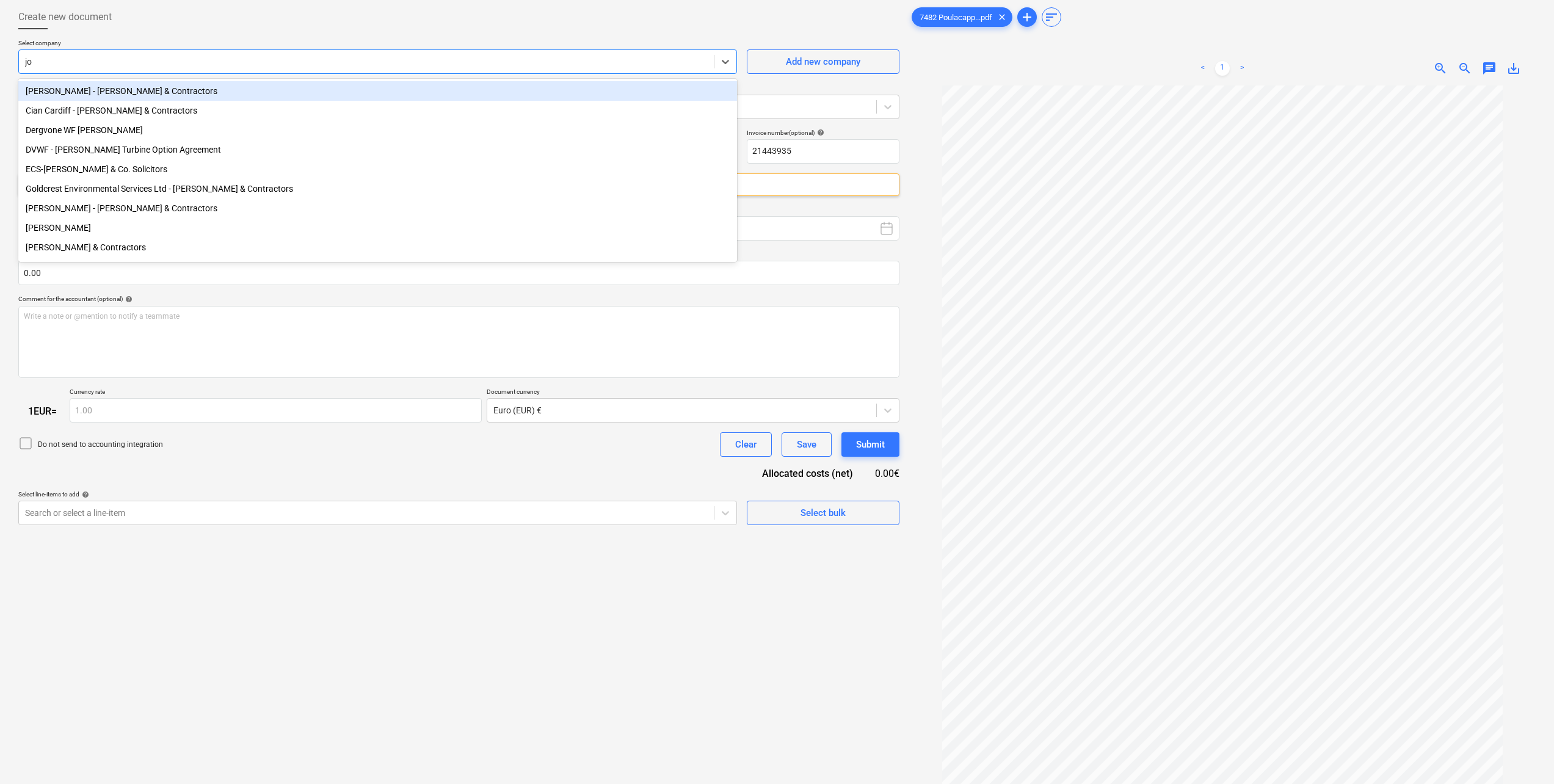
type input "jo"
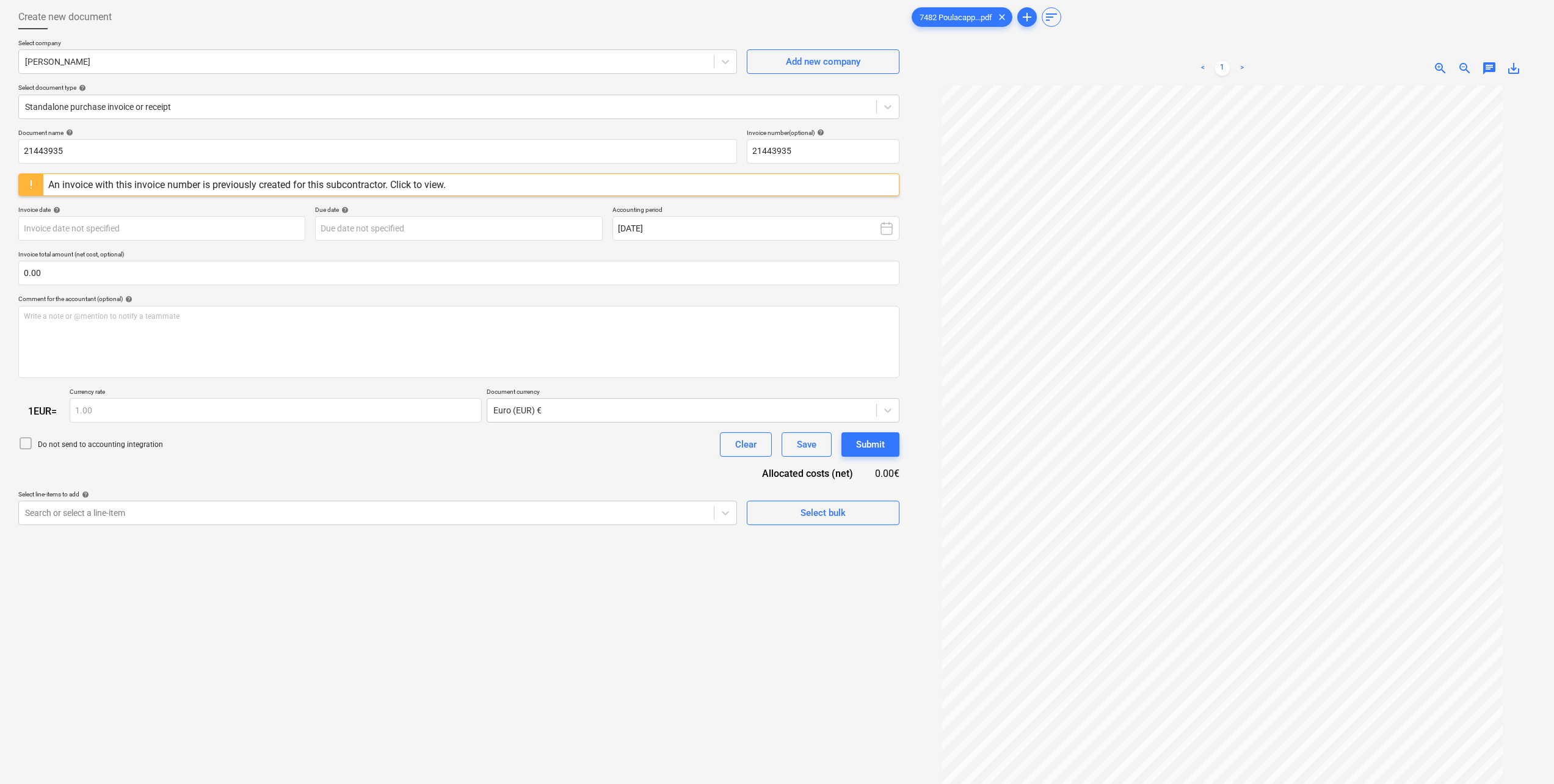
click at [164, 26] on div "Create new document" at bounding box center [459, 17] width 881 height 24
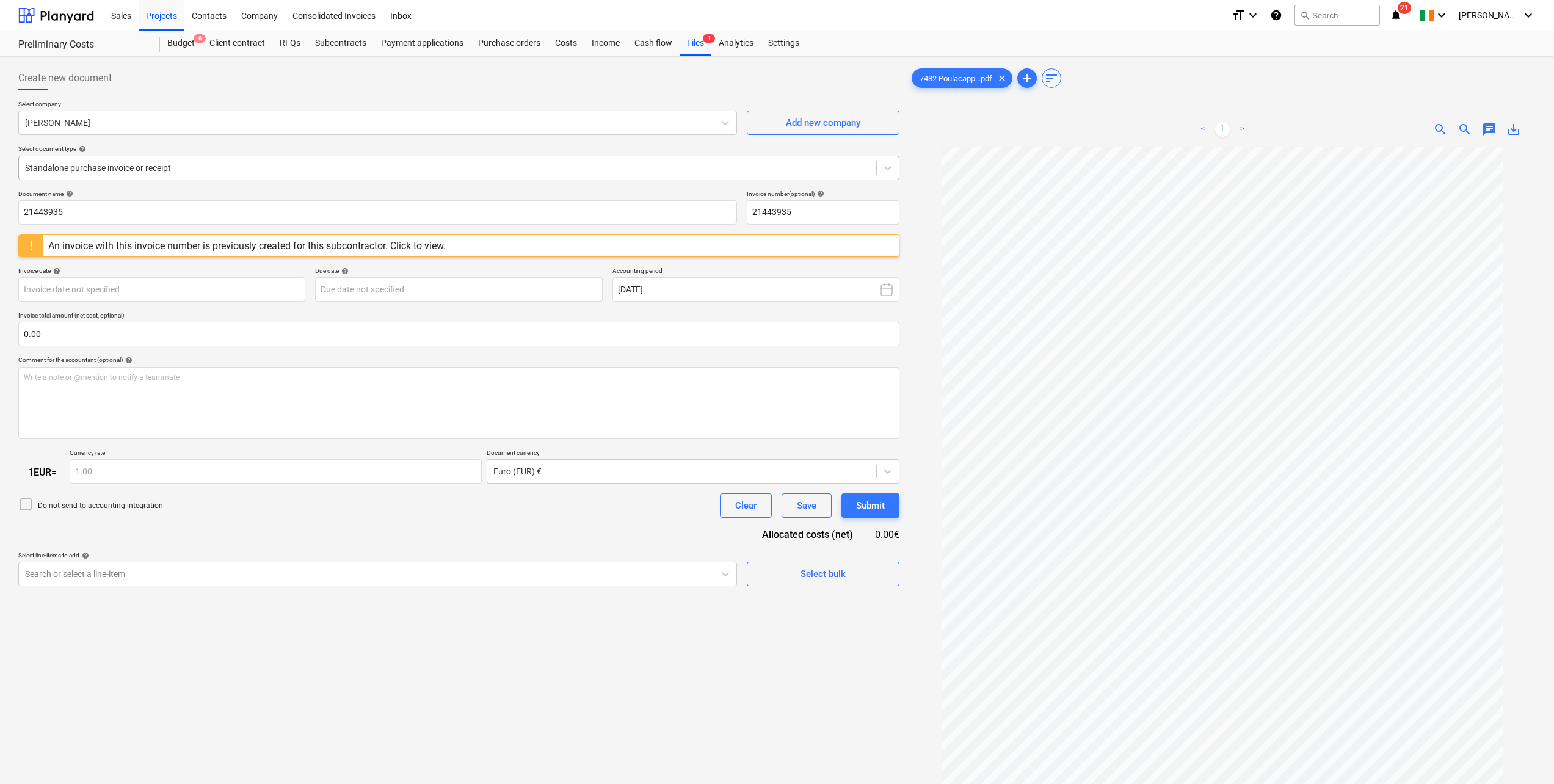
click at [91, 164] on div at bounding box center [448, 168] width 845 height 12
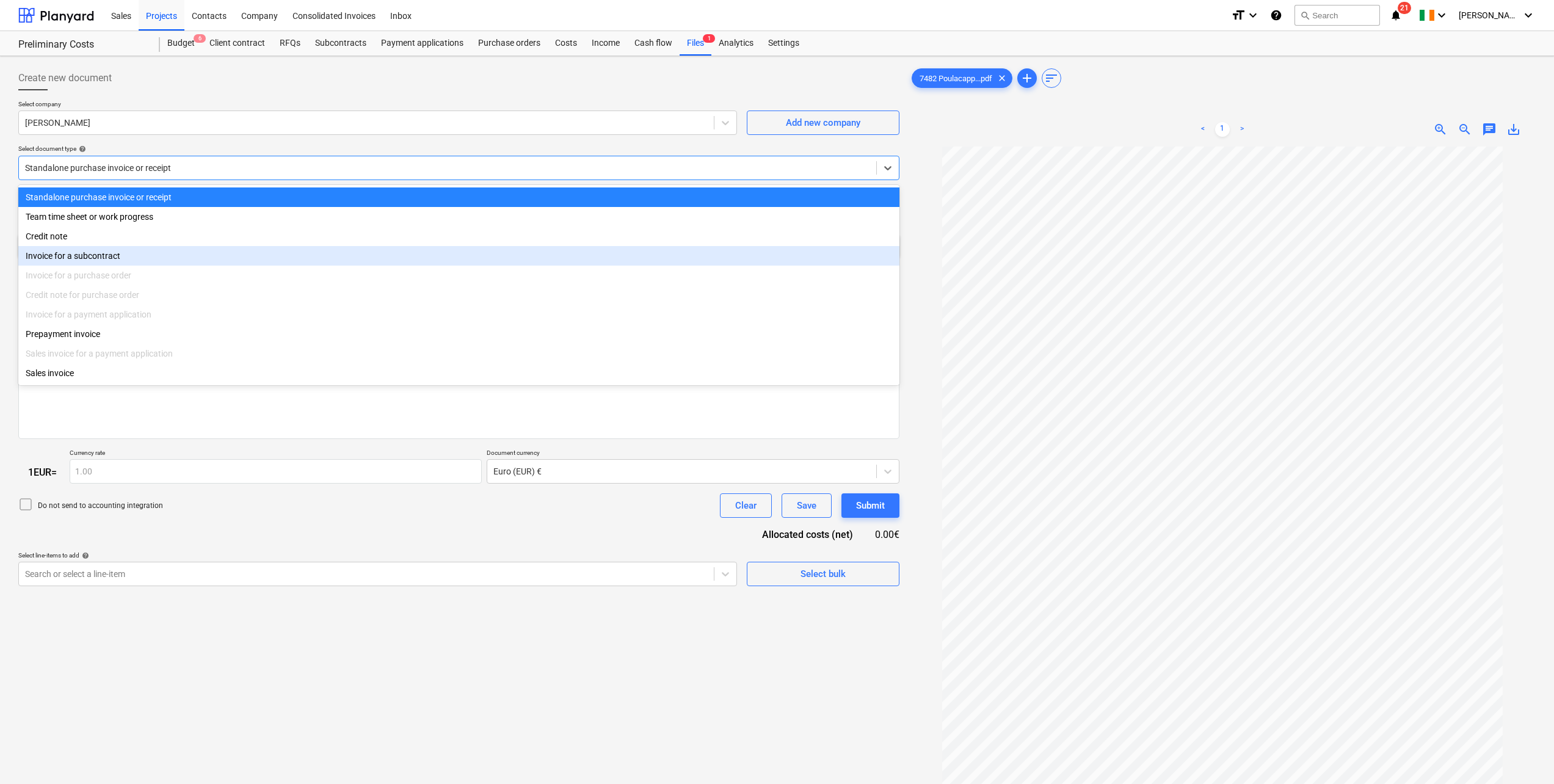
click at [101, 263] on div "Invoice for a subcontract" at bounding box center [459, 256] width 881 height 20
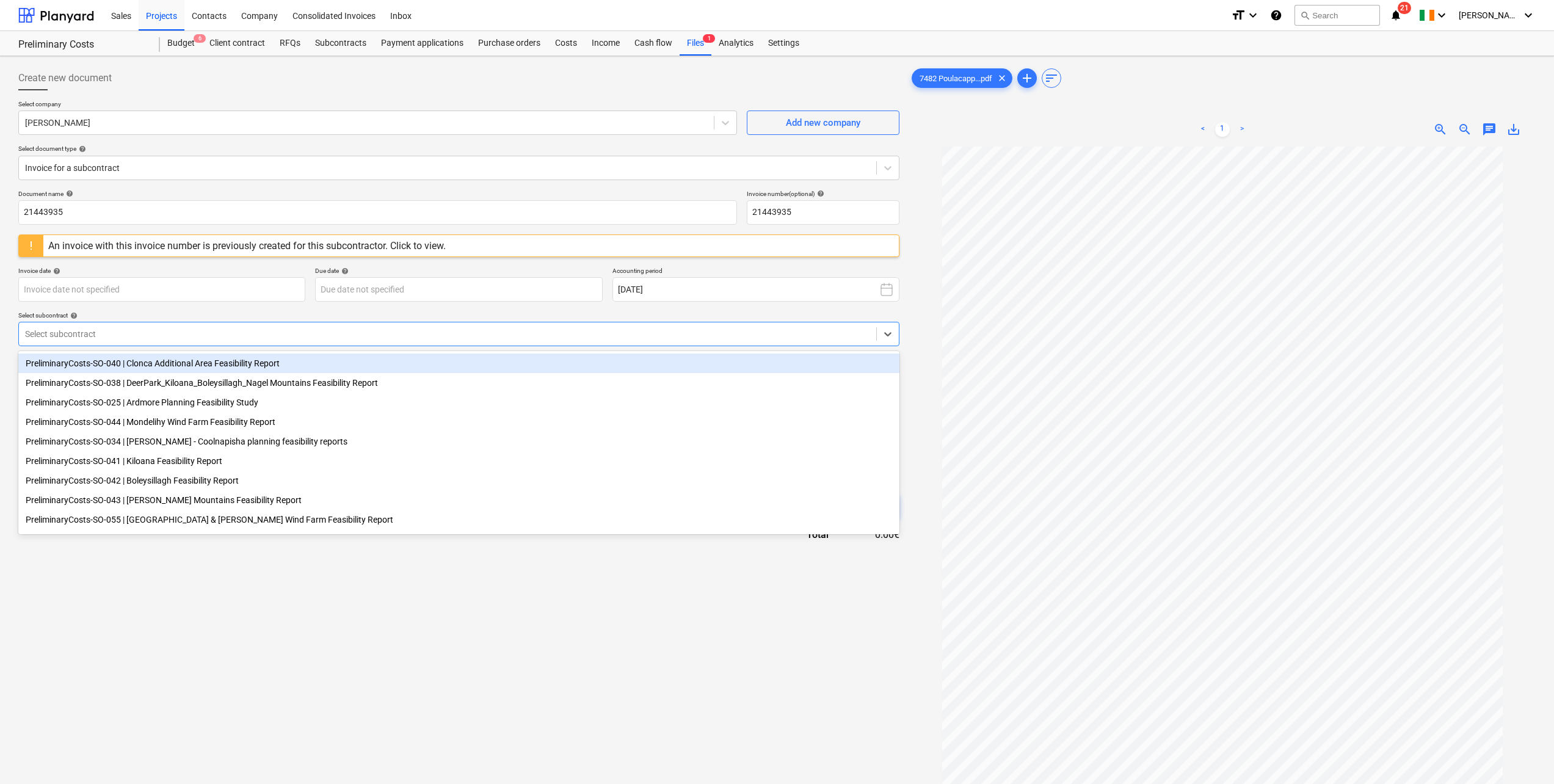
click at [141, 333] on div at bounding box center [448, 334] width 845 height 12
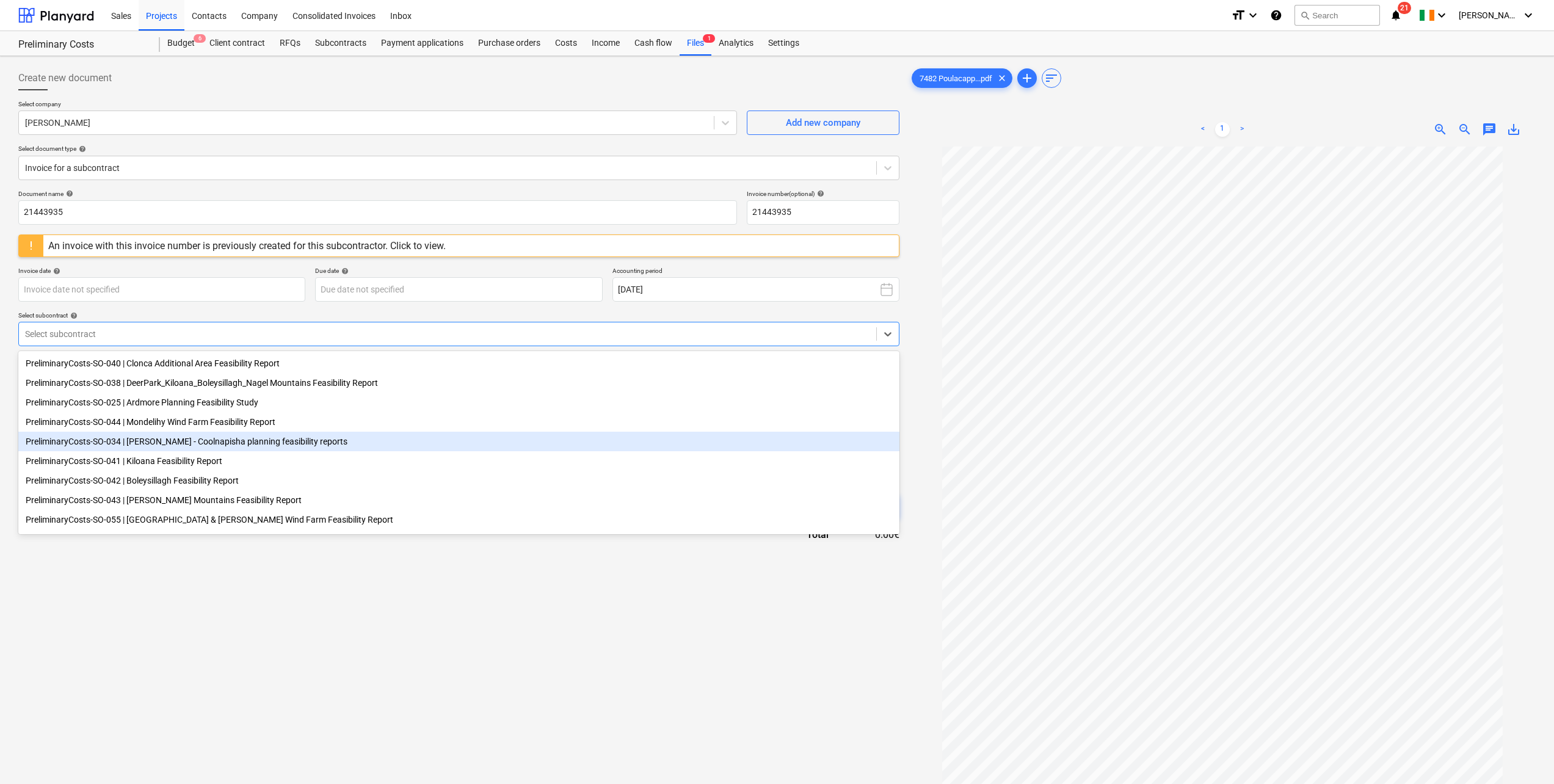
scroll to position [63, 0]
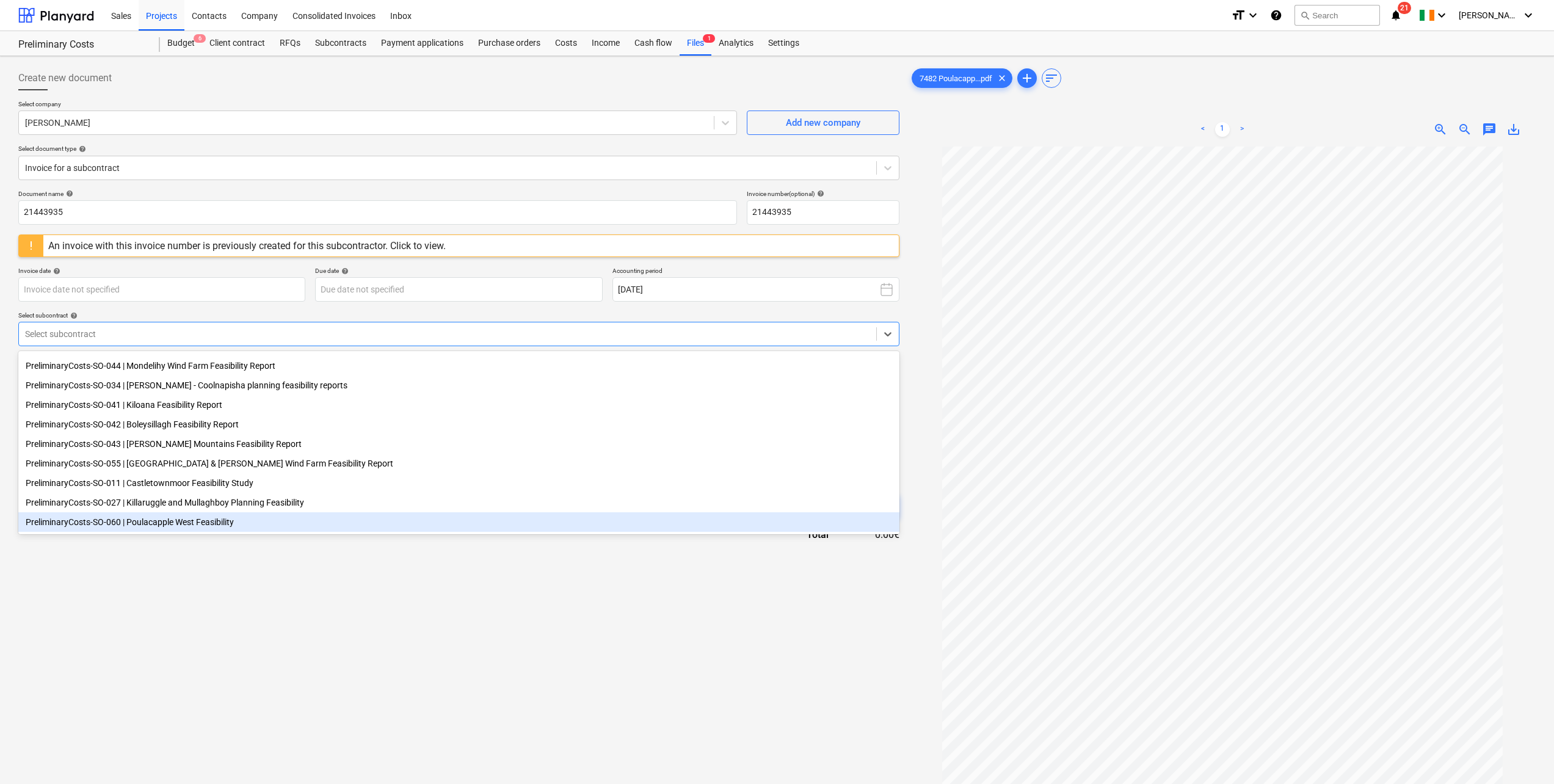
click at [200, 527] on div "PreliminaryCosts-SO-060 | Poulacapple West Feasibility" at bounding box center [459, 522] width 881 height 20
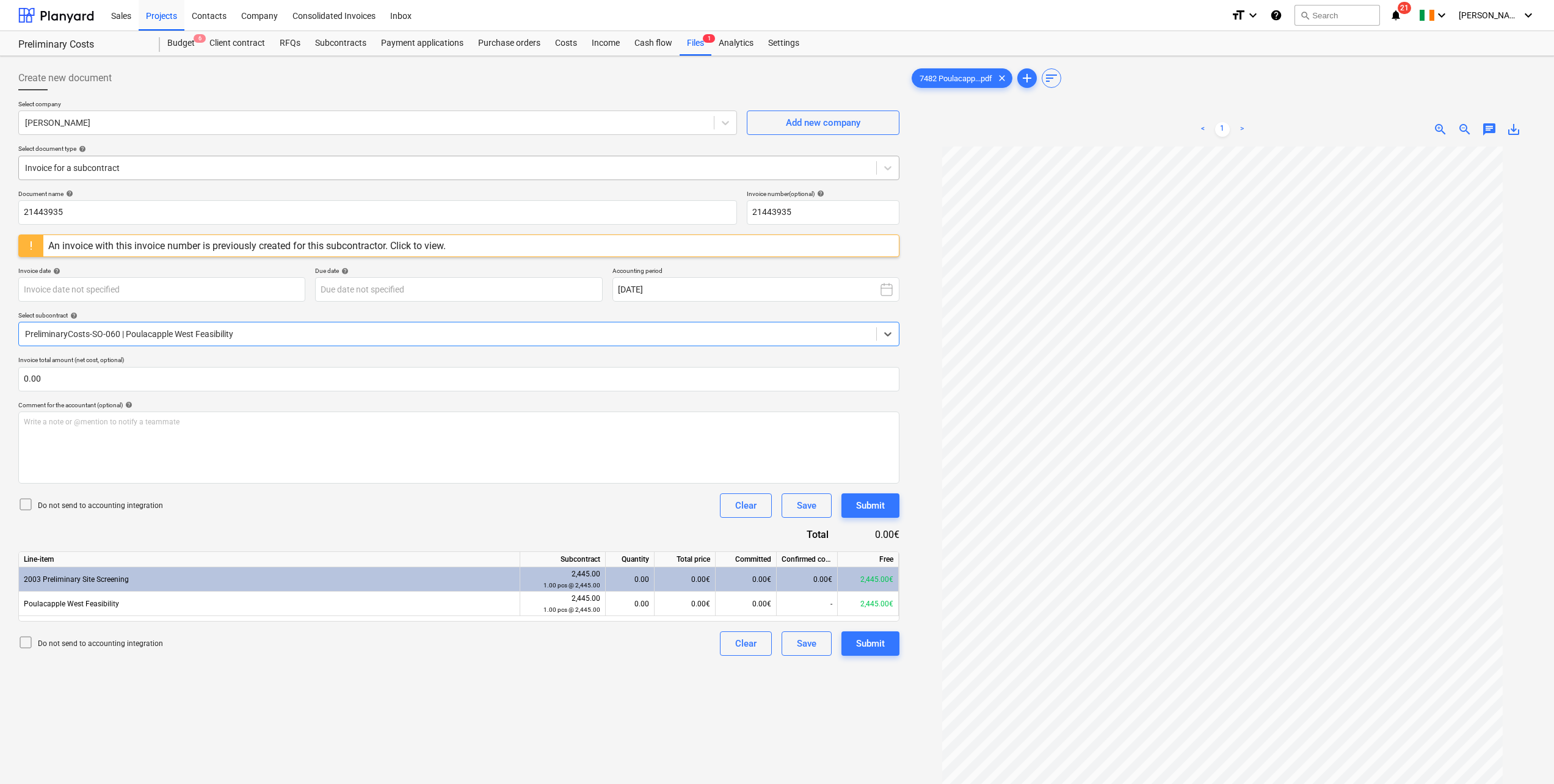
click at [274, 169] on div at bounding box center [448, 168] width 845 height 12
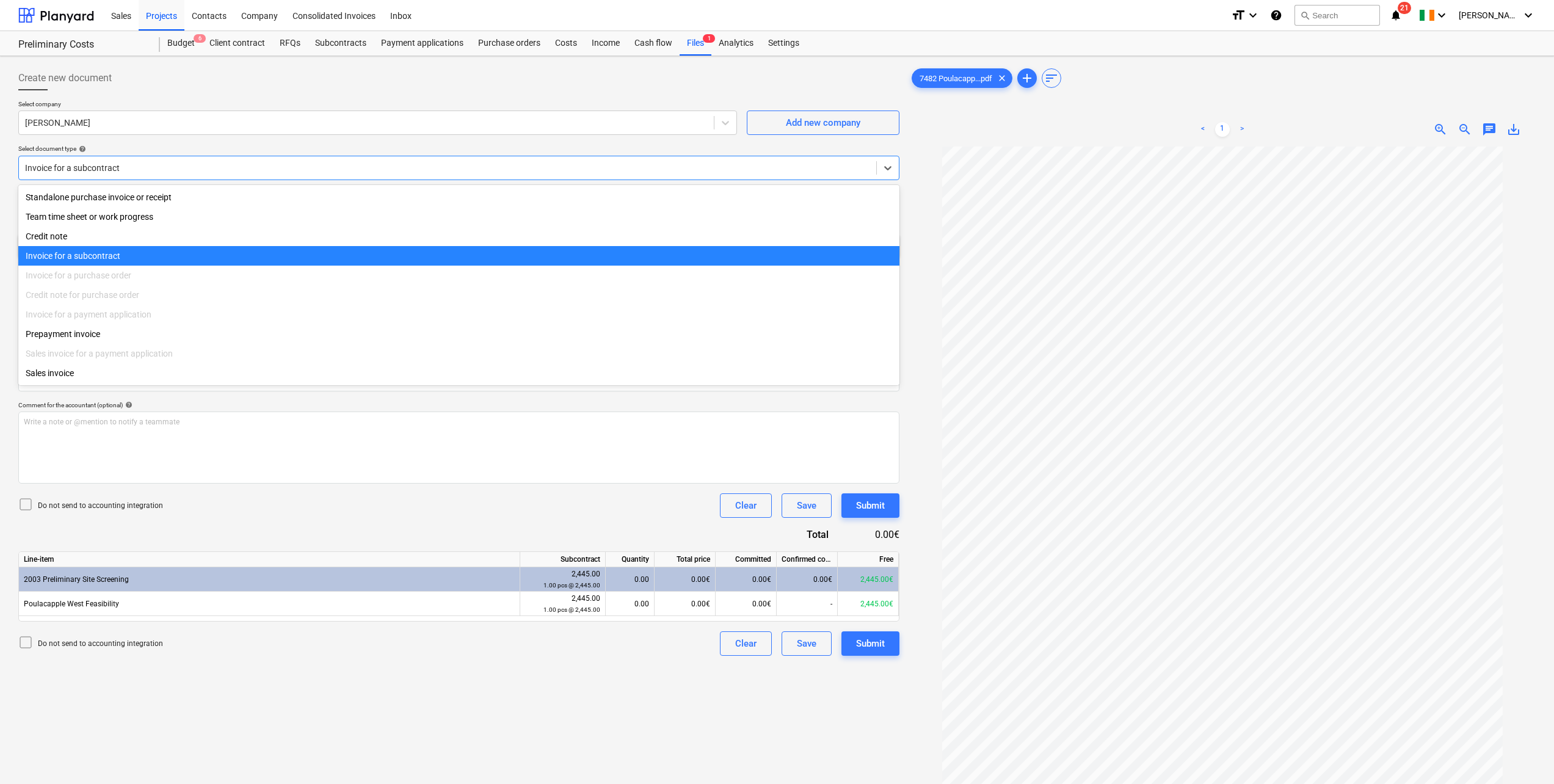
click at [271, 93] on div at bounding box center [459, 95] width 881 height 10
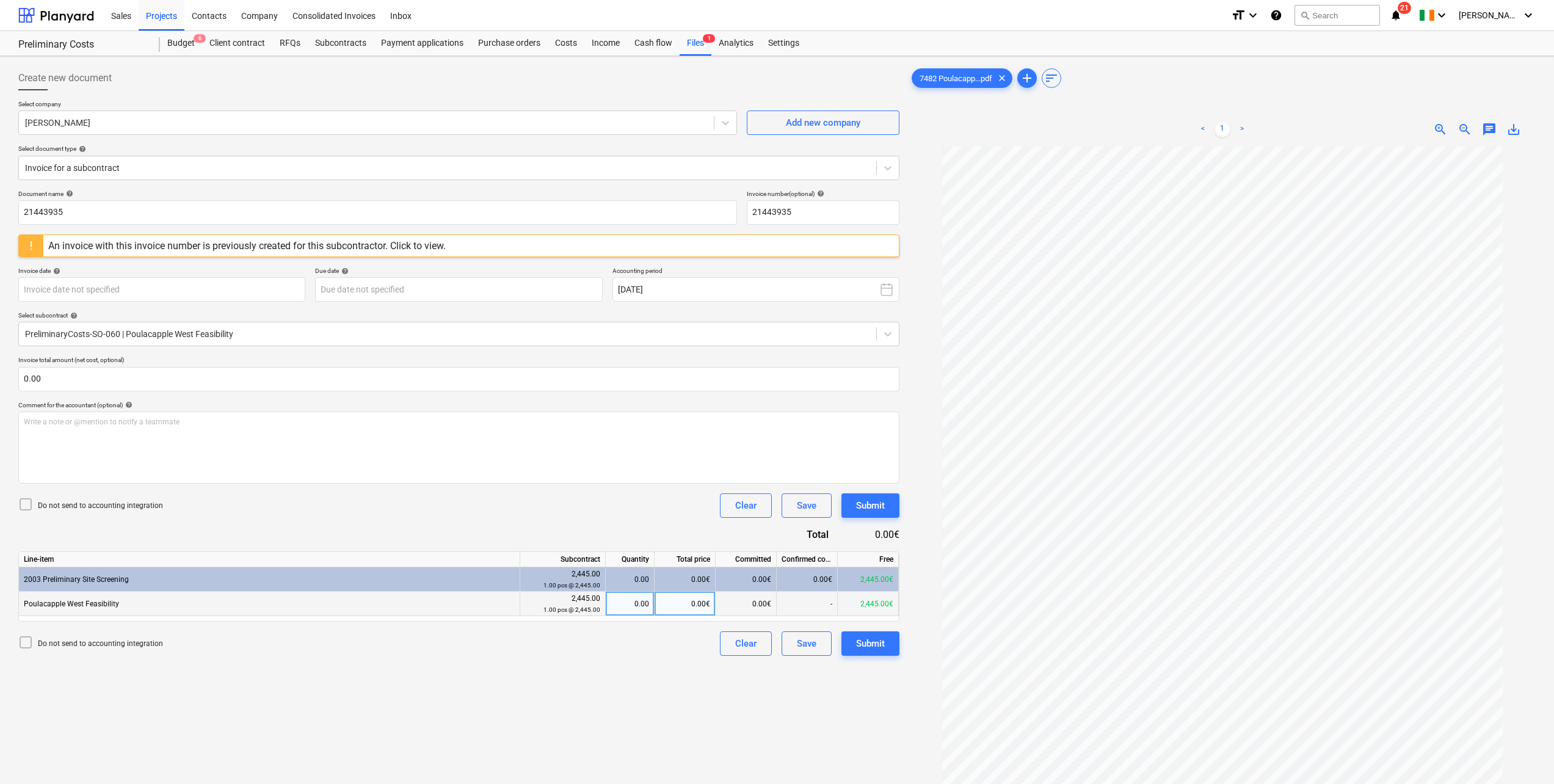
click at [636, 601] on div "0.00" at bounding box center [630, 604] width 38 height 24
type input "1"
click at [546, 717] on div "Create new document Select company [PERSON_NAME] Add new company Select documen…" at bounding box center [459, 481] width 891 height 840
click at [75, 246] on div "An invoice with this invoice number is previously created for this subcontracto…" at bounding box center [247, 246] width 398 height 12
click at [641, 601] on div "0.00" at bounding box center [630, 604] width 38 height 24
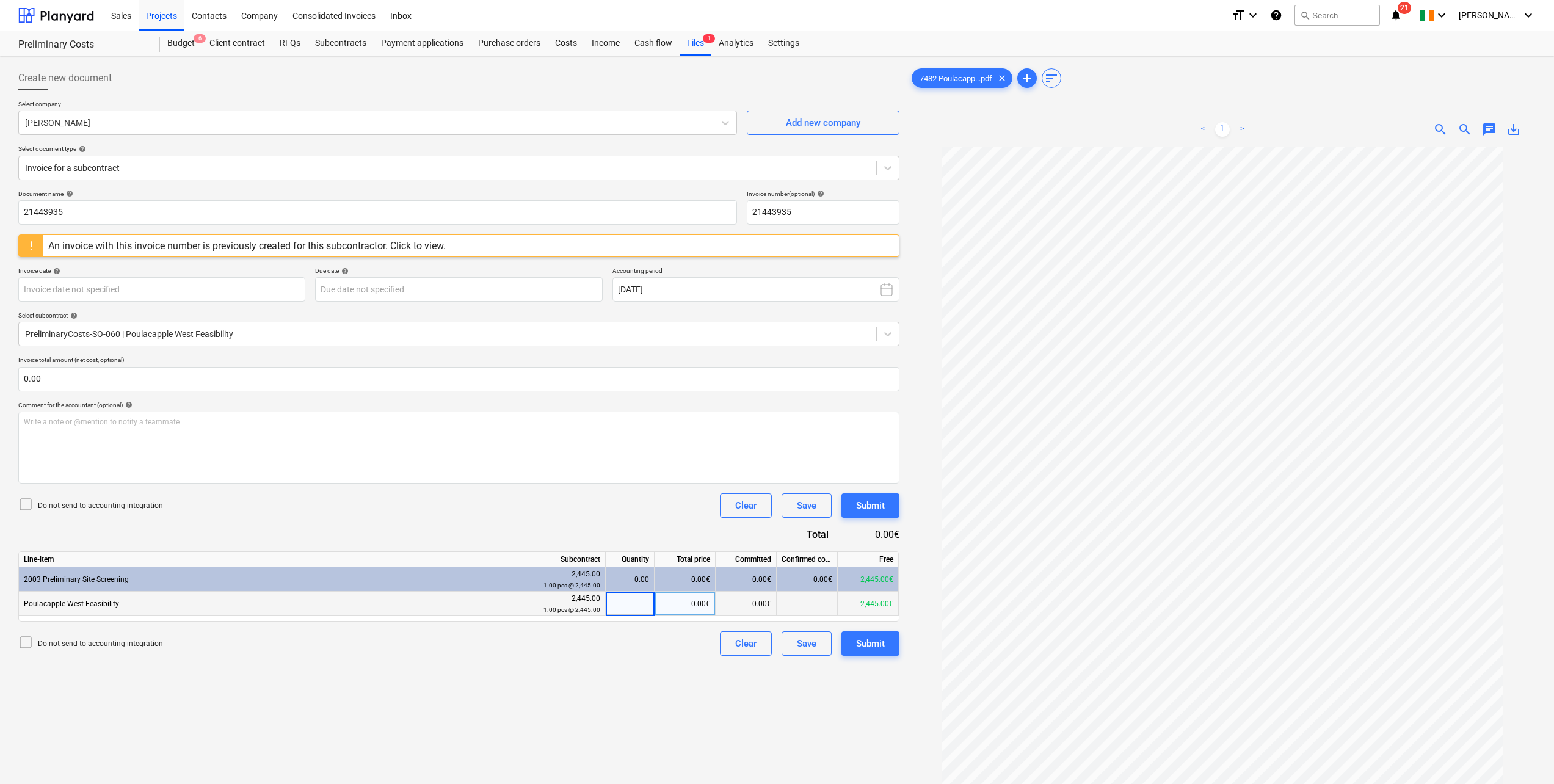
type input "1"
click at [515, 722] on div "Create new document Select company [PERSON_NAME] Add new company Select documen…" at bounding box center [459, 481] width 891 height 840
click at [876, 510] on div "Submit" at bounding box center [870, 505] width 29 height 16
